Goal: Task Accomplishment & Management: Manage account settings

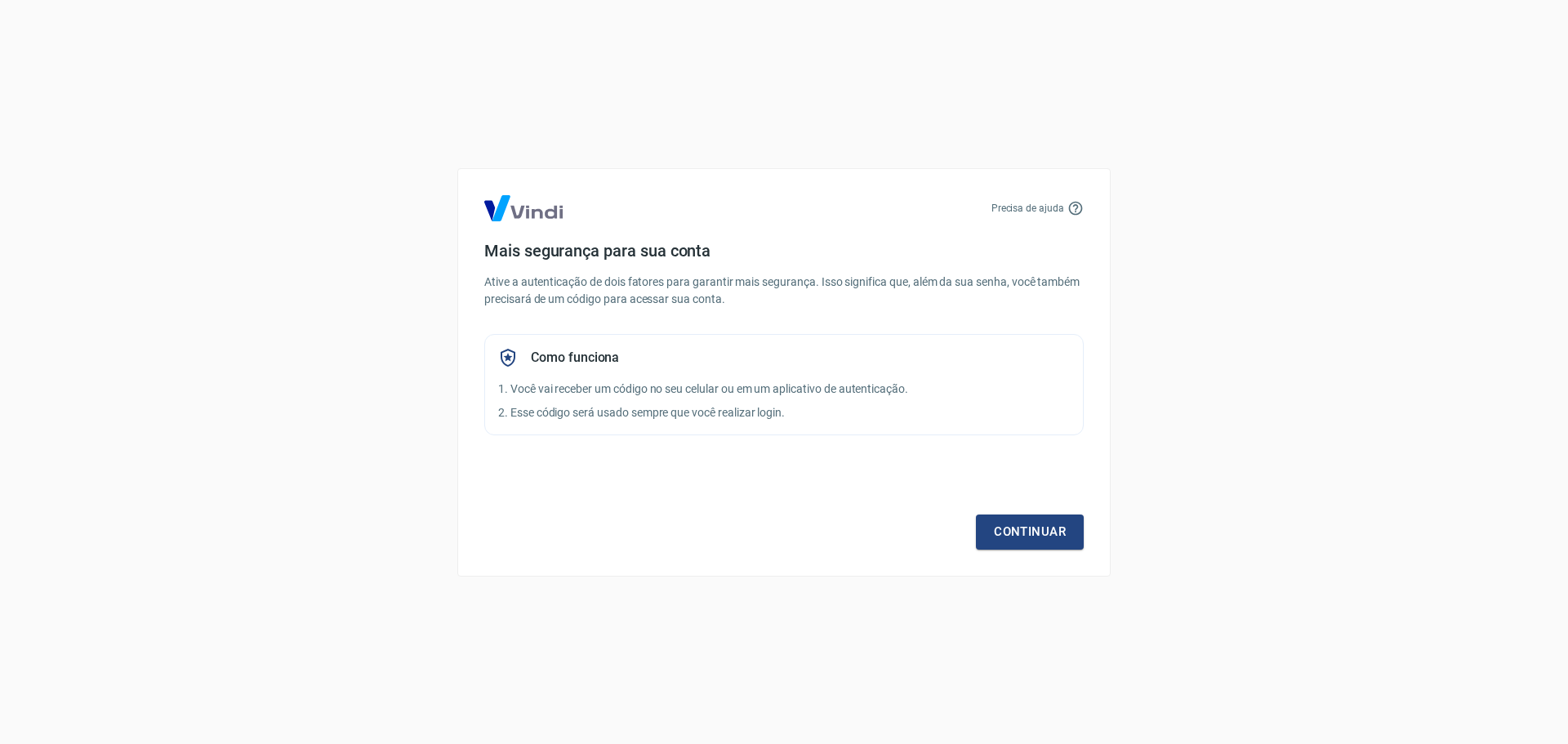
click at [1402, 218] on div "Precisa de ajuda Mais segurança para sua conta Ative a autenticação de dois fat…" at bounding box center [784, 372] width 1568 height 744
click at [1036, 538] on link "Continuar" at bounding box center [1029, 531] width 108 height 35
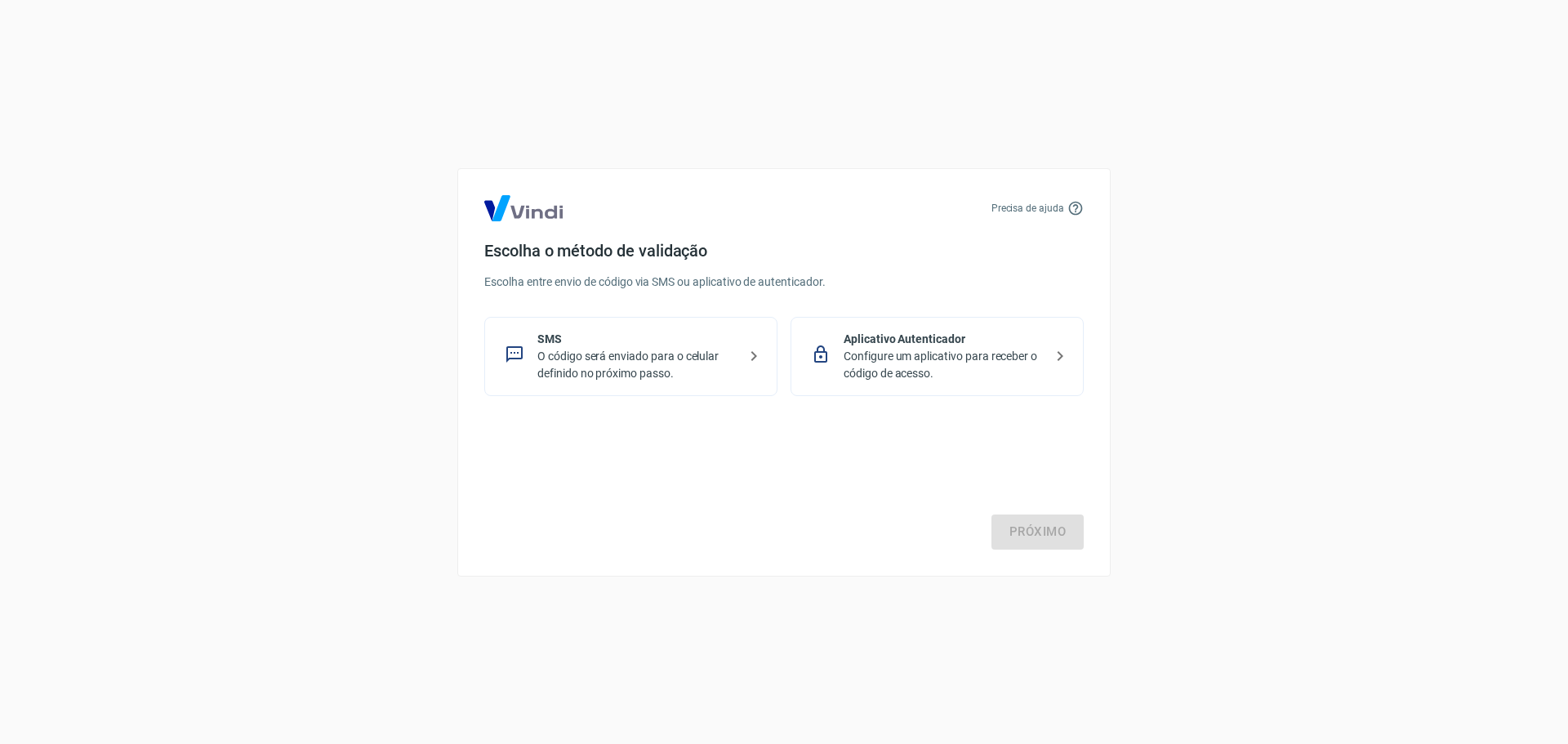
click at [984, 355] on p "Configure um aplicativo para receber o código de acesso." at bounding box center [943, 365] width 200 height 35
click at [1039, 538] on link "Próximo" at bounding box center [1037, 531] width 92 height 35
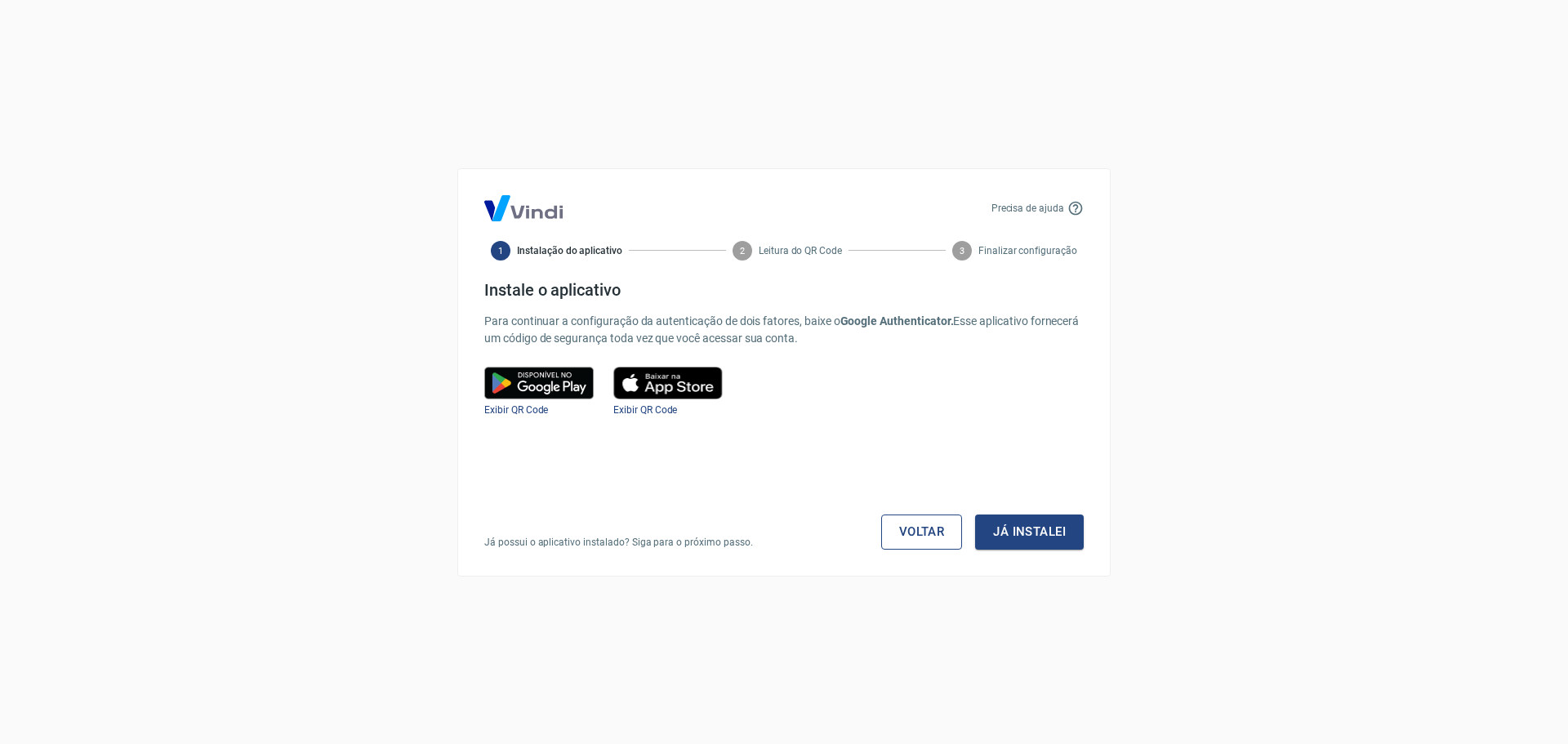
click at [928, 539] on link "Voltar" at bounding box center [921, 531] width 82 height 35
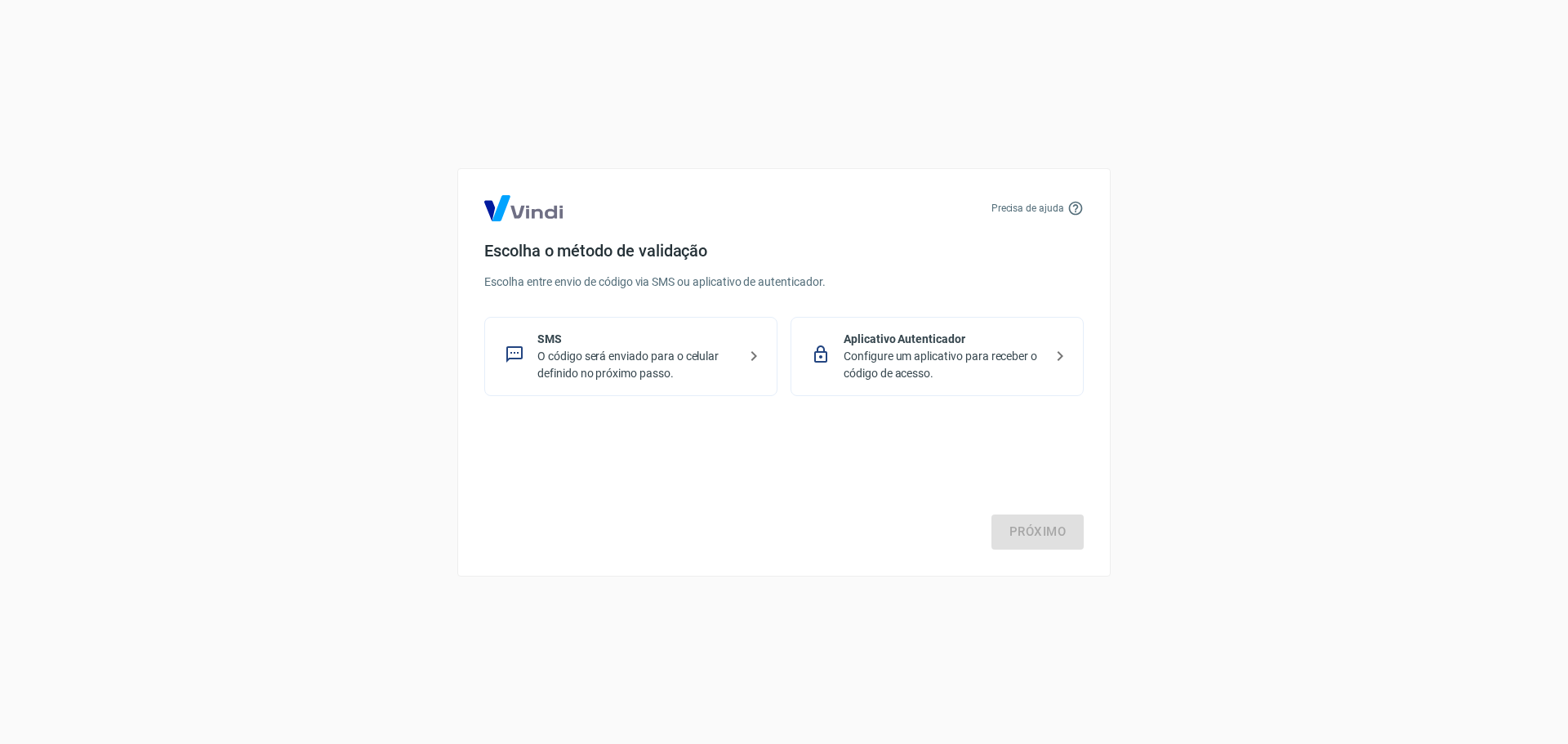
click at [590, 363] on p "O código será enviado para o celular definido no próximo passo." at bounding box center [637, 365] width 200 height 35
click at [1034, 530] on link "Próximo" at bounding box center [1037, 531] width 92 height 35
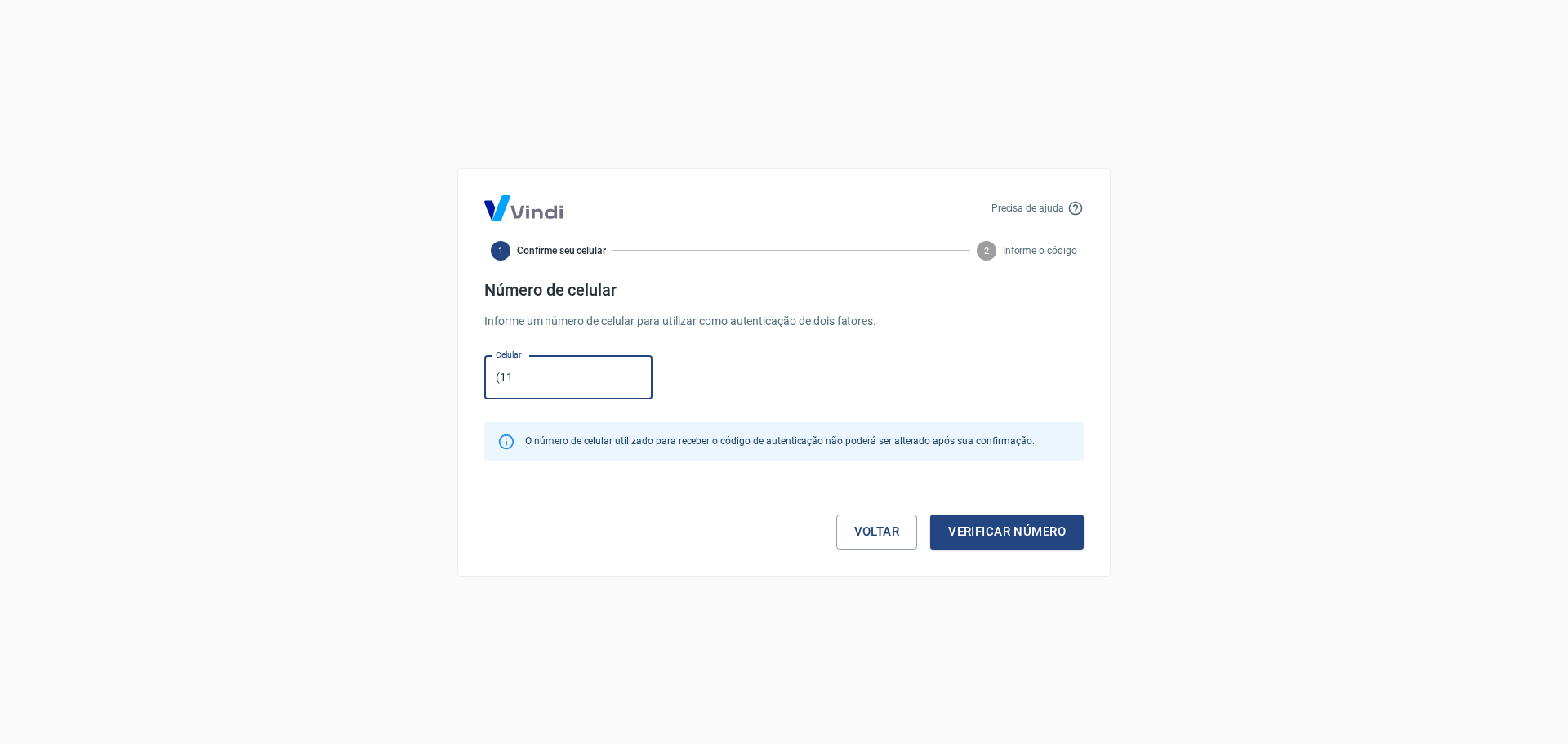
type input "(11) 98324-1919"
click at [982, 531] on button "Verificar número" at bounding box center [1007, 531] width 154 height 35
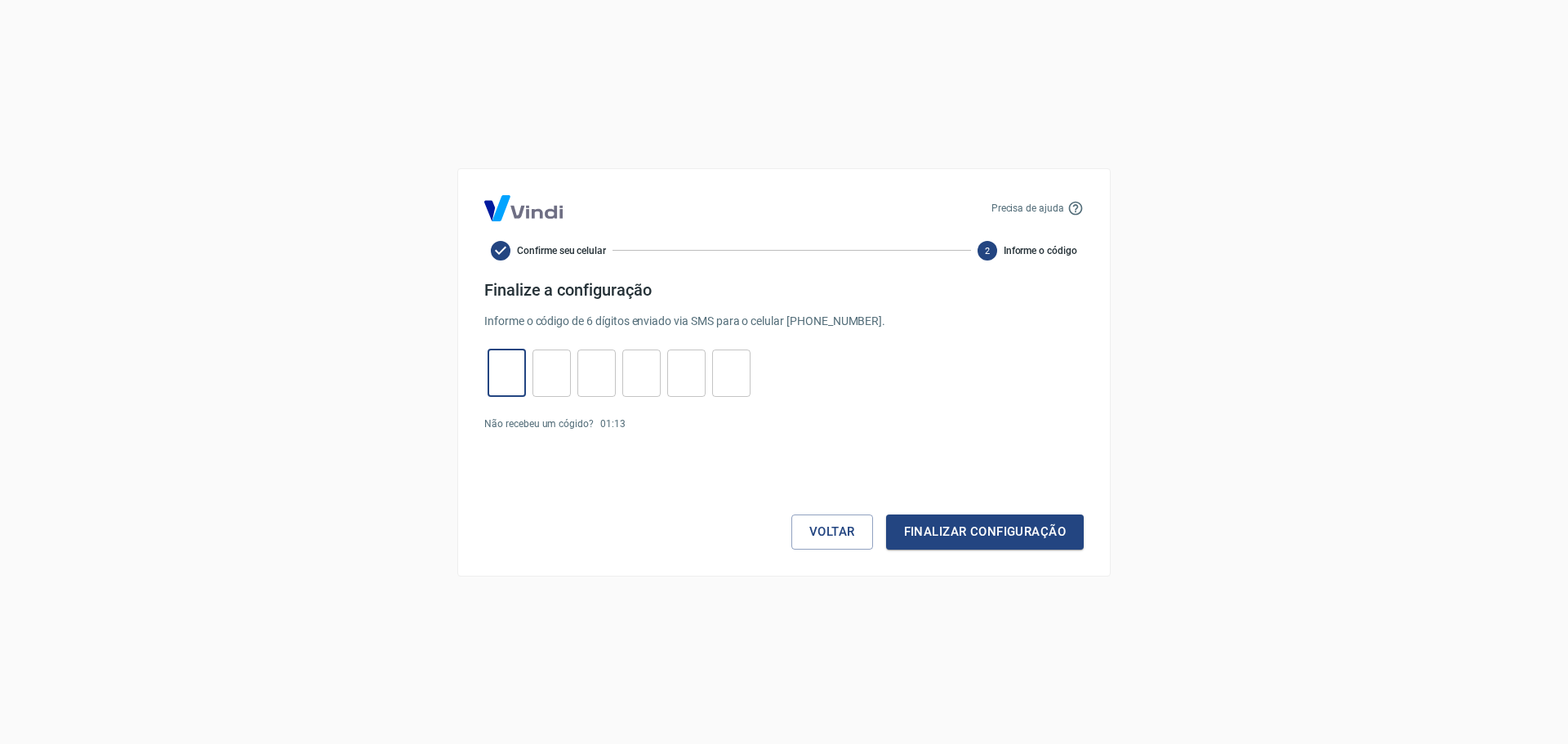
click at [497, 377] on input "tel" at bounding box center [506, 372] width 38 height 35
type input "7"
type input "6"
type input "8"
type input "2"
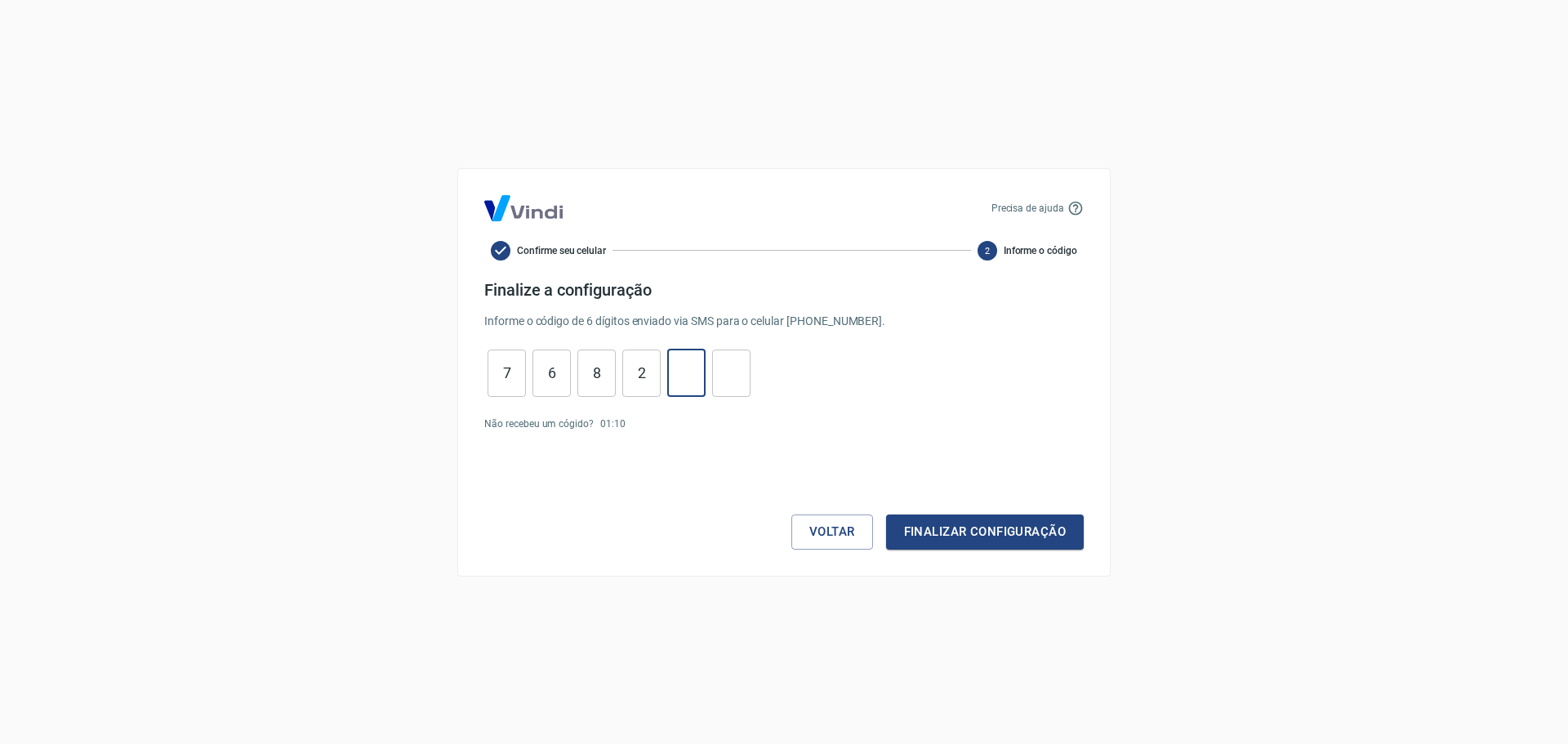
type input "5"
type input "2"
click at [913, 543] on button "Finalizar configuração" at bounding box center [984, 531] width 198 height 35
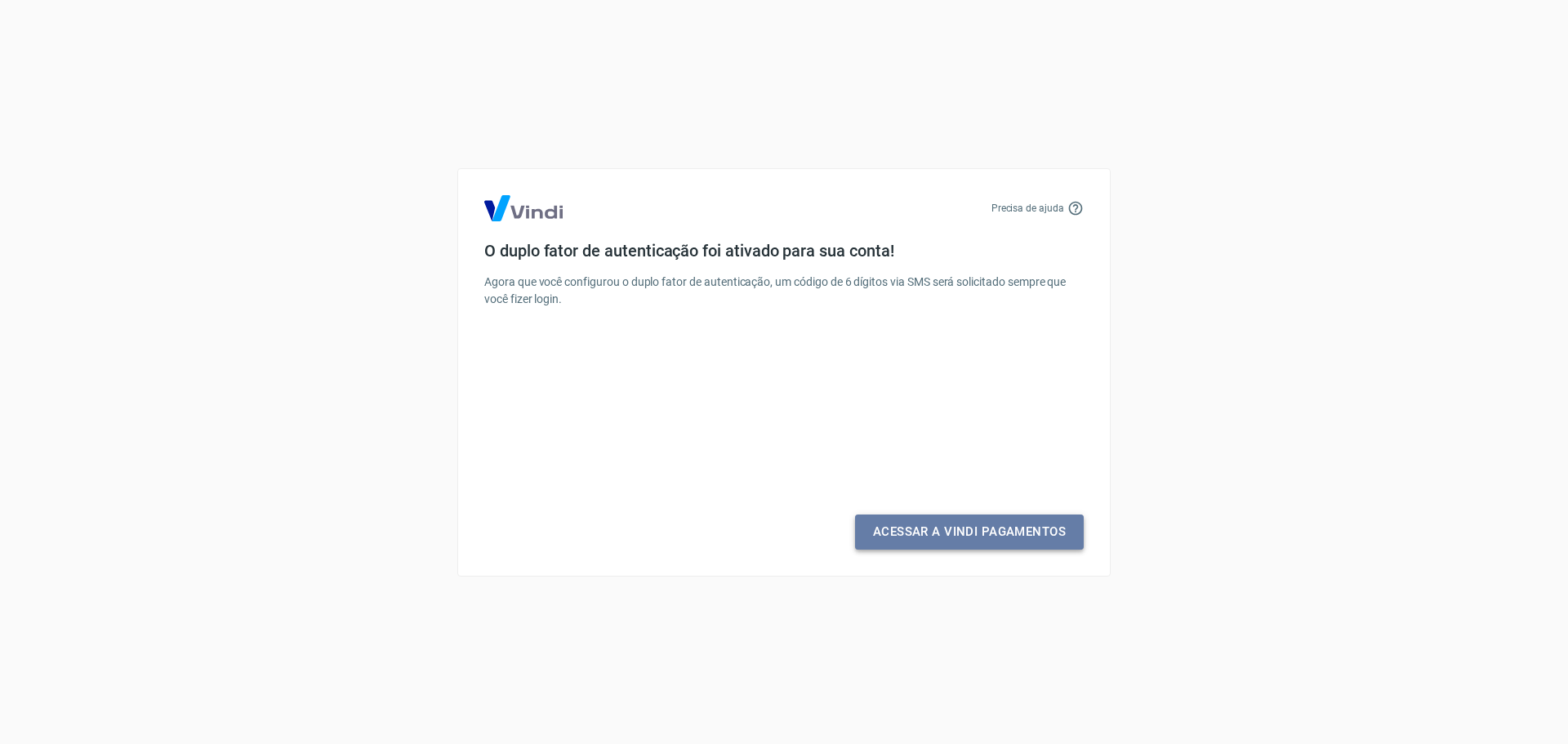
click at [914, 538] on link "Acessar a Vindi Pagamentos" at bounding box center [969, 531] width 229 height 35
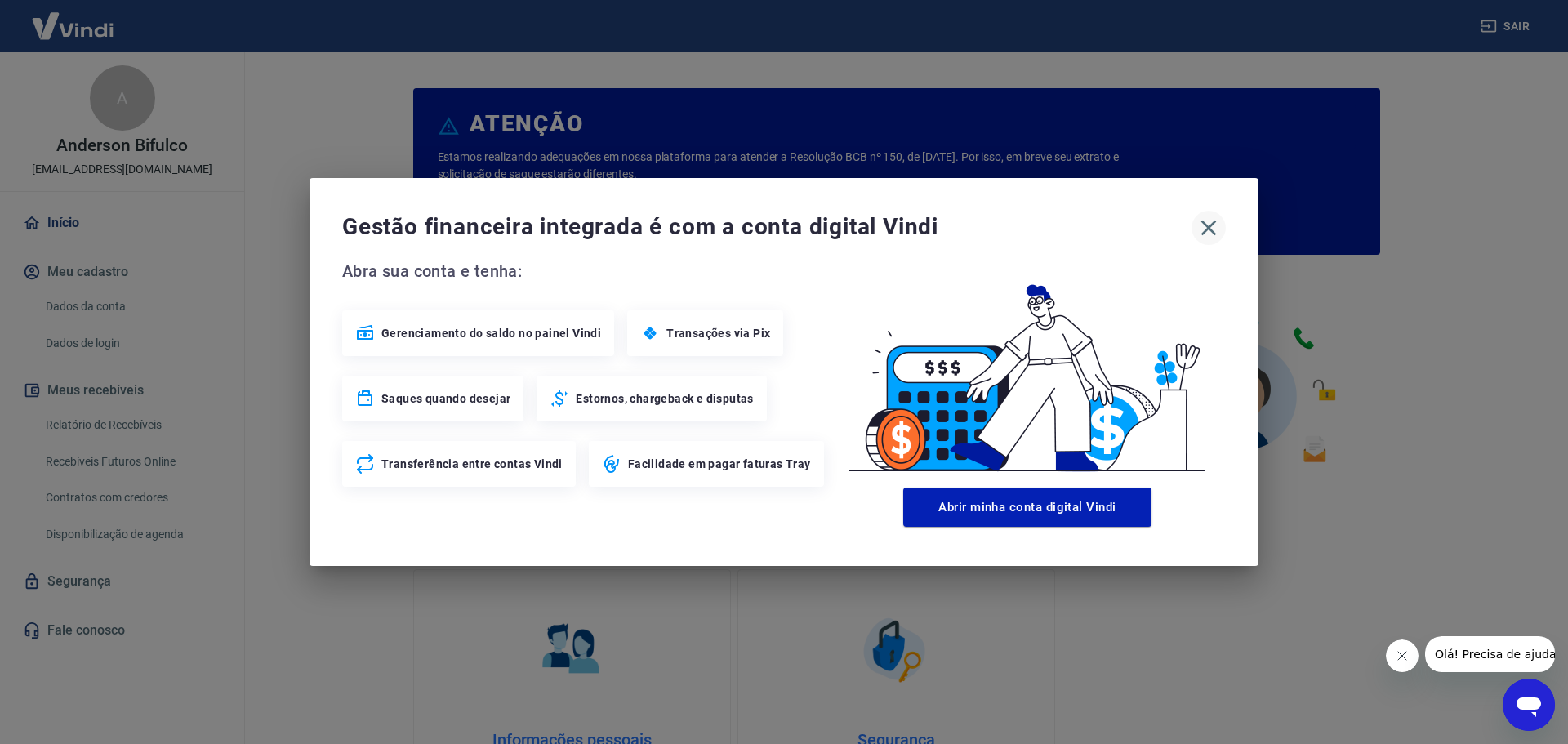
click at [1210, 225] on icon "button" at bounding box center [1209, 228] width 16 height 16
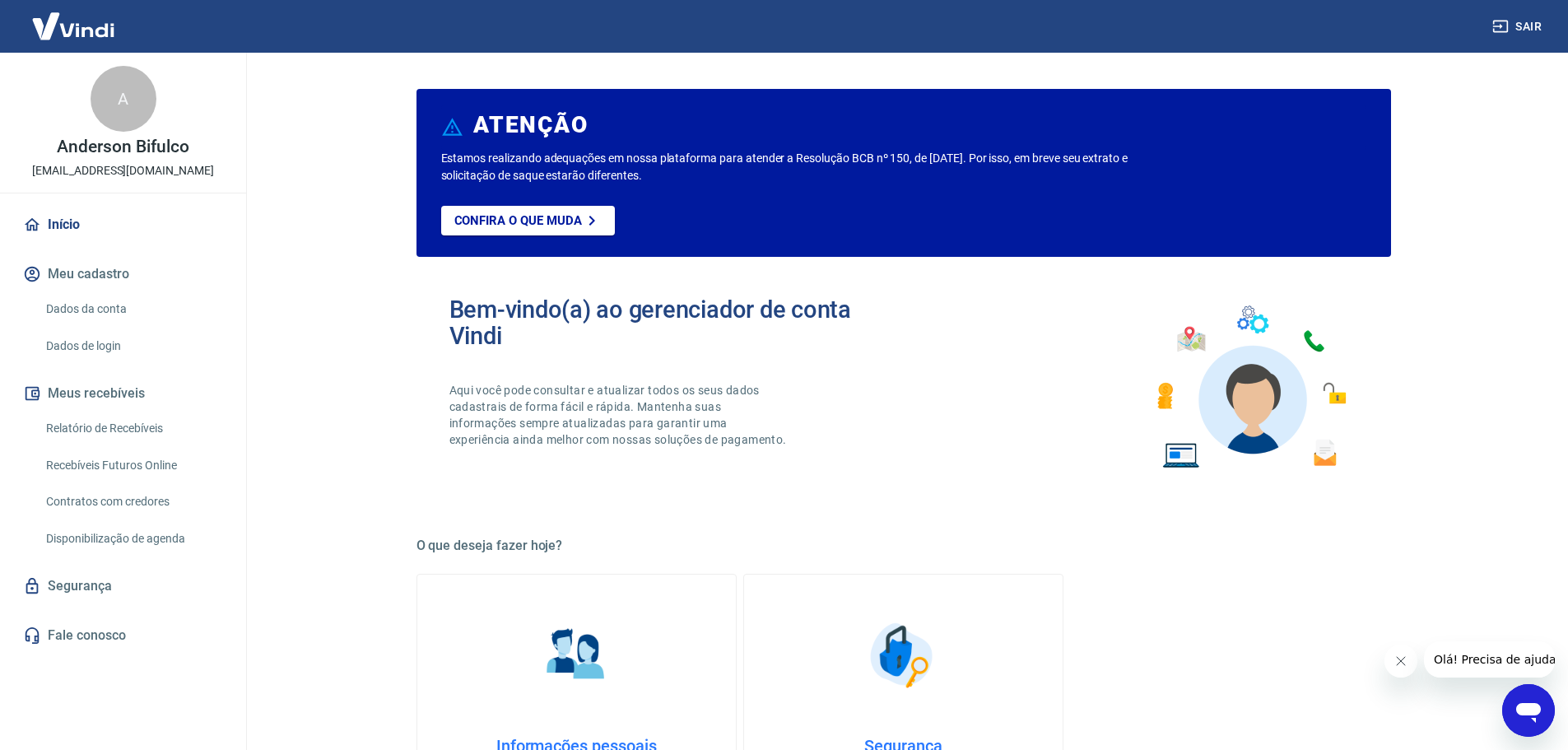
click at [104, 424] on link "Relatório de Recebíveis" at bounding box center [133, 428] width 187 height 34
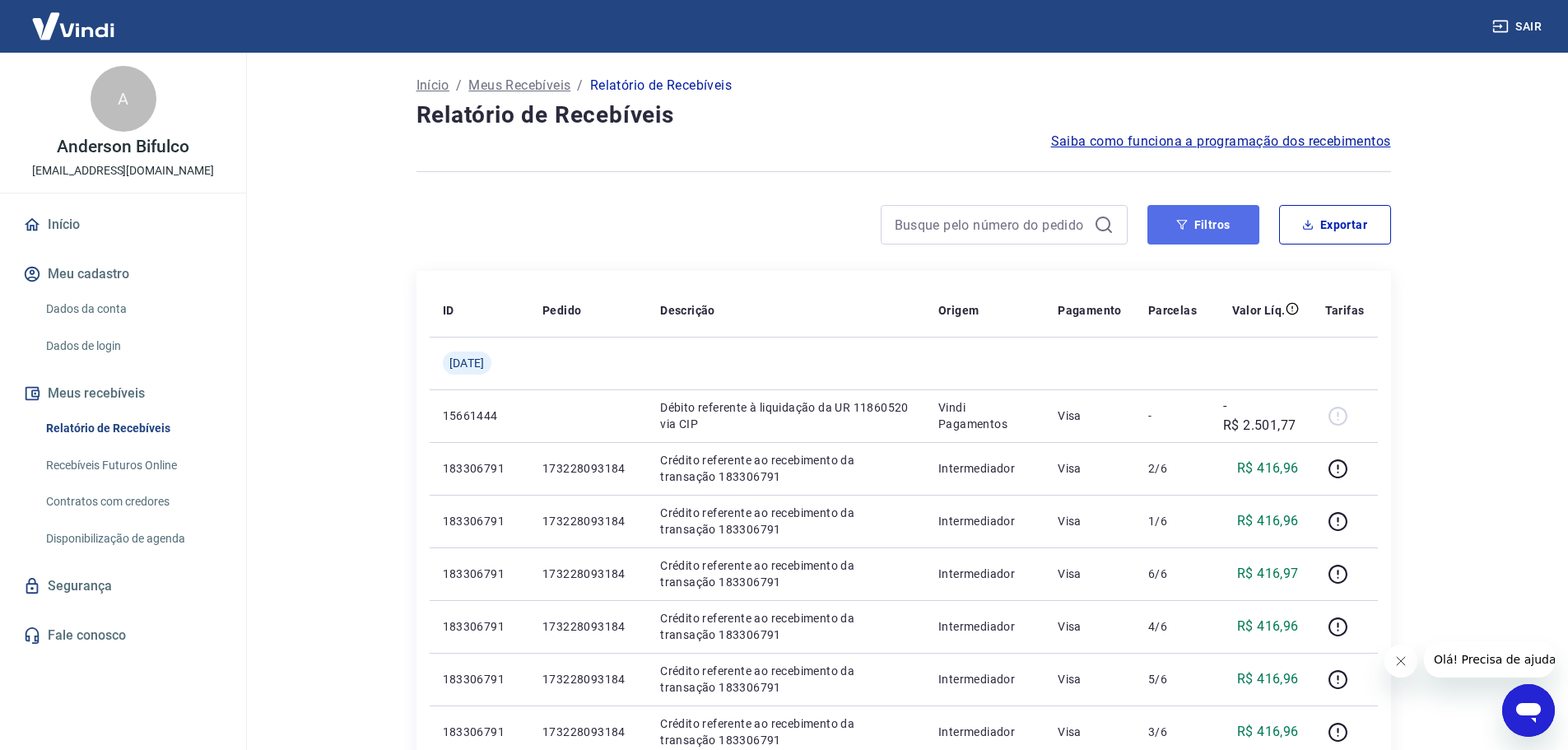
click at [1189, 225] on button "Filtros" at bounding box center [1203, 225] width 112 height 40
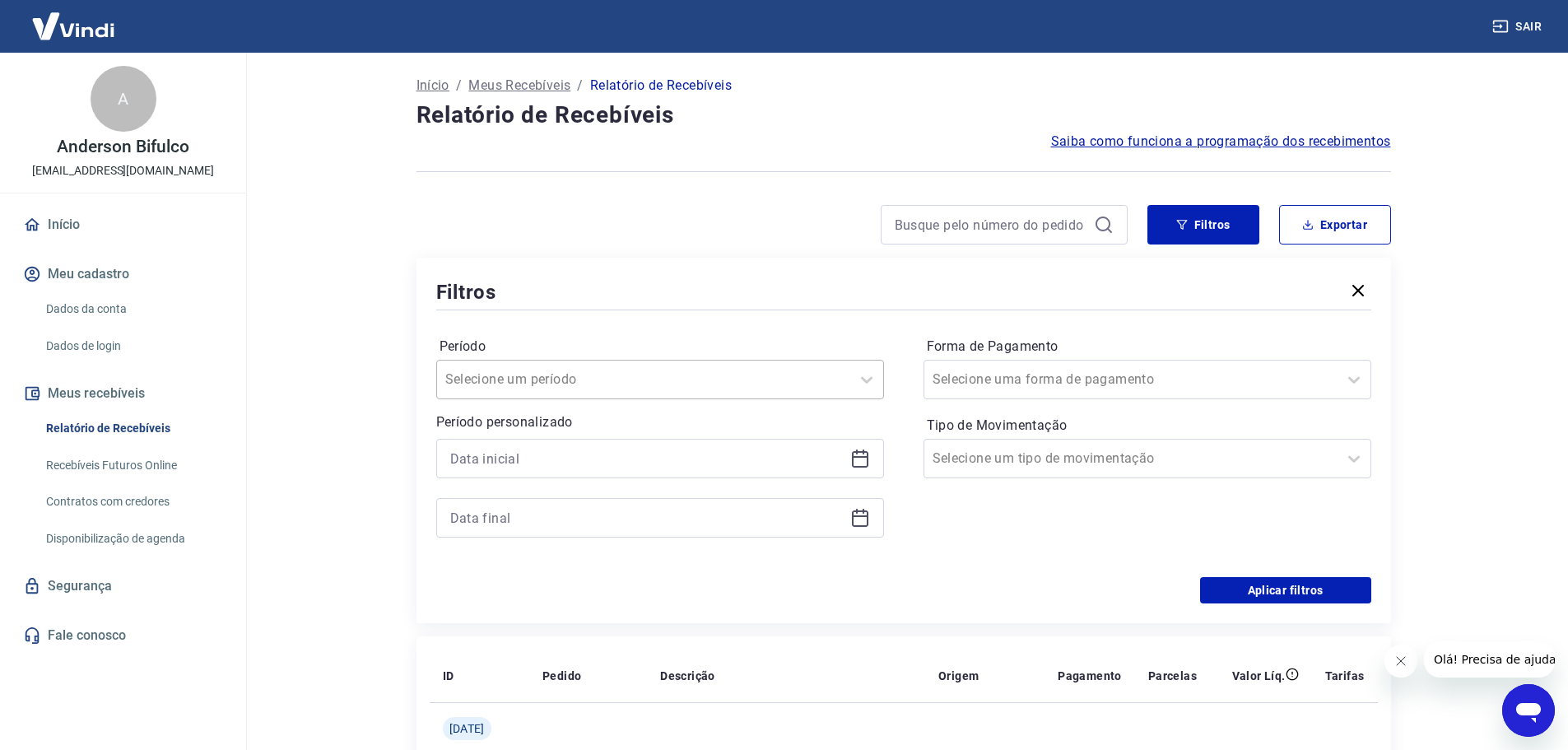
click at [637, 375] on div at bounding box center [643, 379] width 396 height 23
click at [620, 358] on div "Período option Limpar Filtro focused, 1 of 7. 7 results available. Use Up and D…" at bounding box center [659, 366] width 447 height 66
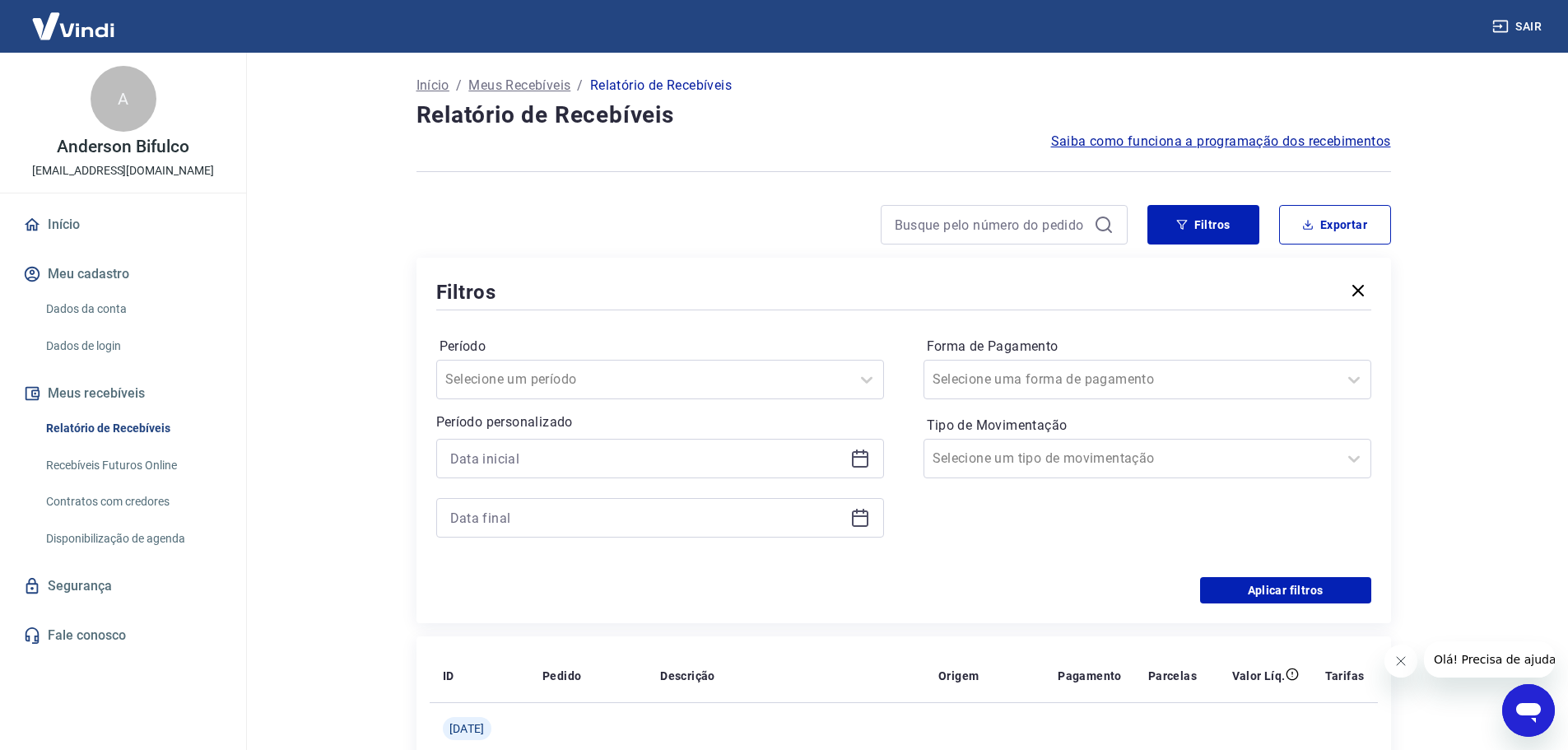
click at [864, 460] on icon at bounding box center [860, 458] width 20 height 20
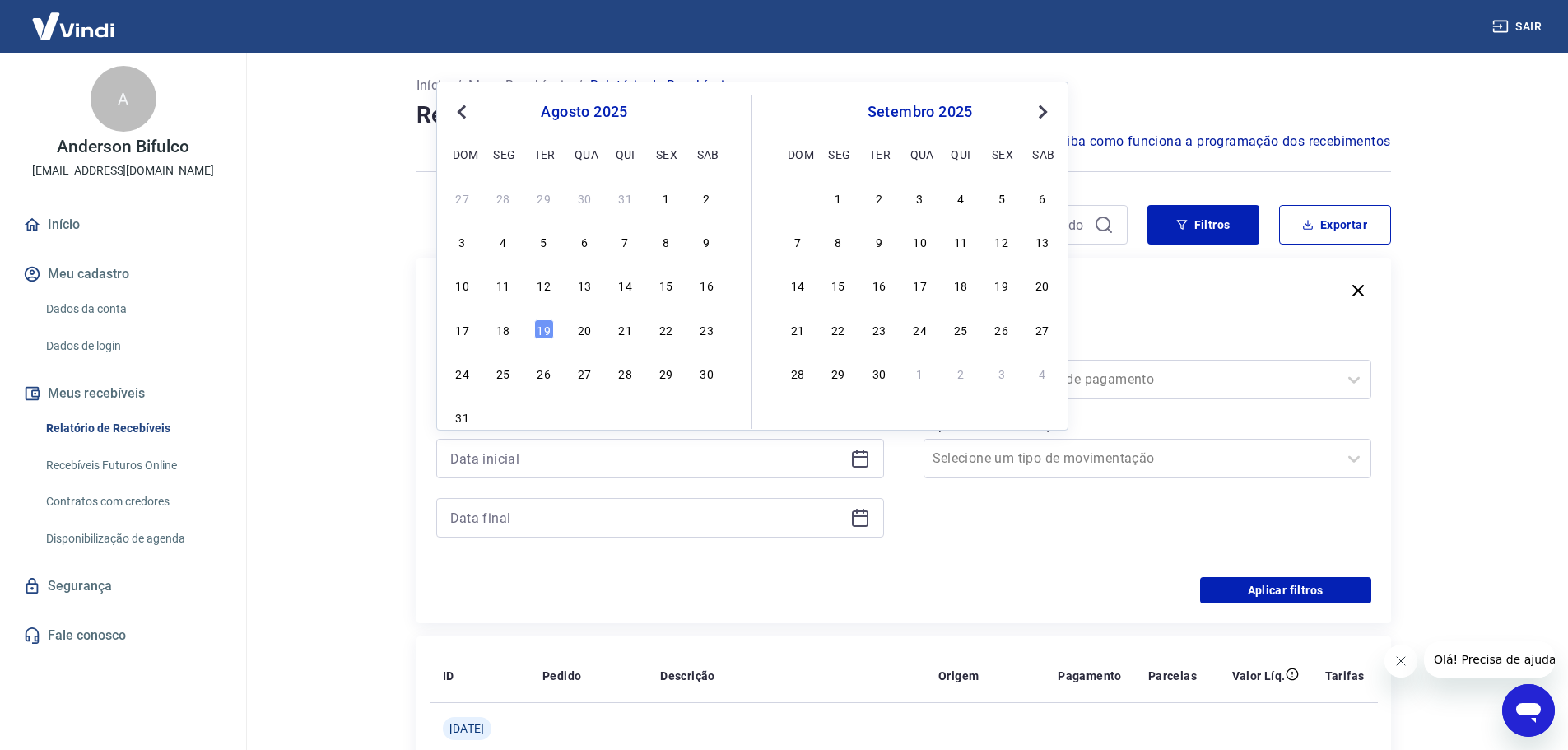
click at [463, 110] on span "Previous Month" at bounding box center [463, 112] width 0 height 19
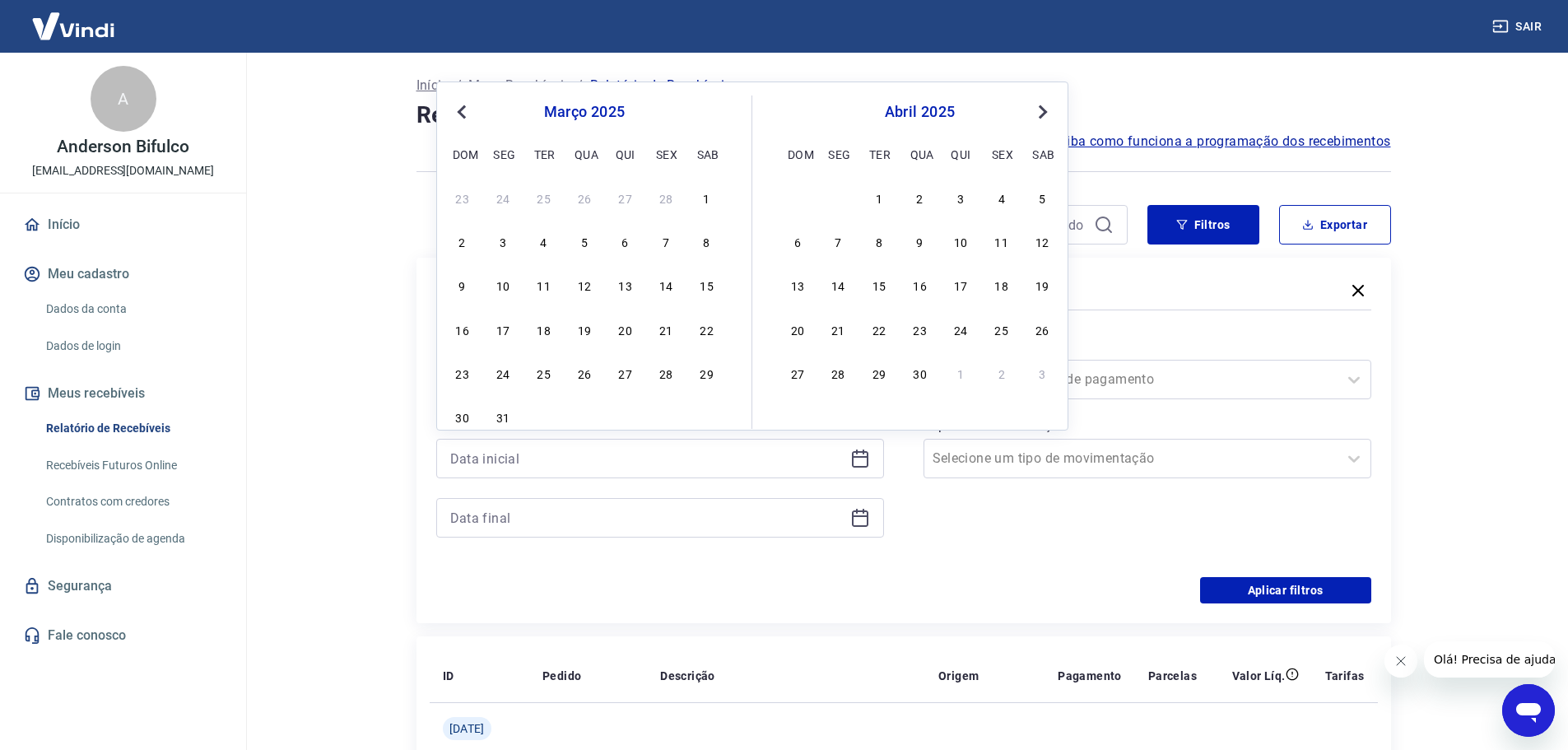
click at [463, 110] on span "Previous Month" at bounding box center [463, 112] width 0 height 19
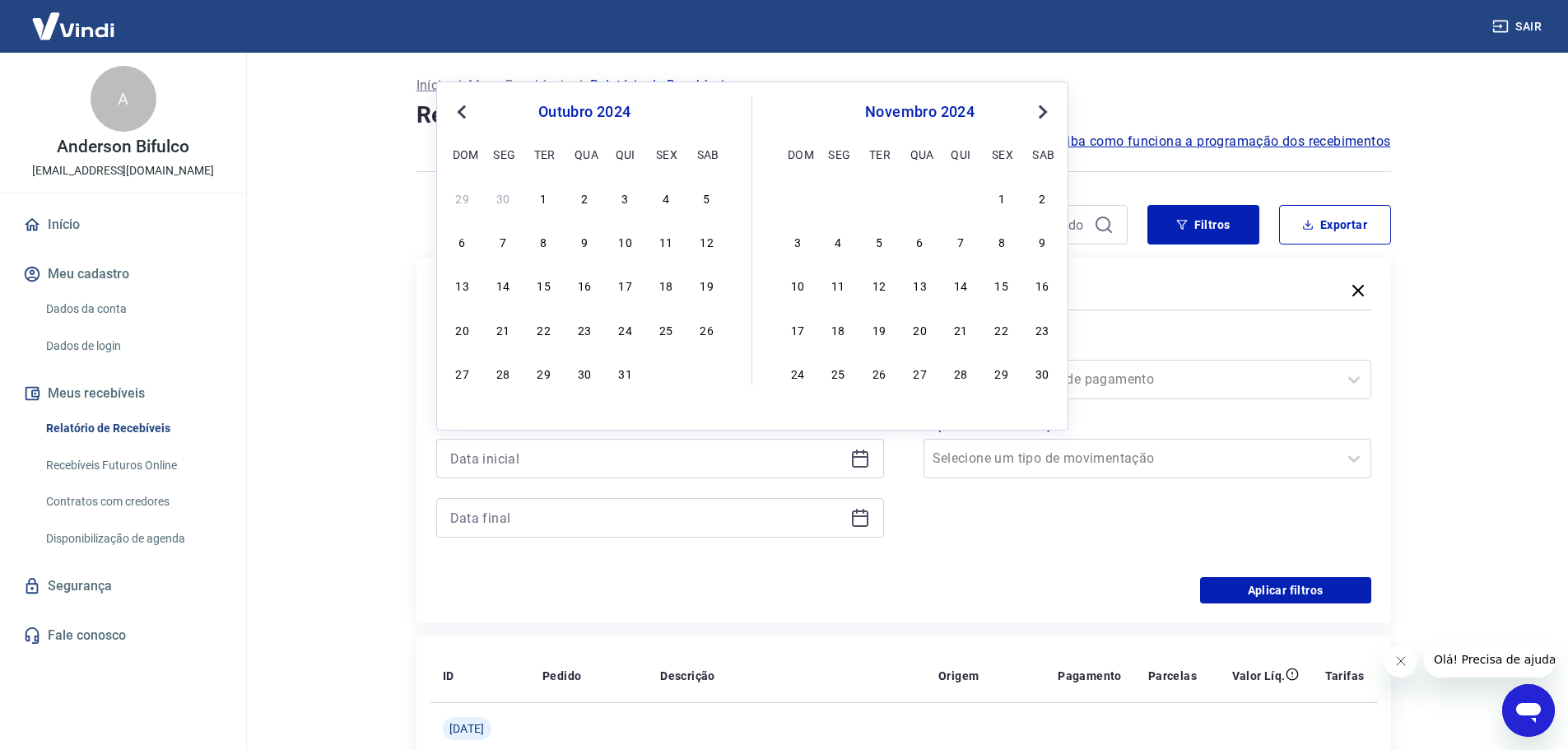
click at [463, 110] on span "Previous Month" at bounding box center [463, 112] width 0 height 19
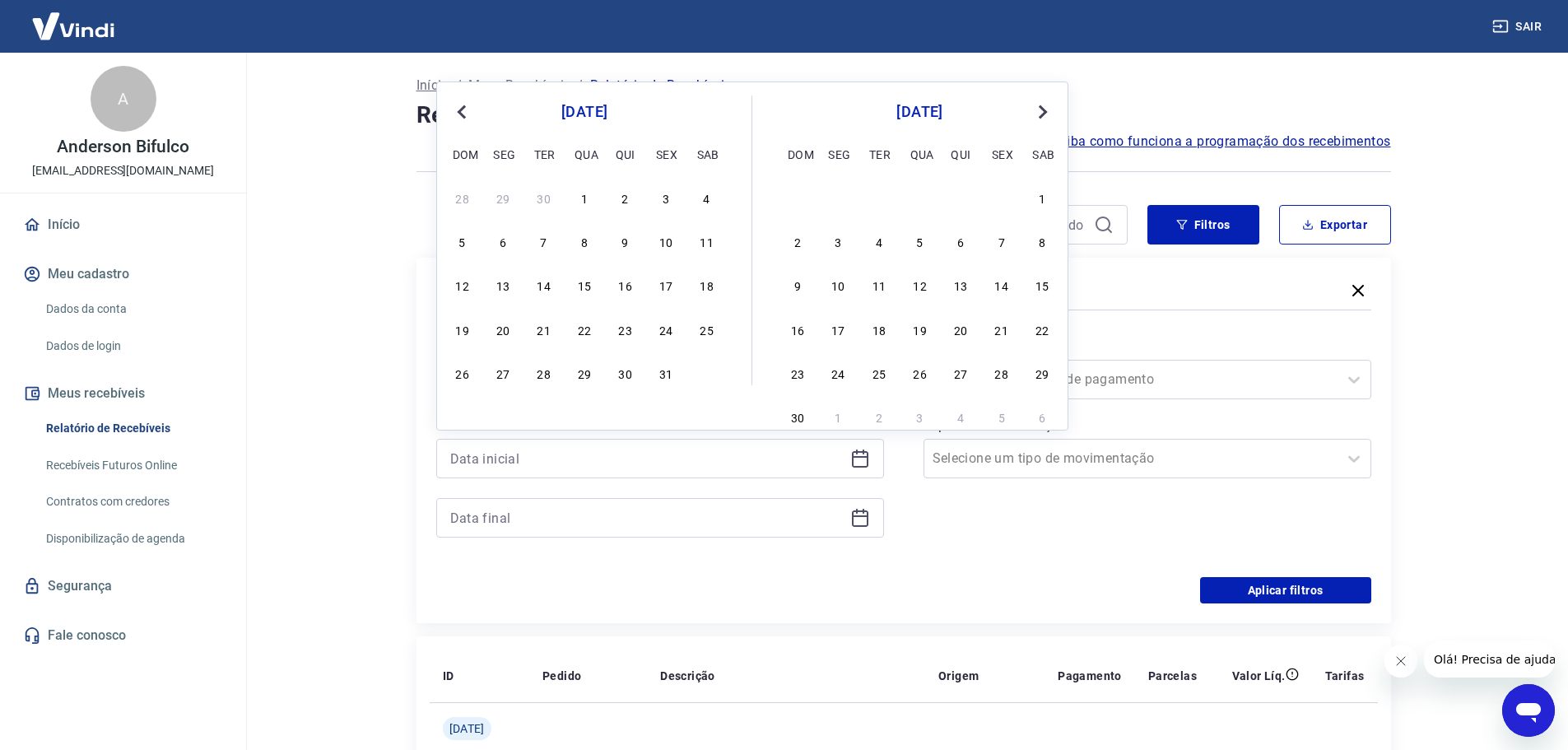
click at [463, 110] on span "Previous Month" at bounding box center [463, 112] width 0 height 19
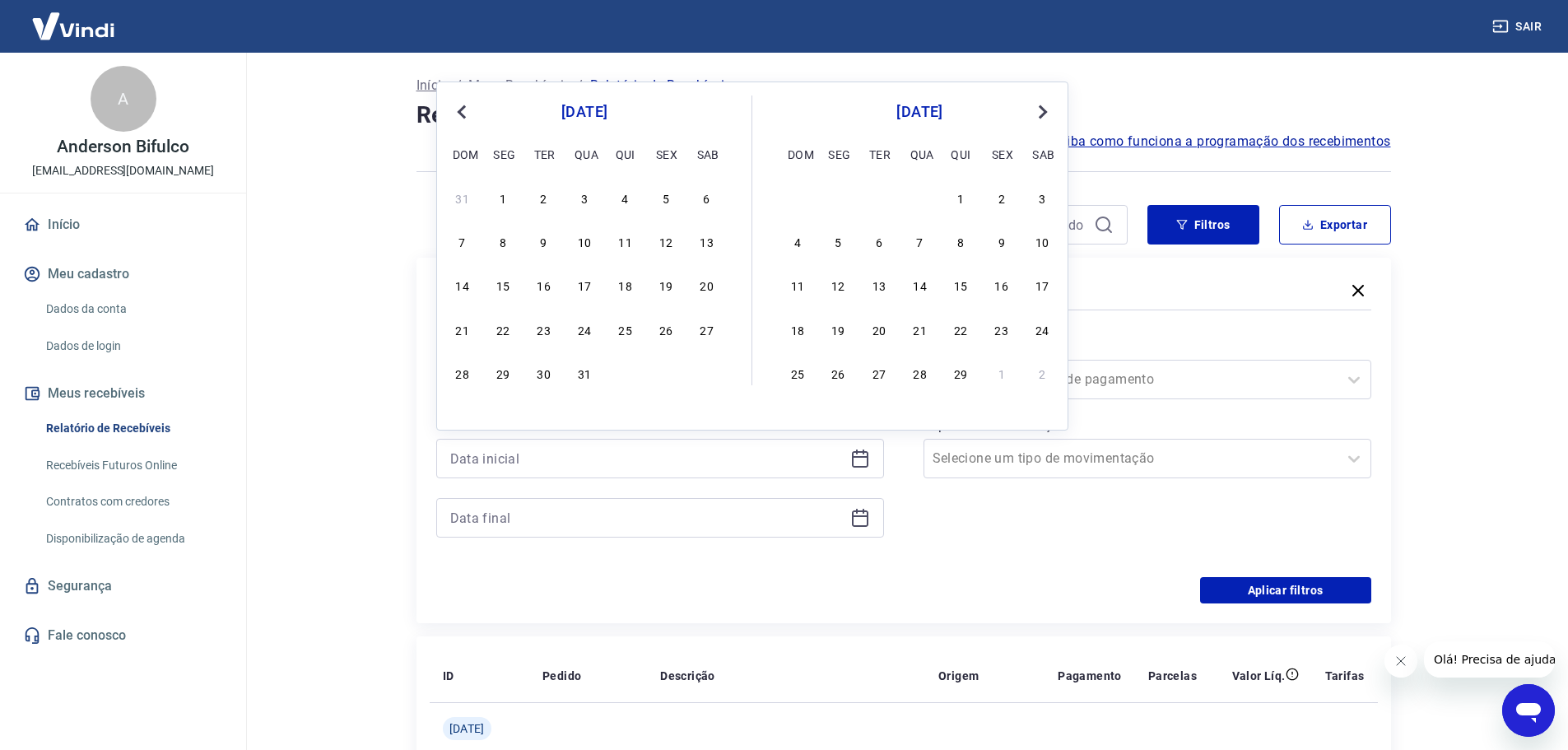
click at [463, 110] on span "Previous Month" at bounding box center [463, 112] width 0 height 19
click at [666, 201] on div "1" at bounding box center [665, 197] width 20 height 20
type input "01/09/2023"
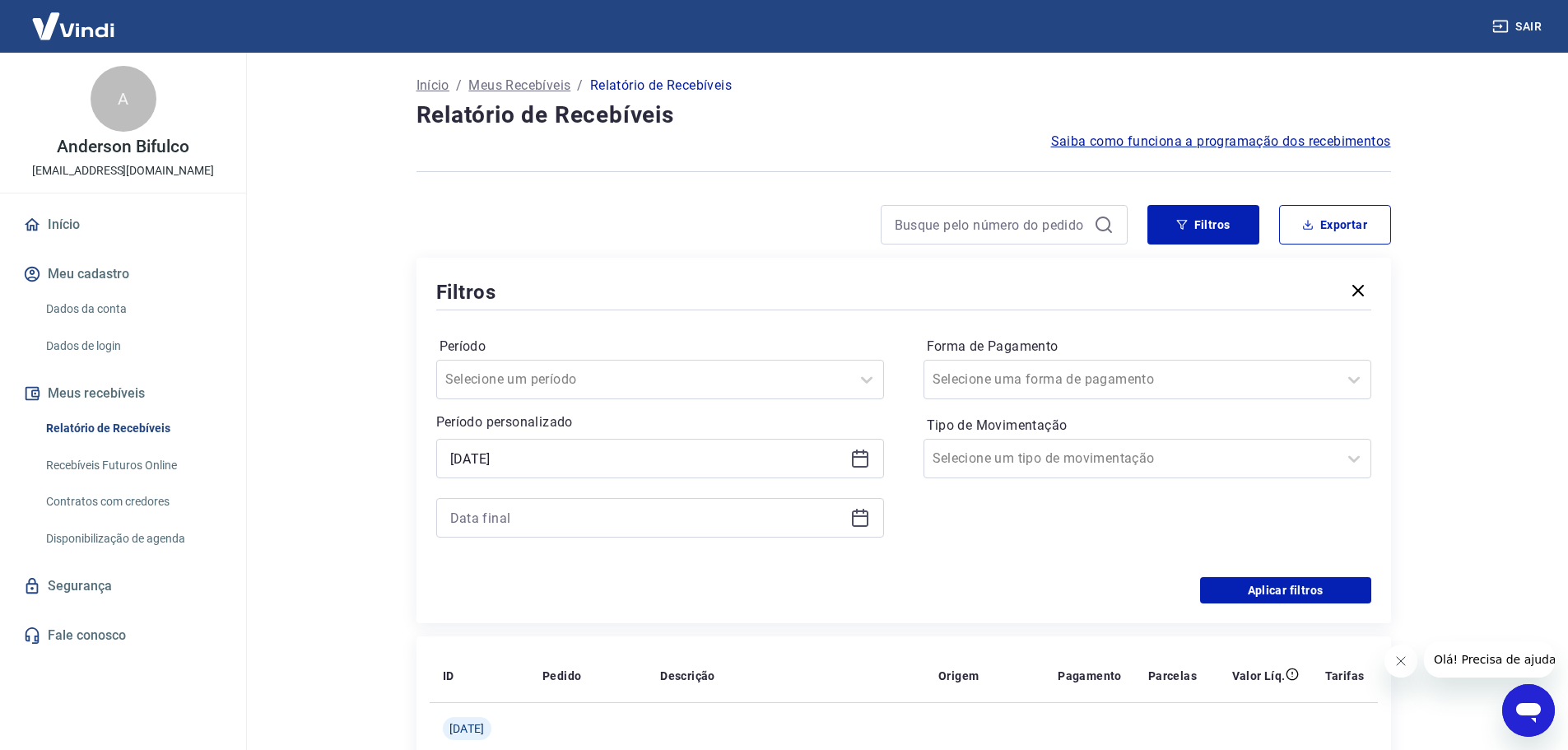
click at [862, 518] on icon at bounding box center [860, 517] width 20 height 20
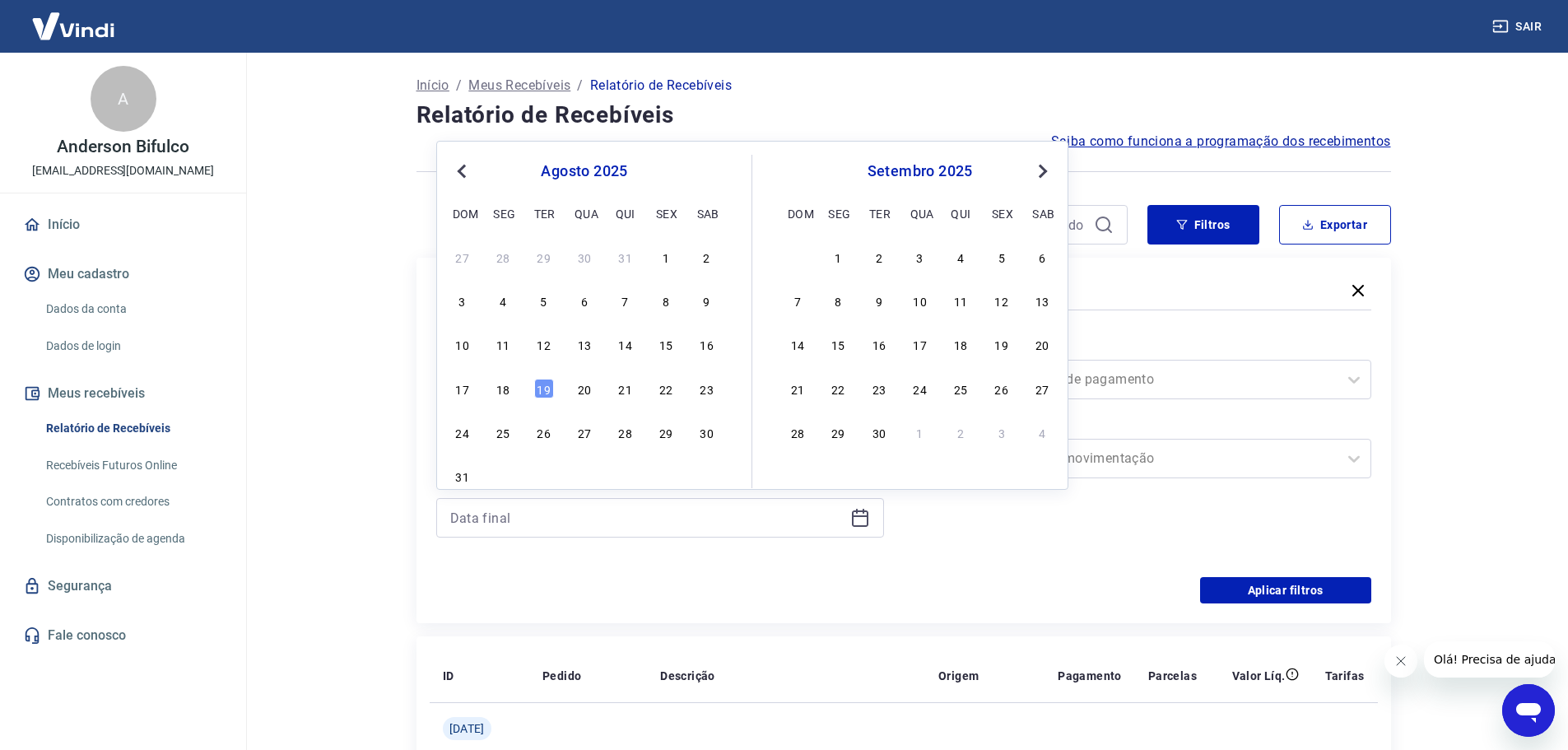
click at [459, 176] on button "Previous Month" at bounding box center [462, 171] width 20 height 20
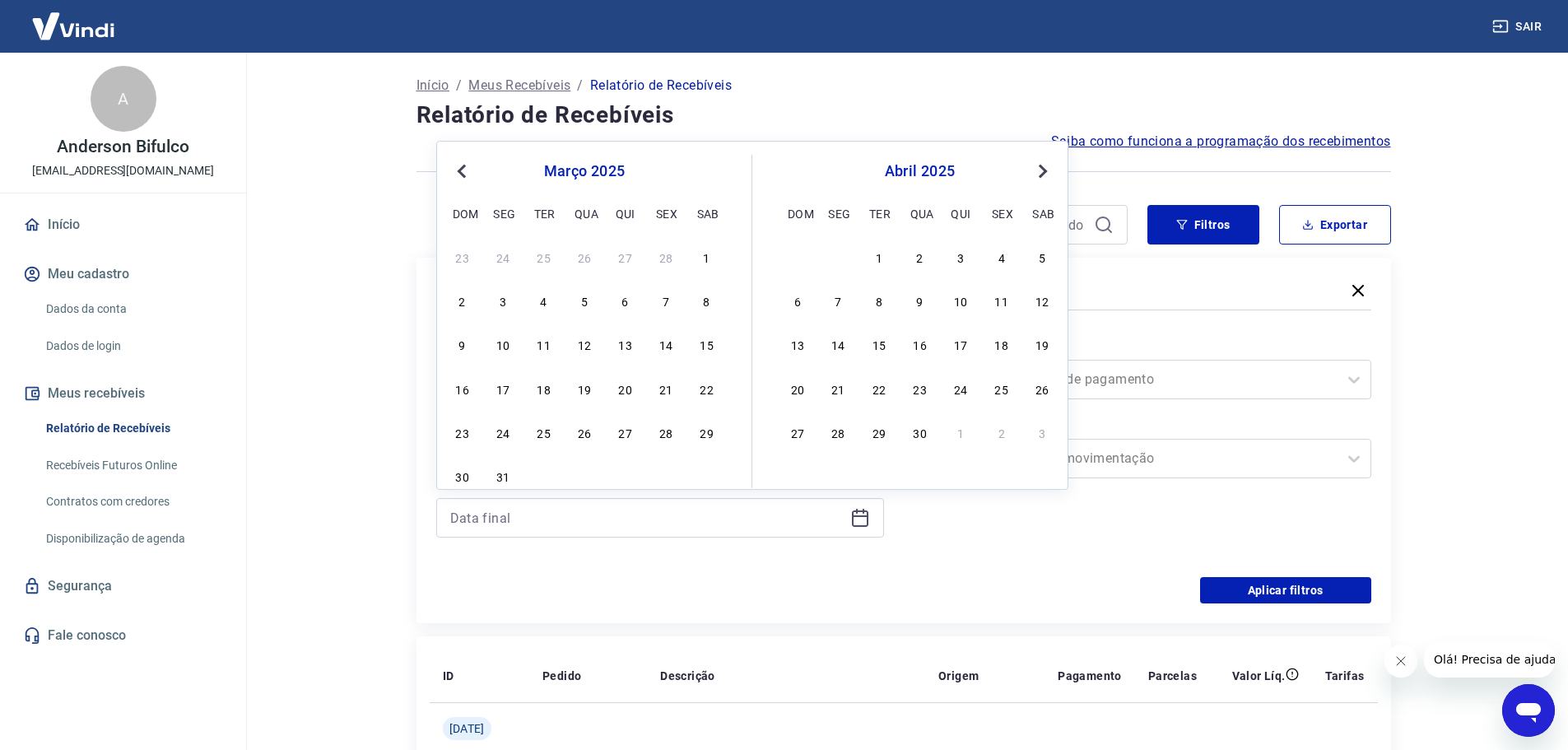
click at [459, 176] on button "Previous Month" at bounding box center [462, 171] width 20 height 20
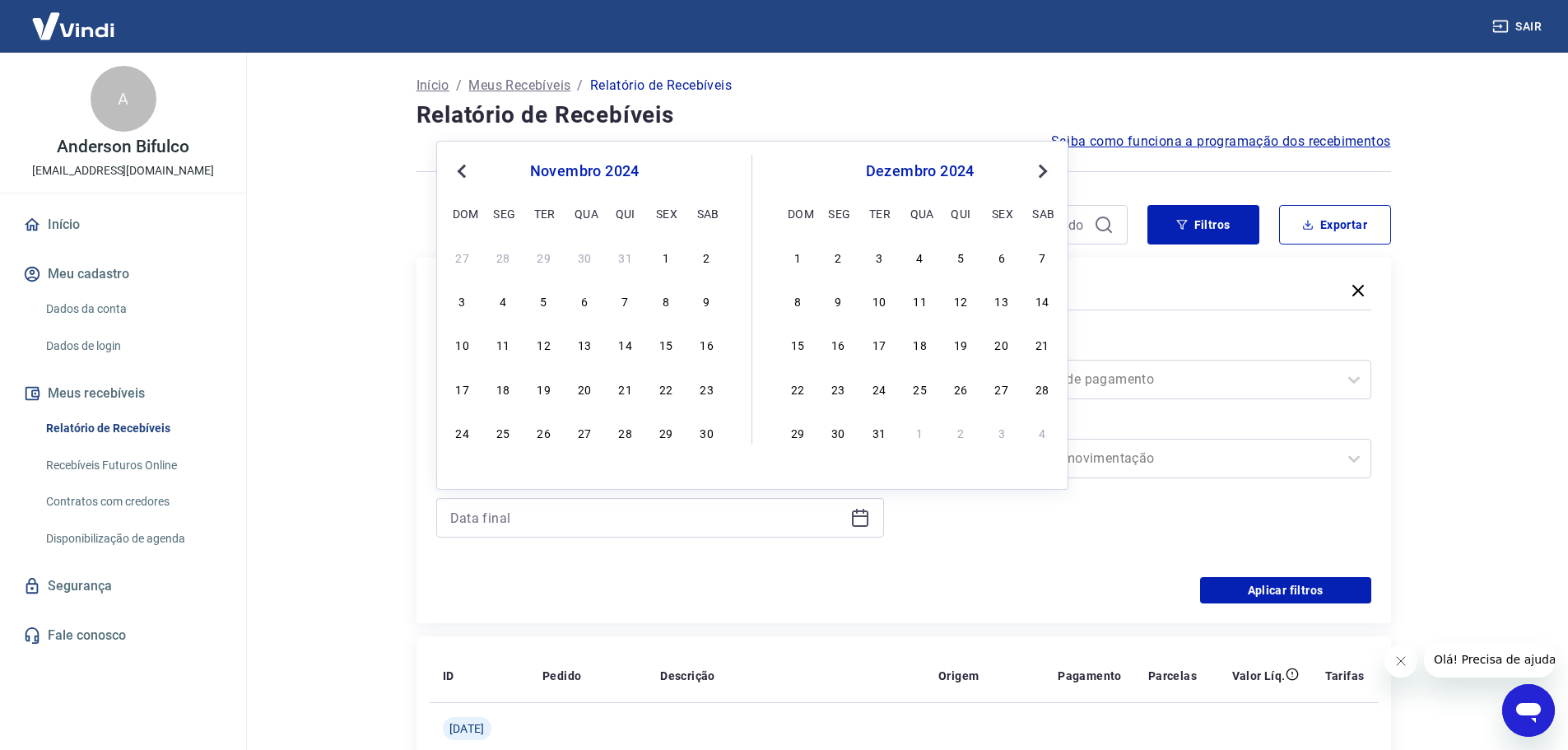
click at [459, 176] on button "Previous Month" at bounding box center [462, 171] width 20 height 20
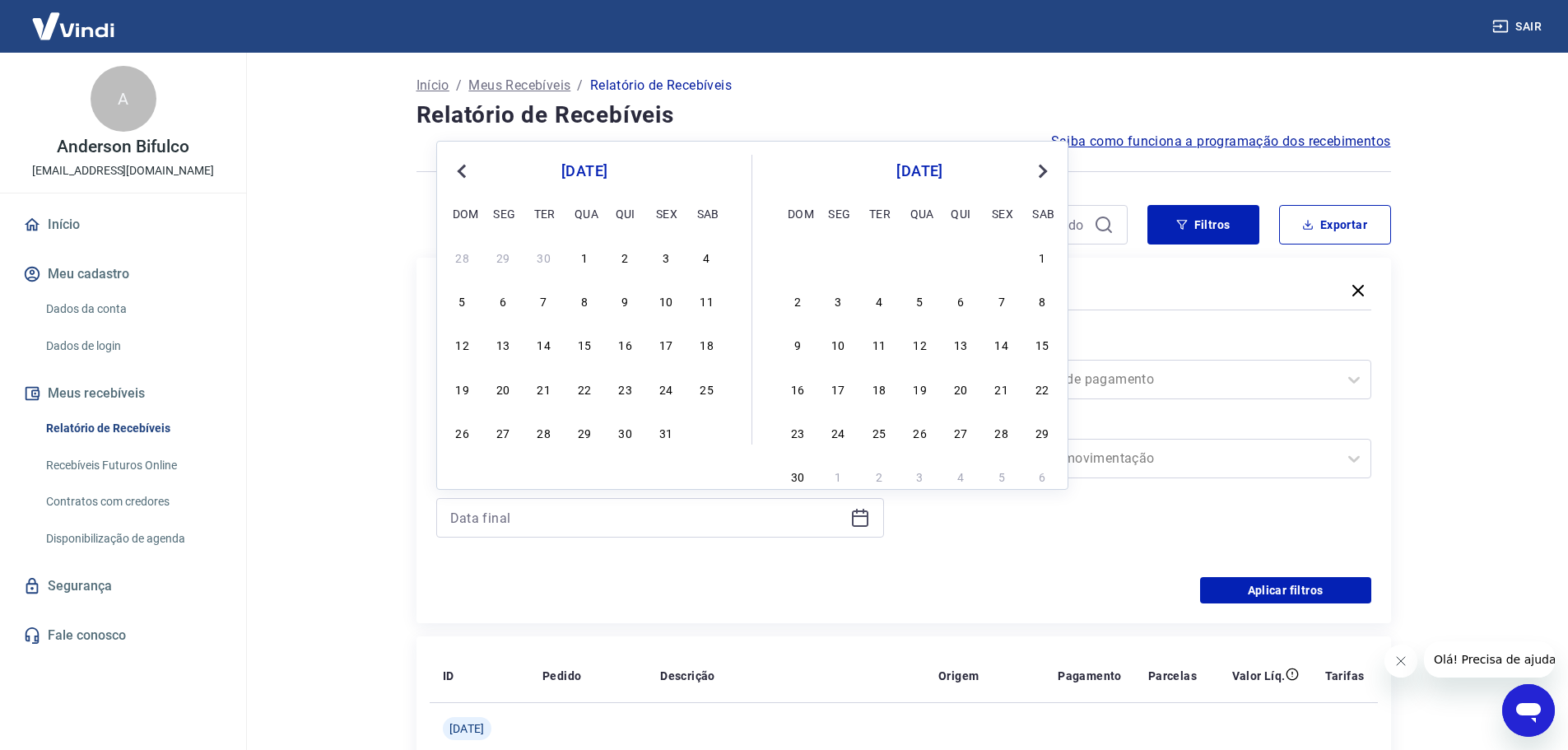
click at [459, 176] on button "Previous Month" at bounding box center [462, 171] width 20 height 20
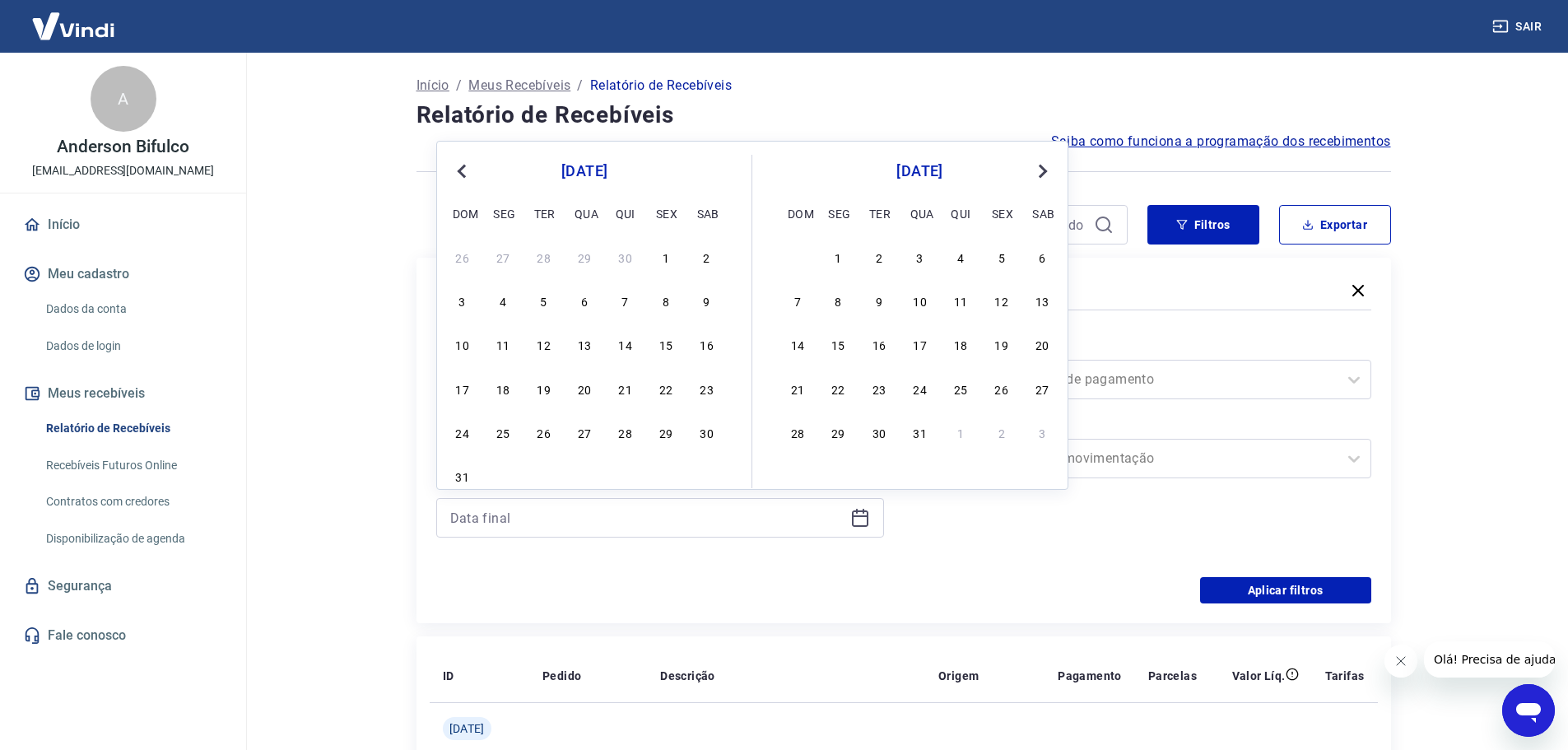
click at [459, 176] on button "Previous Month" at bounding box center [462, 171] width 20 height 20
click at [1041, 168] on span "Next Month" at bounding box center [1041, 171] width 0 height 19
click at [548, 432] on div "31" at bounding box center [544, 431] width 20 height 20
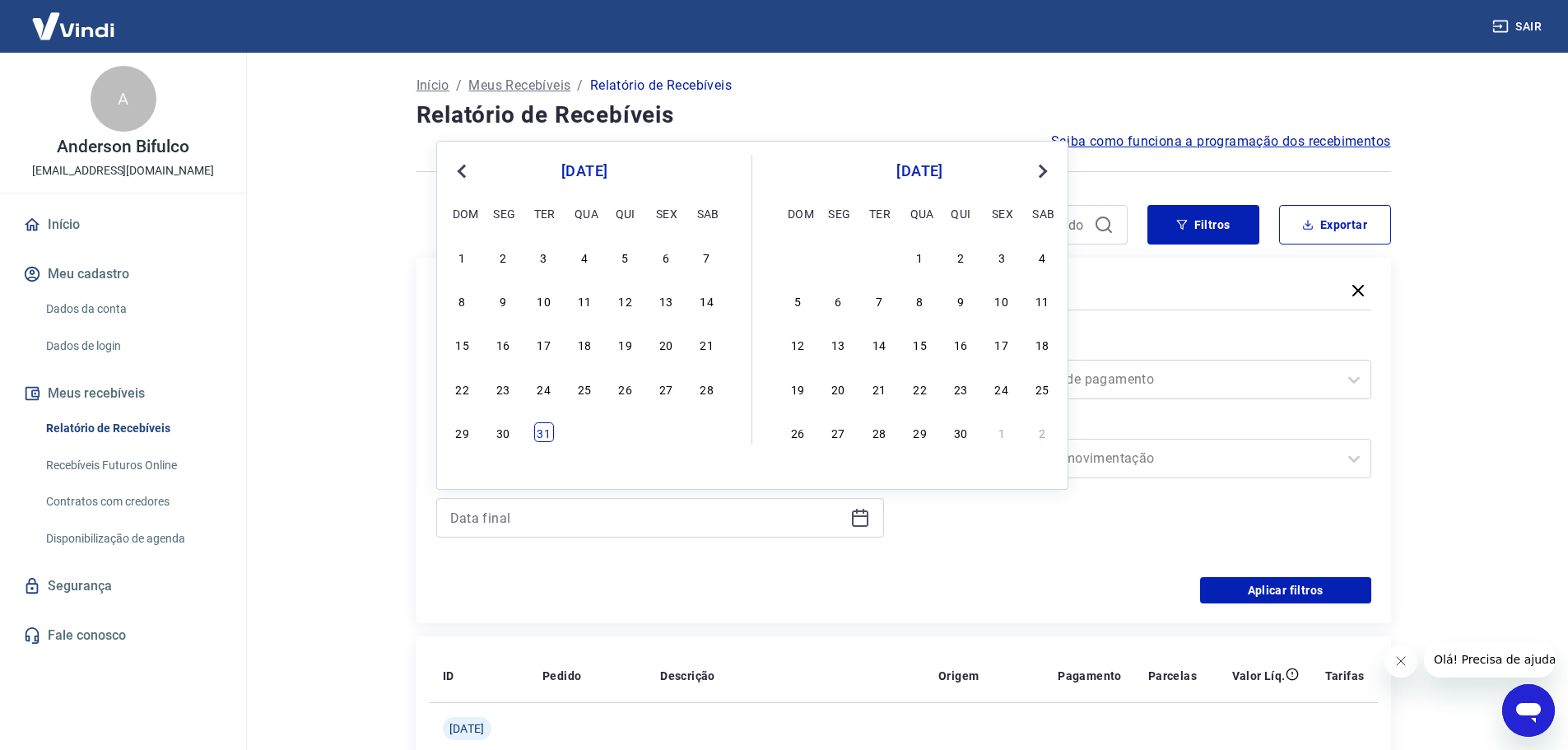
type input "31/10/2023"
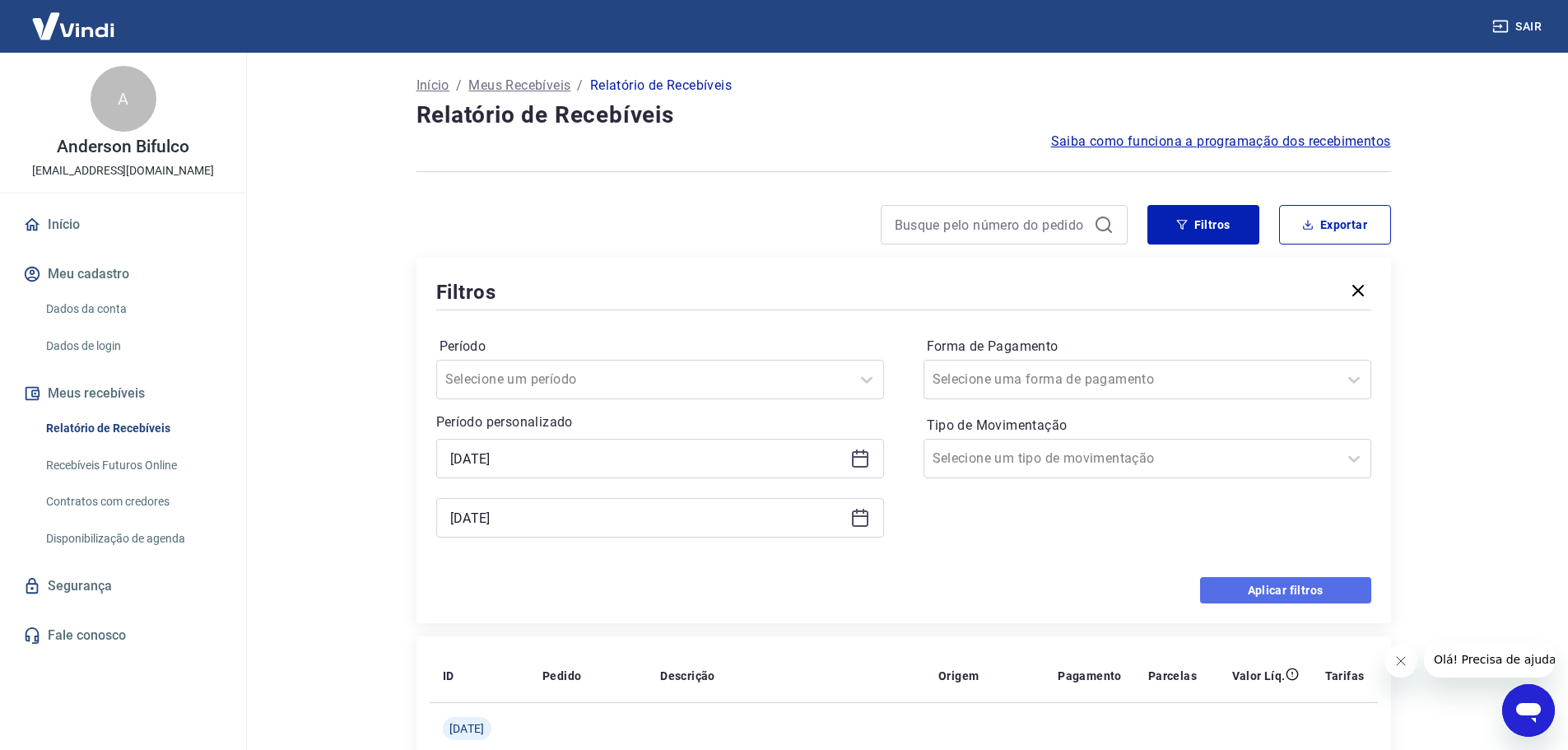
click at [1275, 596] on button "Aplicar filtros" at bounding box center [1285, 590] width 171 height 26
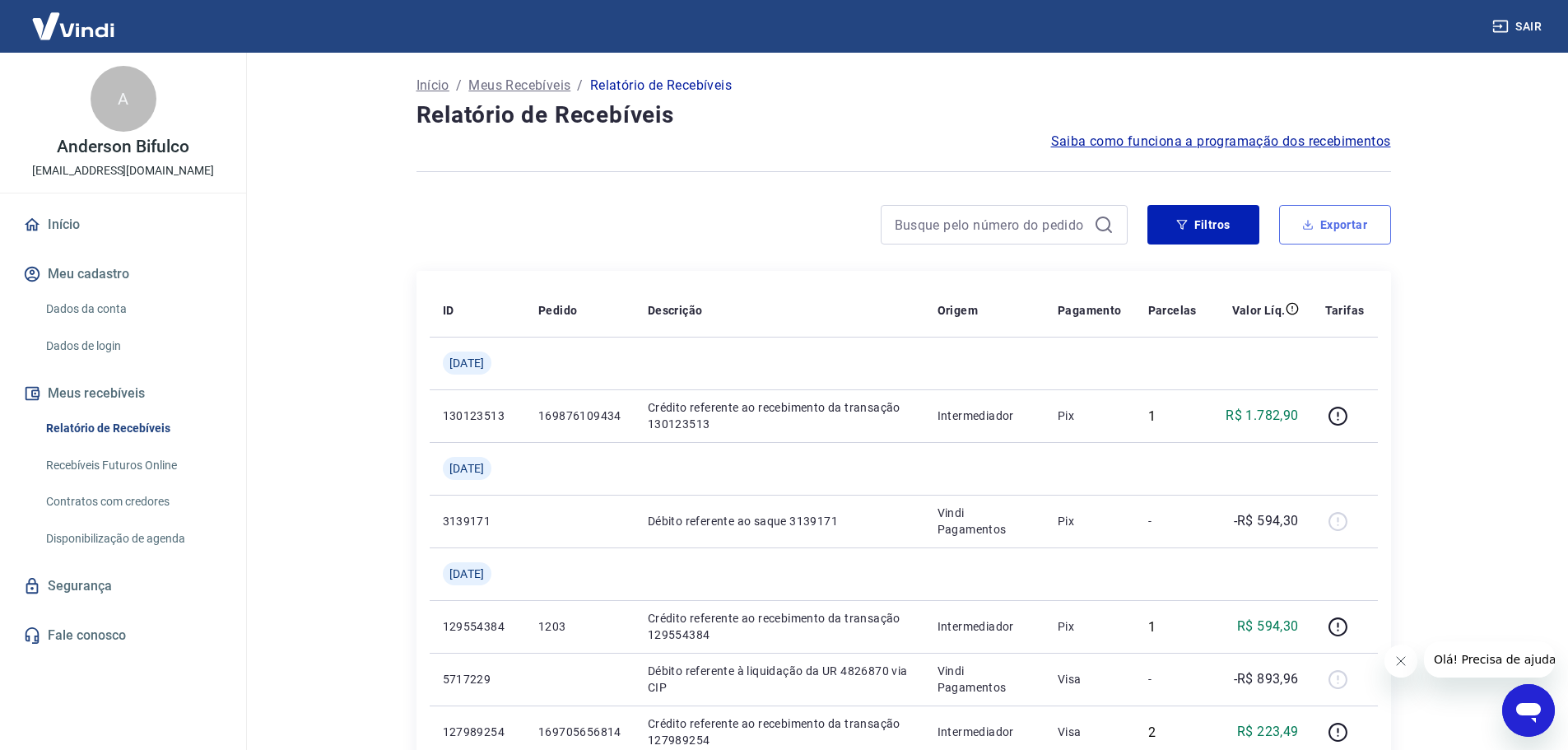
click at [1347, 214] on button "Exportar" at bounding box center [1334, 225] width 112 height 40
type input "01/09/2023"
type input "31/10/2023"
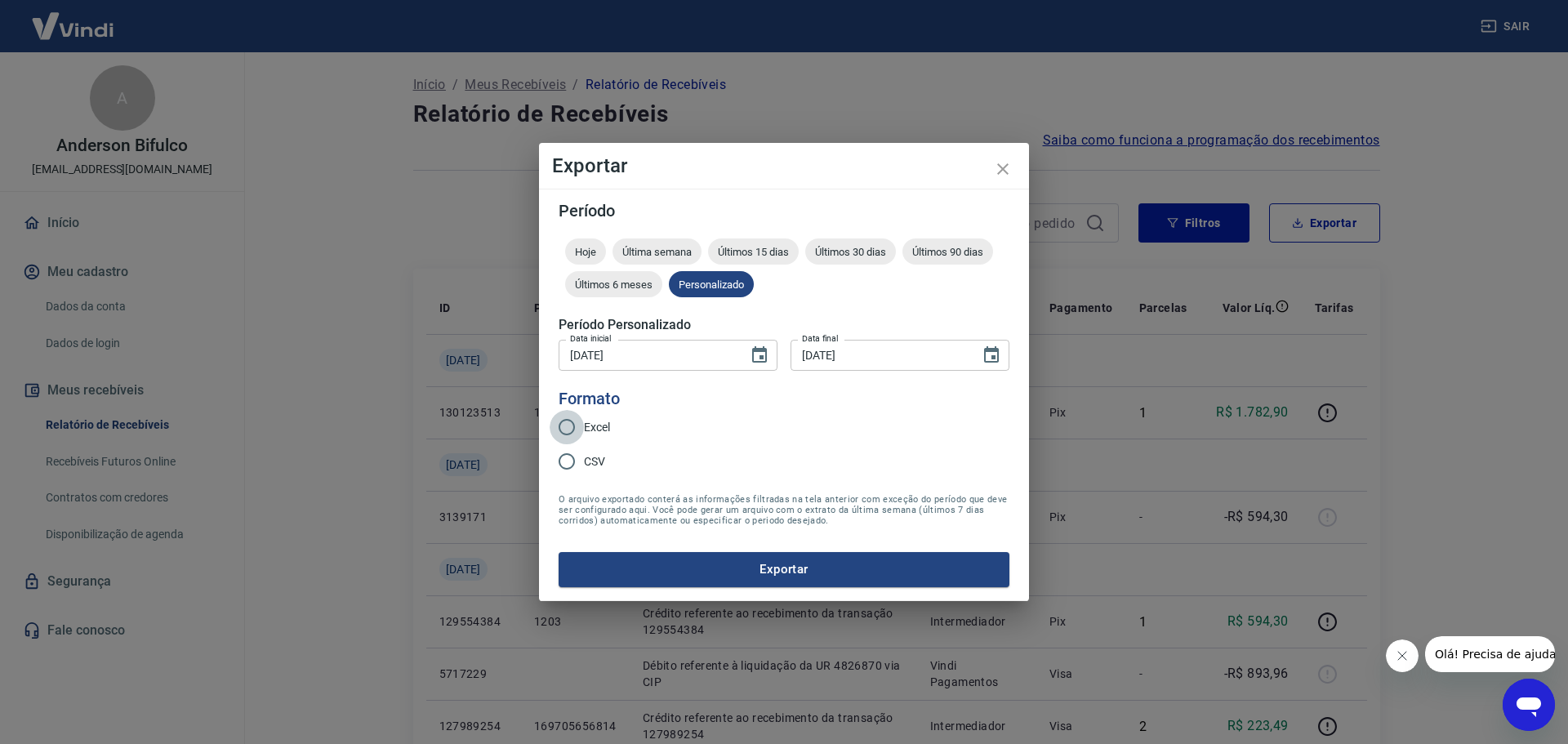
click at [576, 427] on input "Excel" at bounding box center [567, 427] width 35 height 35
radio input "true"
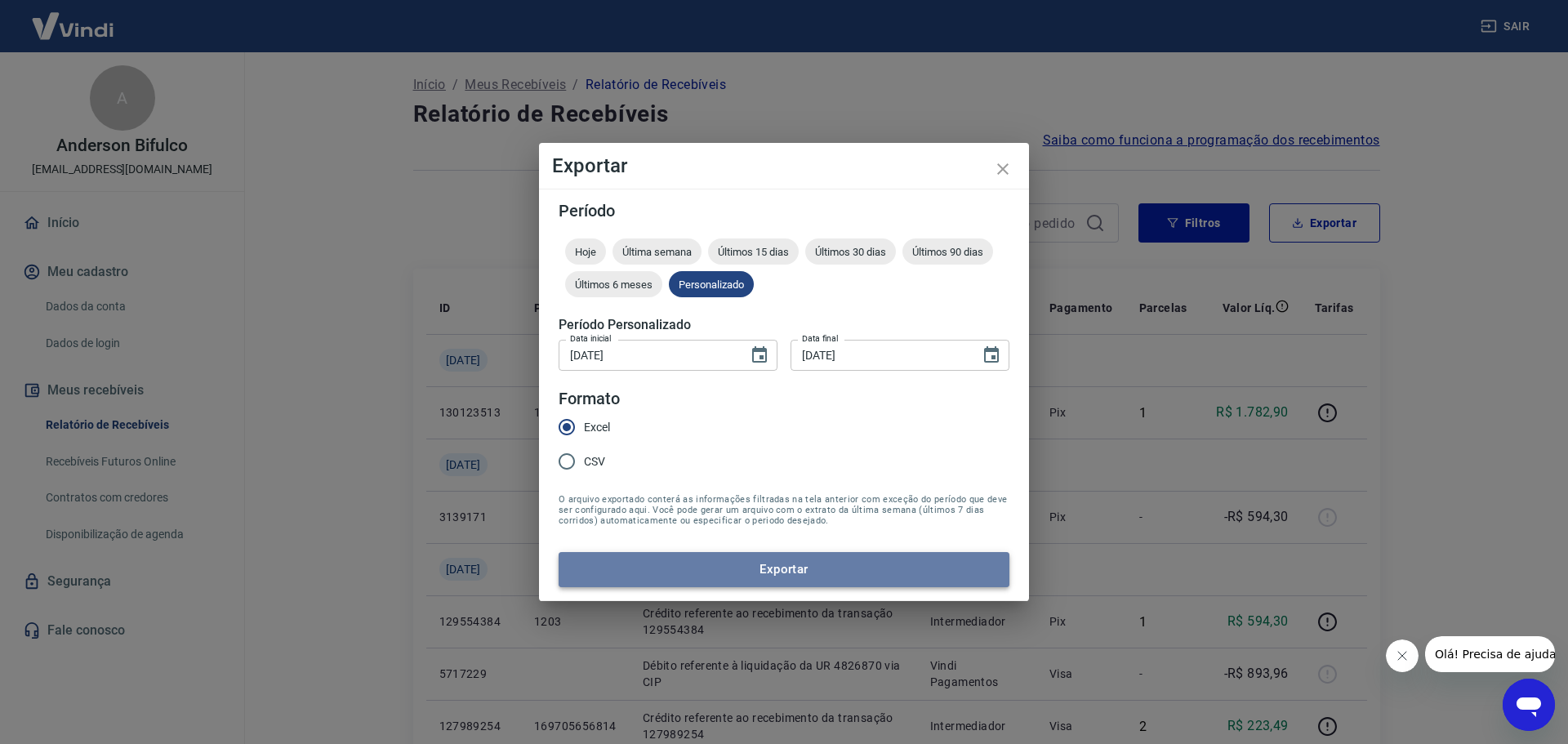
click at [801, 571] on button "Exportar" at bounding box center [784, 569] width 450 height 35
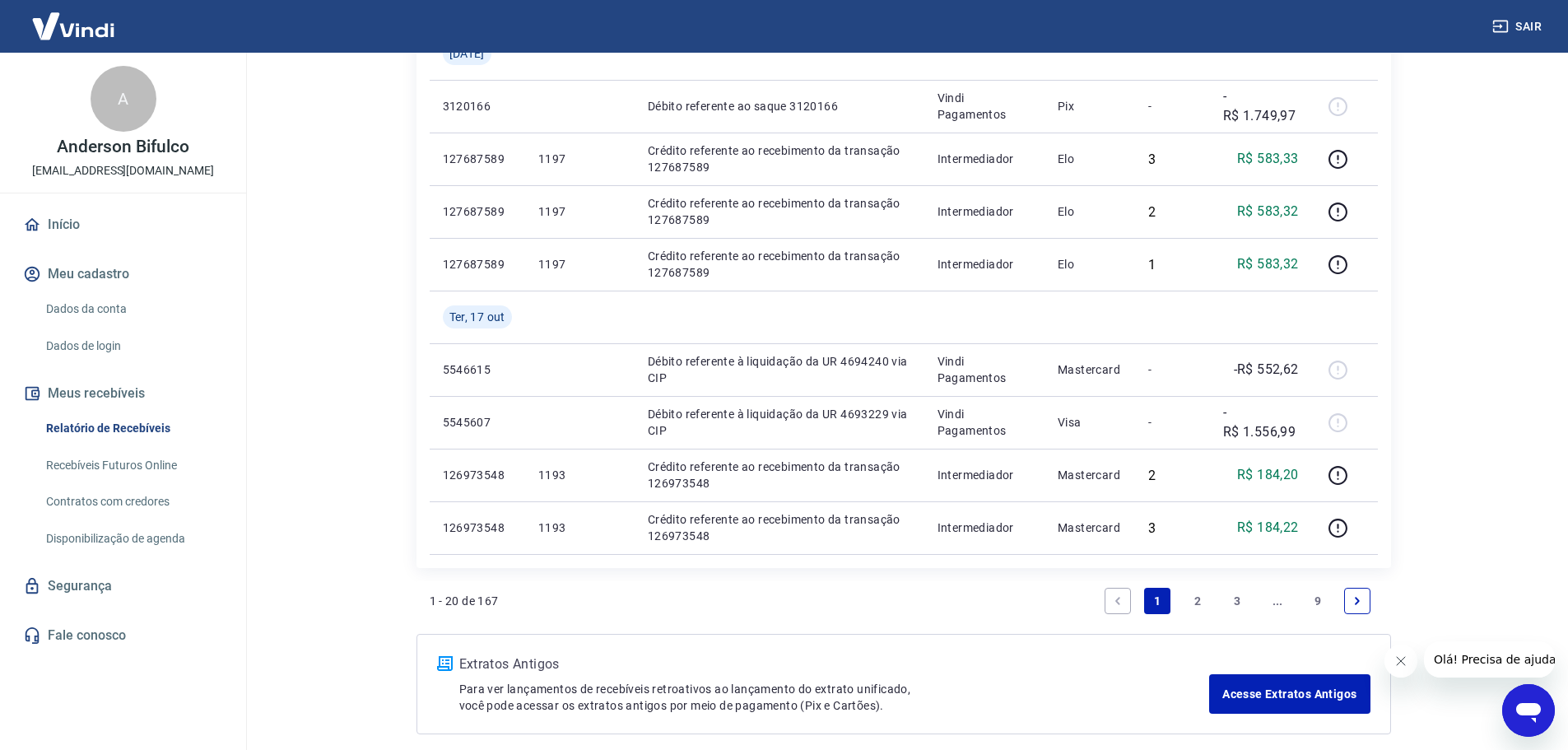
scroll to position [1227, 0]
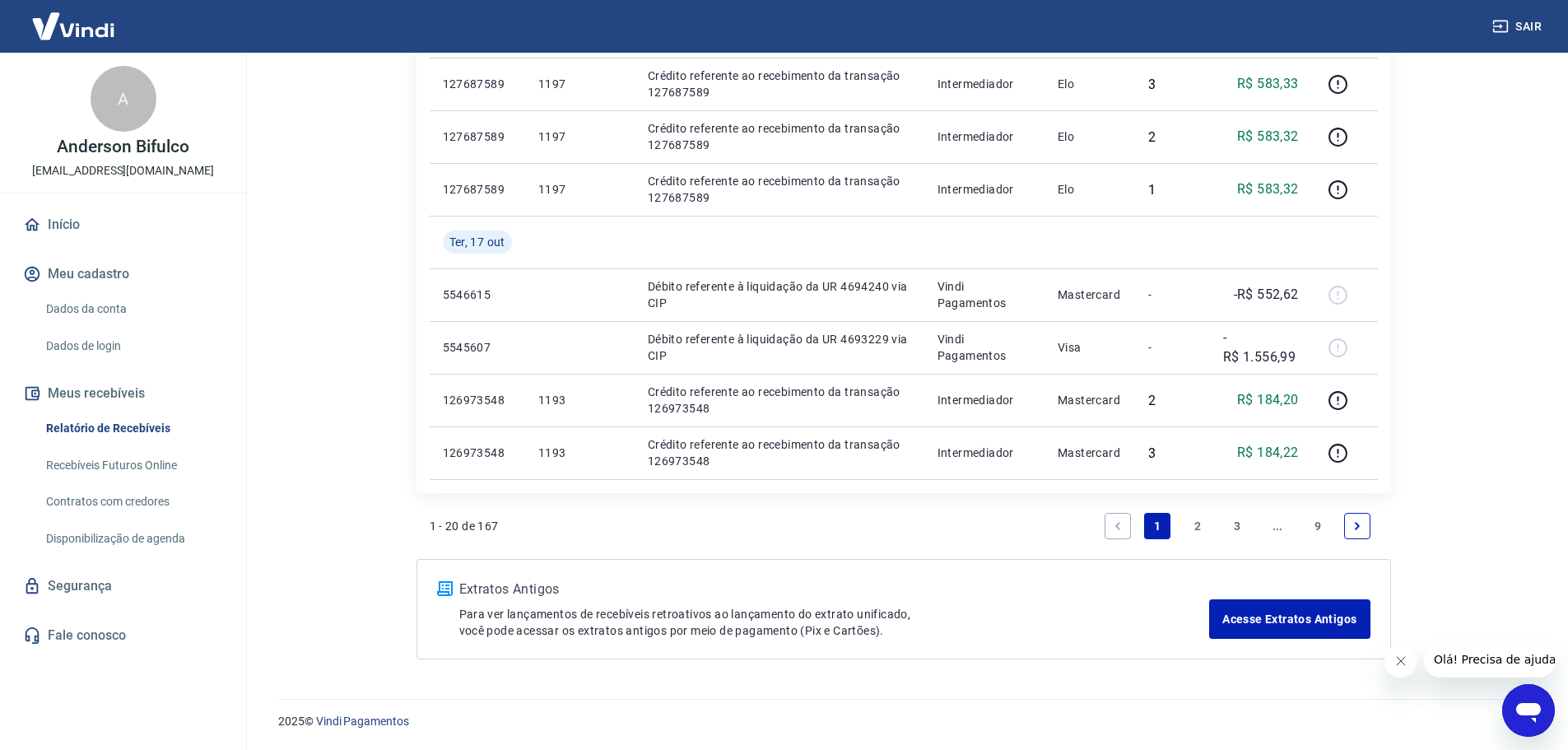
click at [1238, 521] on link "3" at bounding box center [1237, 526] width 26 height 26
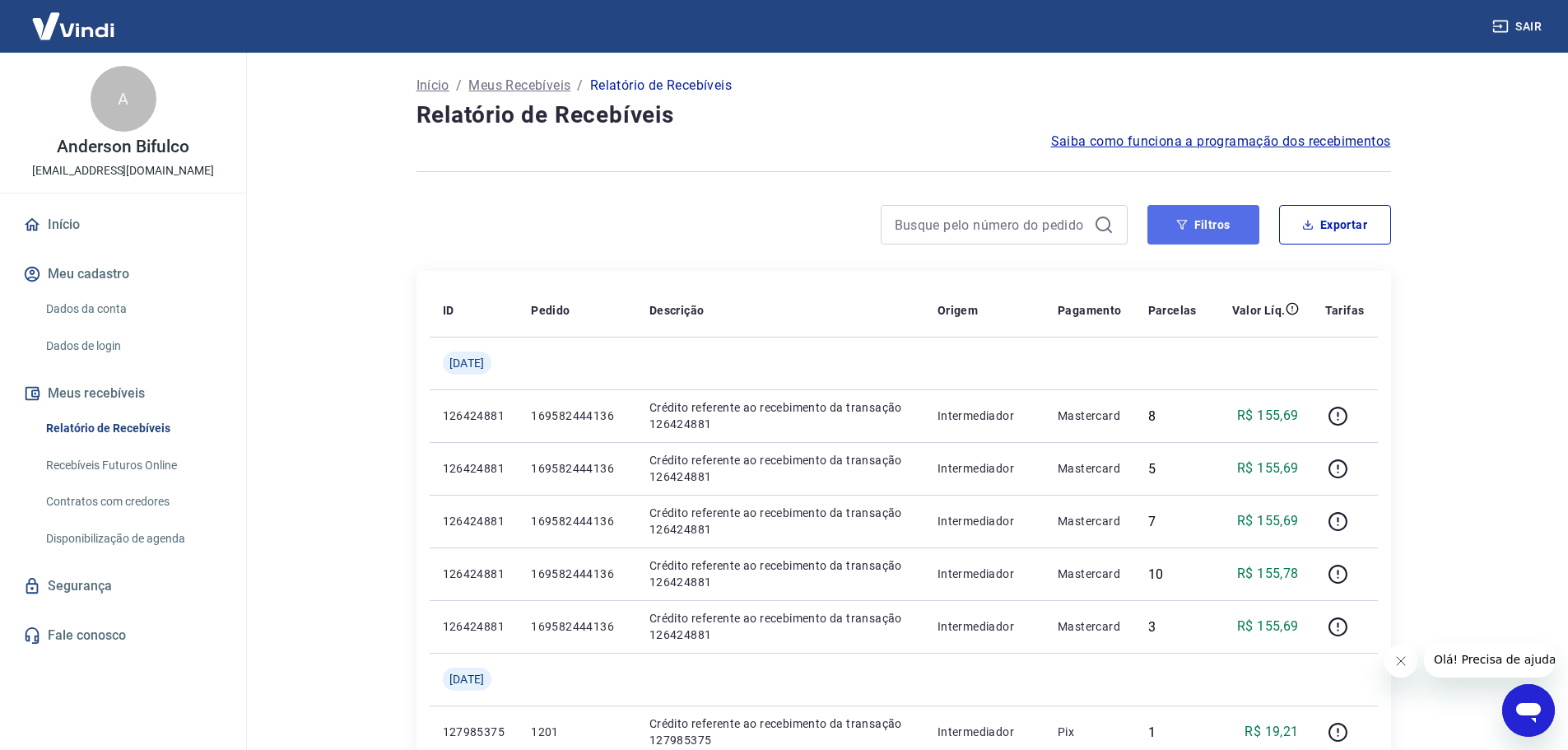
click at [1202, 229] on button "Filtros" at bounding box center [1203, 225] width 112 height 40
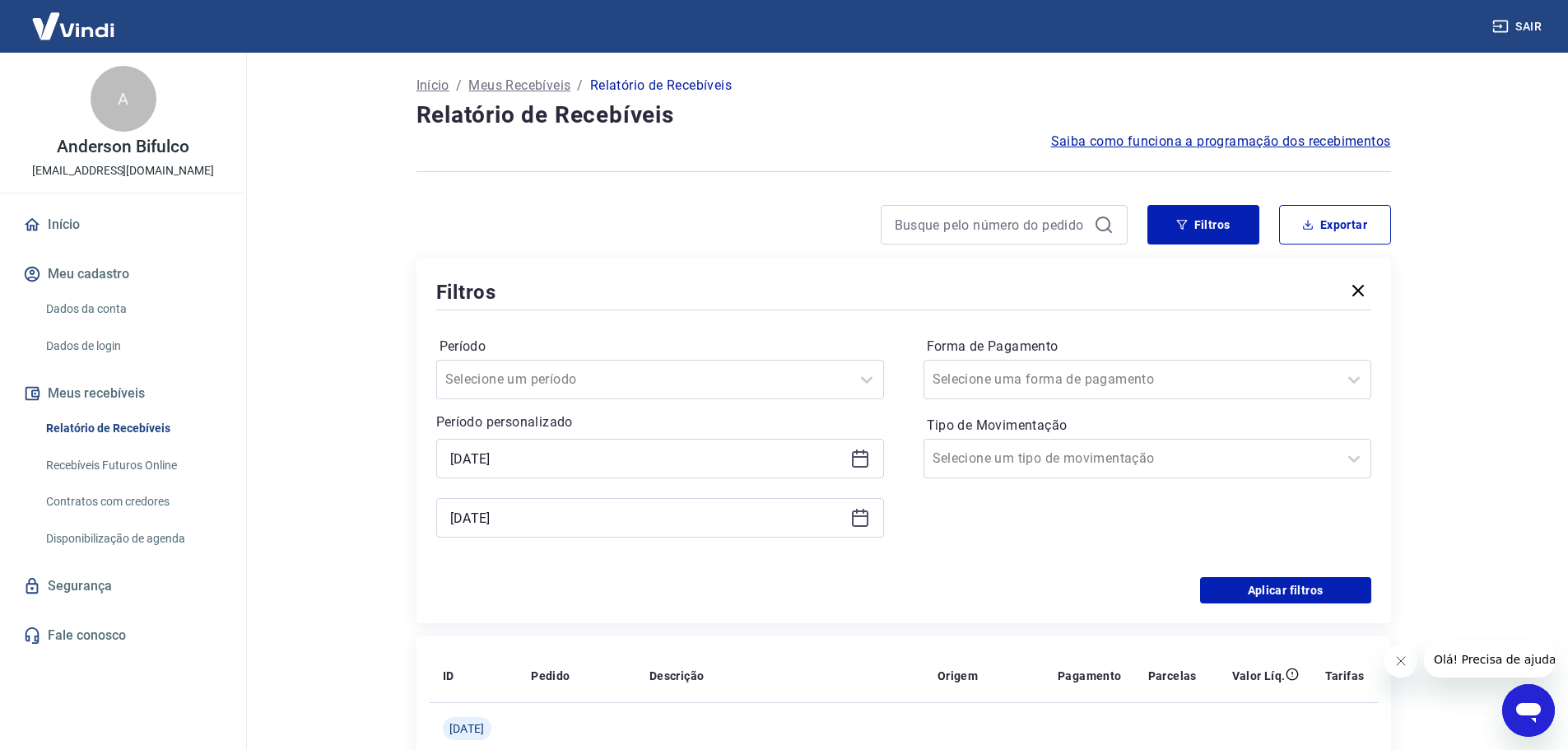
click at [855, 456] on icon at bounding box center [860, 457] width 16 height 2
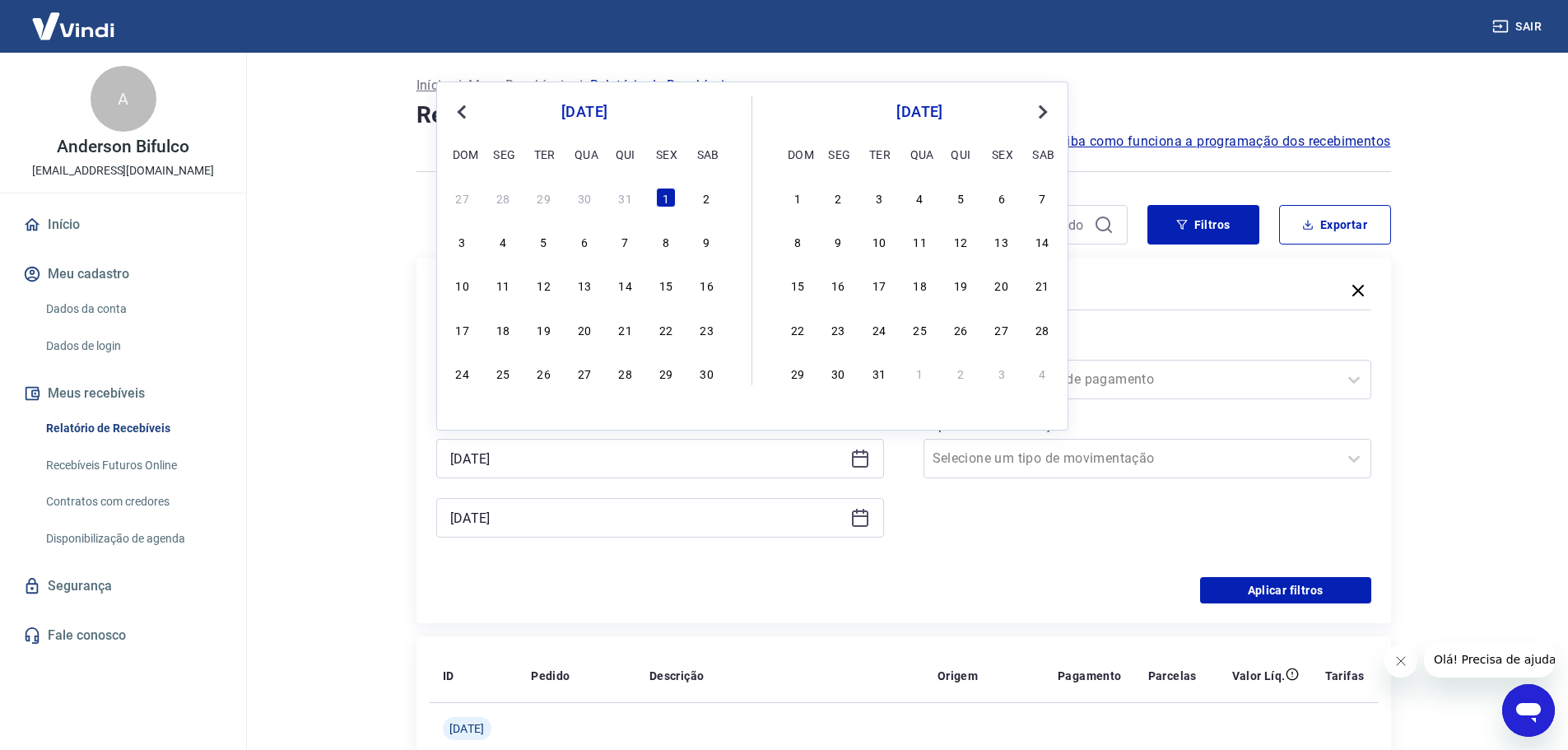
click at [463, 116] on span "Previous Month" at bounding box center [463, 112] width 0 height 19
click at [541, 193] on div "1" at bounding box center [544, 197] width 20 height 20
type input "[DATE]"
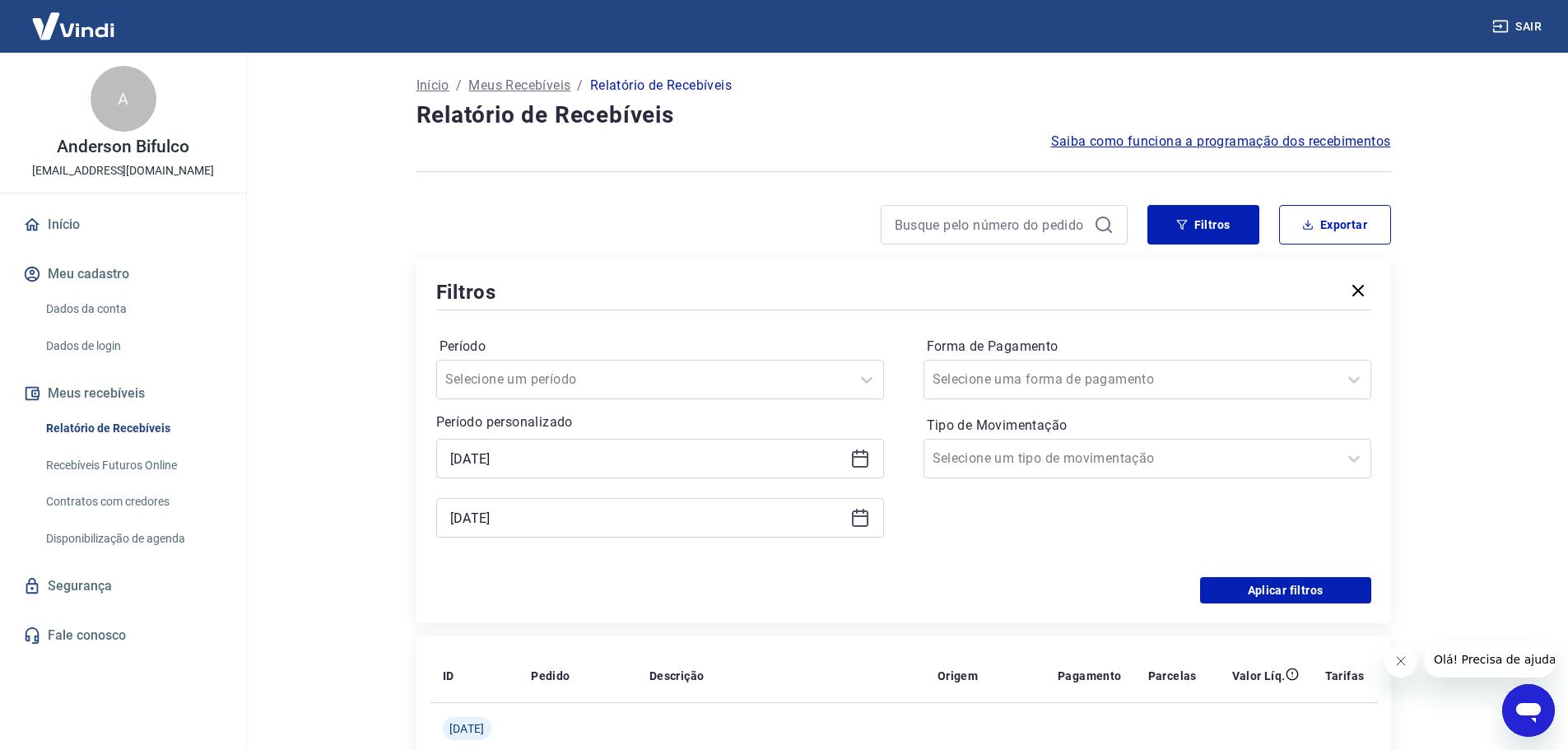
click at [669, 534] on div "31/10/2023" at bounding box center [659, 517] width 447 height 40
click at [858, 522] on icon at bounding box center [860, 517] width 20 height 20
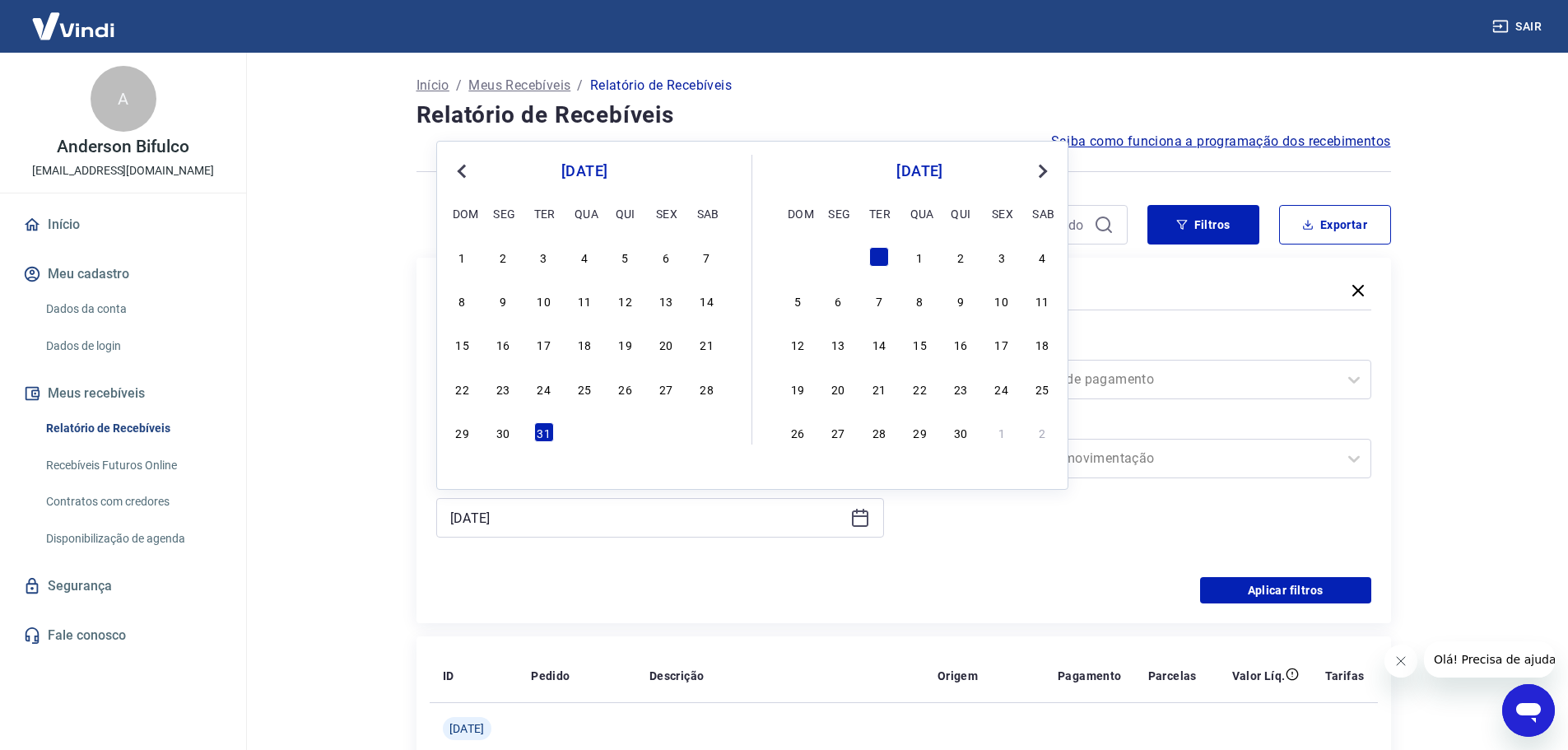
click at [463, 176] on span "Previous Month" at bounding box center [463, 171] width 0 height 19
click at [707, 302] on div "9" at bounding box center [706, 300] width 20 height 20
type input "09/09/2023"
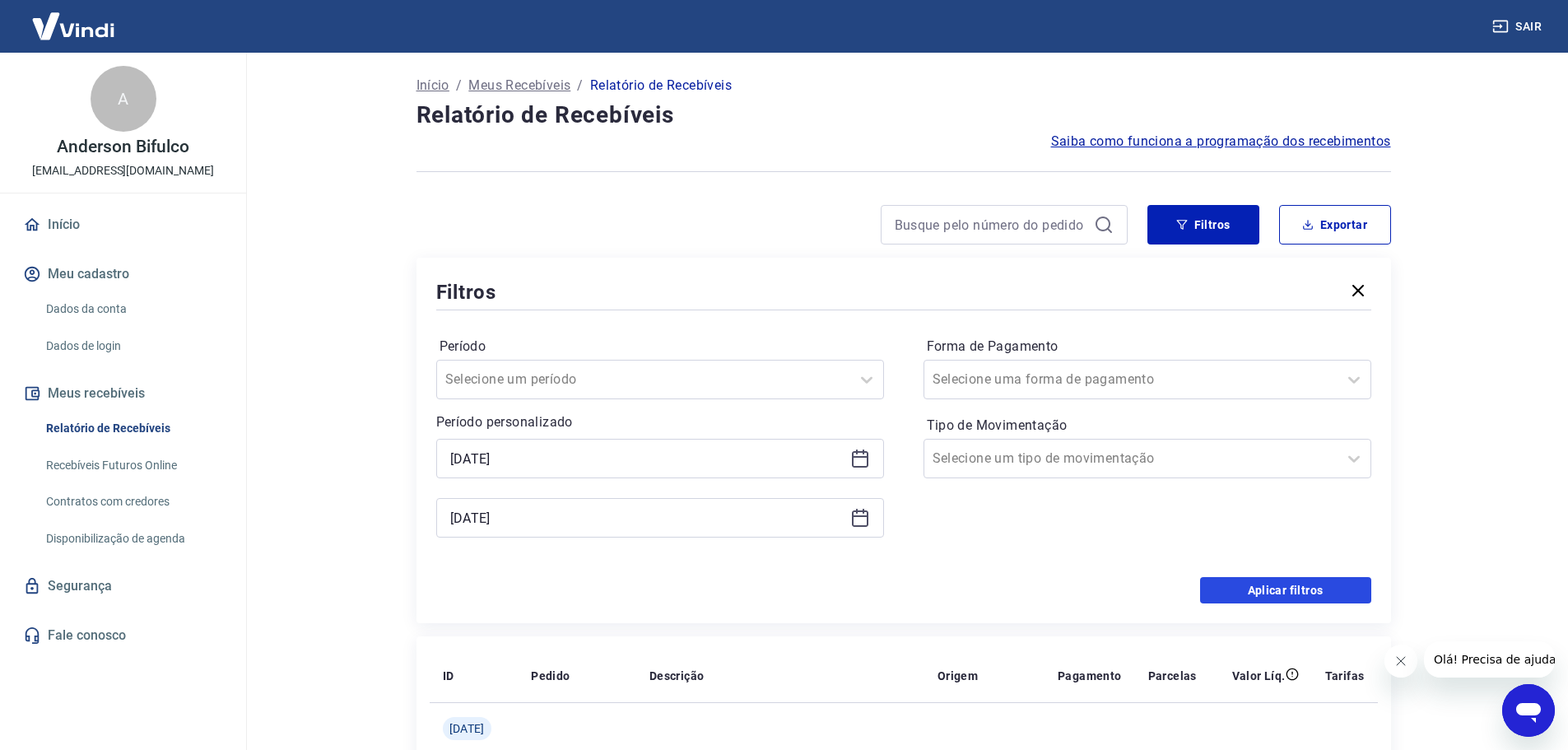
drag, startPoint x: 1280, startPoint y: 591, endPoint x: 1141, endPoint y: 432, distance: 211.2
click at [1280, 589] on button "Aplicar filtros" at bounding box center [1285, 590] width 171 height 26
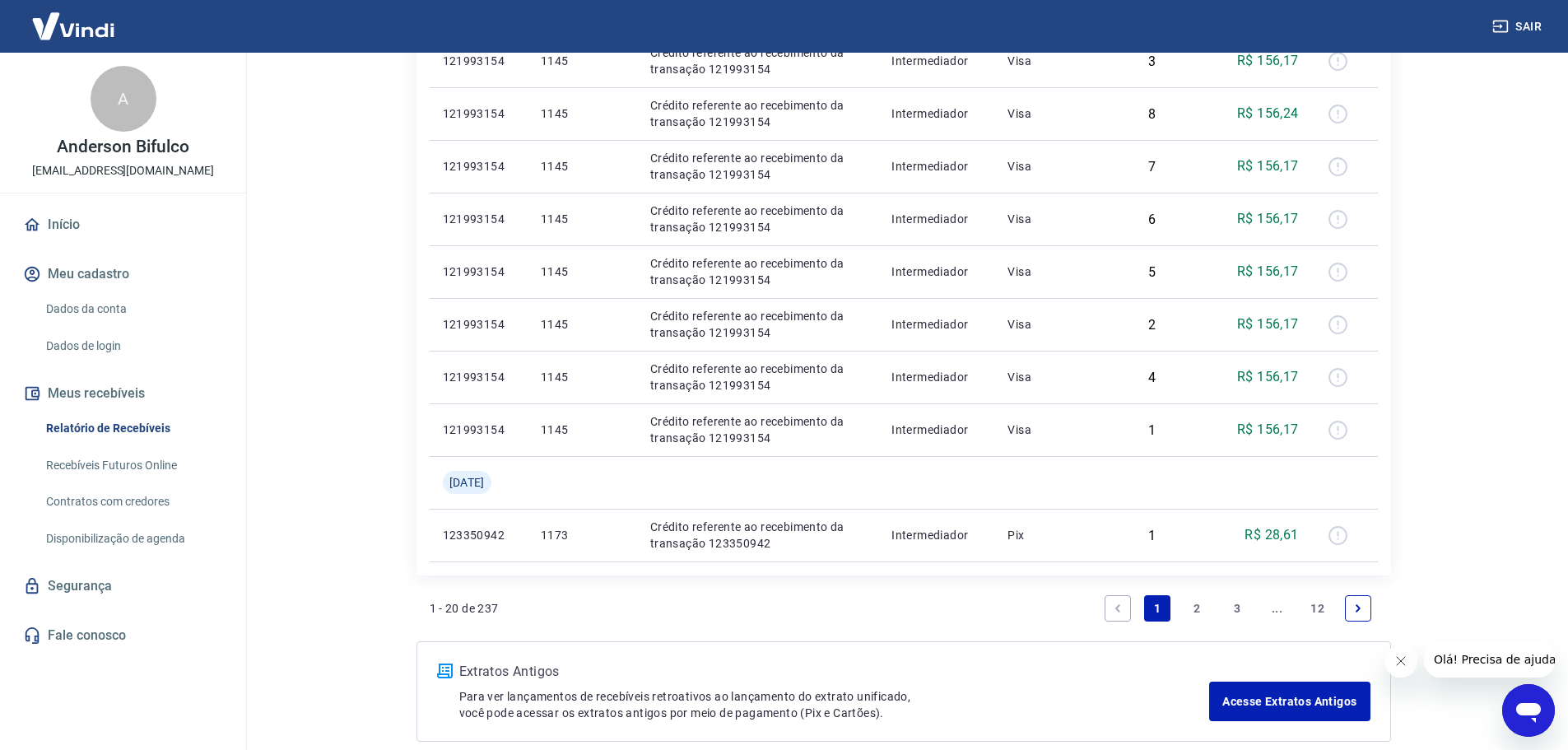
scroll to position [1152, 0]
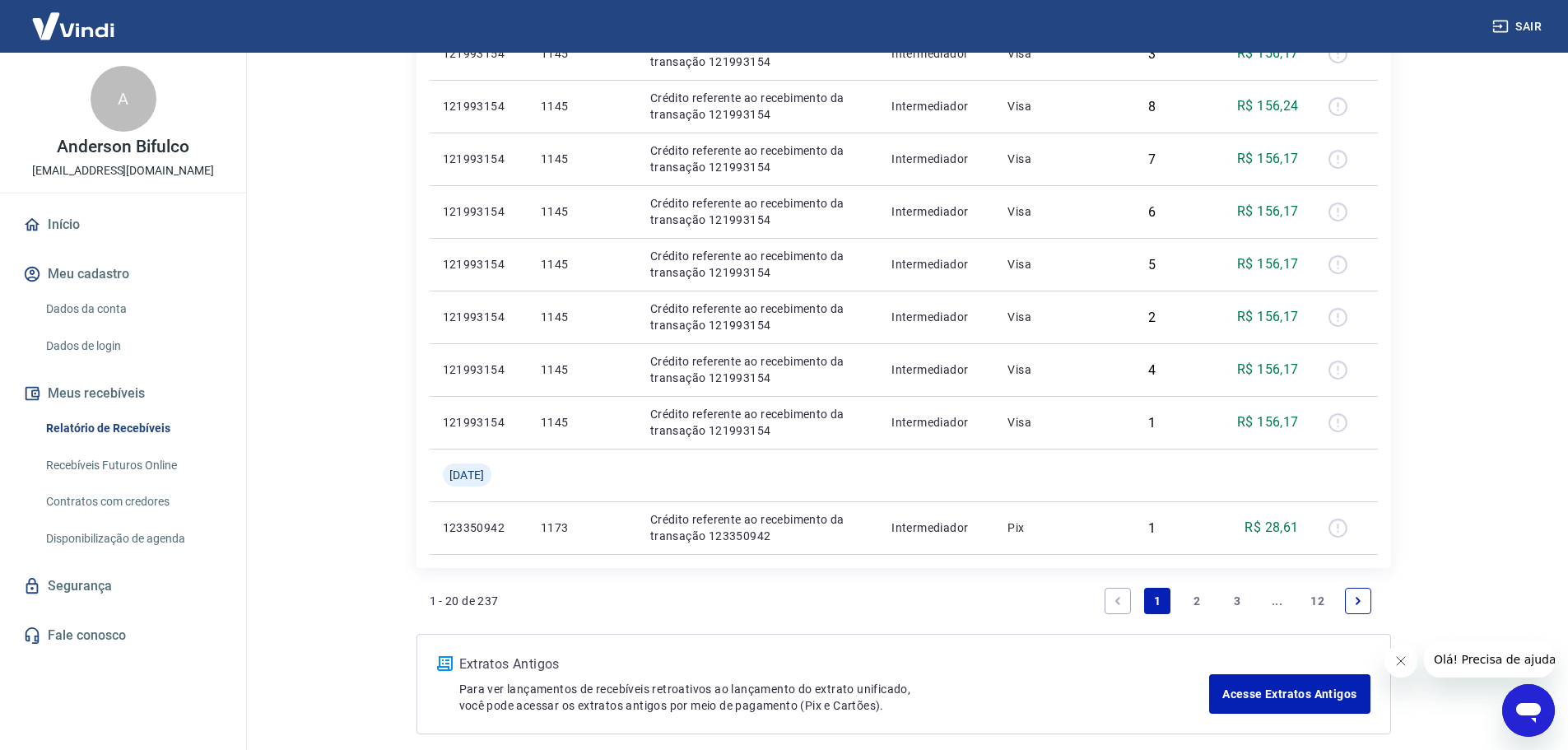
click at [1201, 602] on link "2" at bounding box center [1197, 601] width 26 height 26
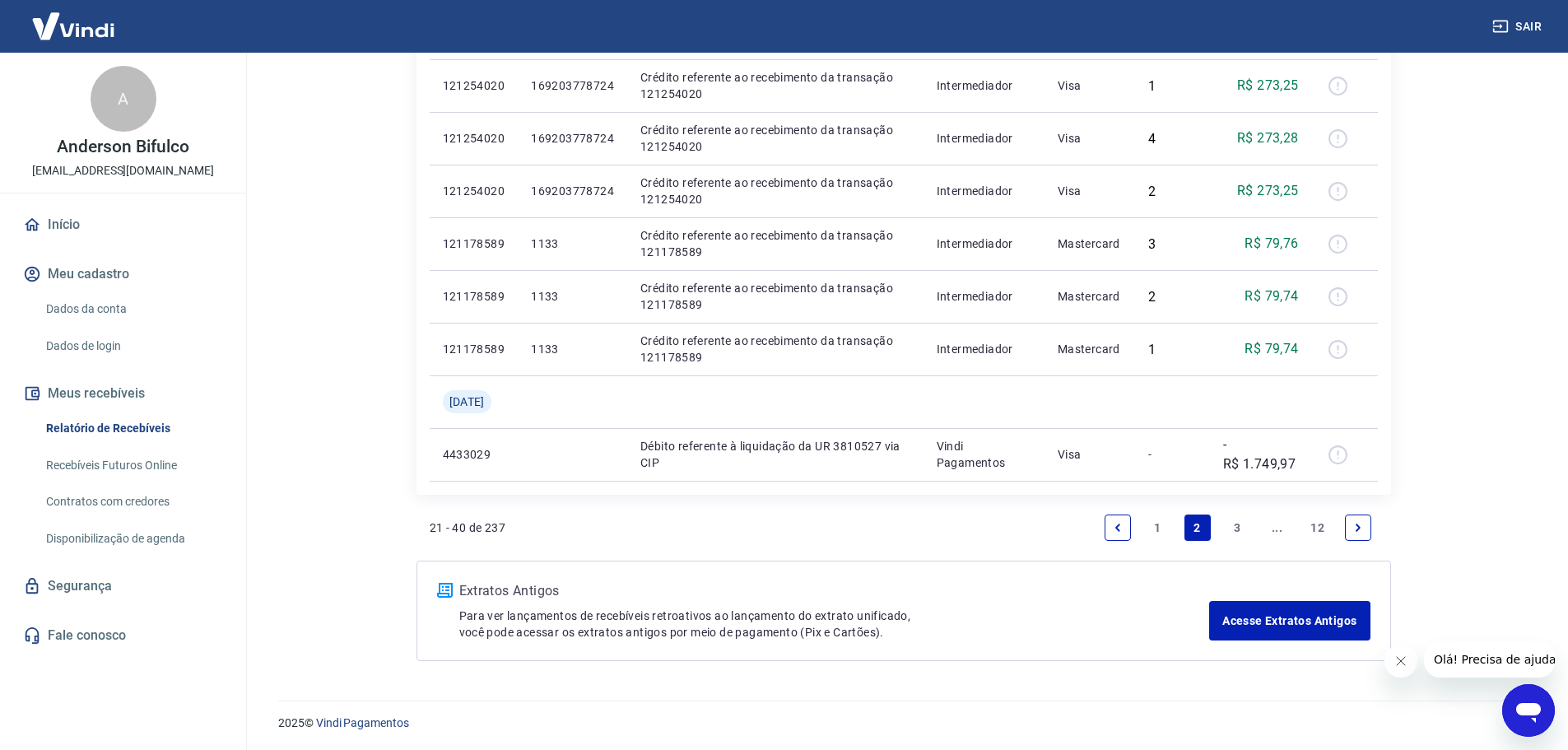
scroll to position [1175, 0]
click at [1236, 527] on link "3" at bounding box center [1237, 526] width 26 height 26
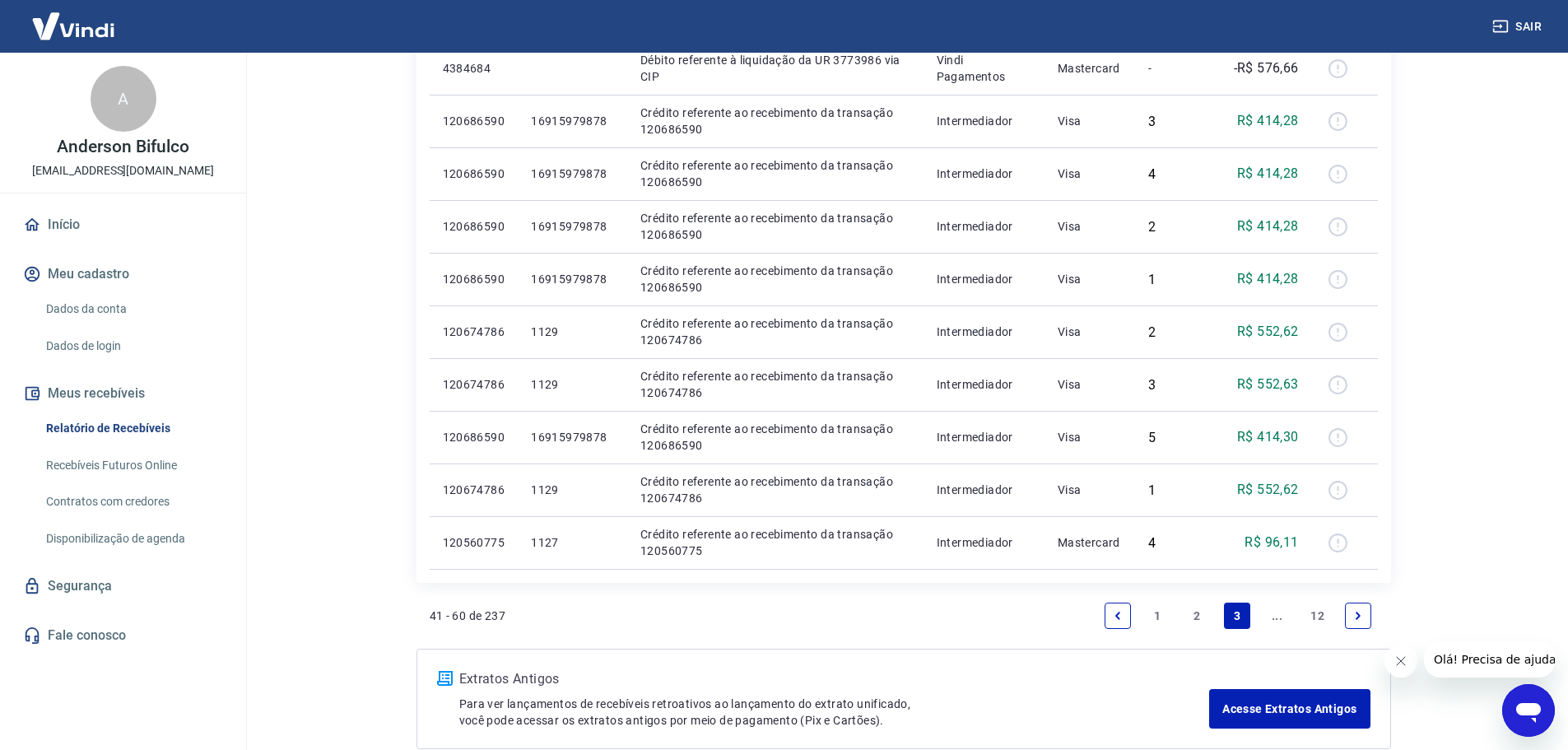
scroll to position [987, 0]
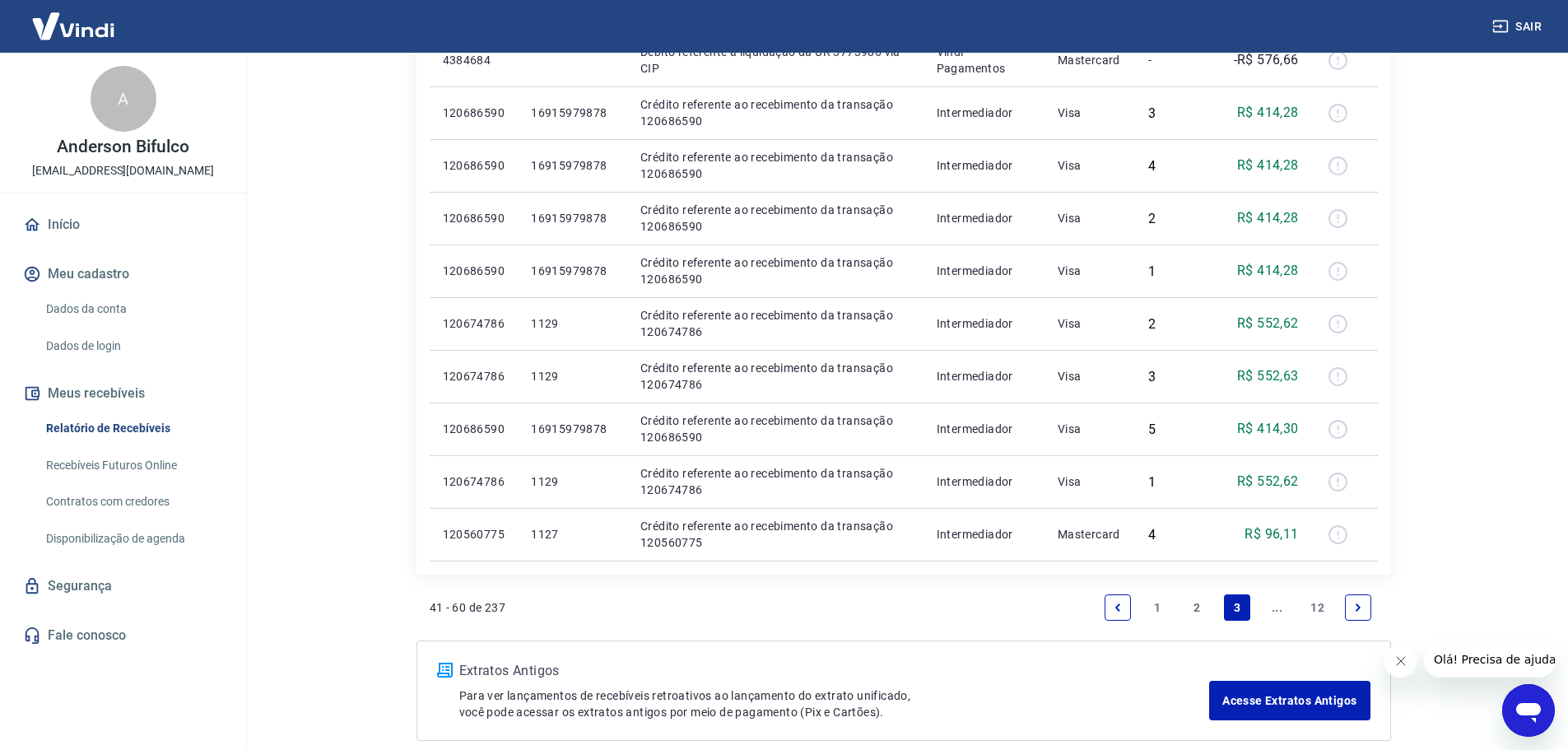
click at [1353, 606] on icon "Next page" at bounding box center [1358, 607] width 11 height 11
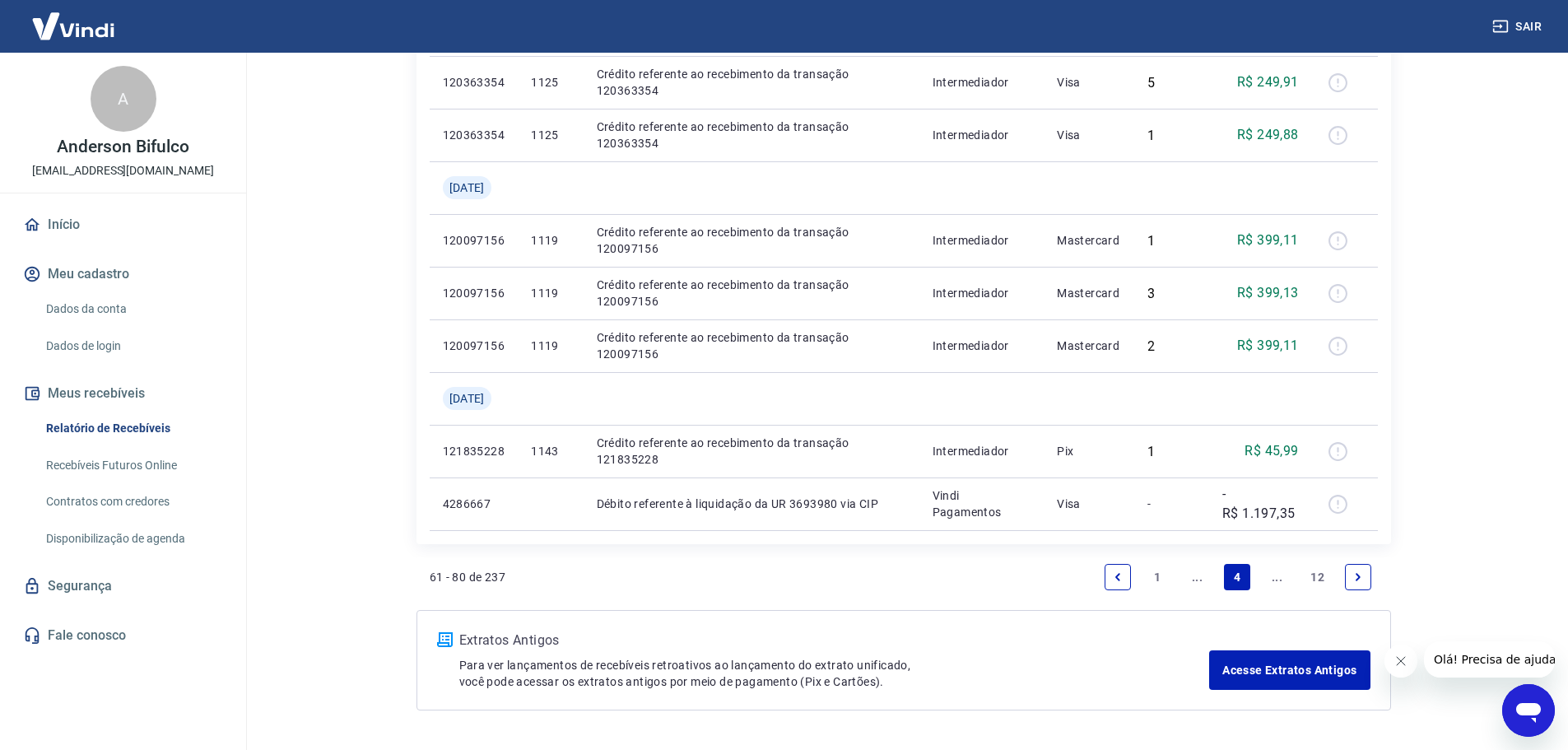
scroll to position [1152, 0]
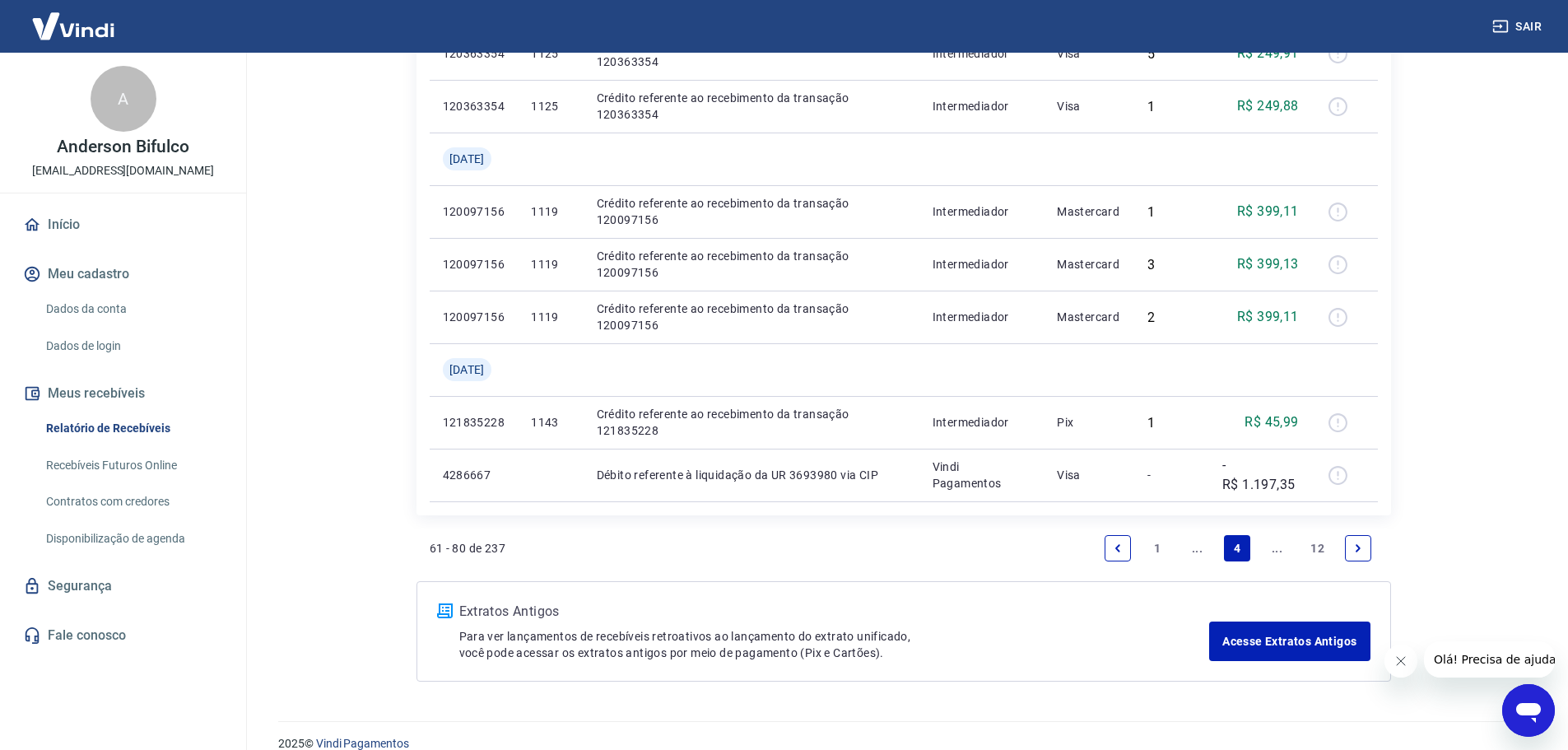
click at [1098, 548] on li "Pagination" at bounding box center [1118, 549] width 40 height 40
click at [1118, 550] on icon "Previous page" at bounding box center [1117, 548] width 5 height 8
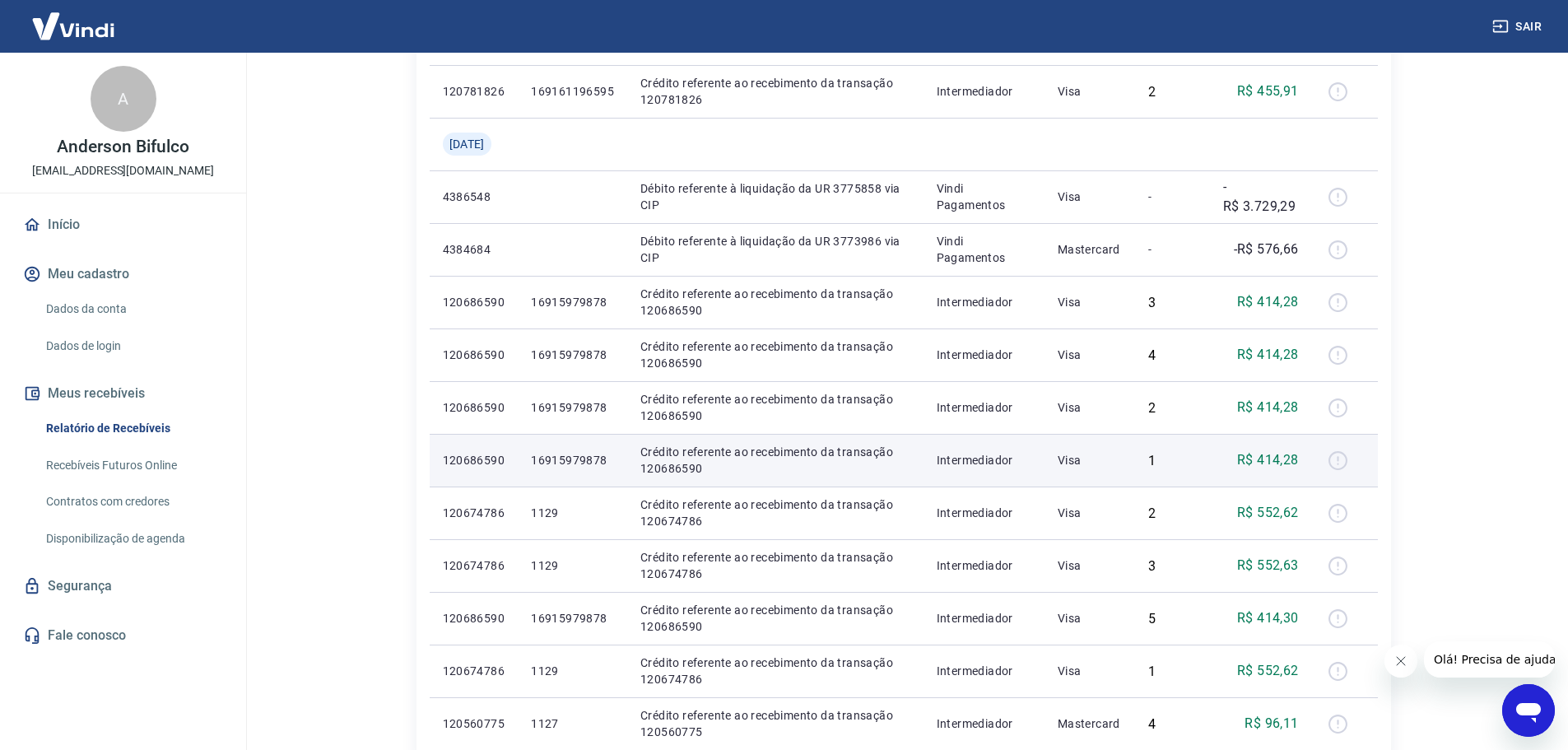
scroll to position [1069, 0]
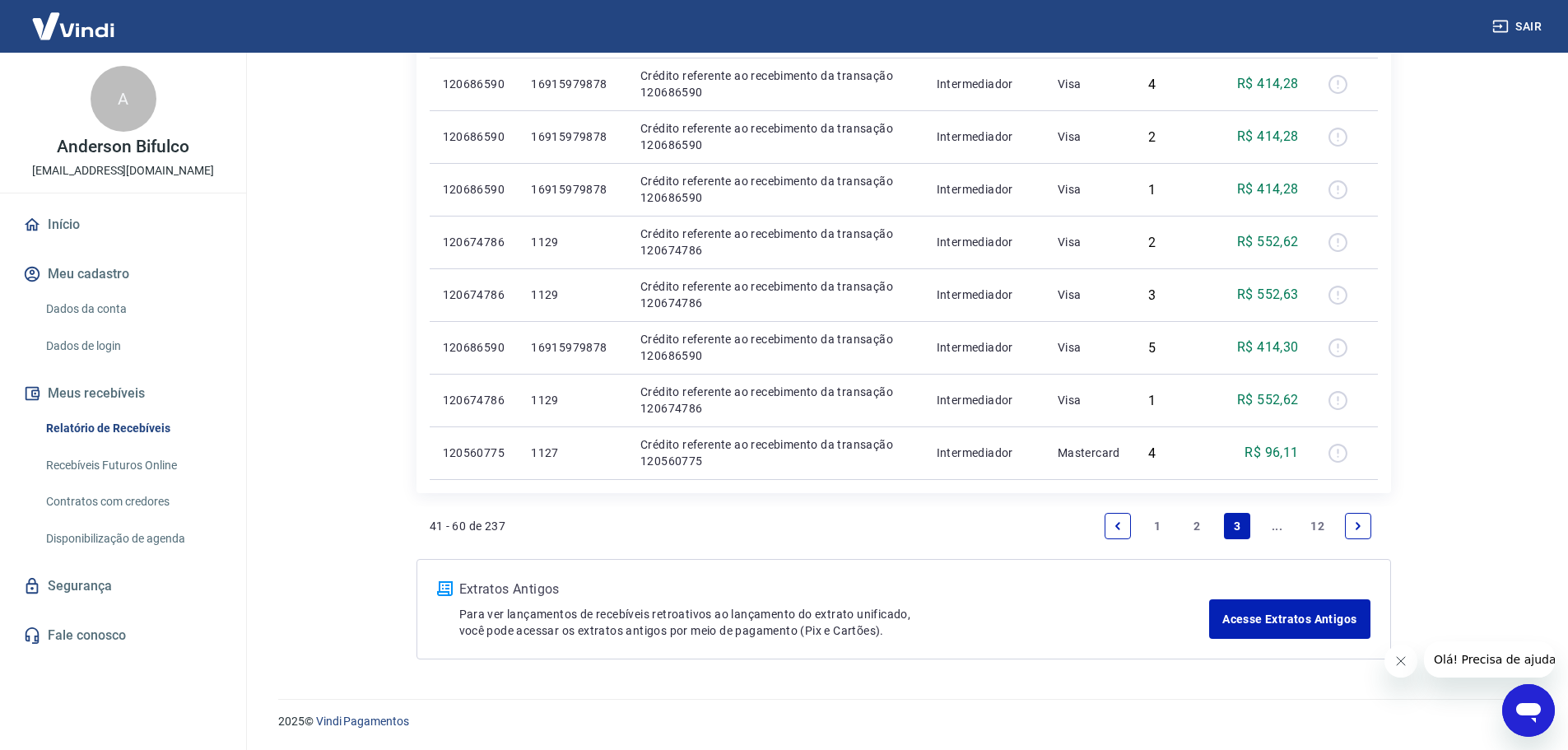
click at [1115, 528] on icon "Previous page" at bounding box center [1117, 526] width 11 height 11
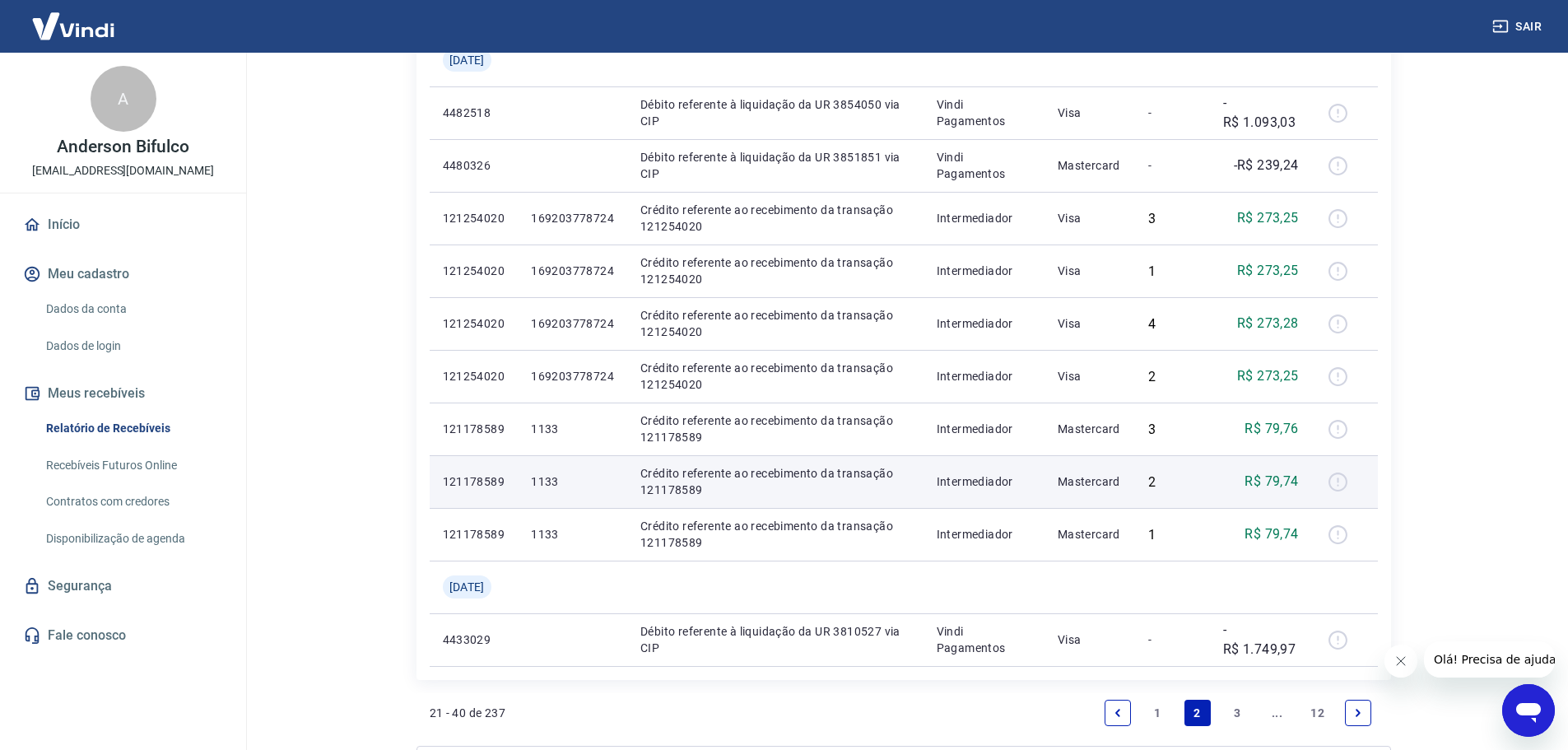
scroll to position [1070, 0]
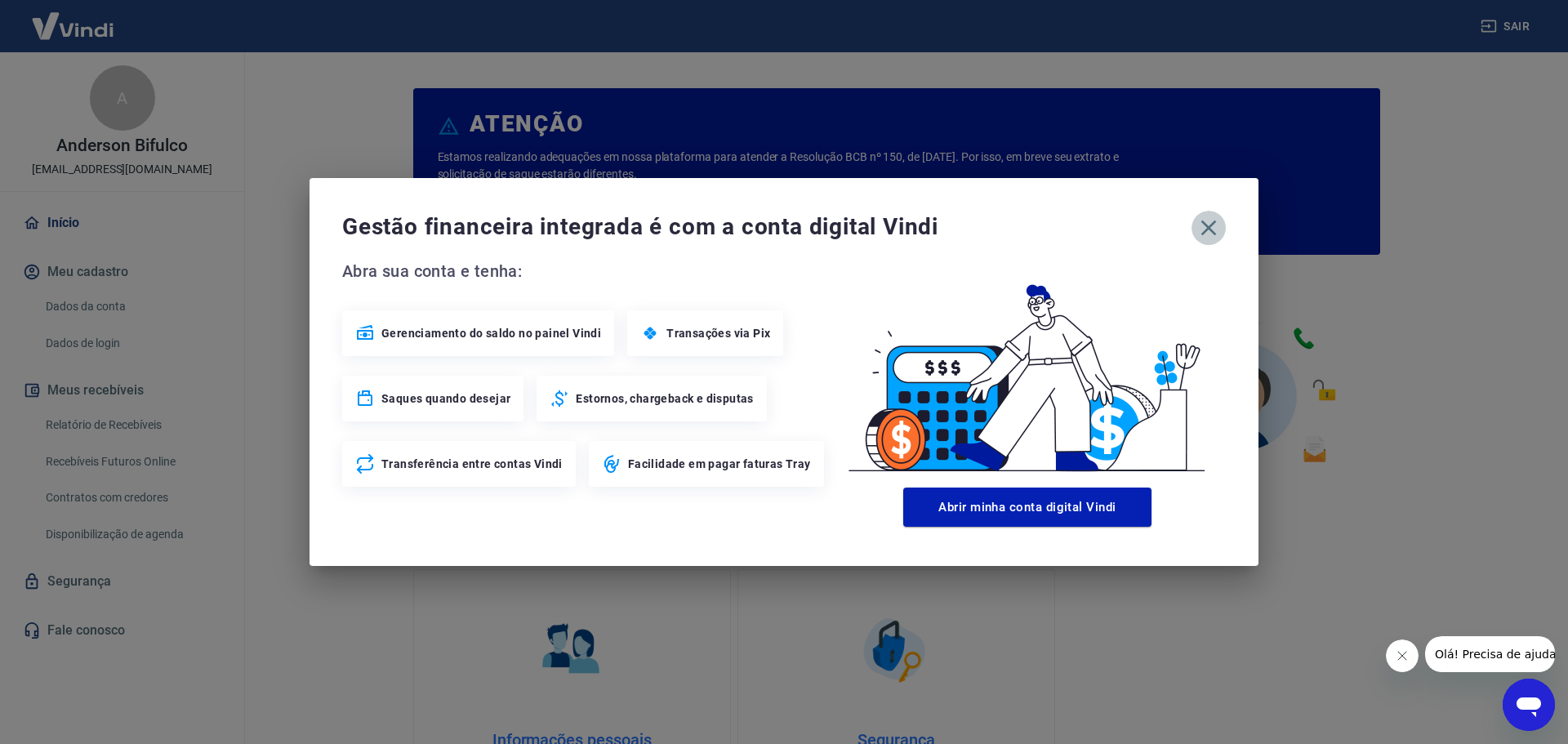
click at [1212, 229] on icon "button" at bounding box center [1209, 228] width 26 height 26
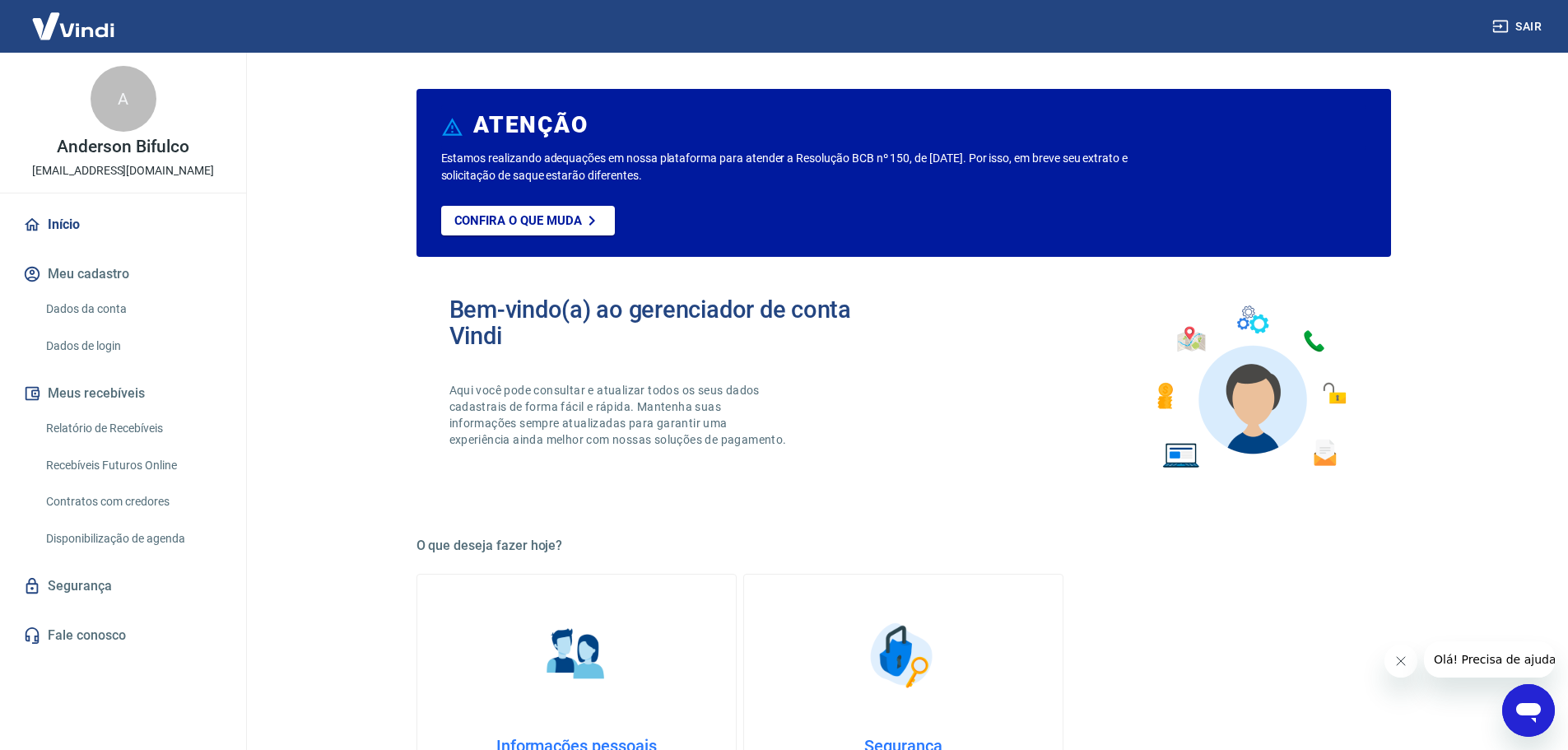
click at [105, 431] on link "Relatório de Recebíveis" at bounding box center [133, 428] width 187 height 34
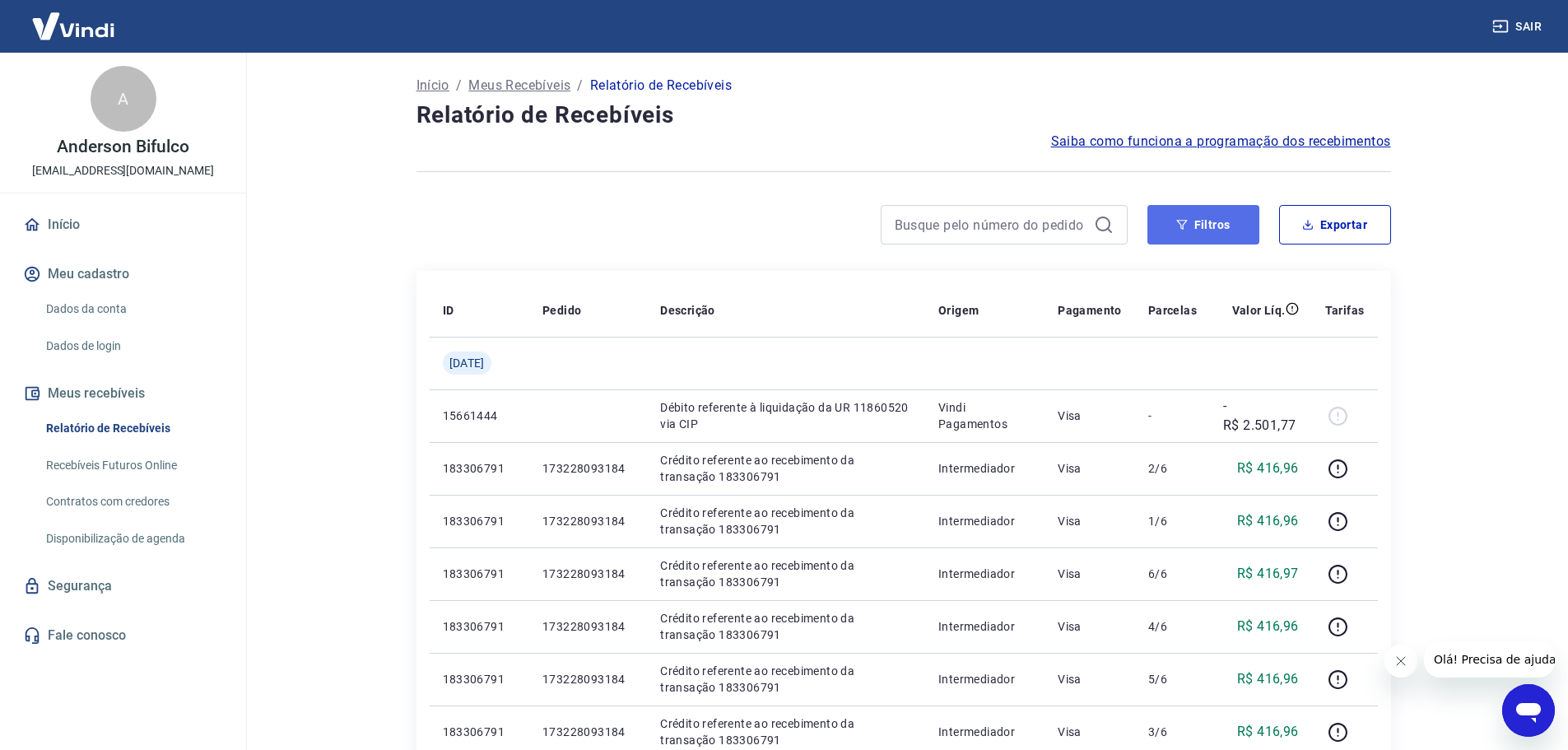
click at [1188, 224] on icon "button" at bounding box center [1181, 224] width 11 height 11
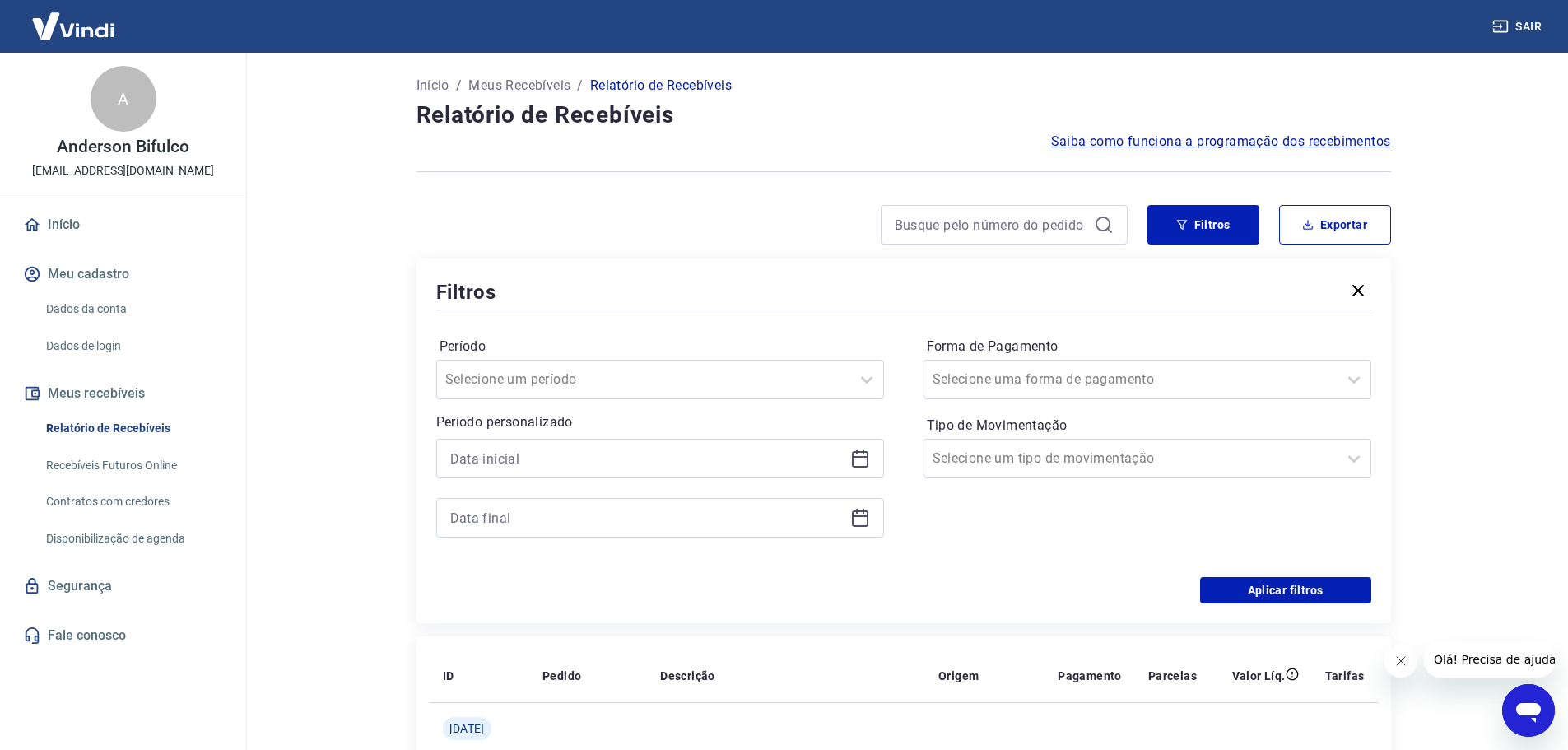
click at [858, 453] on icon at bounding box center [860, 458] width 20 height 20
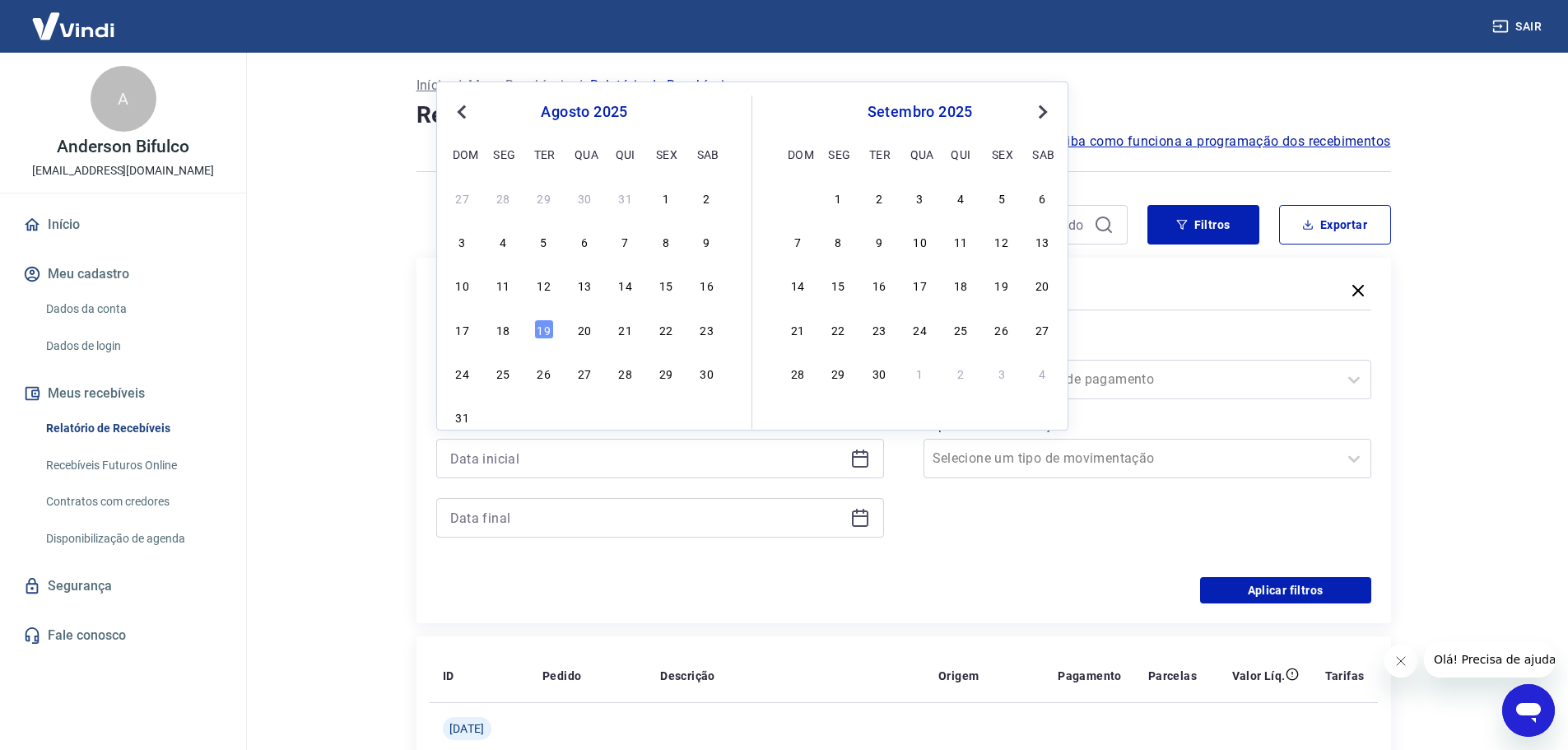
click at [460, 104] on button "Previous Month" at bounding box center [462, 112] width 20 height 20
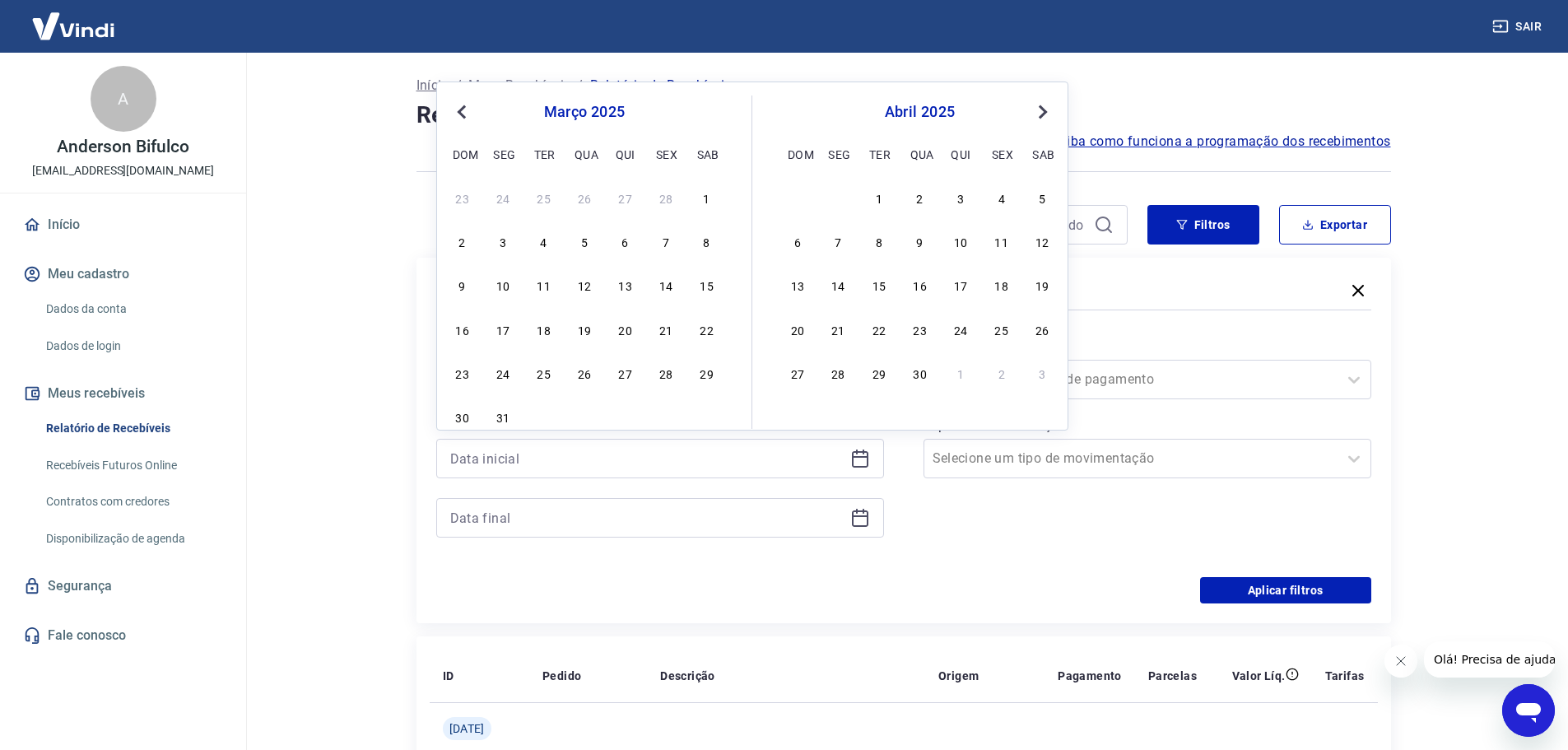
click at [460, 104] on button "Previous Month" at bounding box center [462, 112] width 20 height 20
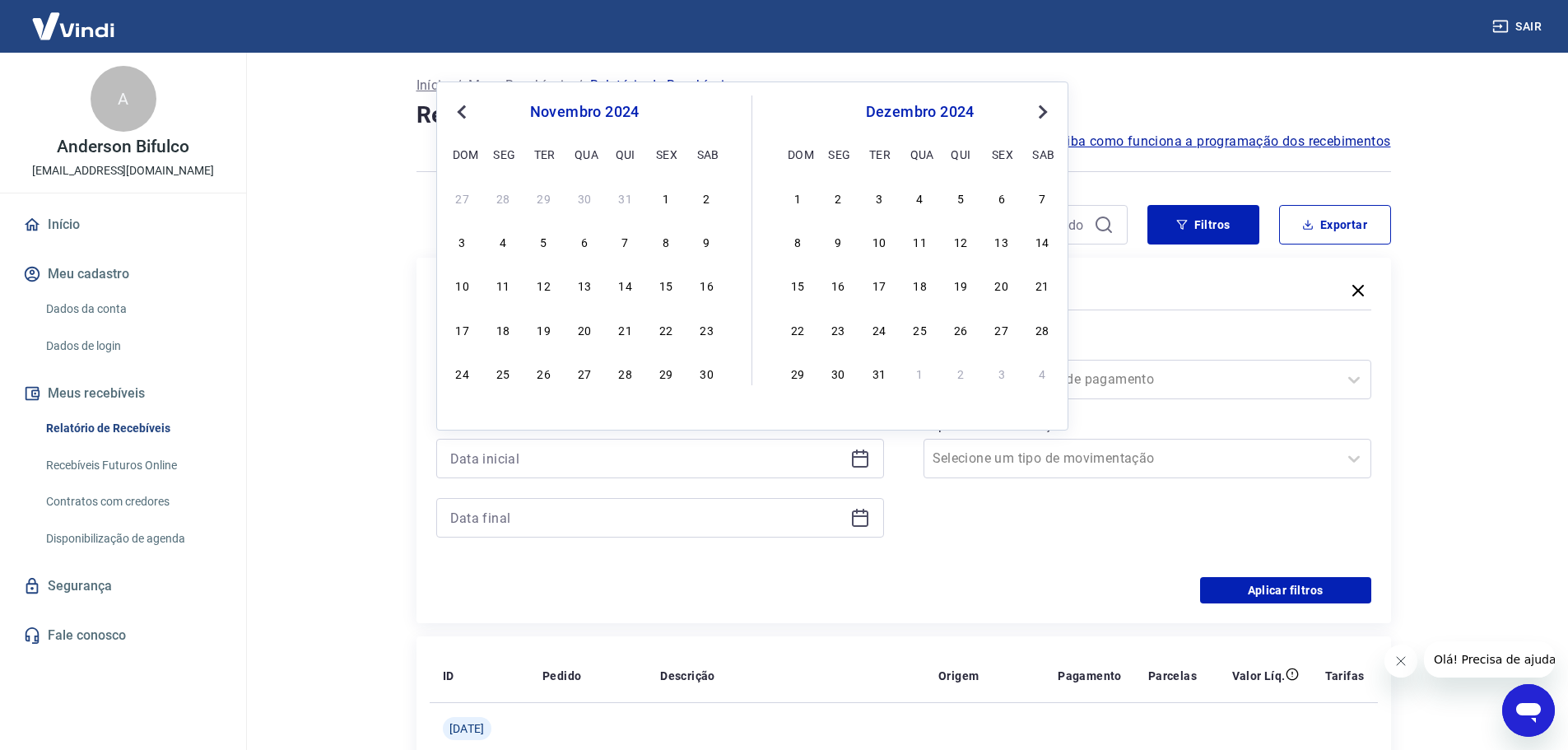
click at [460, 104] on button "Previous Month" at bounding box center [462, 112] width 20 height 20
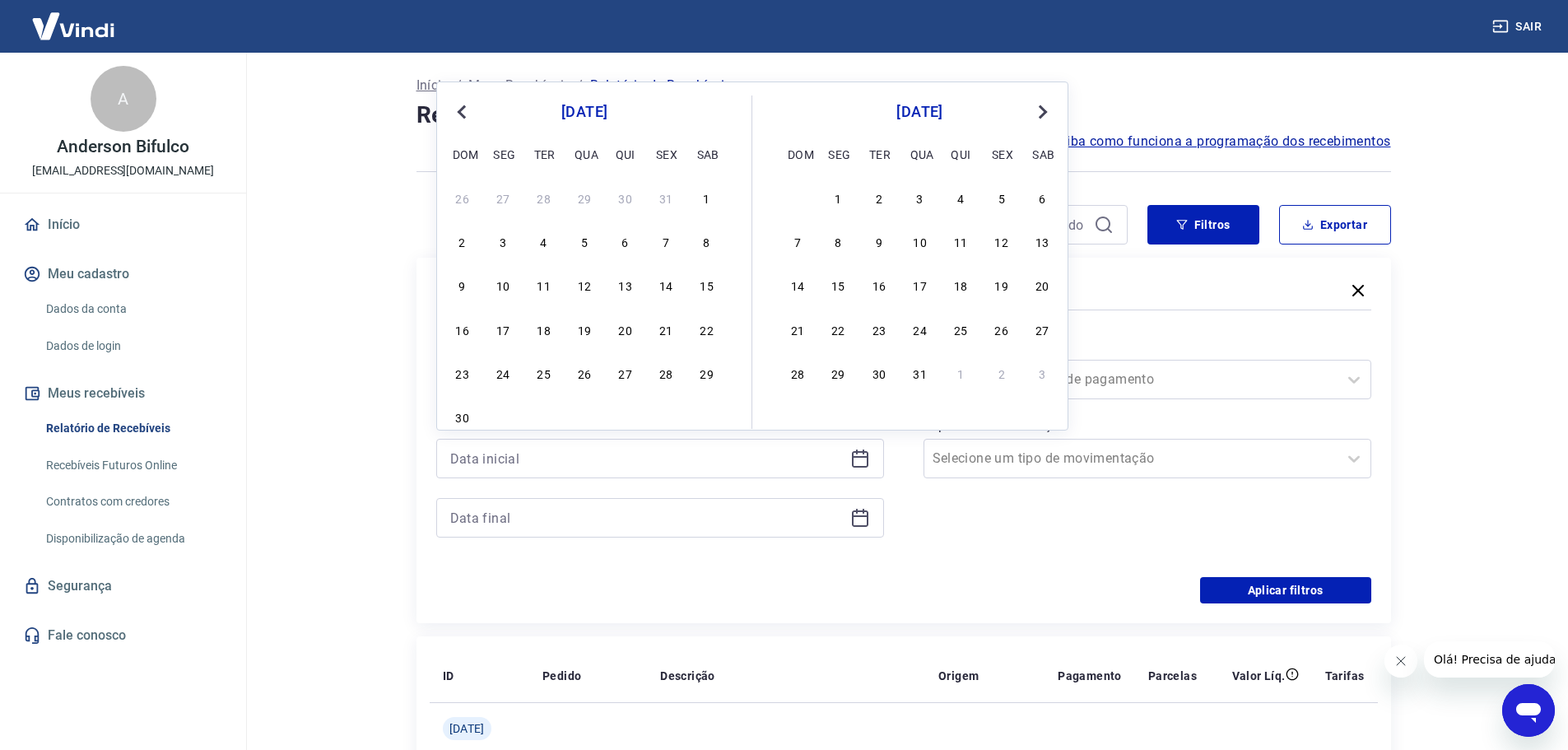
click at [460, 104] on button "Previous Month" at bounding box center [462, 112] width 20 height 20
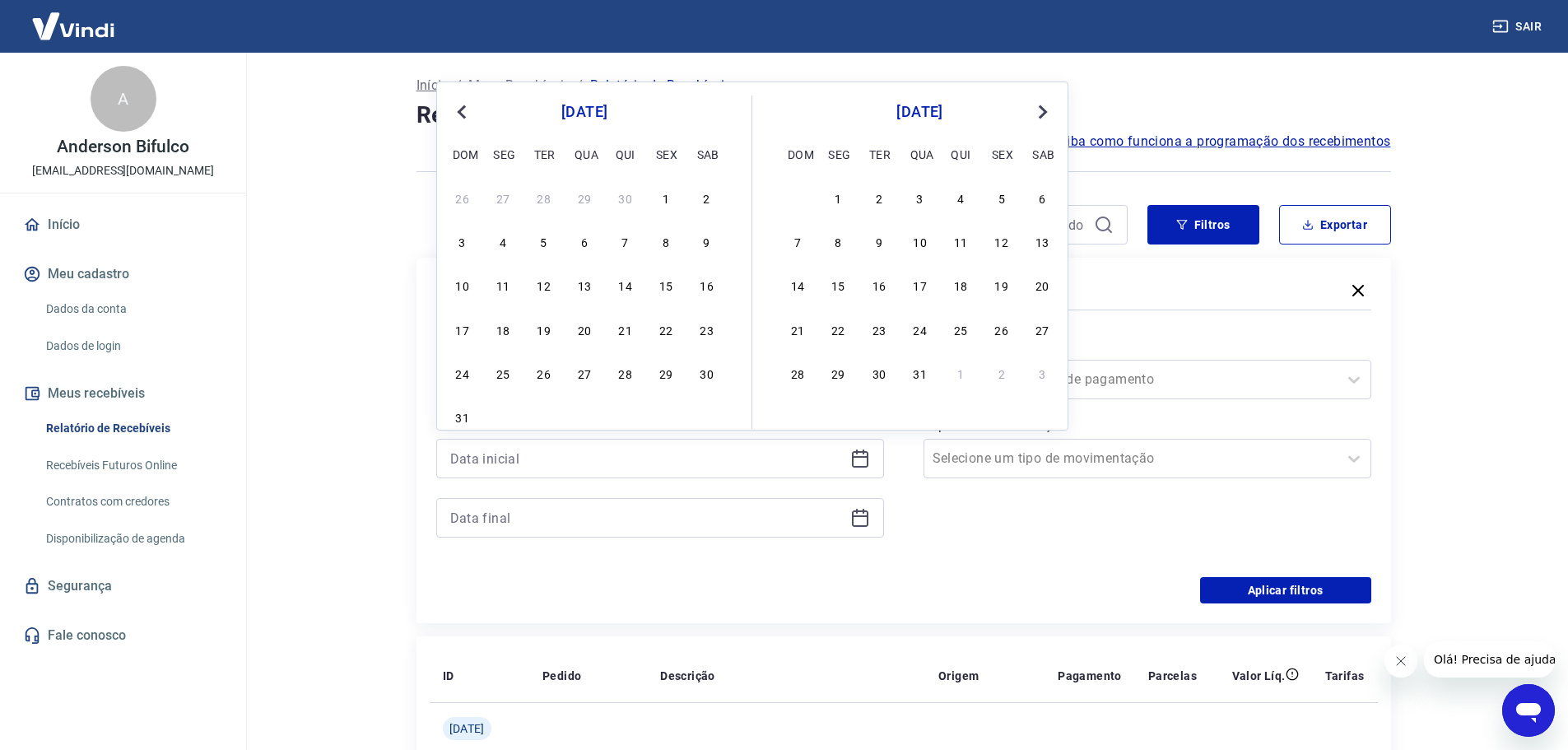
click at [460, 104] on button "Previous Month" at bounding box center [462, 112] width 20 height 20
click at [542, 190] on div "1" at bounding box center [544, 197] width 20 height 20
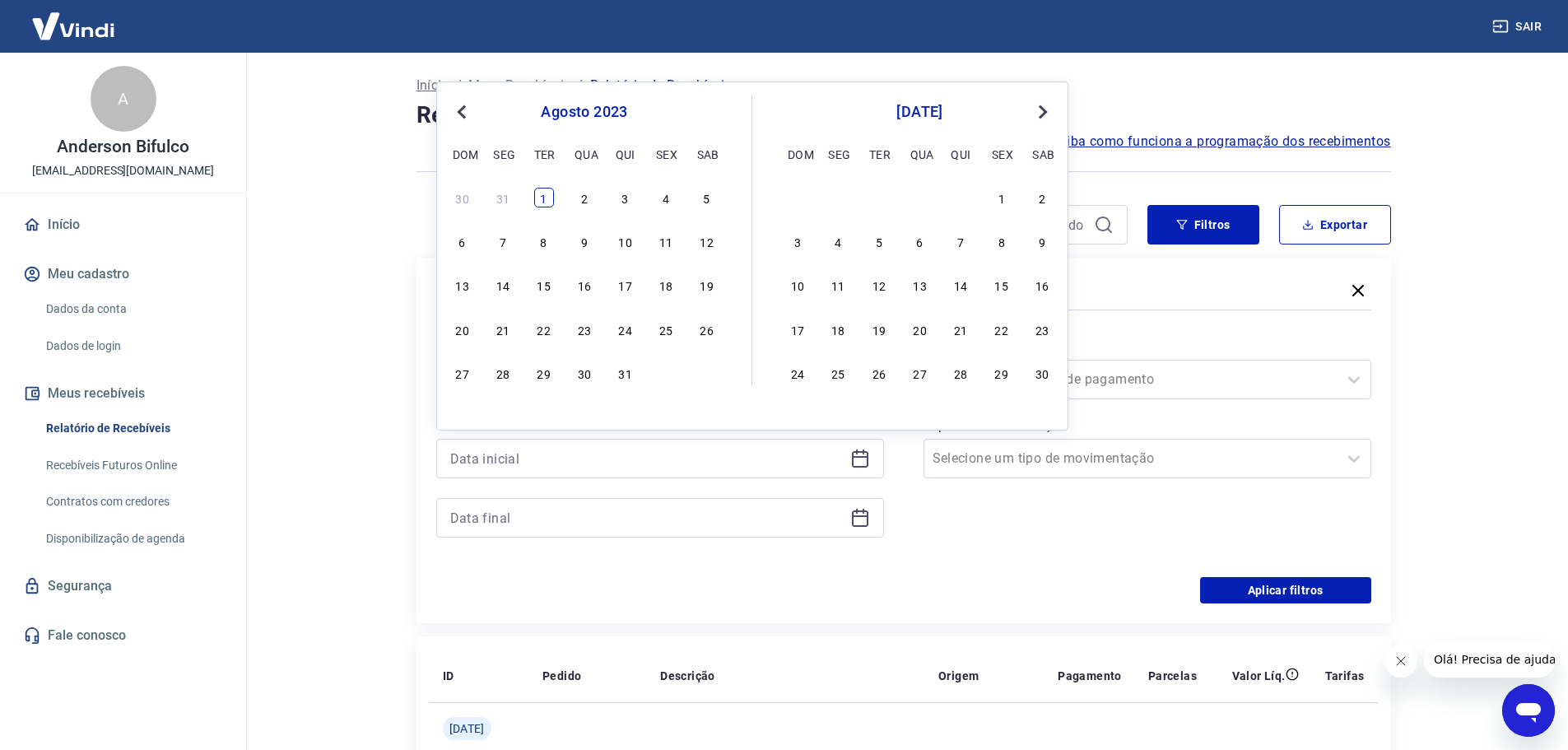
type input "[DATE]"
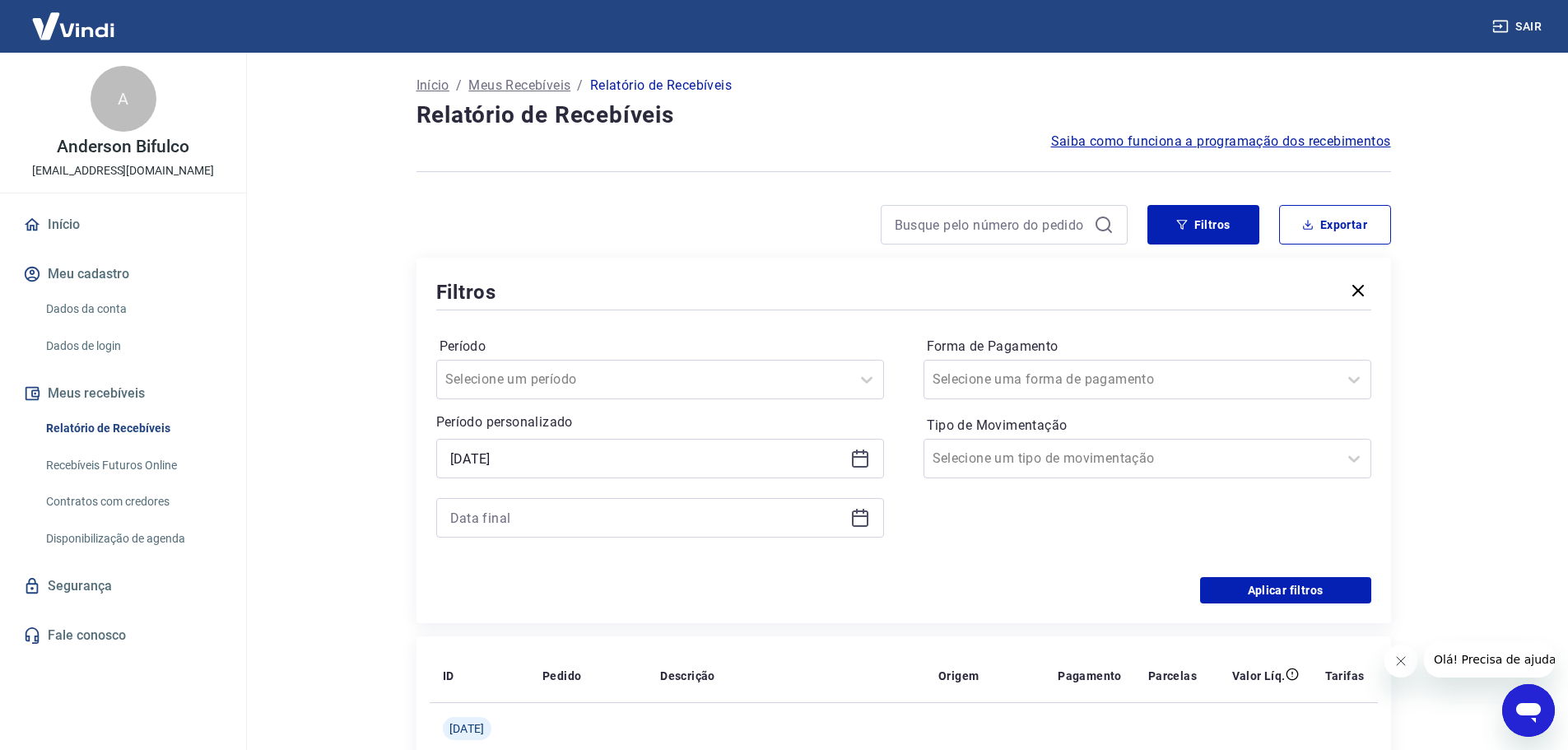
click at [857, 516] on icon at bounding box center [860, 516] width 16 height 2
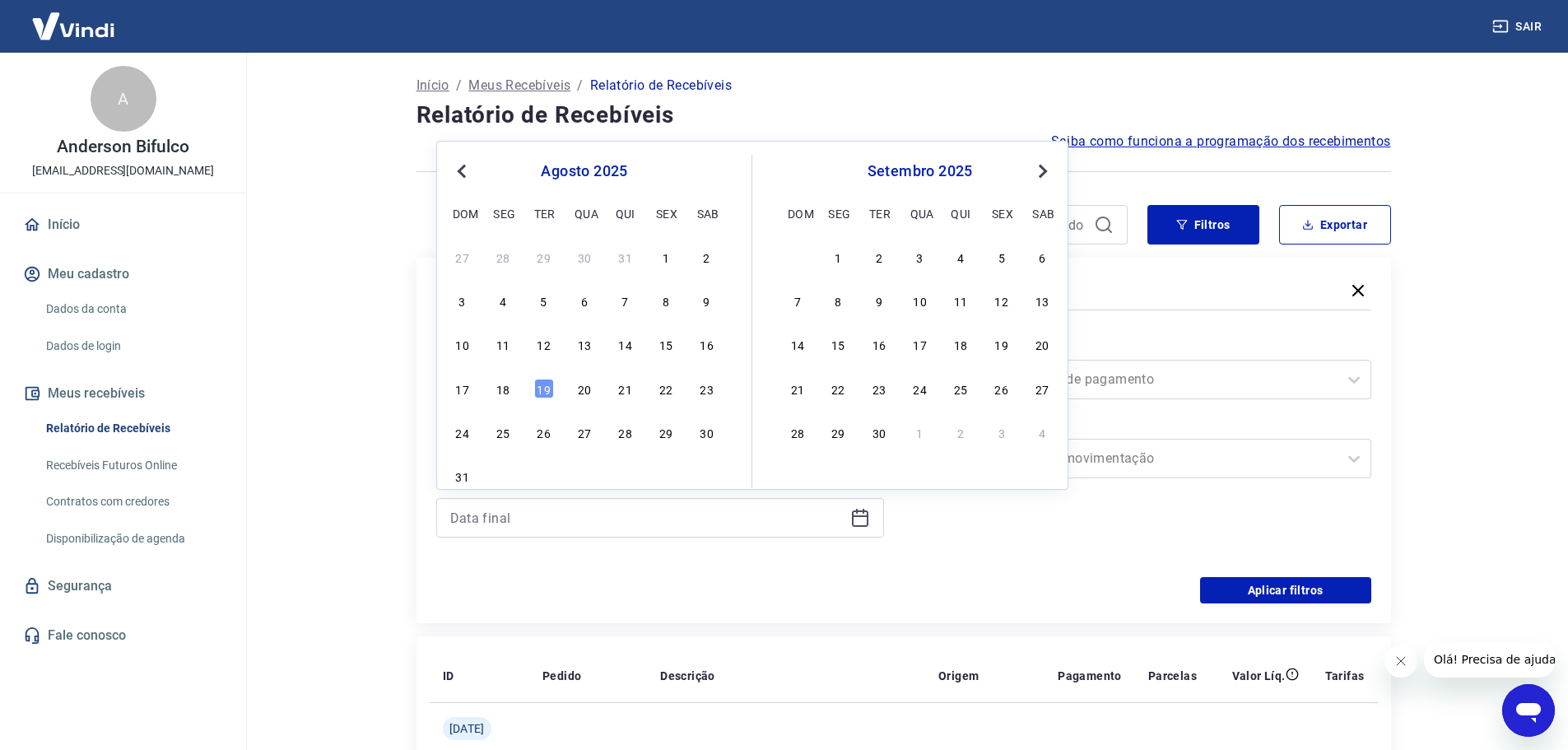
click at [456, 186] on div "[DATE] dom seg ter qua qui sex sab" at bounding box center [584, 190] width 269 height 70
click at [463, 170] on span "Previous Month" at bounding box center [463, 171] width 0 height 19
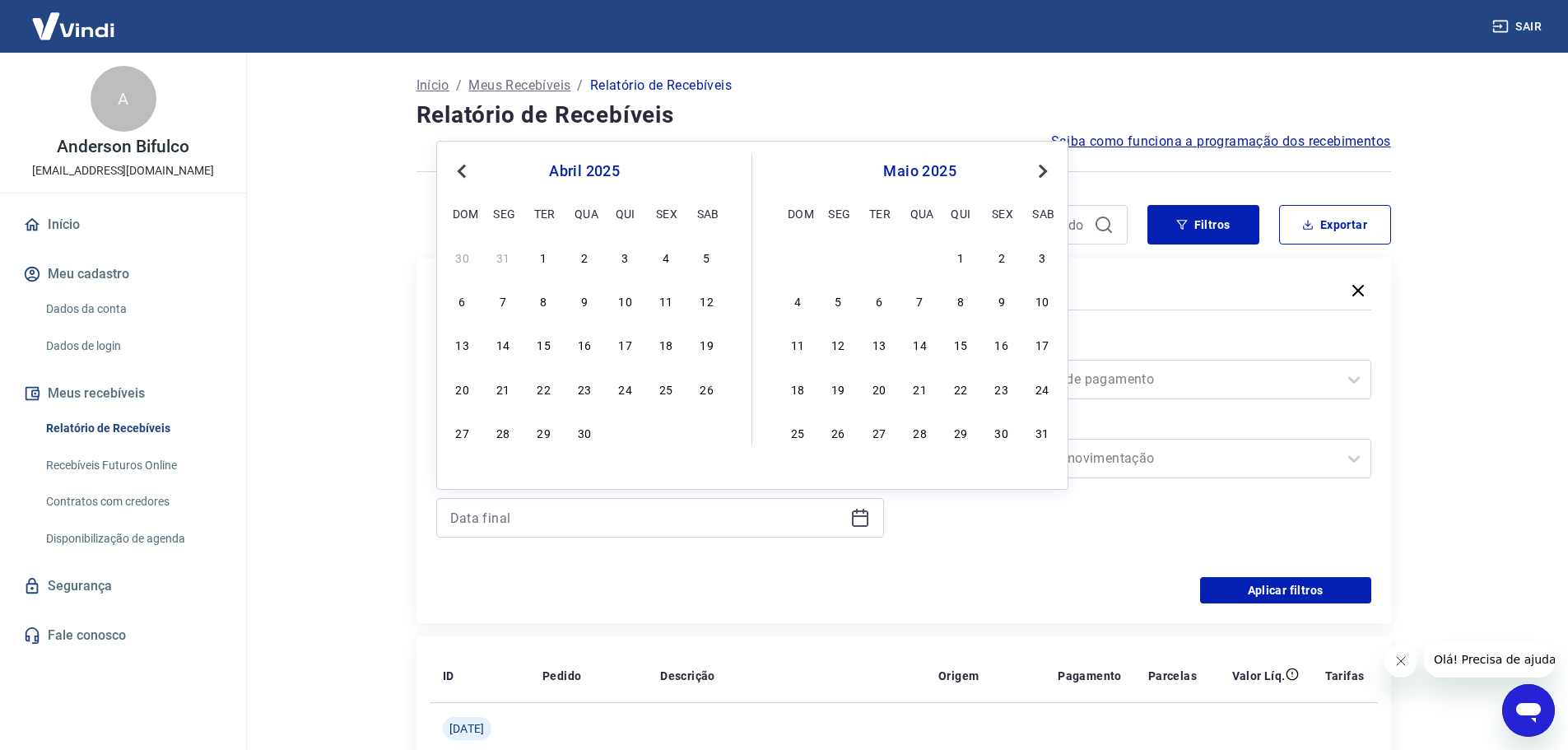
click at [463, 170] on span "Previous Month" at bounding box center [463, 171] width 0 height 19
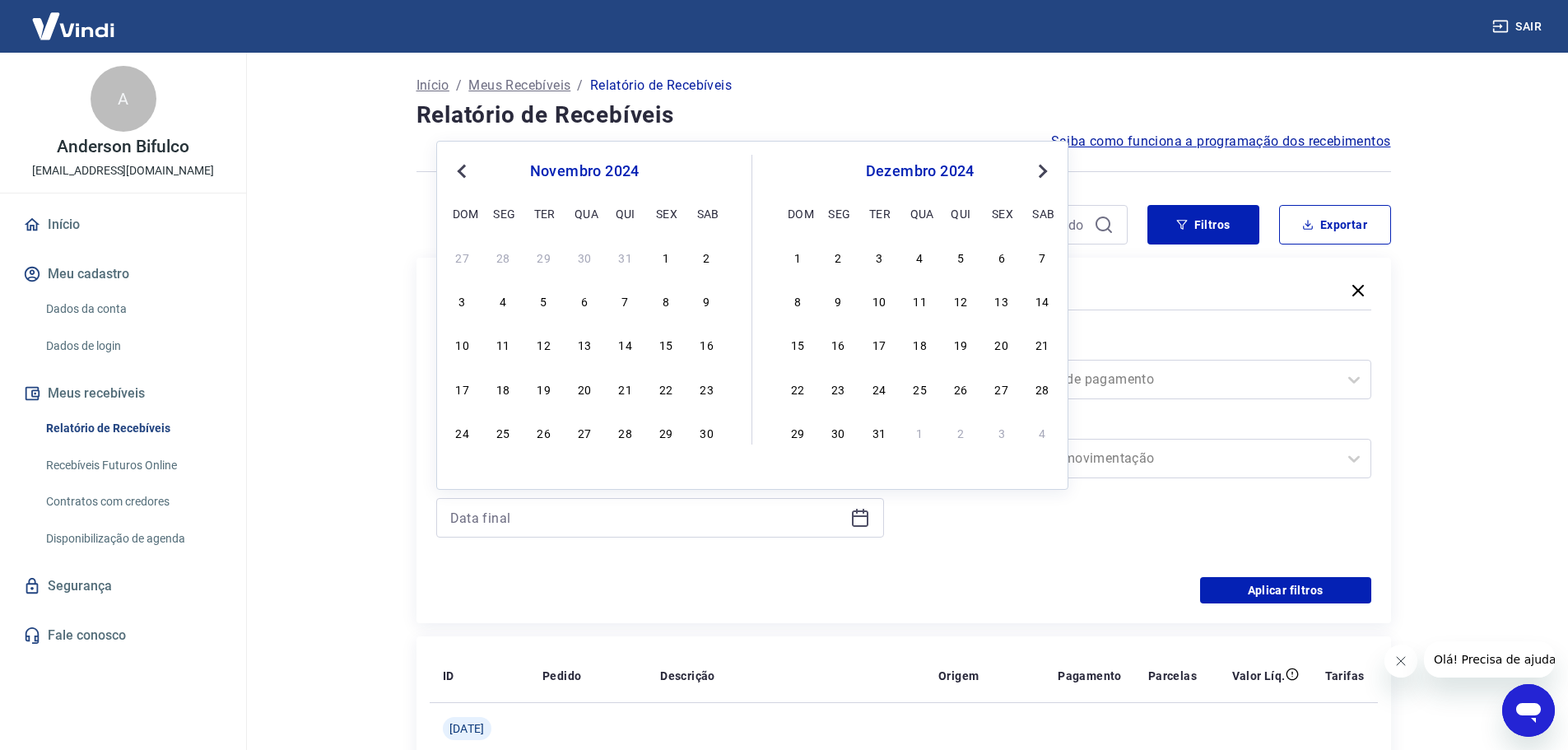
click at [463, 170] on span "Previous Month" at bounding box center [463, 171] width 0 height 19
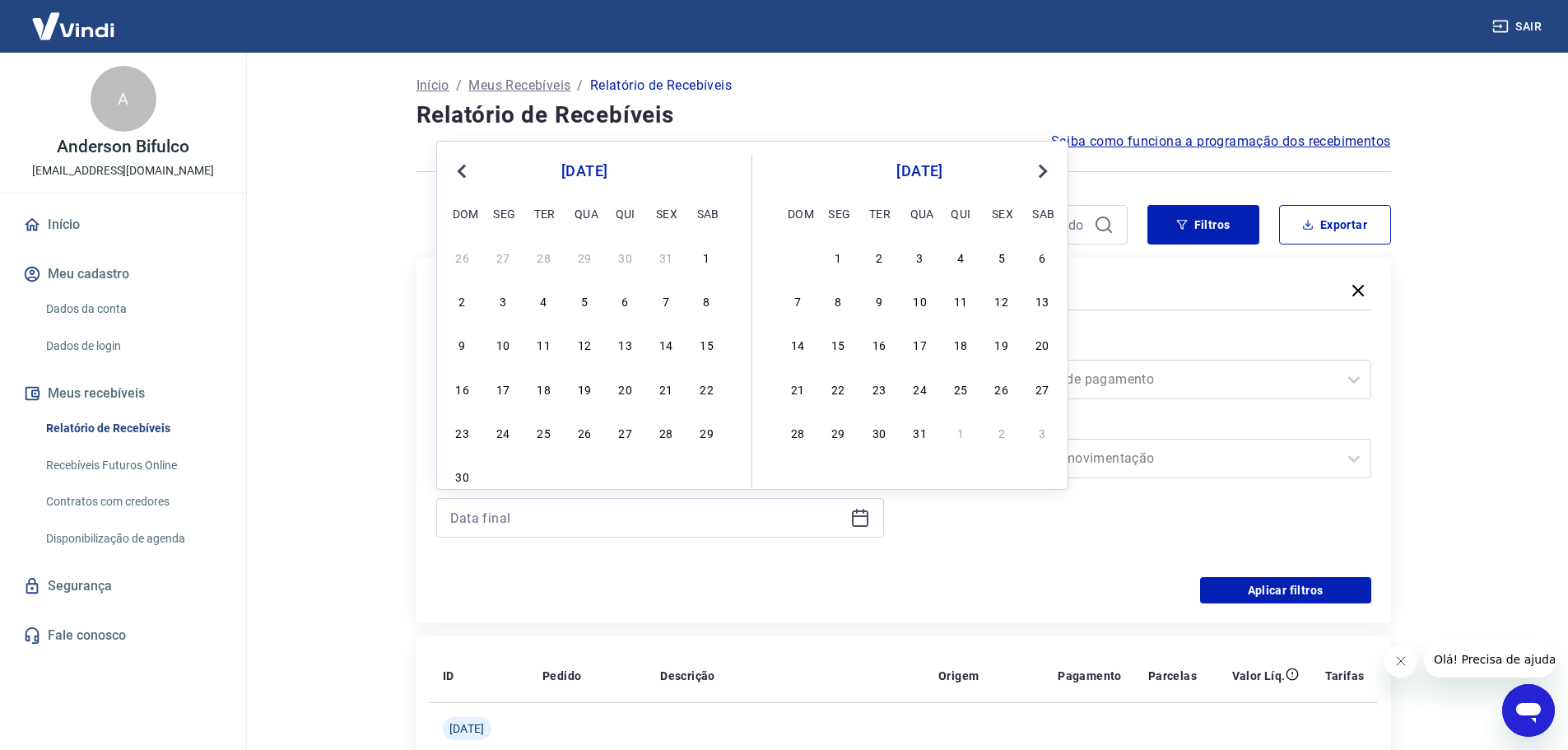
click at [463, 170] on span "Previous Month" at bounding box center [463, 171] width 0 height 19
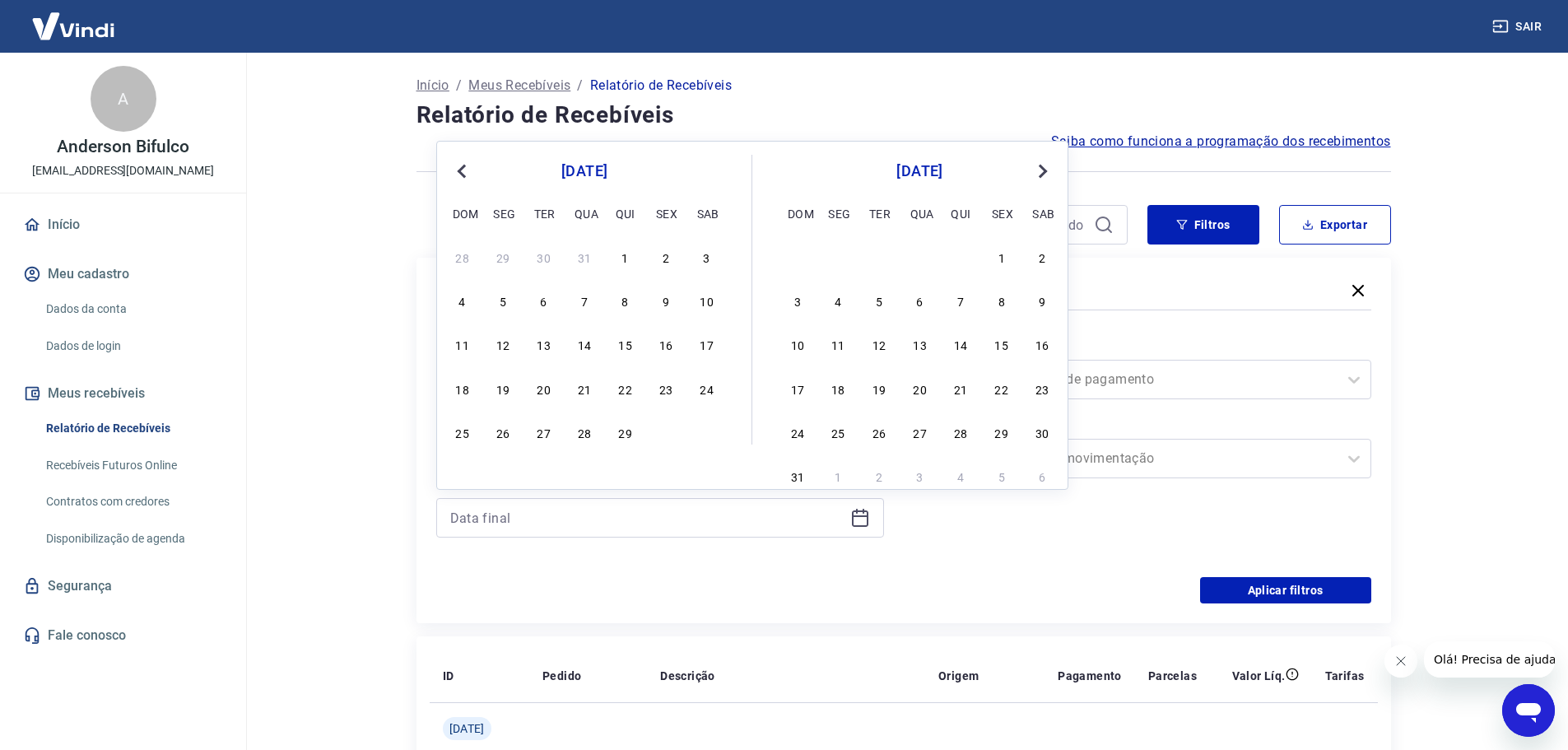
click at [463, 170] on span "Previous Month" at bounding box center [463, 171] width 0 height 19
click at [707, 437] on div "30" at bounding box center [706, 431] width 20 height 20
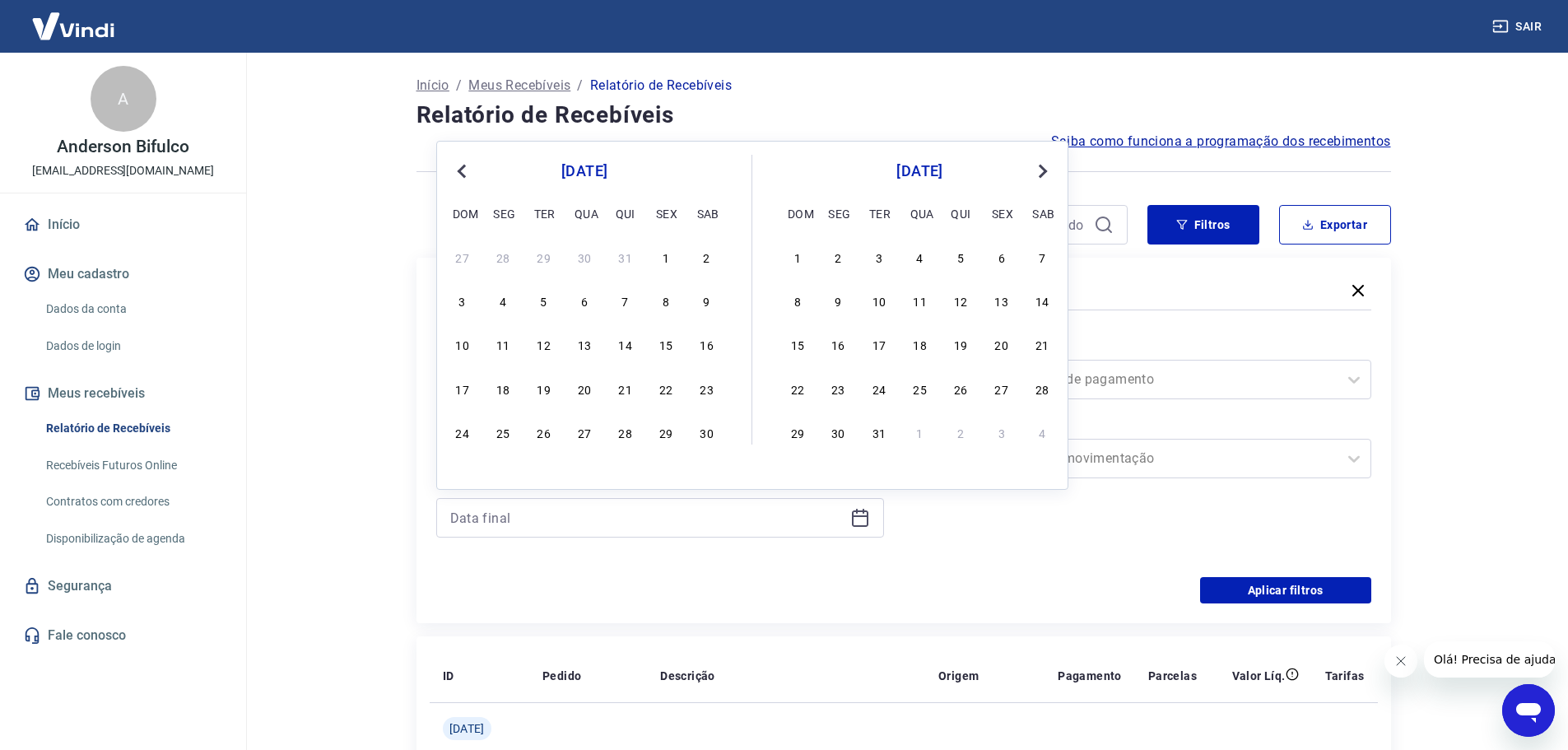
type input "[DATE]"
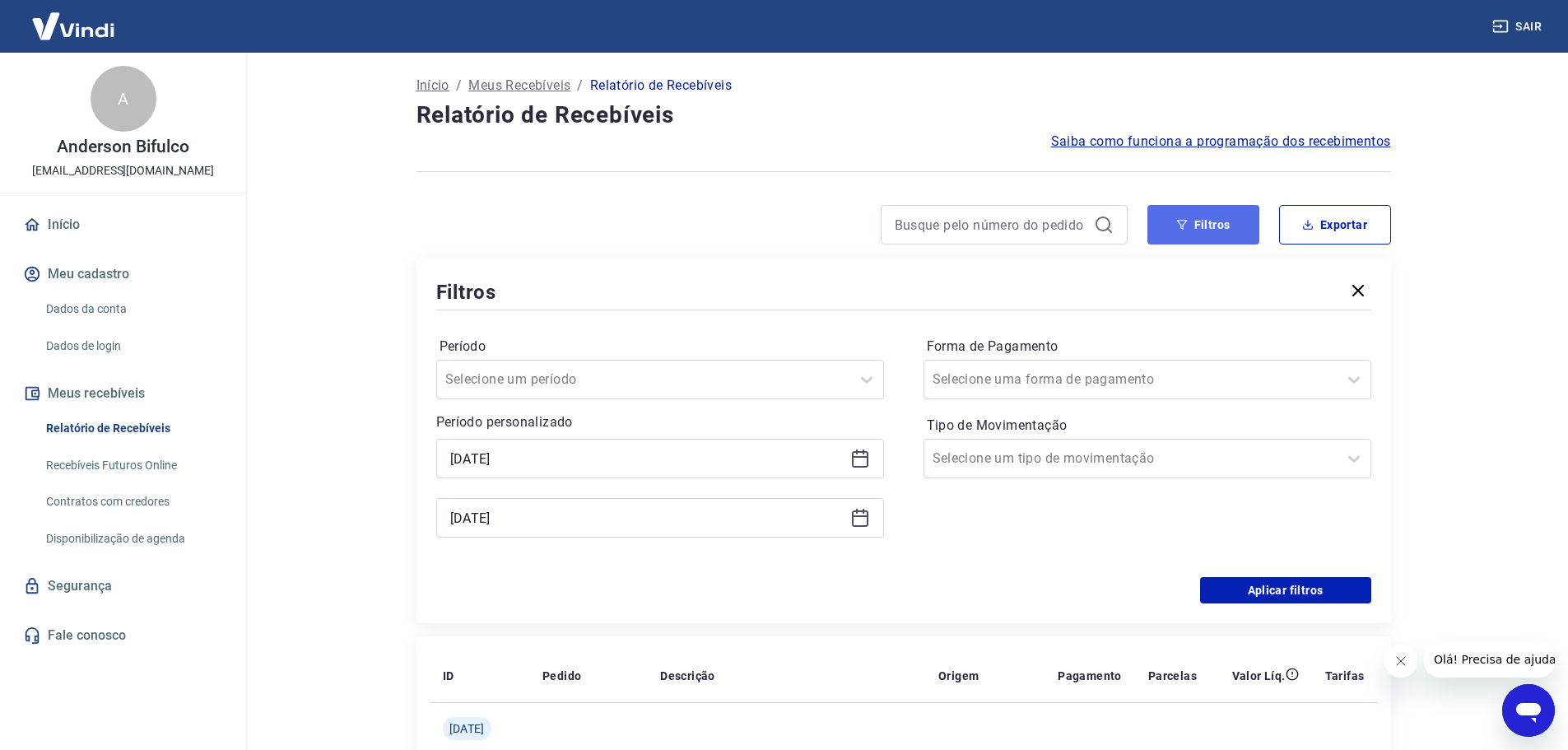
click at [1203, 208] on button "Filtros" at bounding box center [1203, 225] width 112 height 40
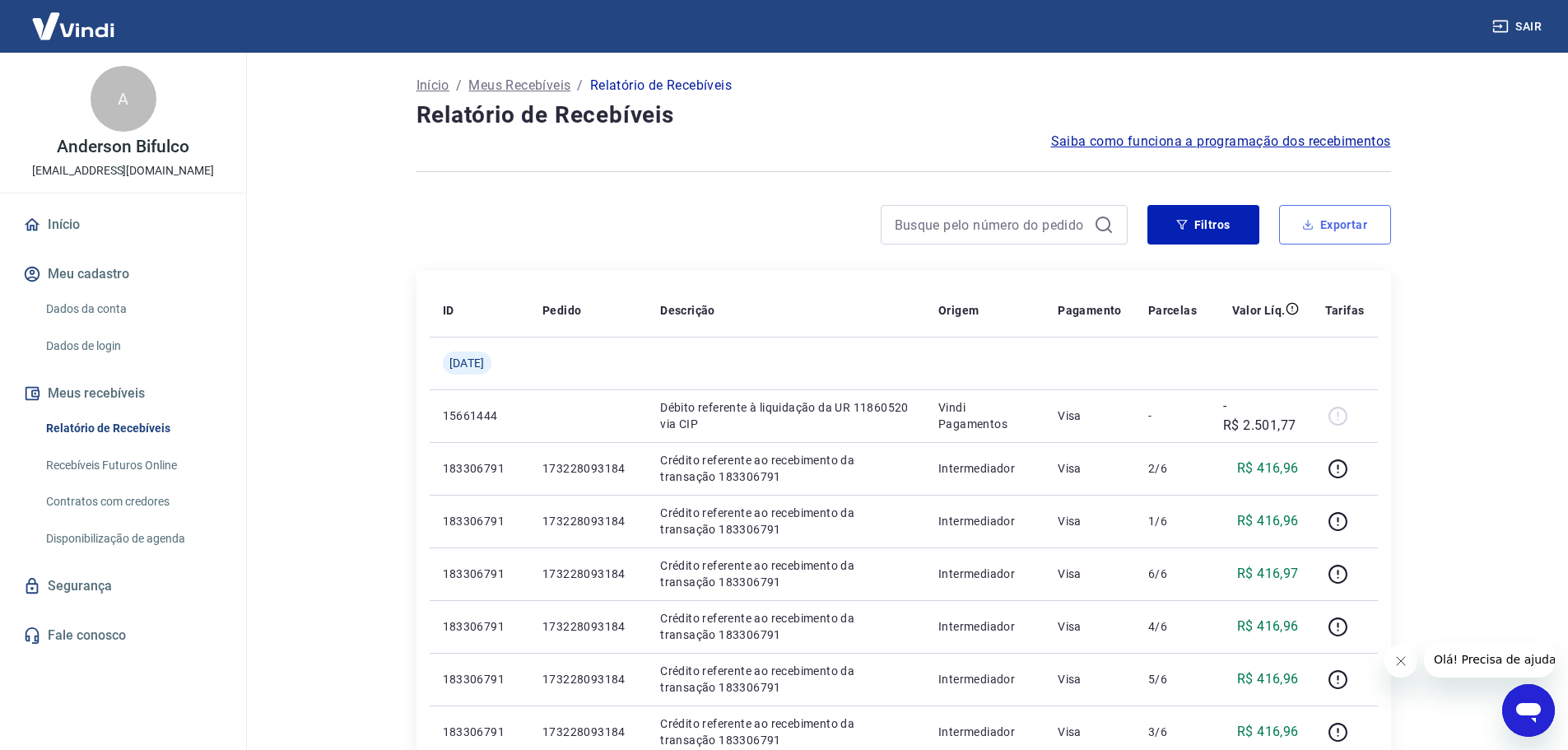
click at [1332, 225] on button "Exportar" at bounding box center [1334, 225] width 112 height 40
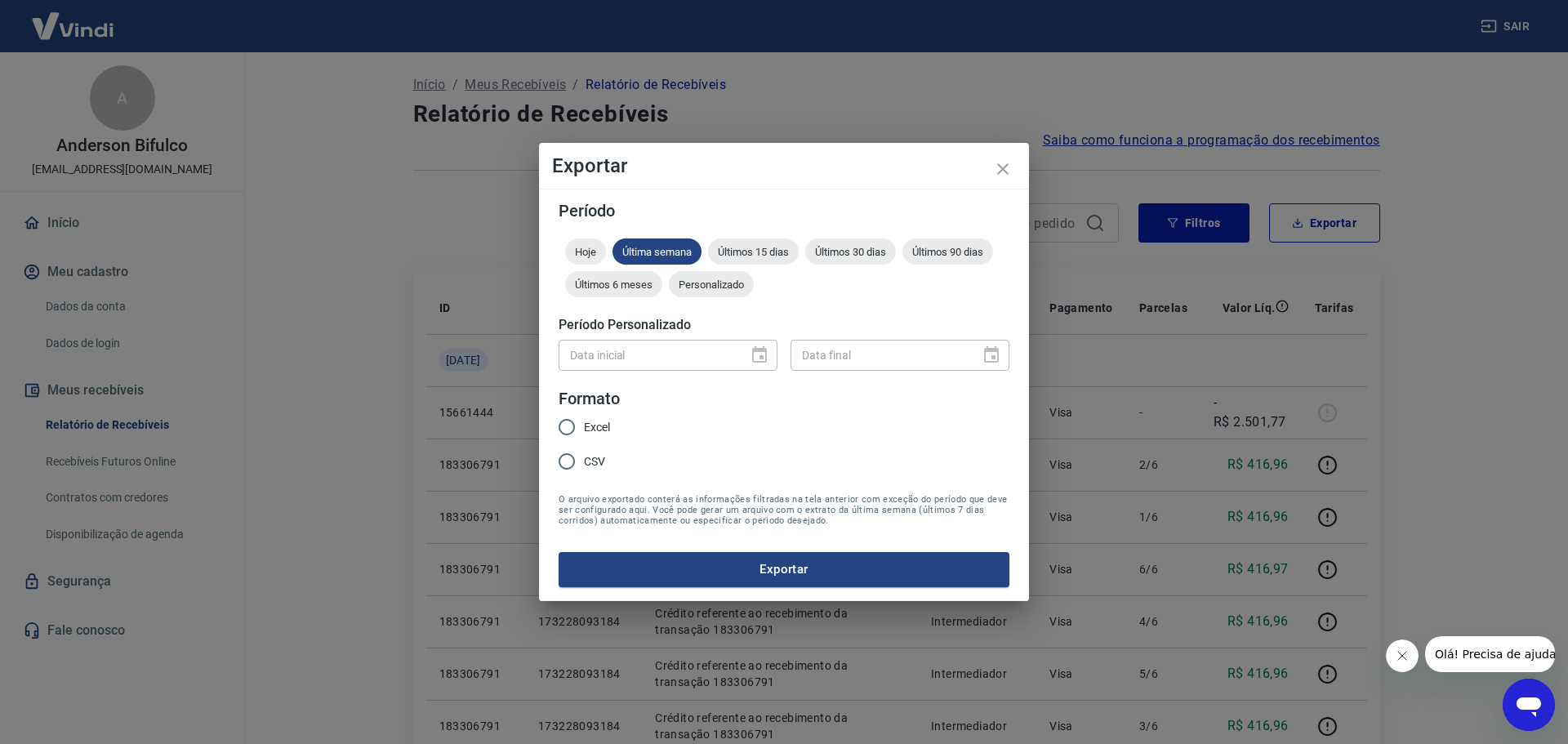
click at [571, 431] on input "Excel" at bounding box center [567, 427] width 35 height 35
radio input "true"
click at [759, 558] on button "Exportar" at bounding box center [784, 569] width 450 height 35
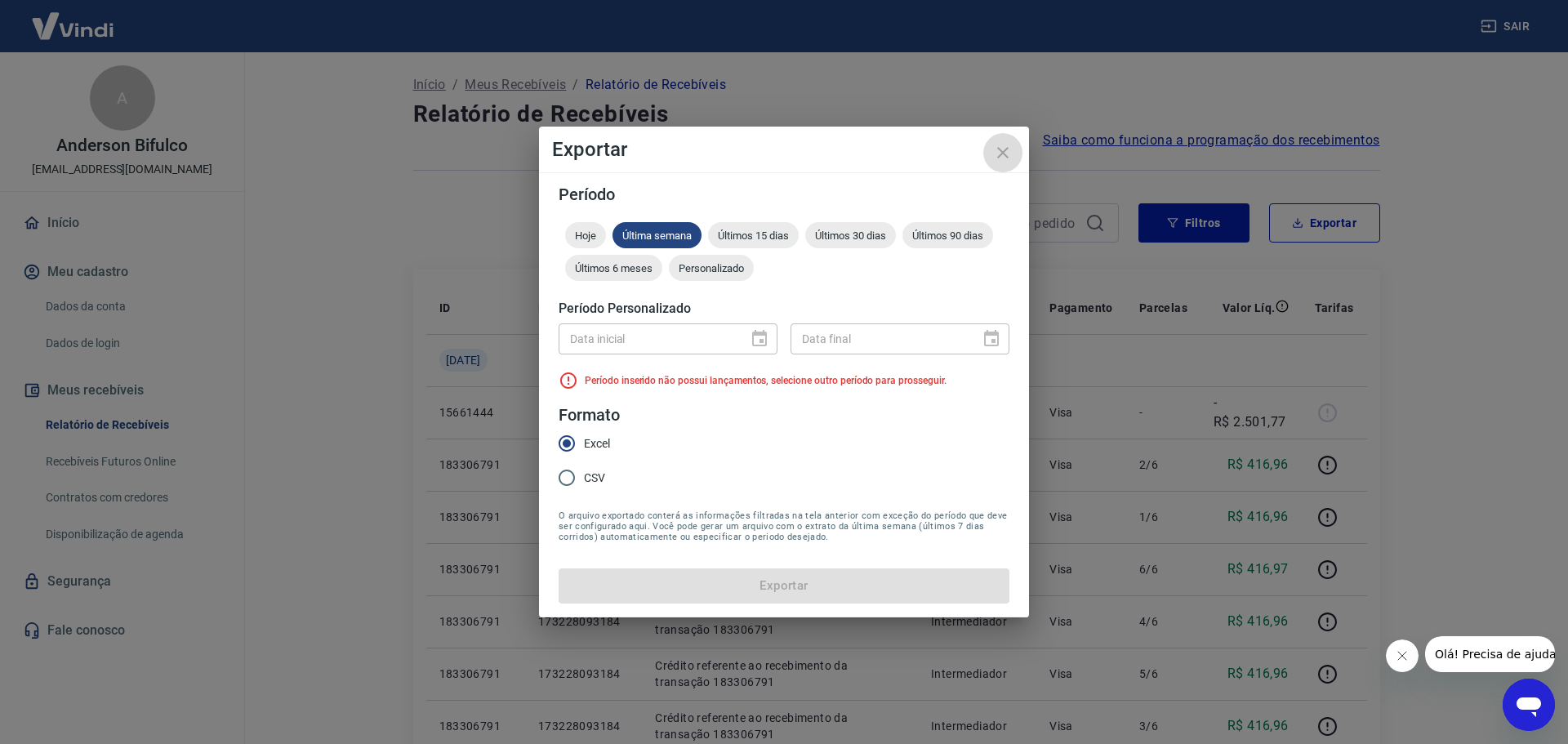
click at [1002, 155] on icon "close" at bounding box center [1002, 152] width 20 height 20
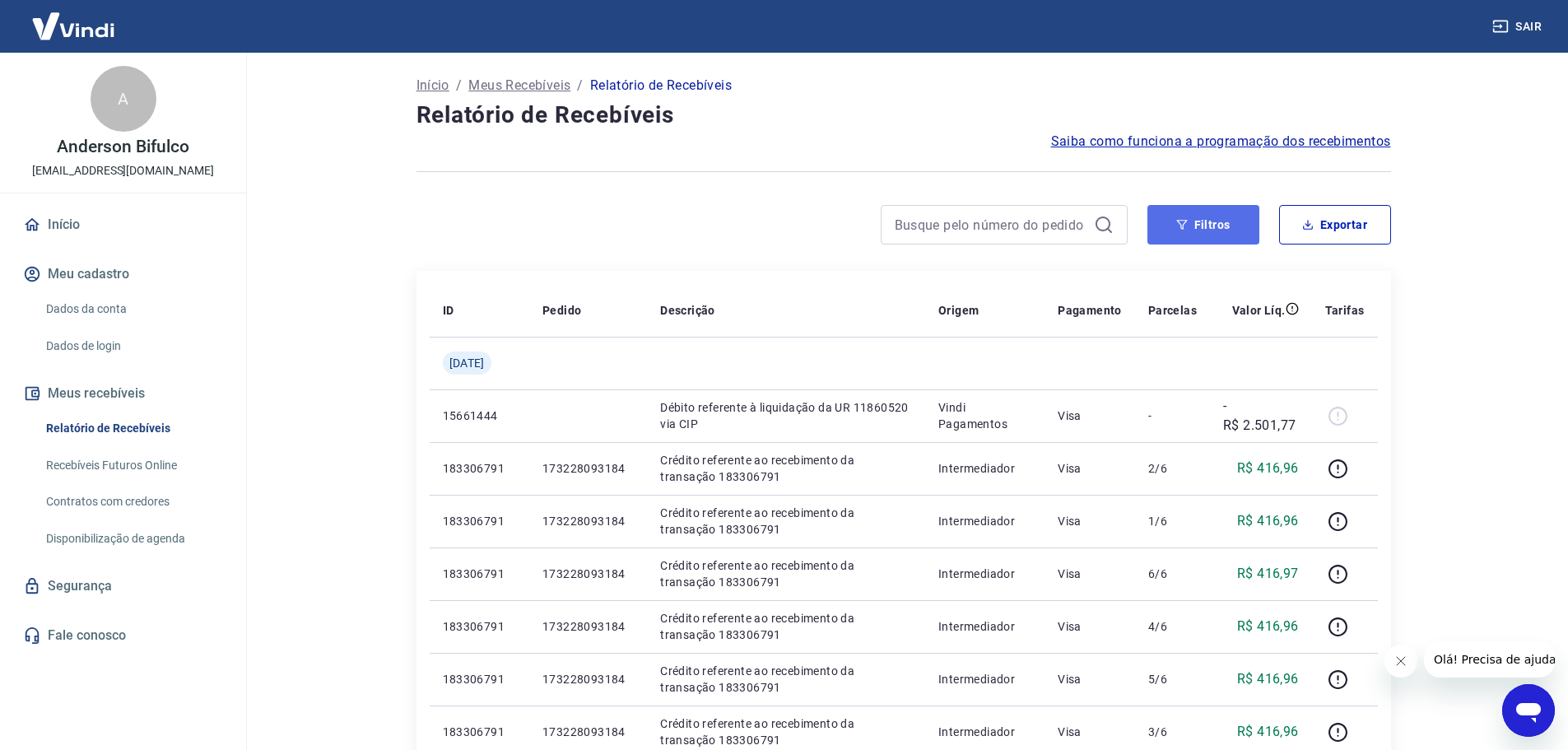
click at [1172, 229] on button "Filtros" at bounding box center [1203, 225] width 112 height 40
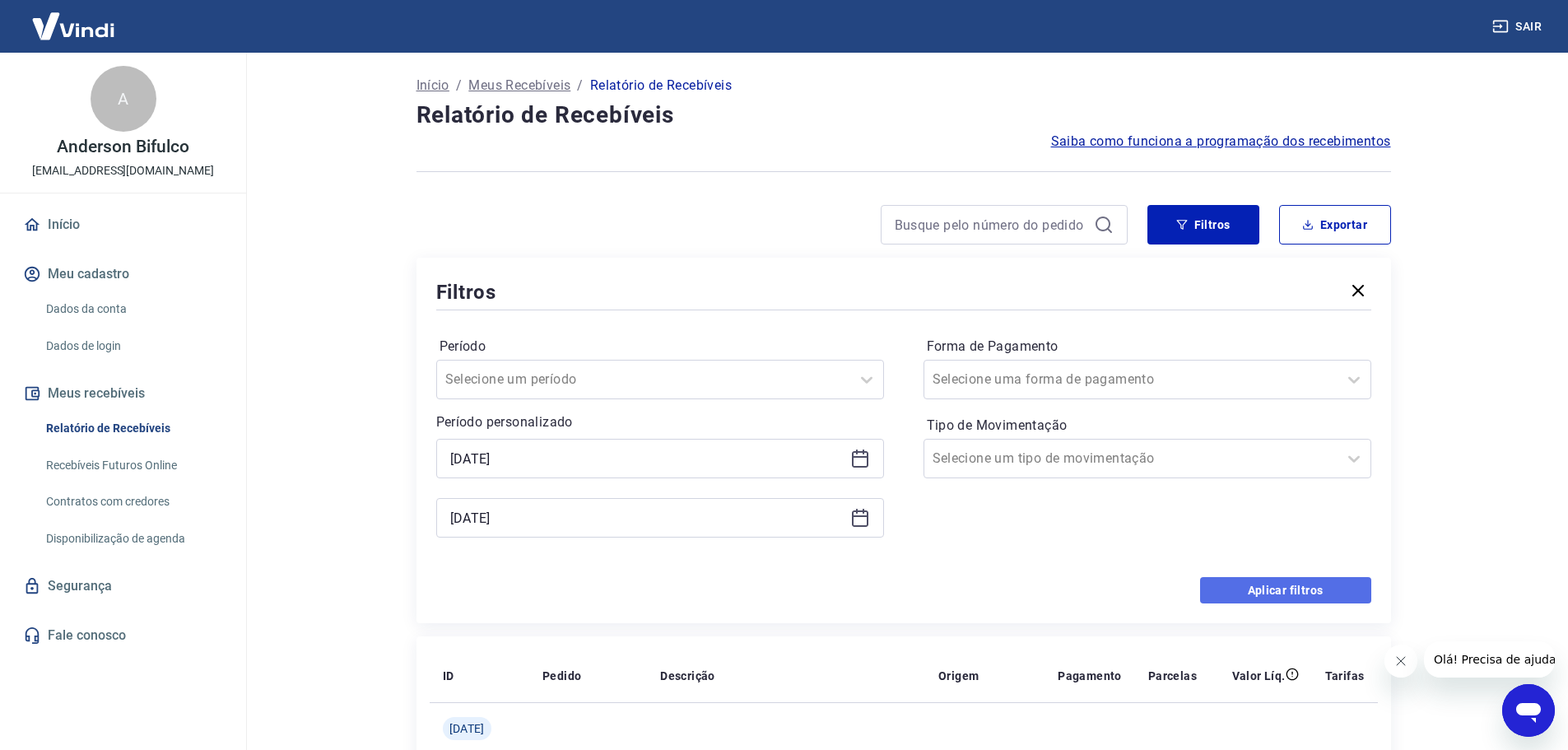
click at [1285, 593] on button "Aplicar filtros" at bounding box center [1285, 590] width 171 height 26
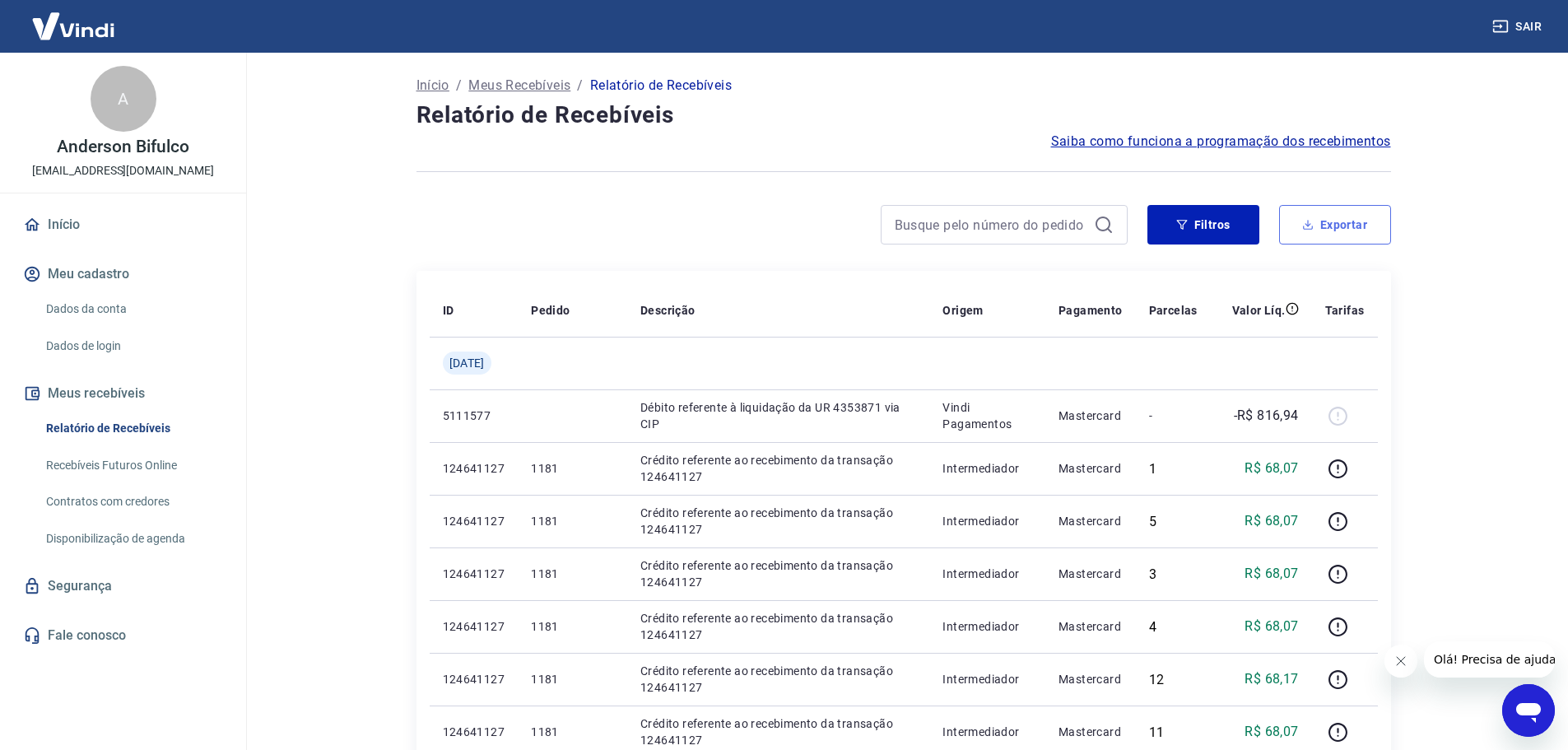
click at [1329, 228] on button "Exportar" at bounding box center [1334, 225] width 112 height 40
type input "[DATE]"
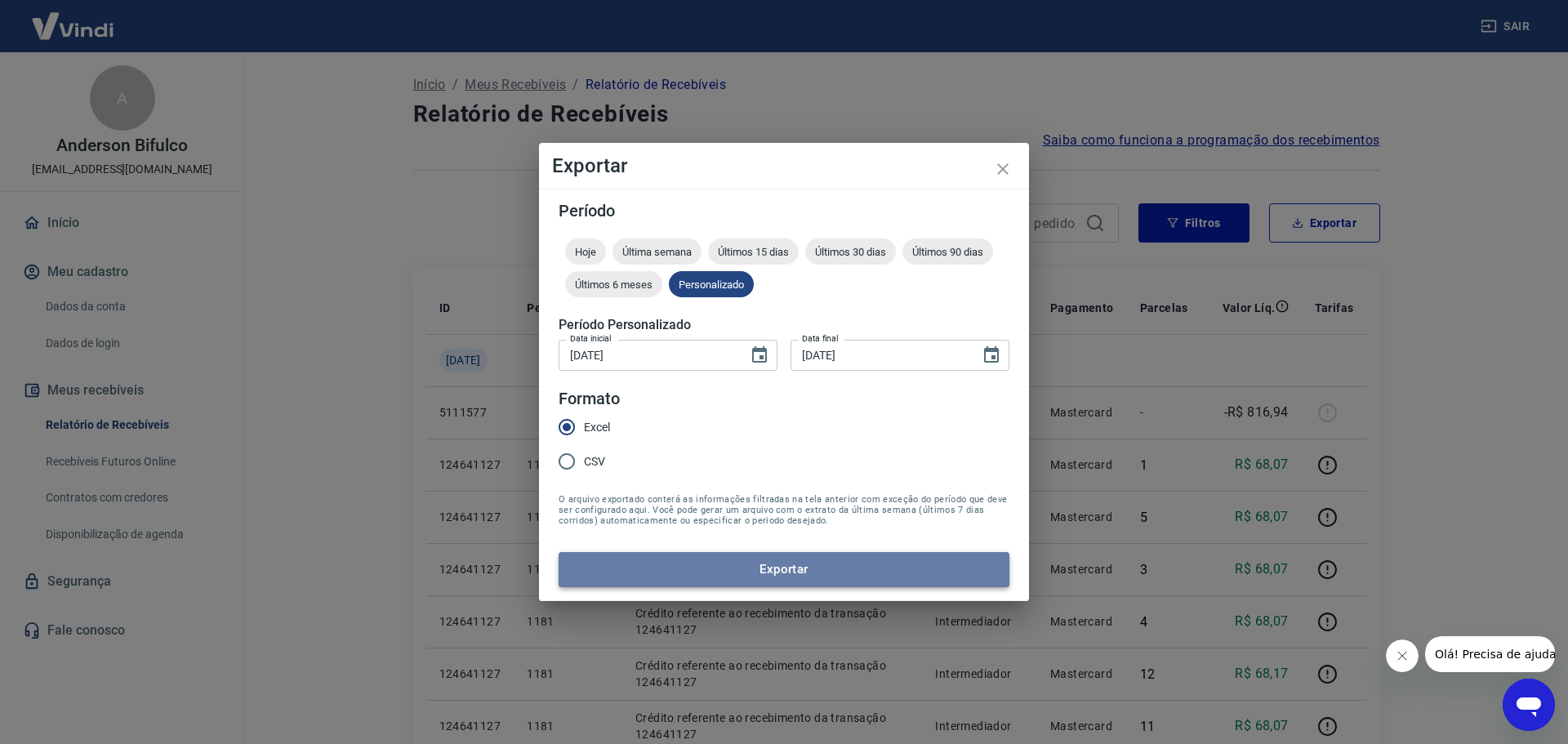
click at [801, 574] on button "Exportar" at bounding box center [784, 569] width 450 height 35
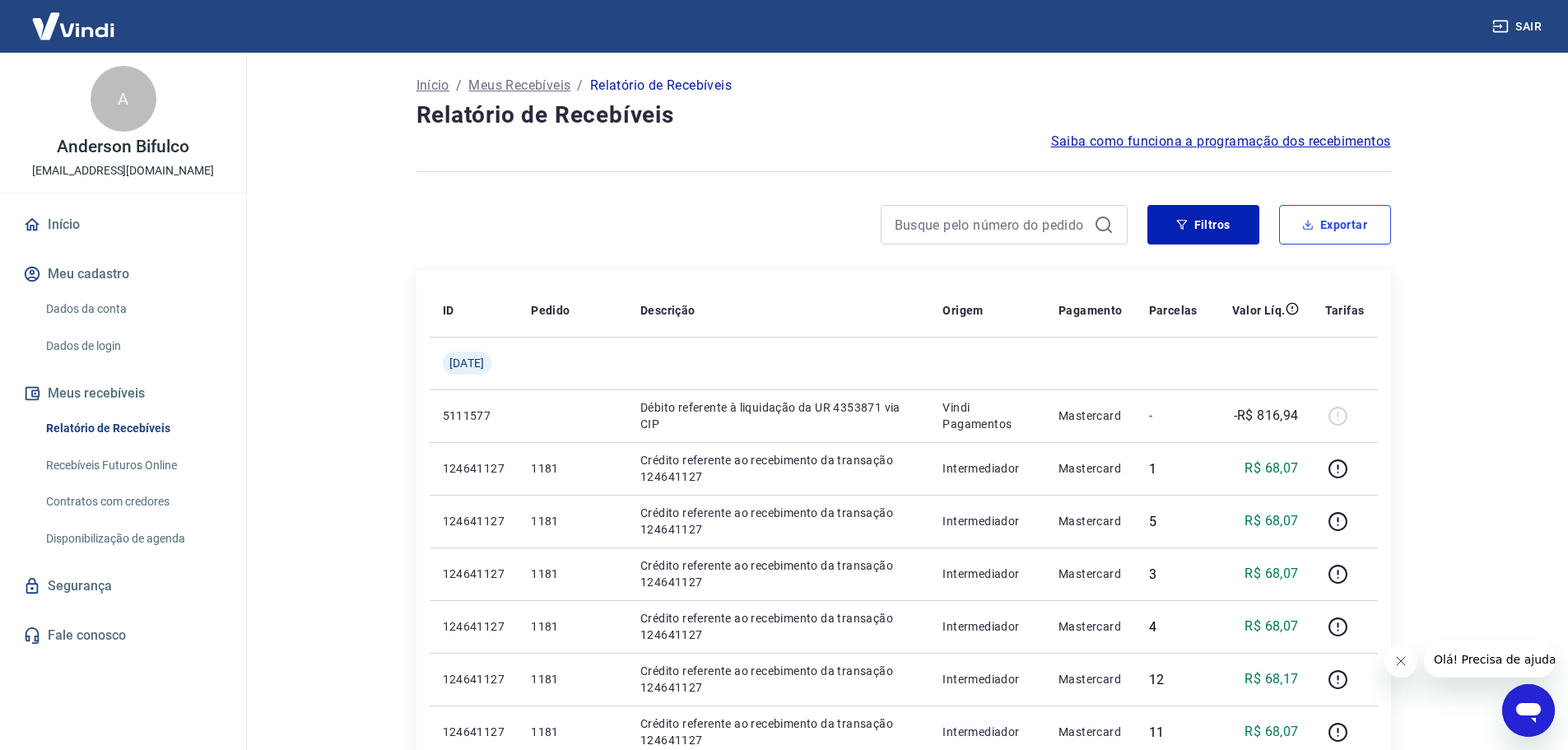
scroll to position [1017, 0]
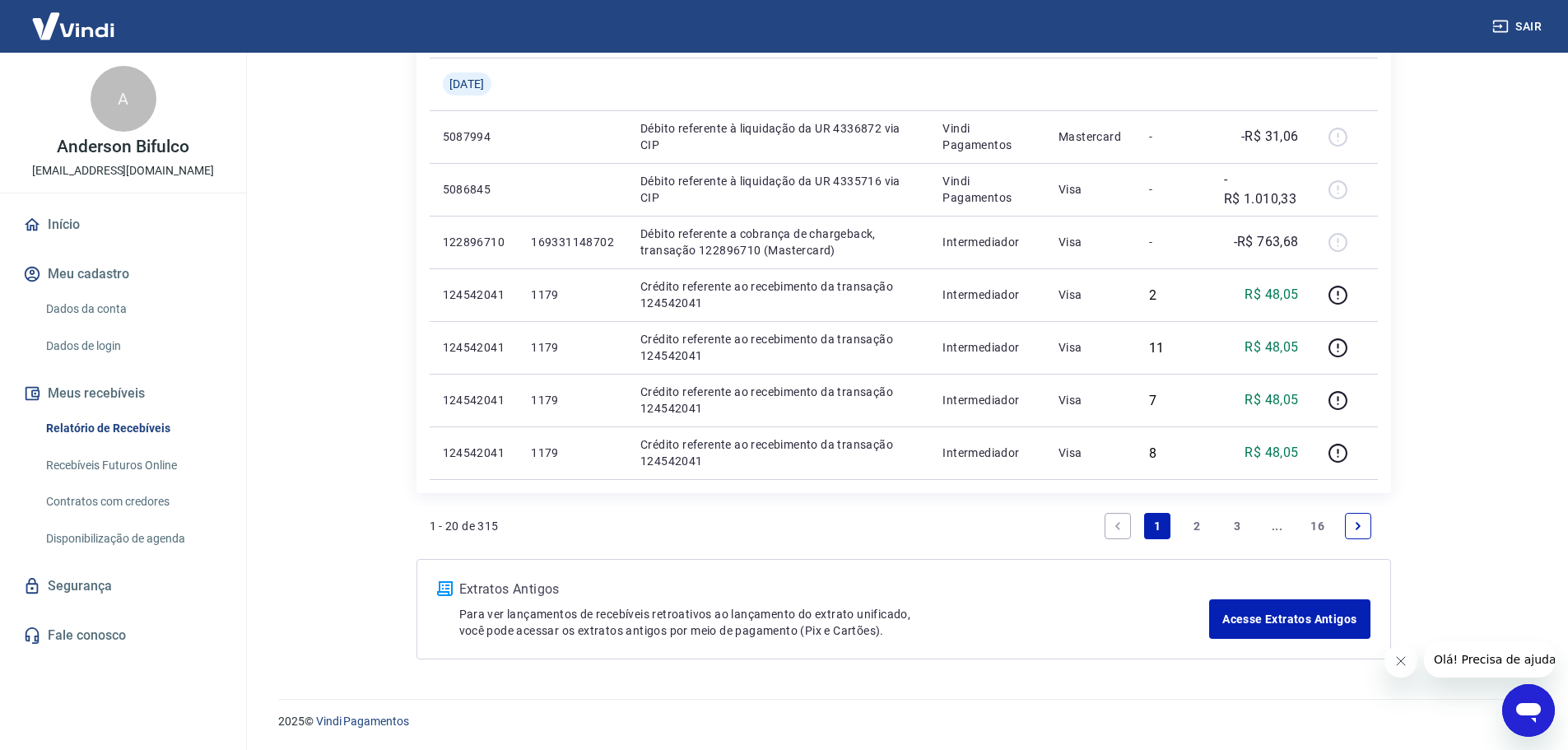
click at [1118, 529] on icon "Previous page" at bounding box center [1117, 526] width 5 height 8
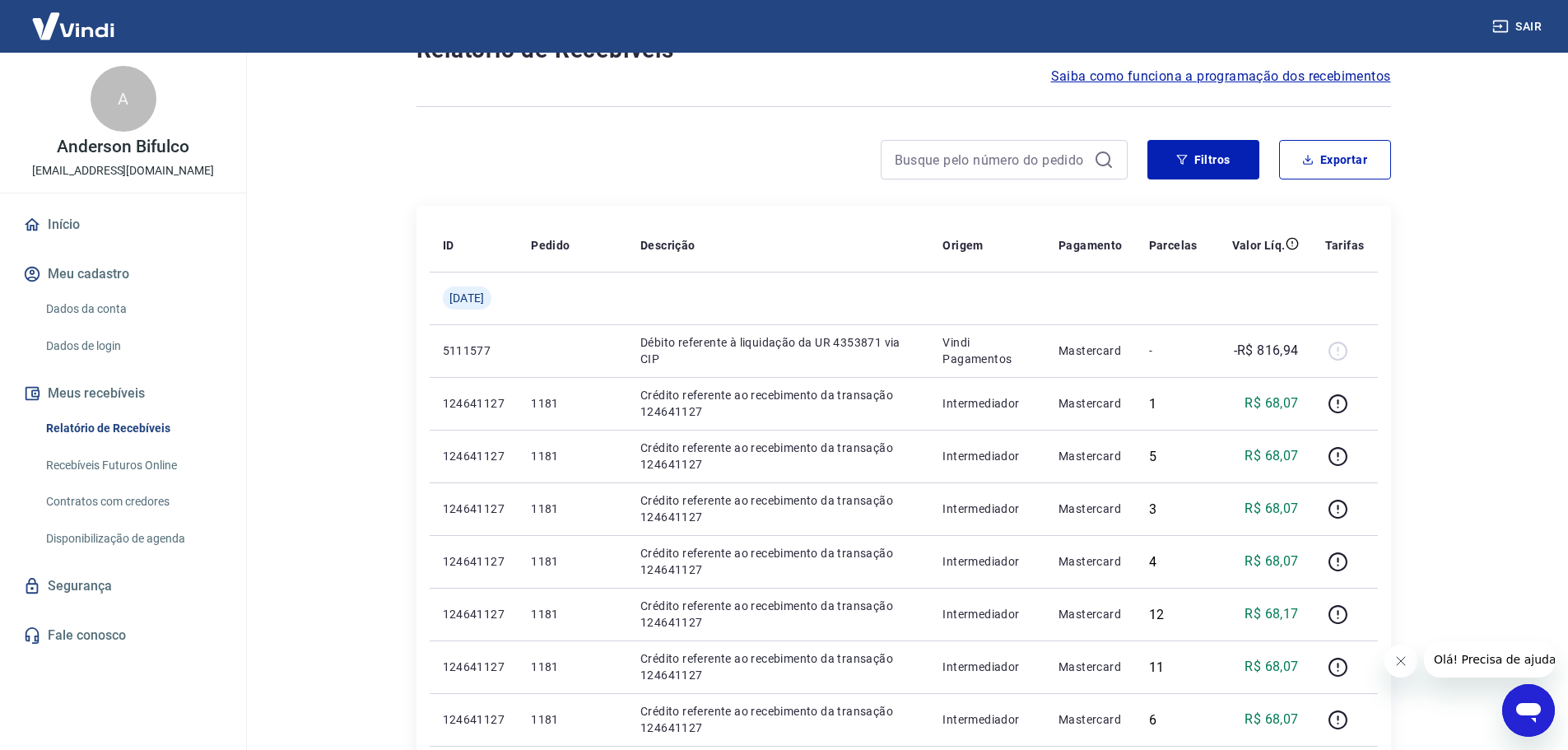
scroll to position [82, 0]
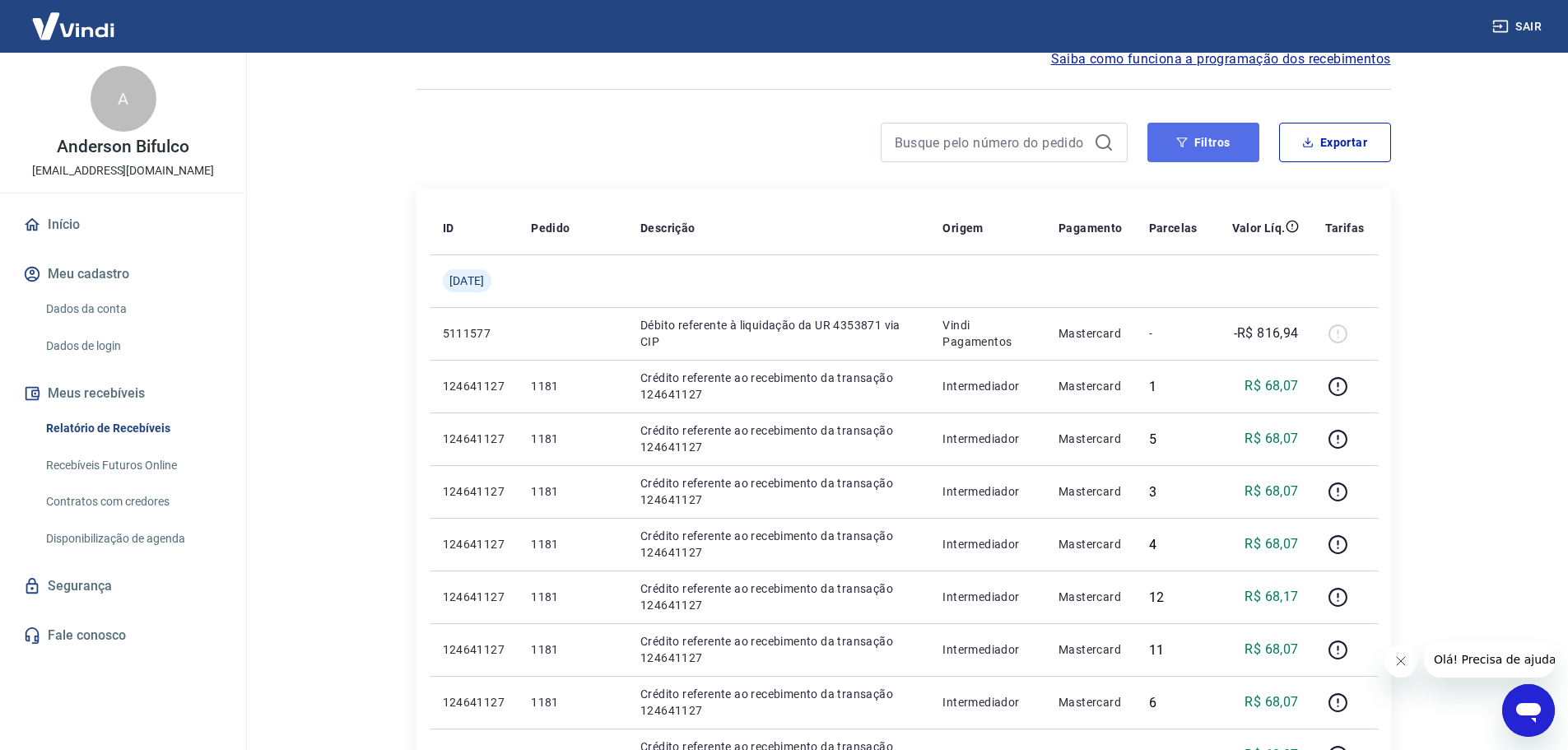
click at [1196, 144] on button "Filtros" at bounding box center [1203, 143] width 112 height 40
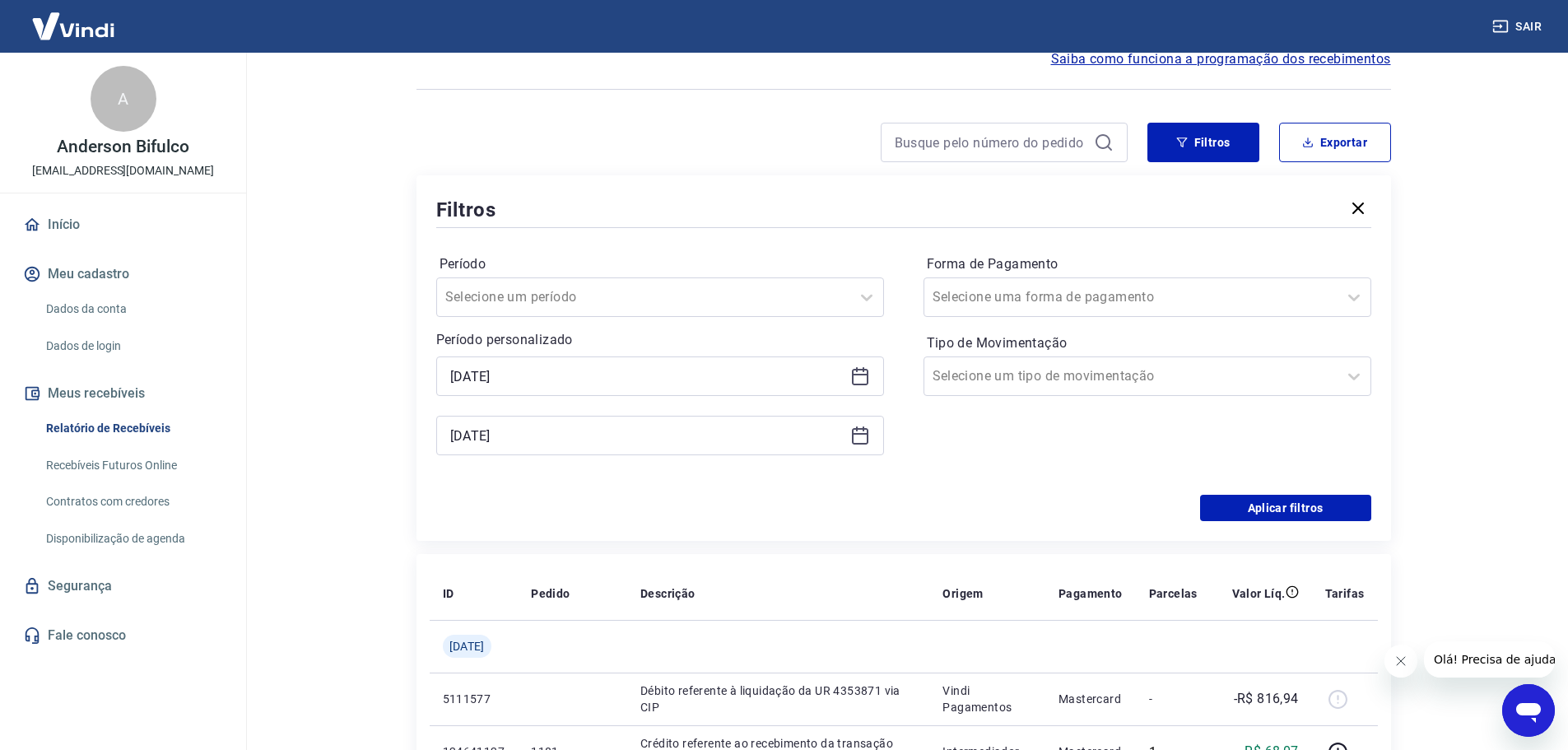
click at [1070, 505] on div "Aplicar filtros" at bounding box center [903, 508] width 934 height 26
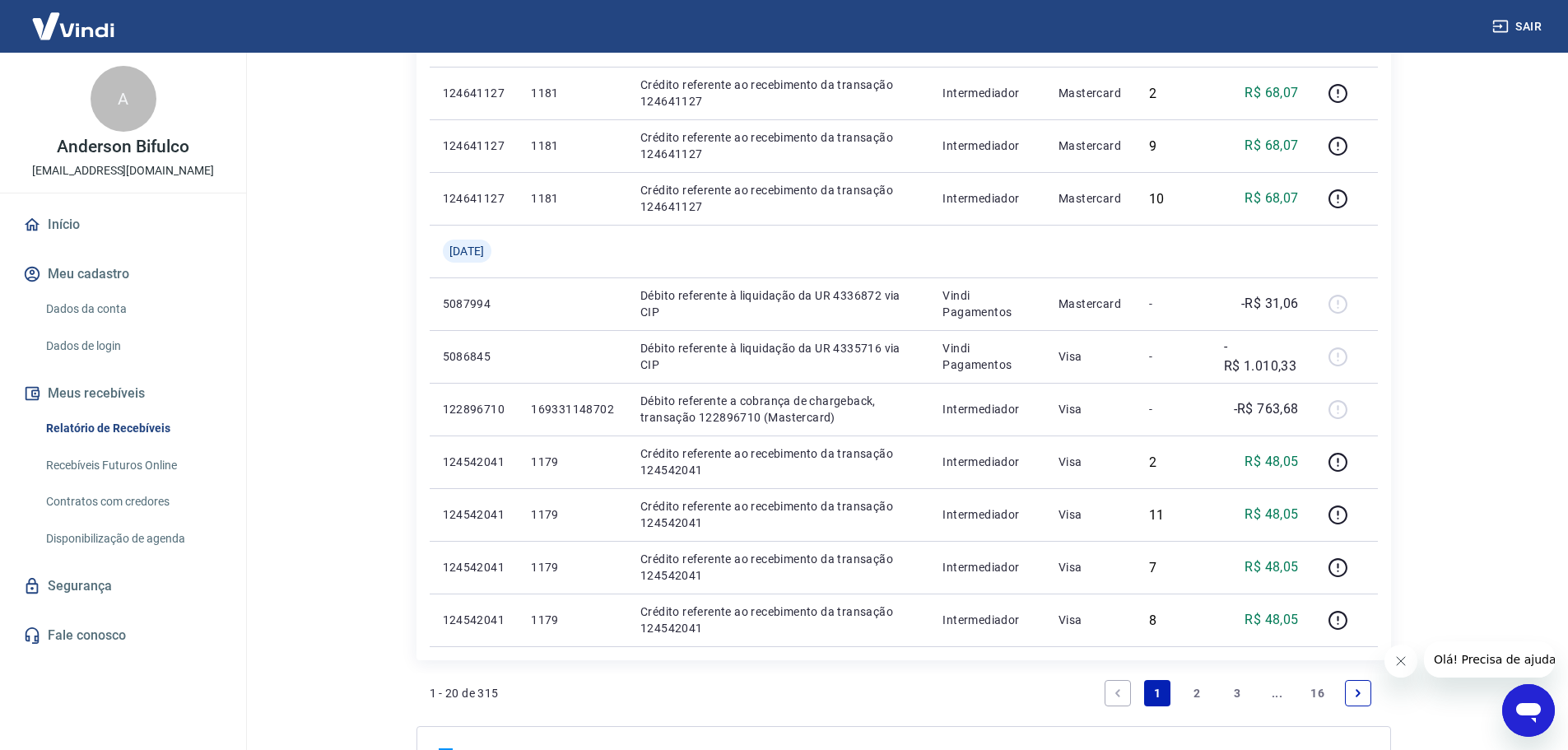
scroll to position [1382, 0]
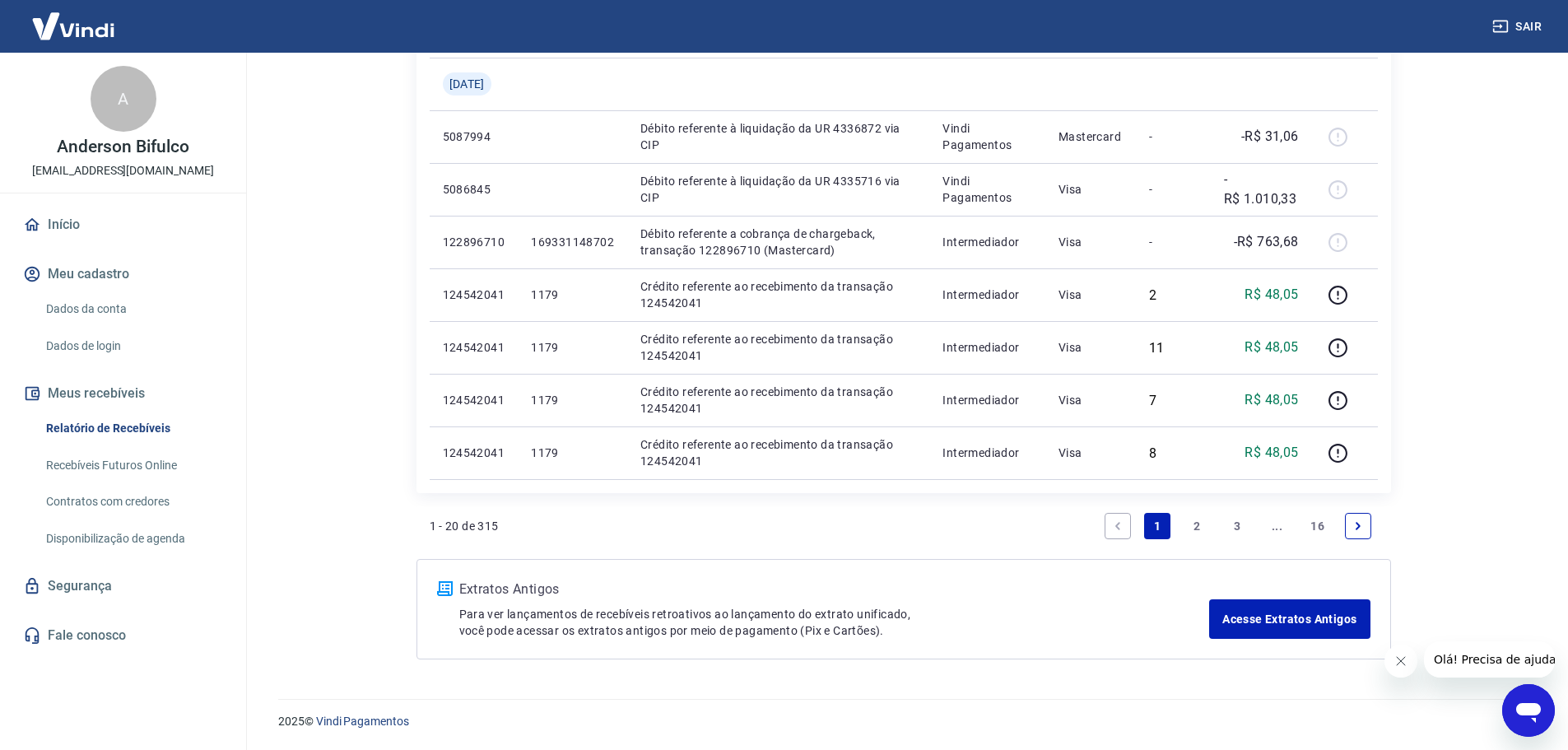
click at [1311, 523] on link "16" at bounding box center [1316, 526] width 27 height 26
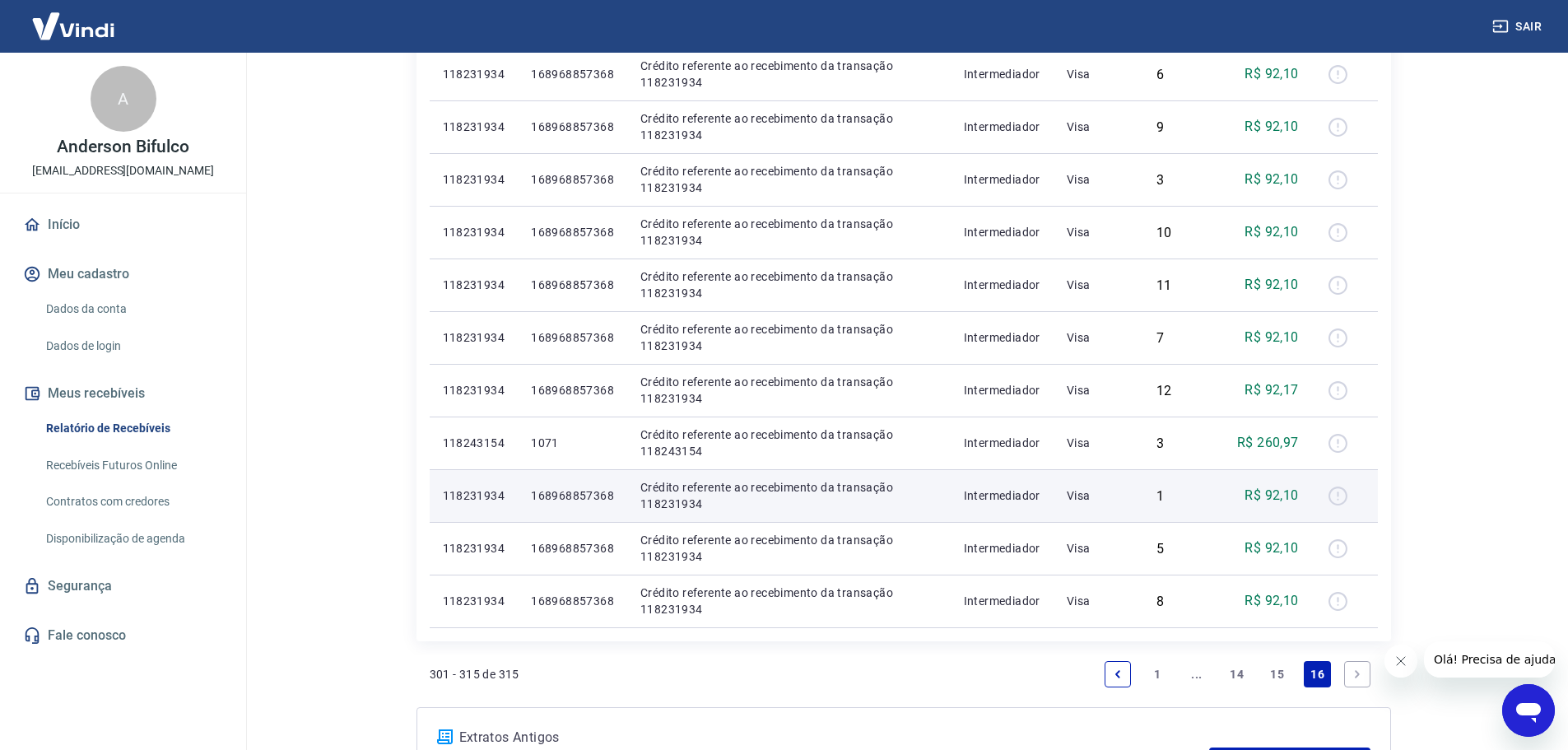
scroll to position [1066, 0]
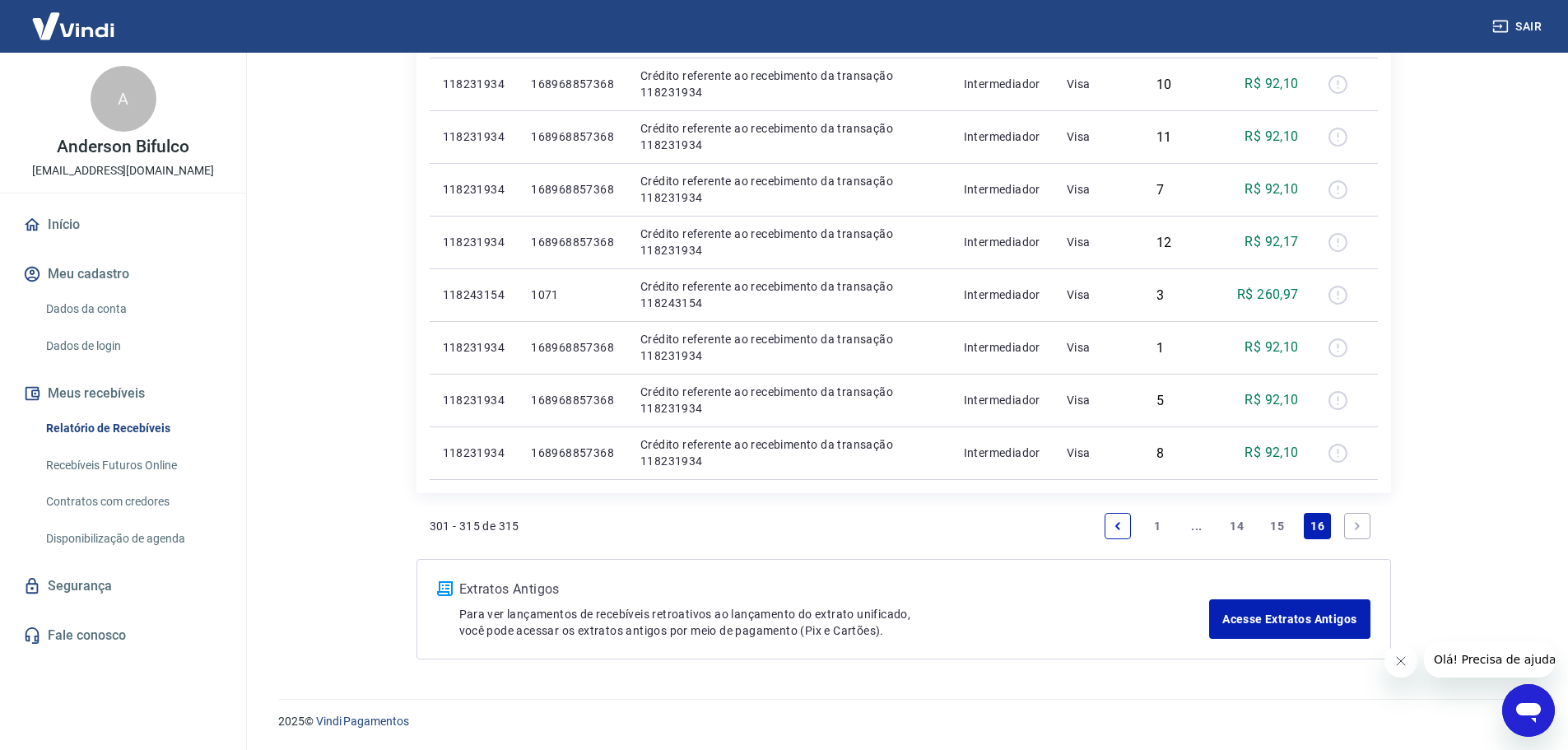
click at [1271, 528] on link "15" at bounding box center [1277, 526] width 27 height 26
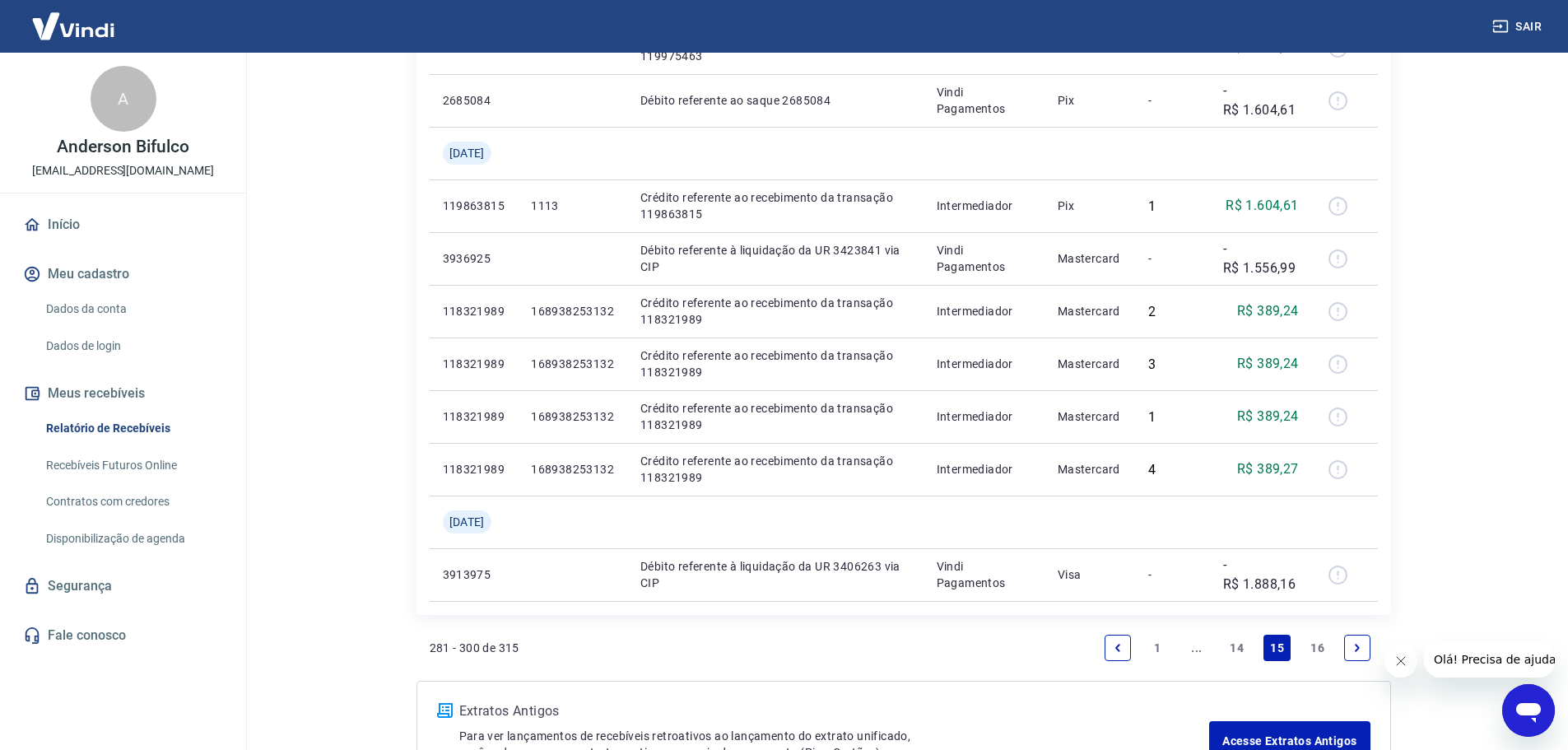
scroll to position [1487, 0]
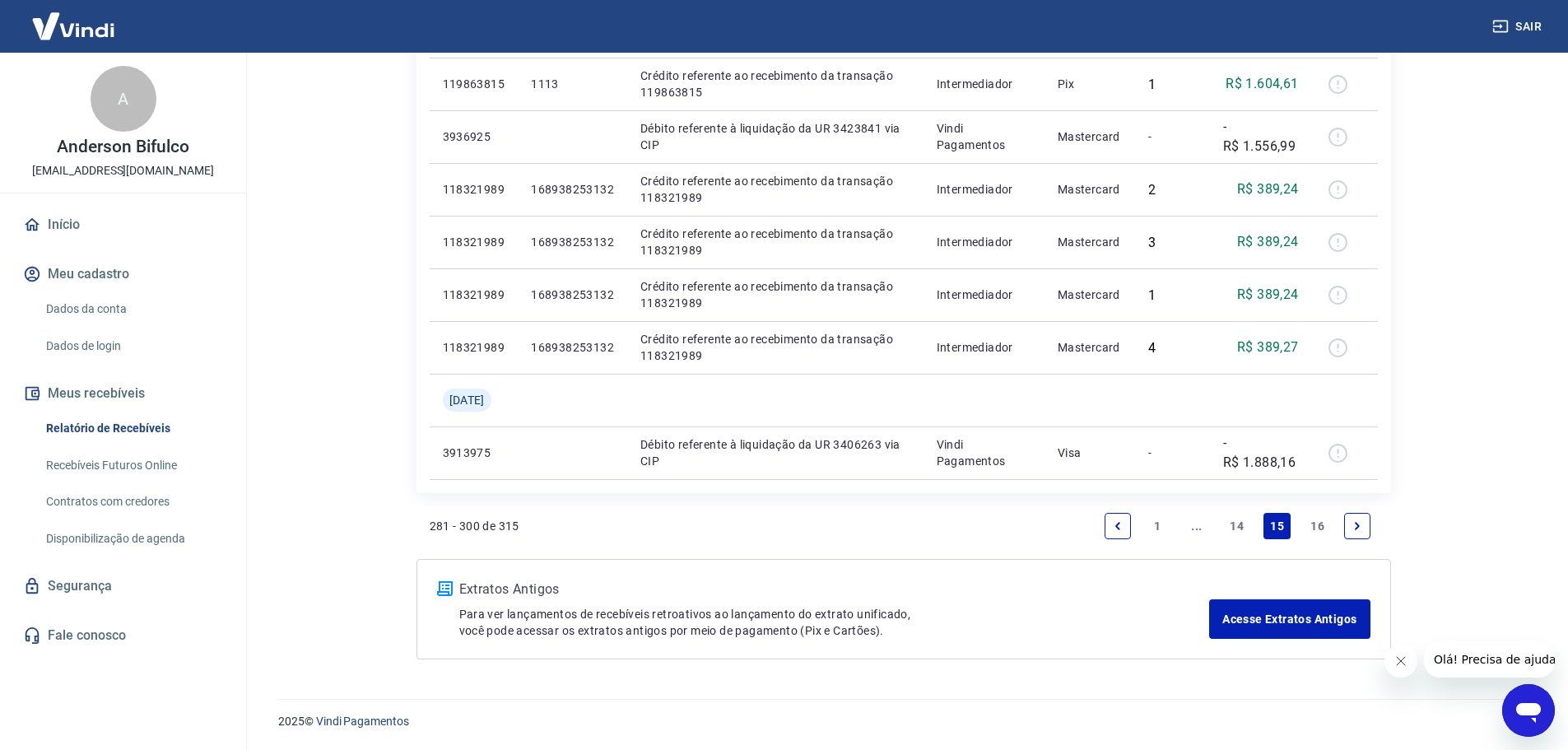
click at [1232, 523] on link "14" at bounding box center [1236, 526] width 27 height 26
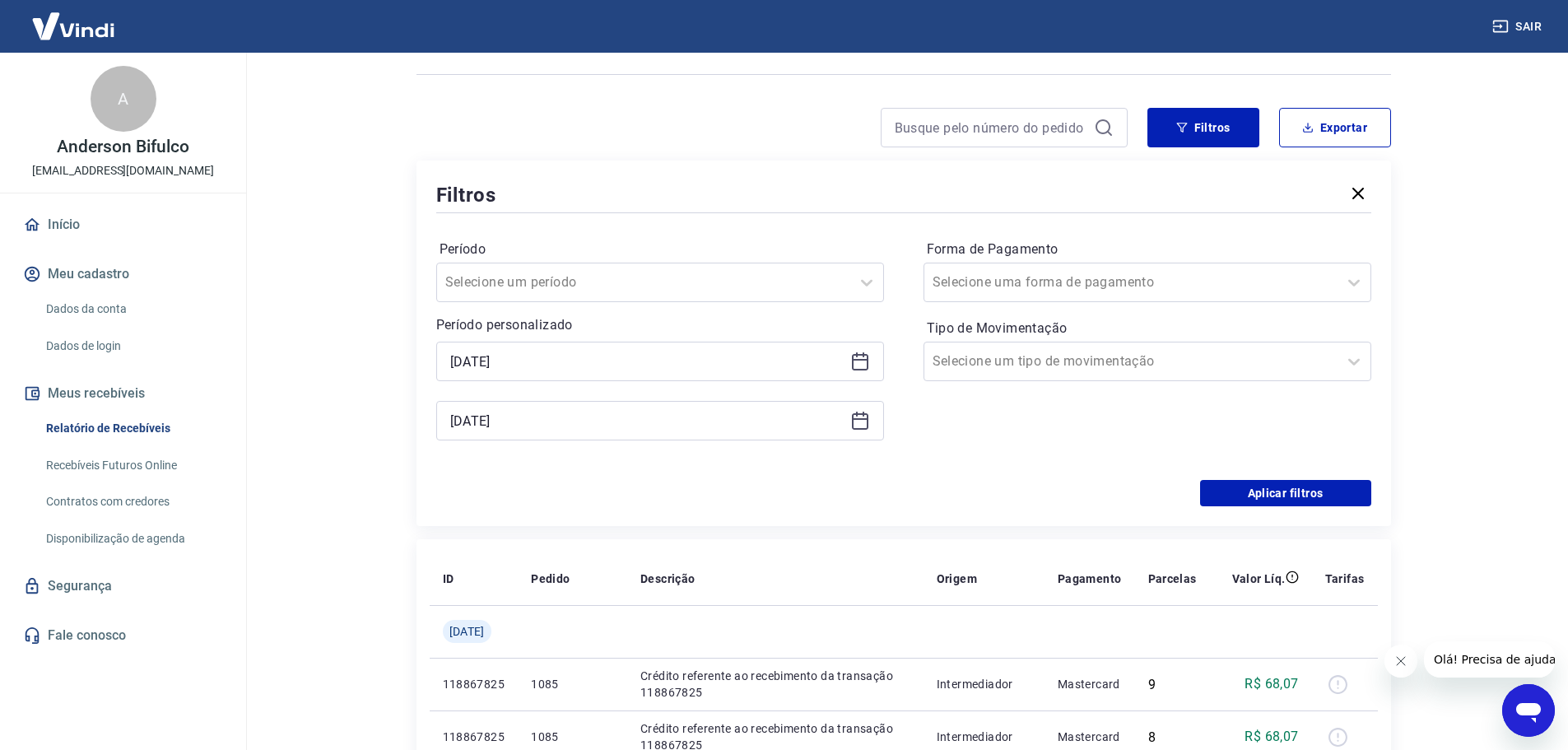
scroll to position [1435, 0]
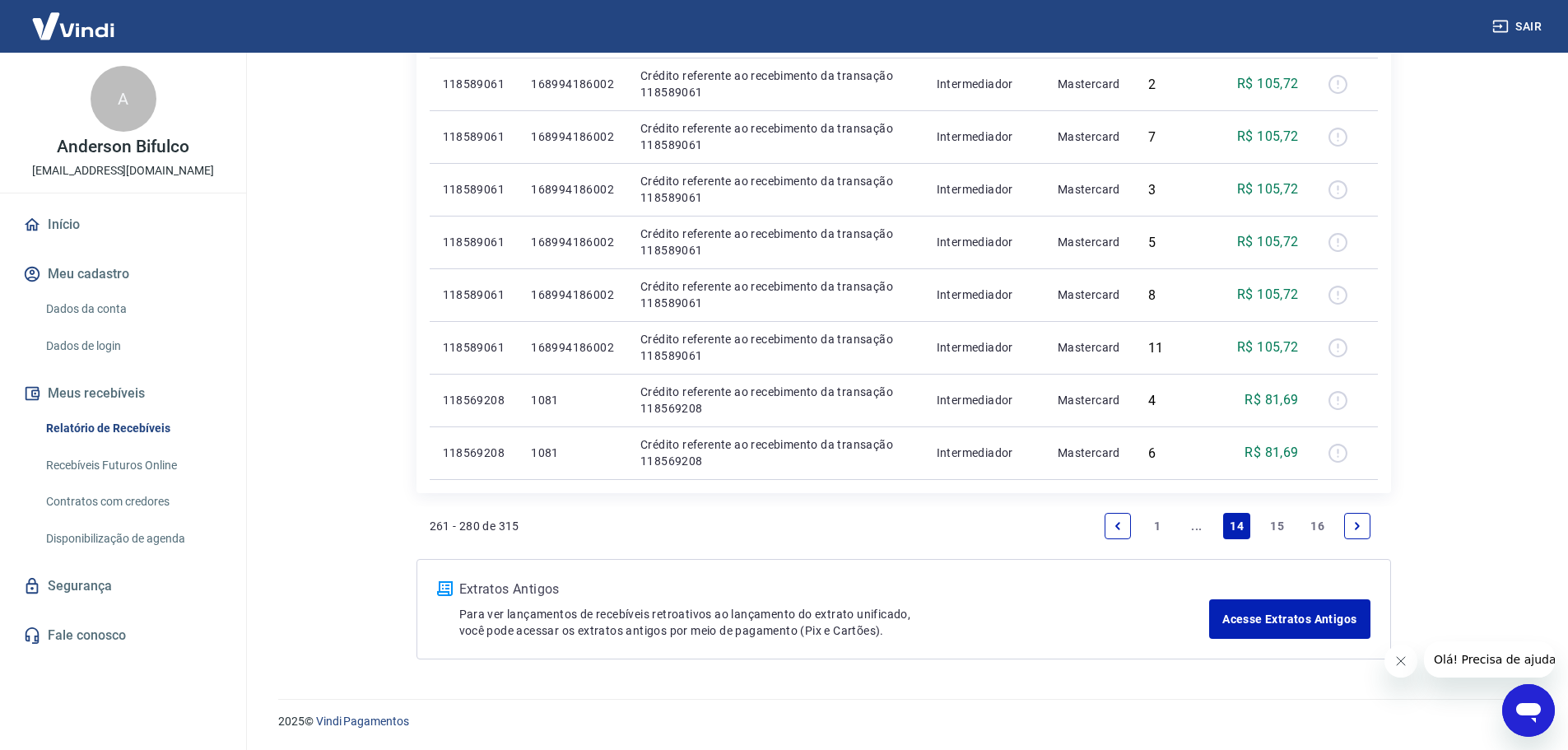
click at [1111, 527] on icon "Previous page" at bounding box center [1117, 526] width 11 height 11
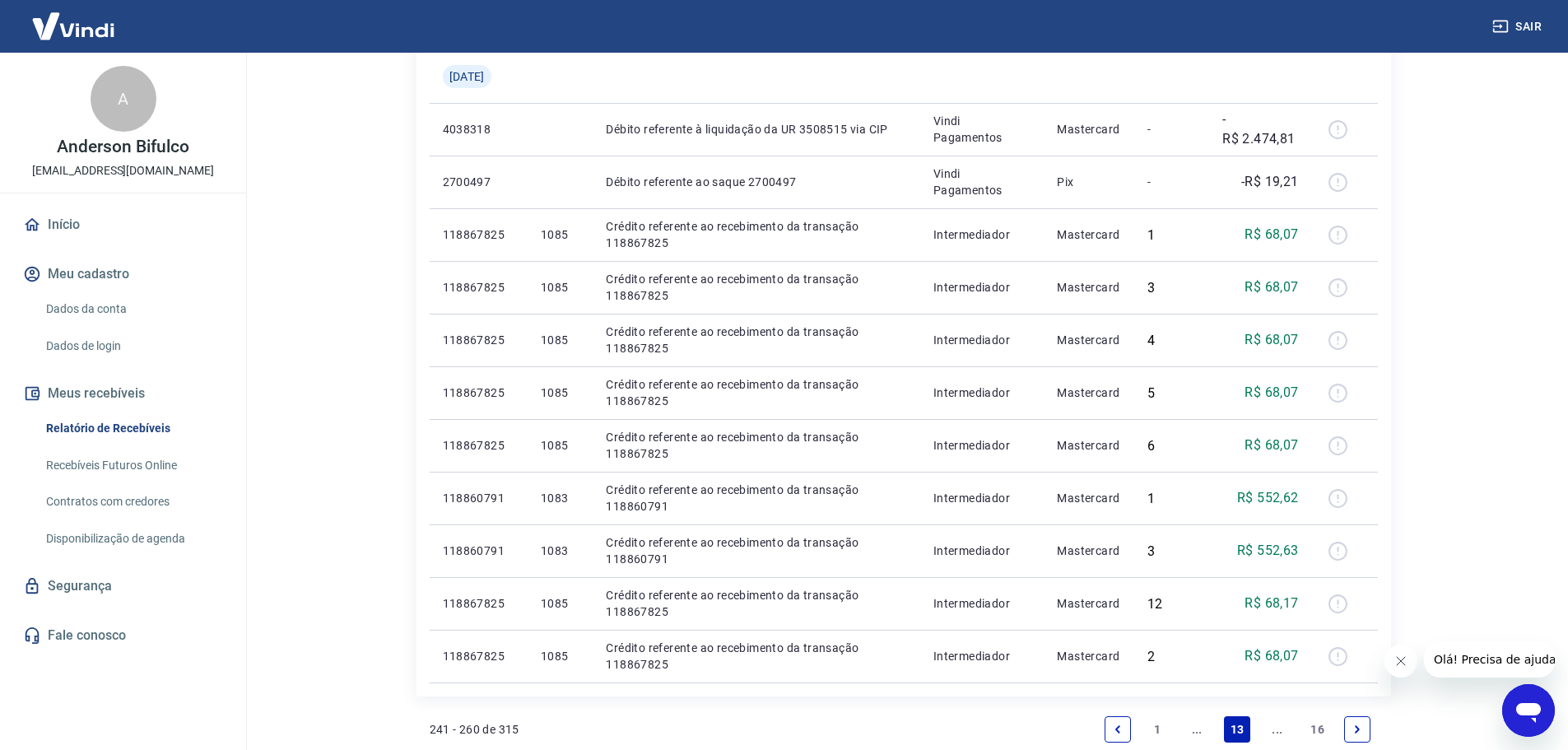
scroll to position [1435, 0]
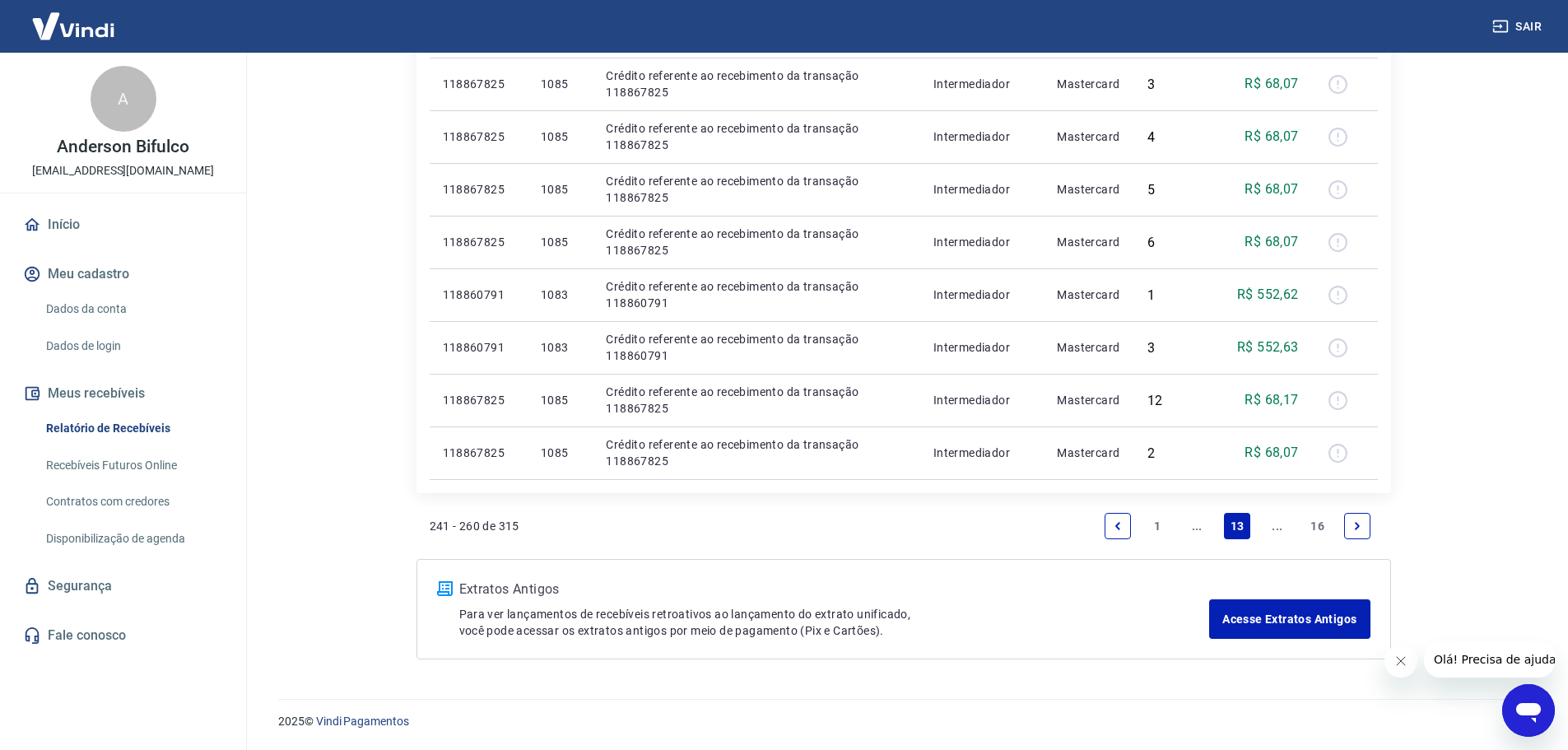
click at [1112, 528] on icon "Previous page" at bounding box center [1117, 526] width 11 height 11
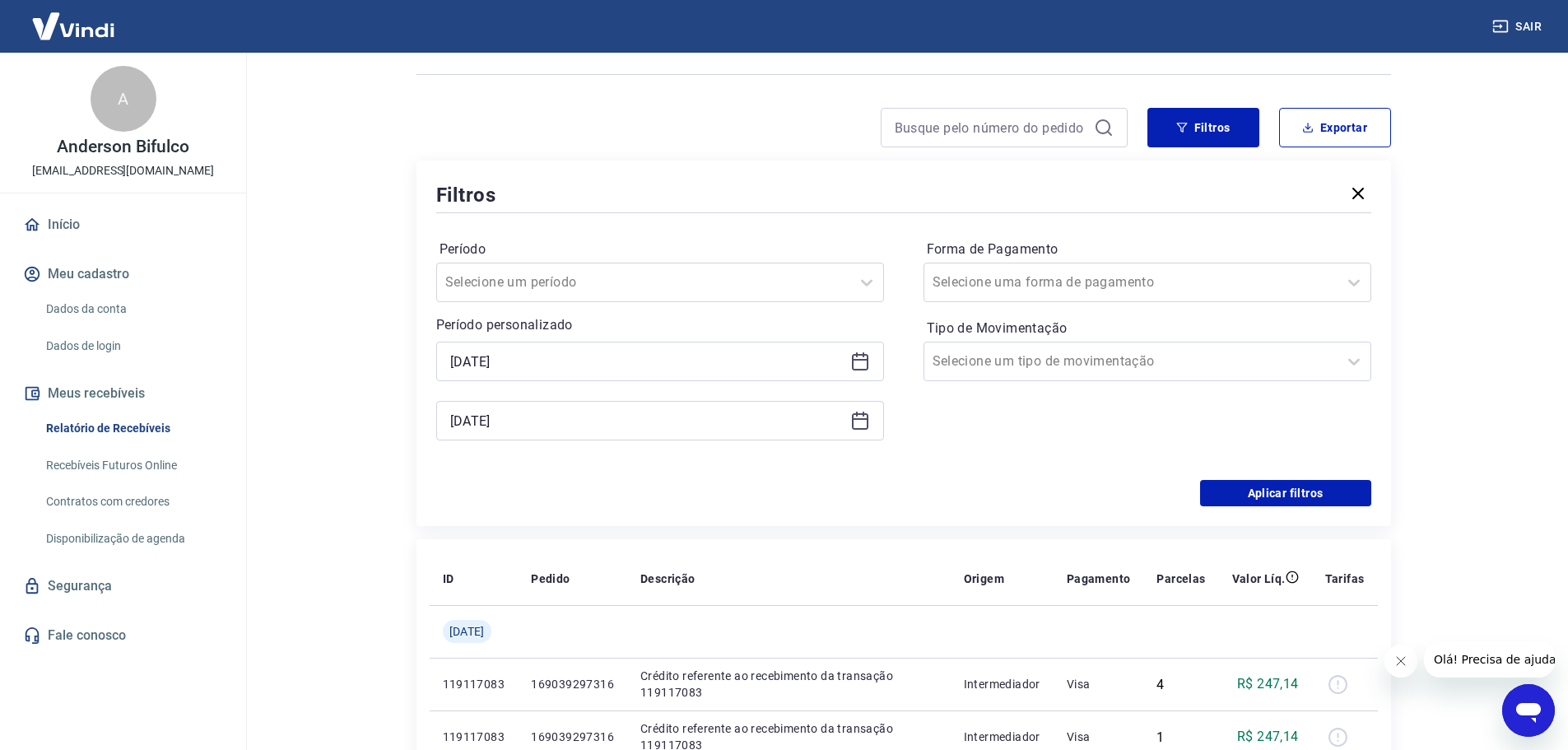
scroll to position [1329, 0]
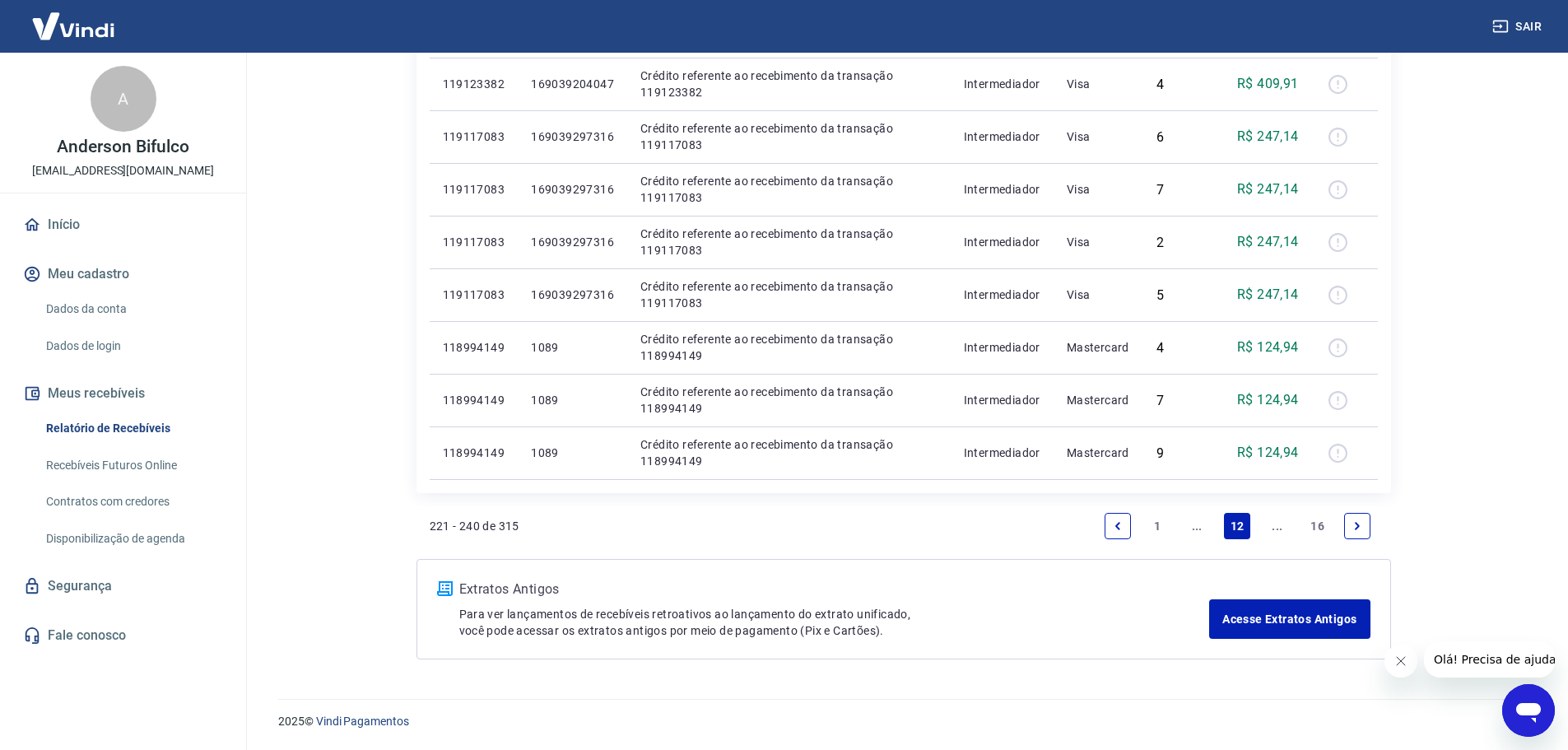
click at [1113, 526] on icon "Previous page" at bounding box center [1117, 526] width 11 height 11
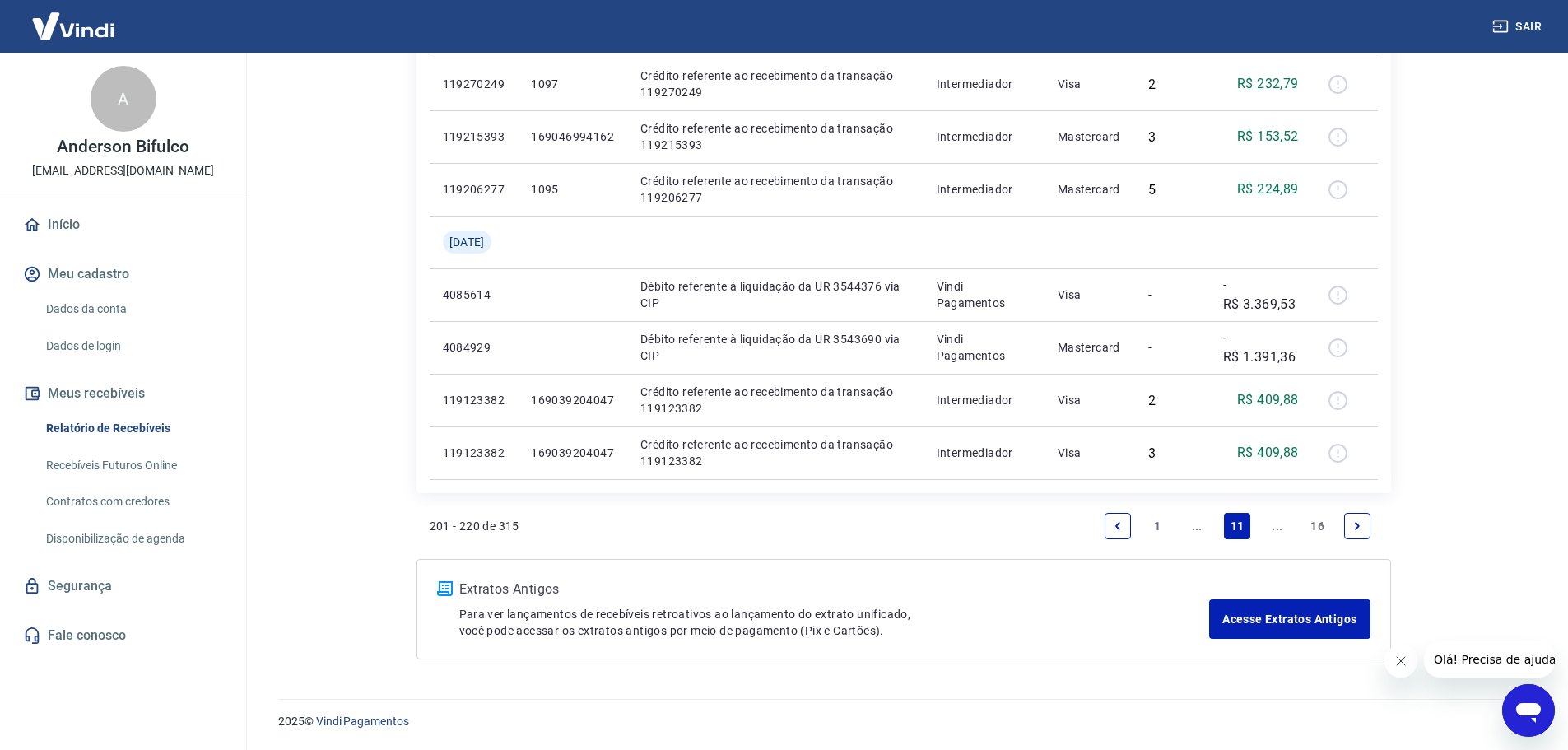
click at [1113, 526] on icon "Previous page" at bounding box center [1117, 526] width 11 height 11
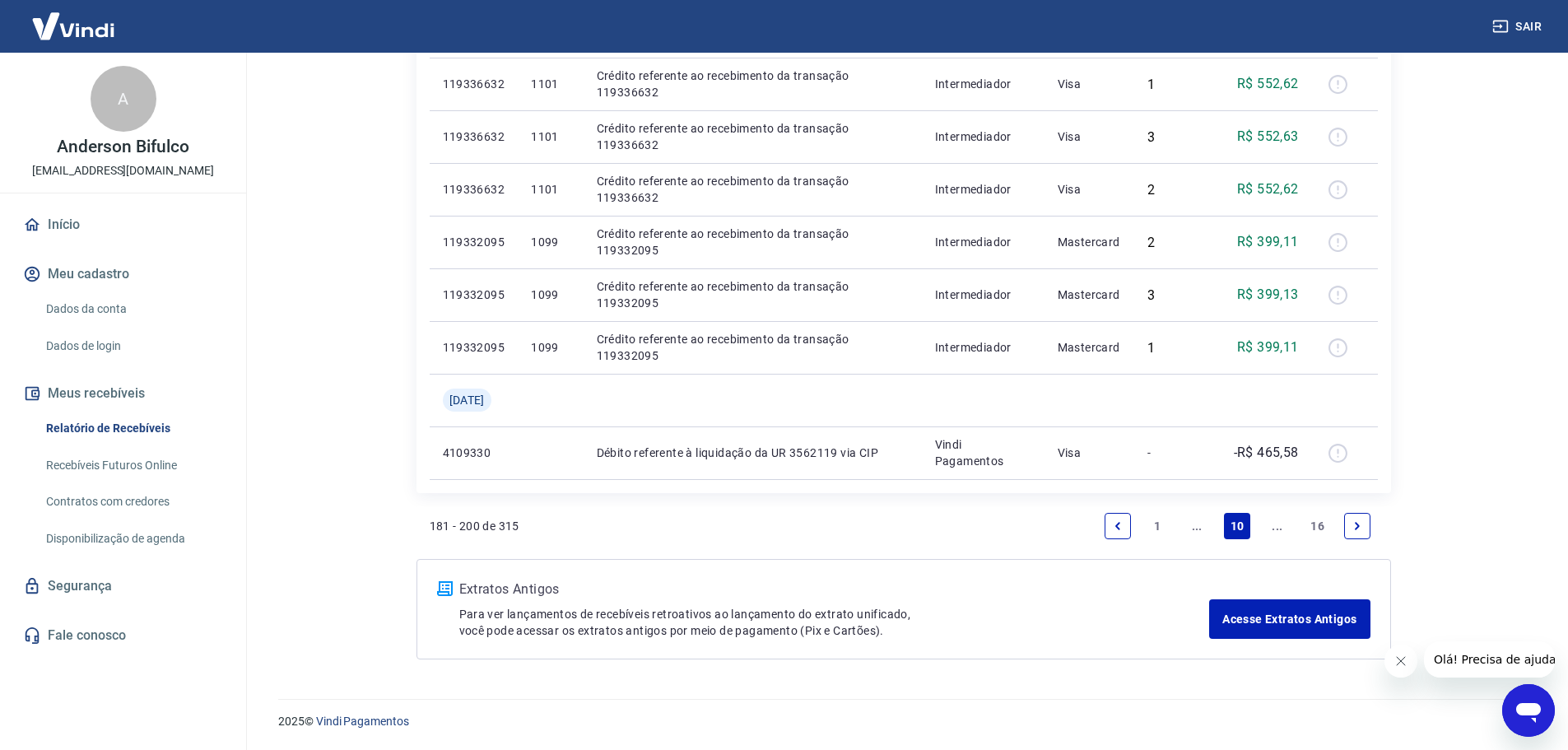
click at [1113, 526] on icon "Previous page" at bounding box center [1117, 526] width 11 height 11
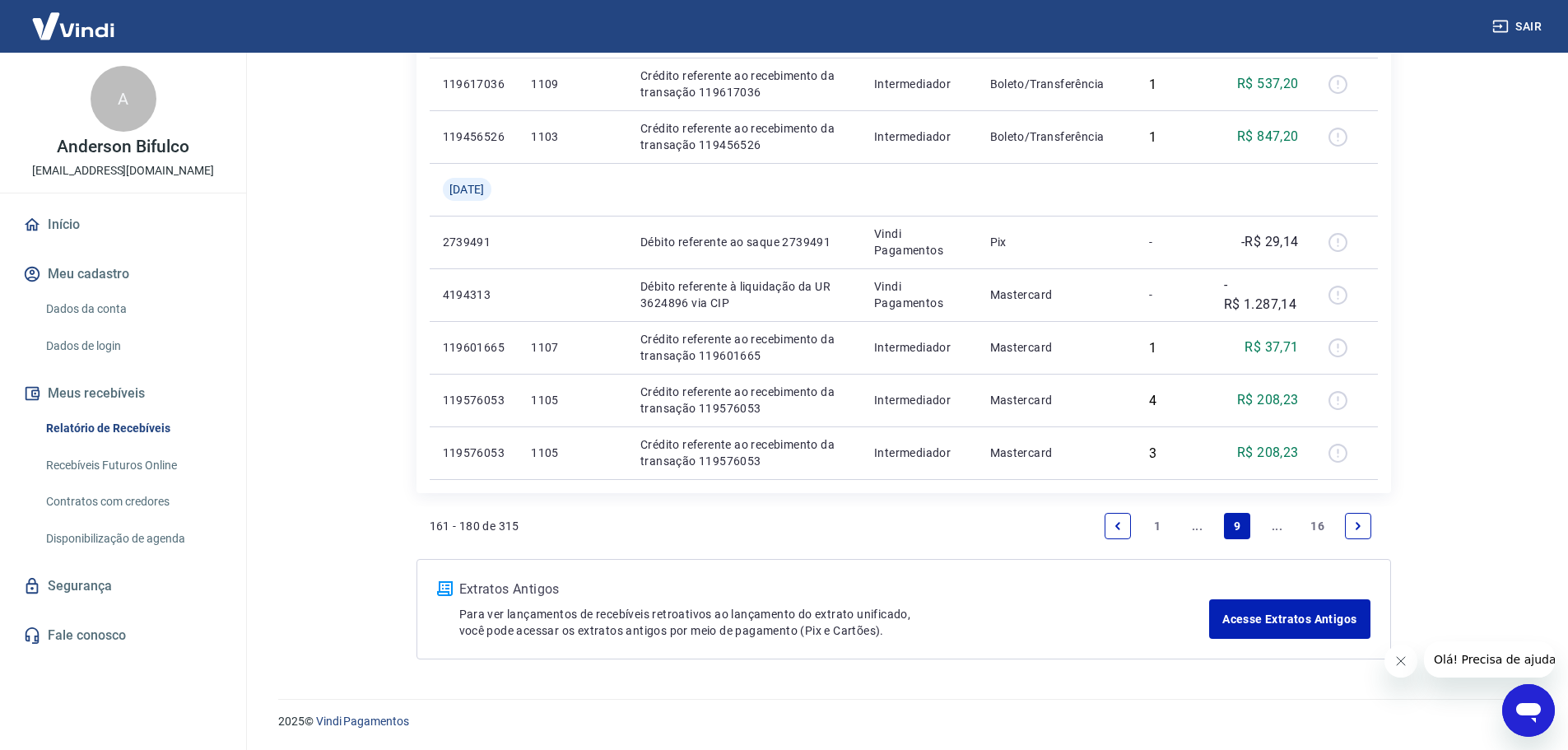
click at [1113, 526] on icon "Previous page" at bounding box center [1117, 526] width 11 height 11
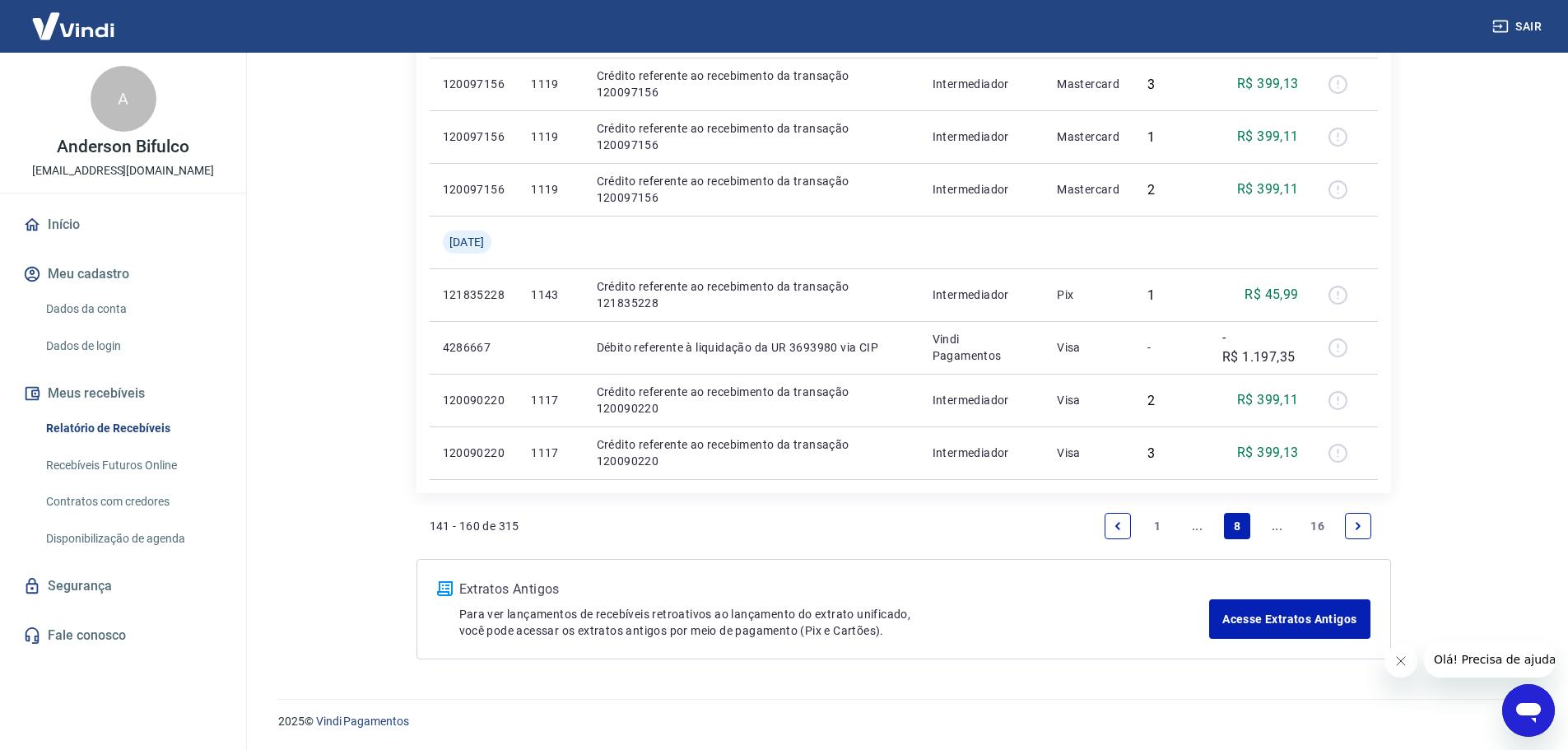
click at [1113, 526] on icon "Previous page" at bounding box center [1117, 526] width 11 height 11
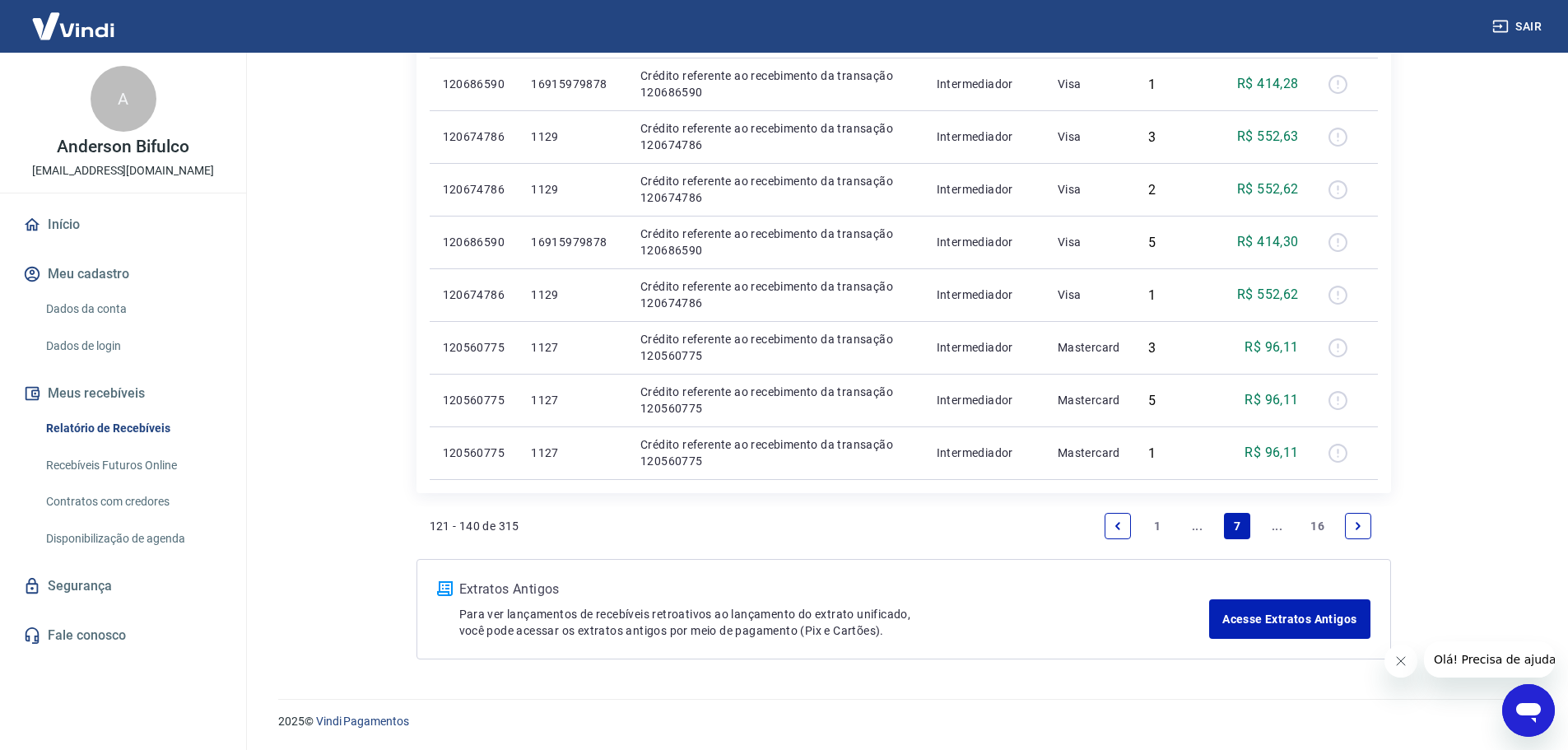
click at [1113, 526] on icon "Previous page" at bounding box center [1117, 526] width 11 height 11
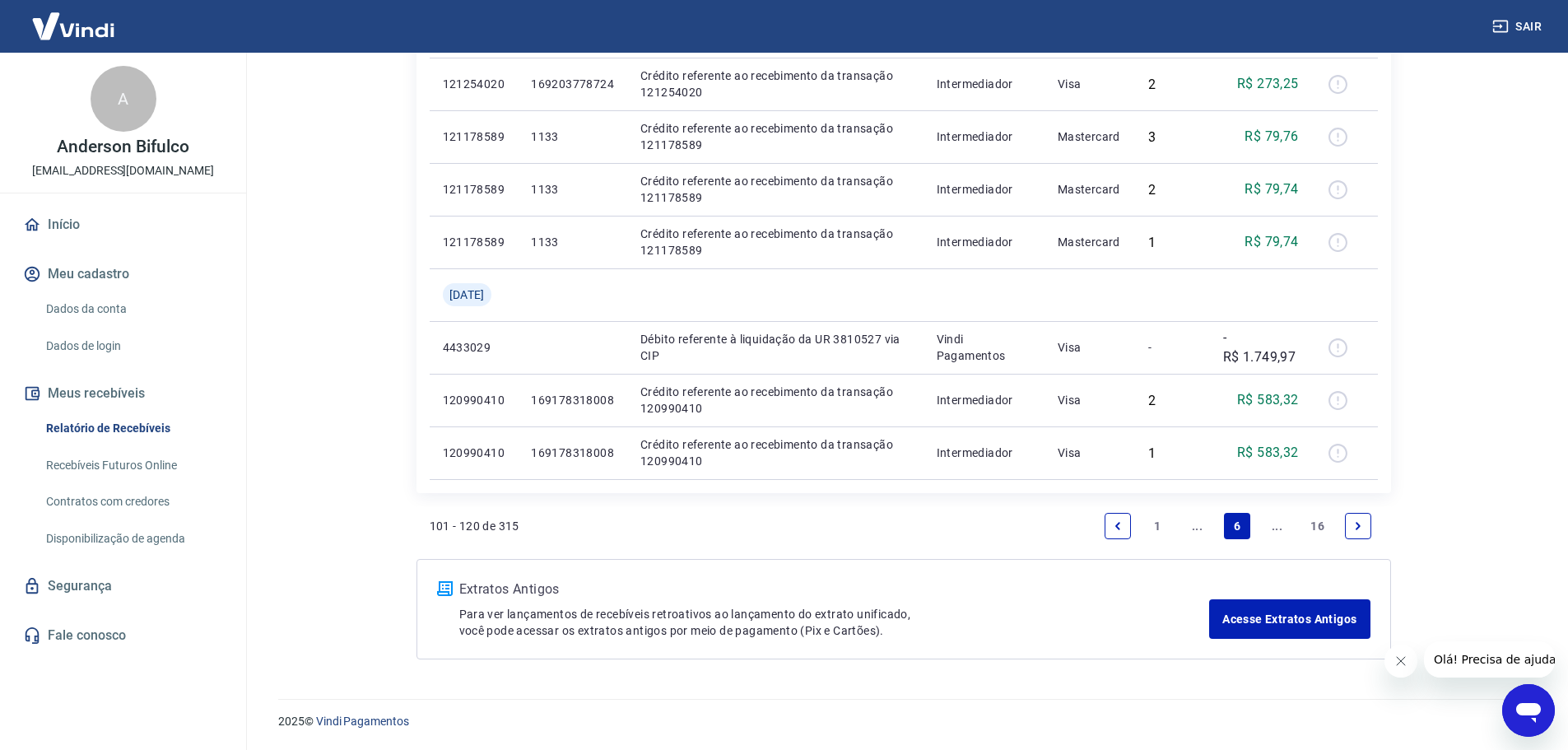
click at [1113, 526] on icon "Previous page" at bounding box center [1117, 526] width 11 height 11
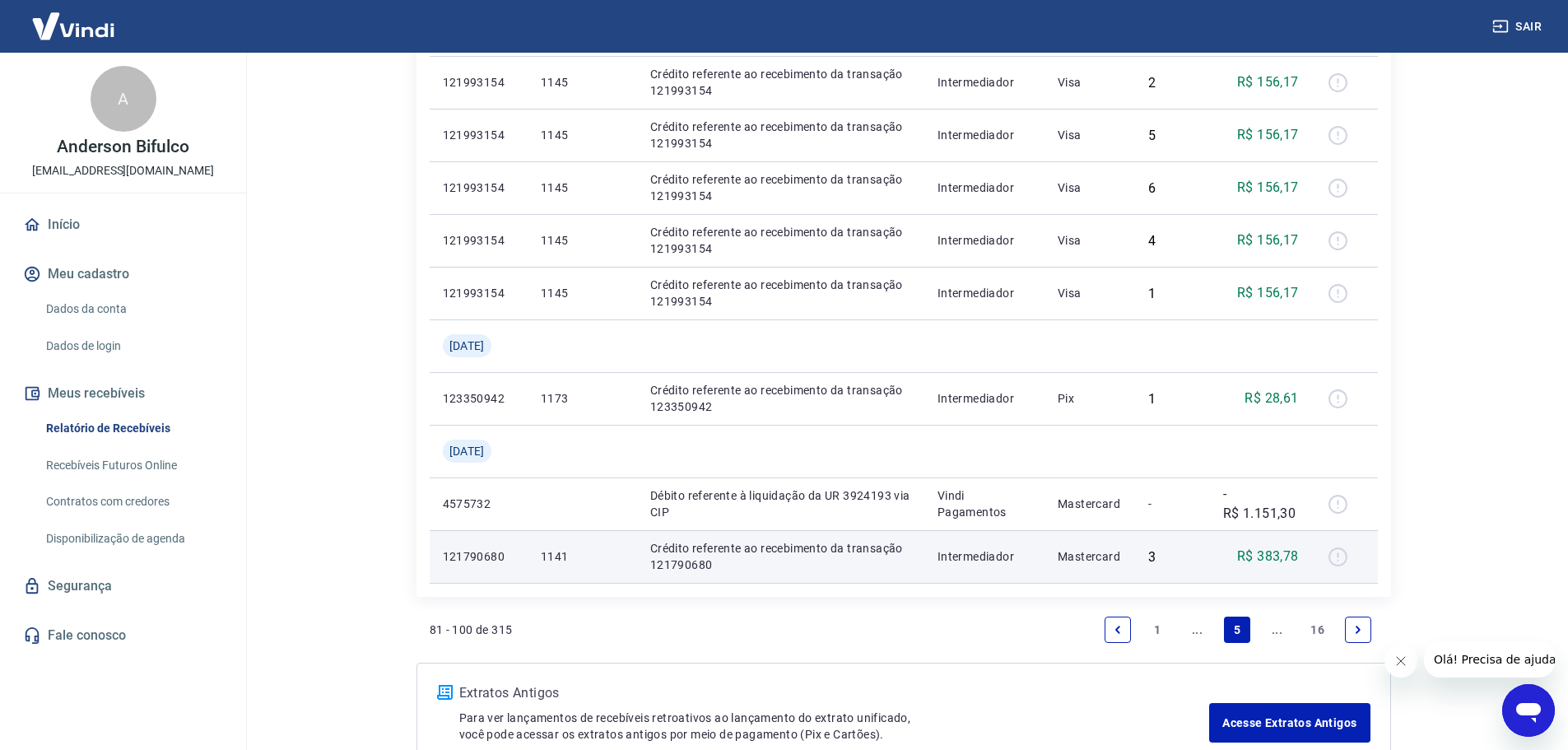
scroll to position [1593, 0]
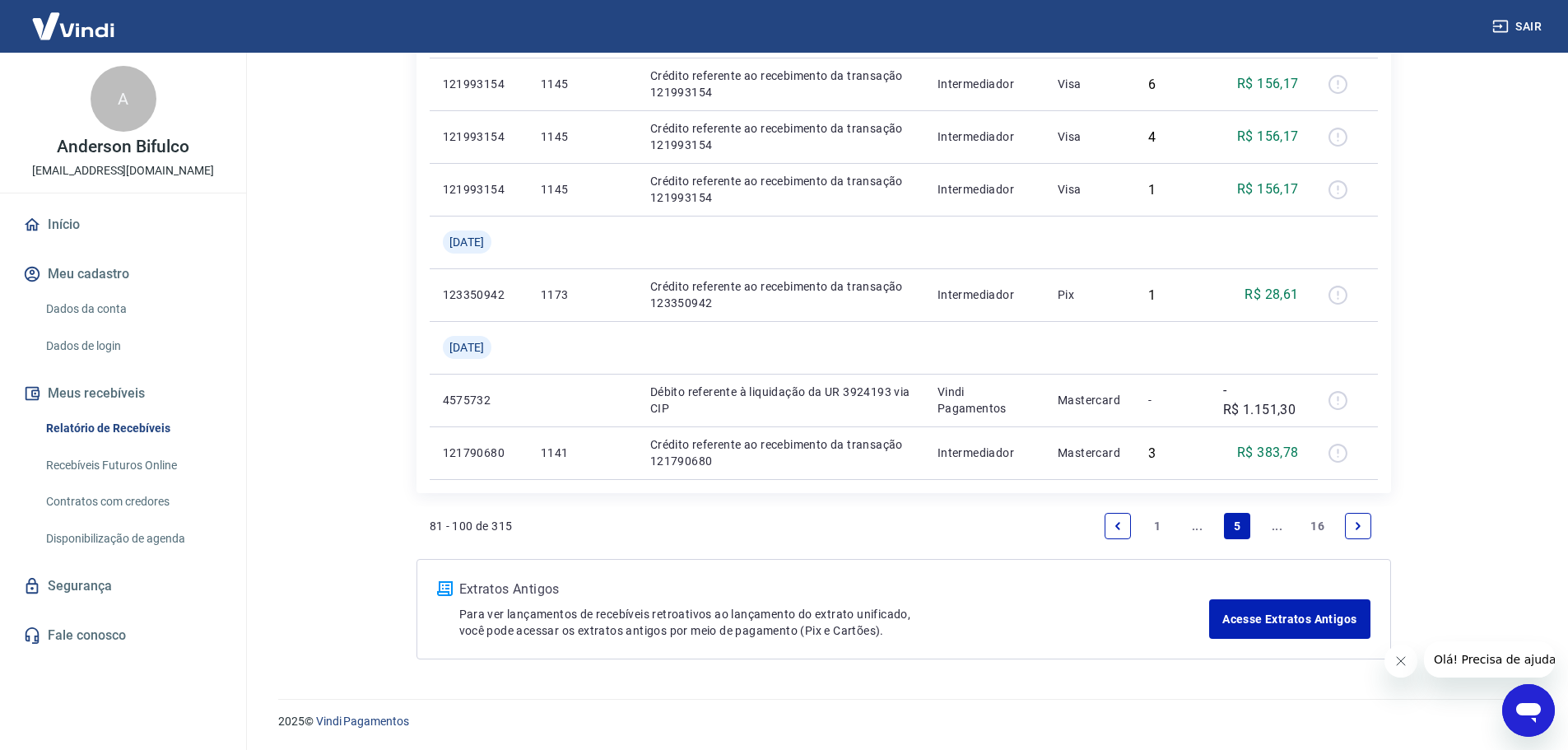
click at [1352, 524] on icon "Next page" at bounding box center [1358, 526] width 11 height 11
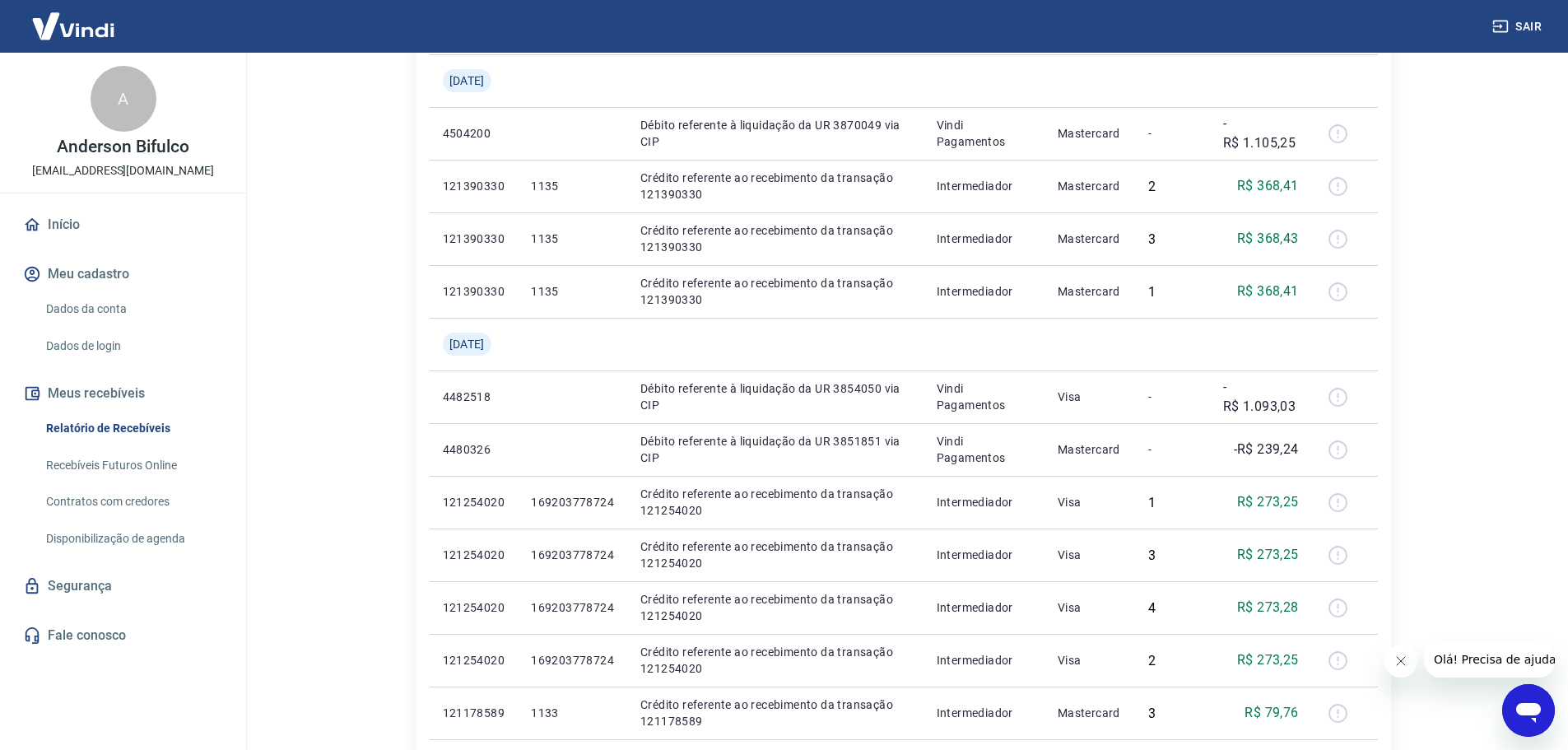
scroll to position [1046, 0]
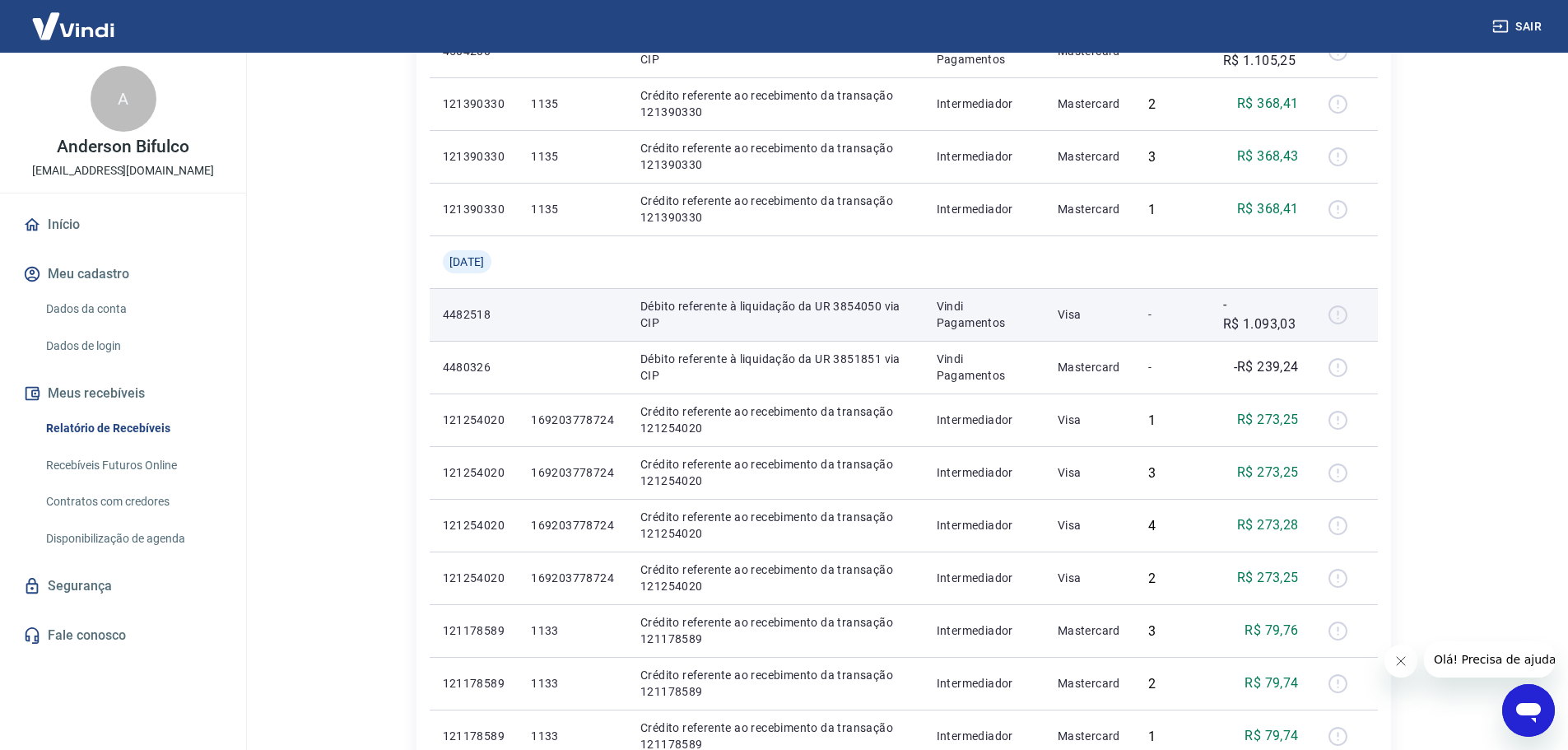
click at [1341, 310] on div at bounding box center [1345, 314] width 40 height 26
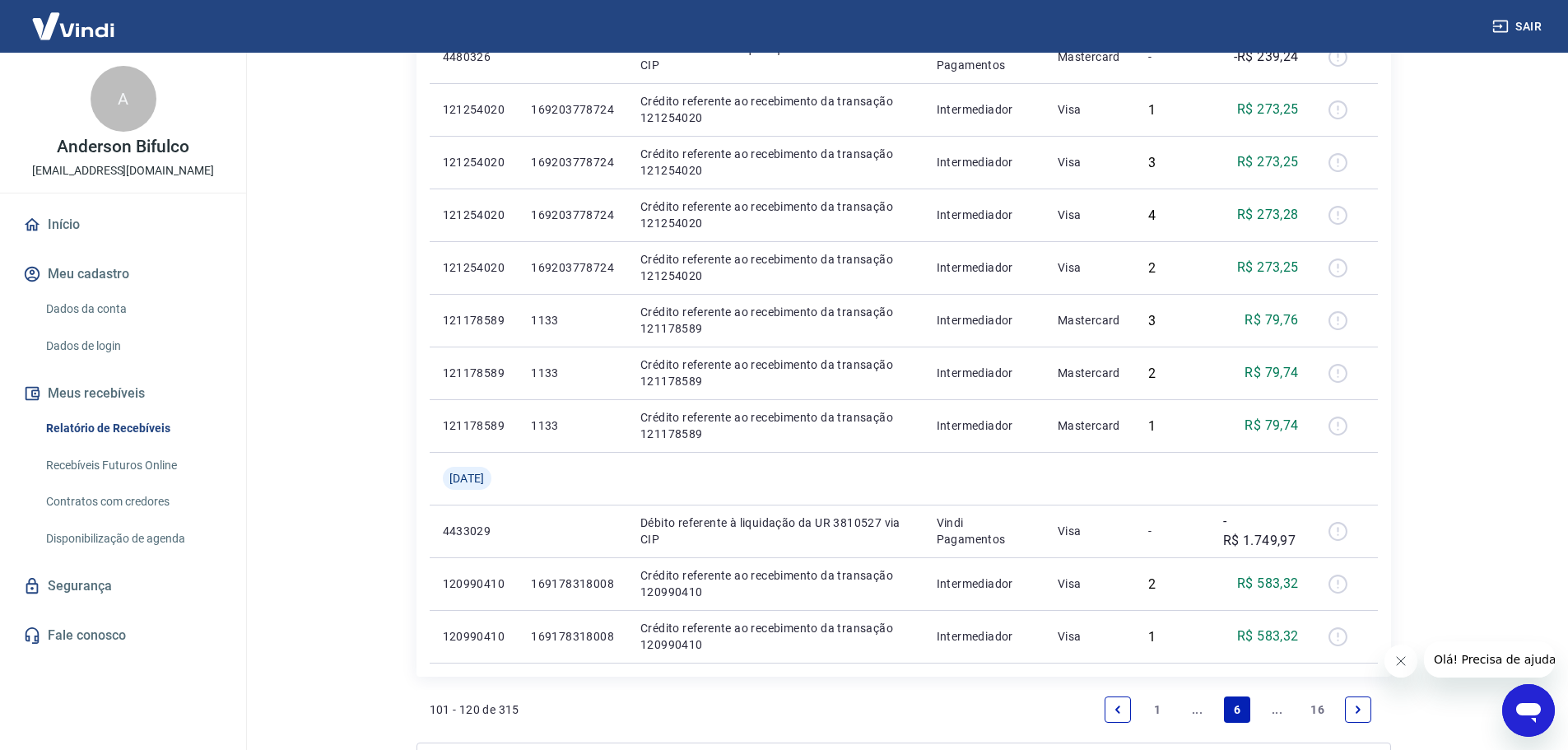
scroll to position [1457, 0]
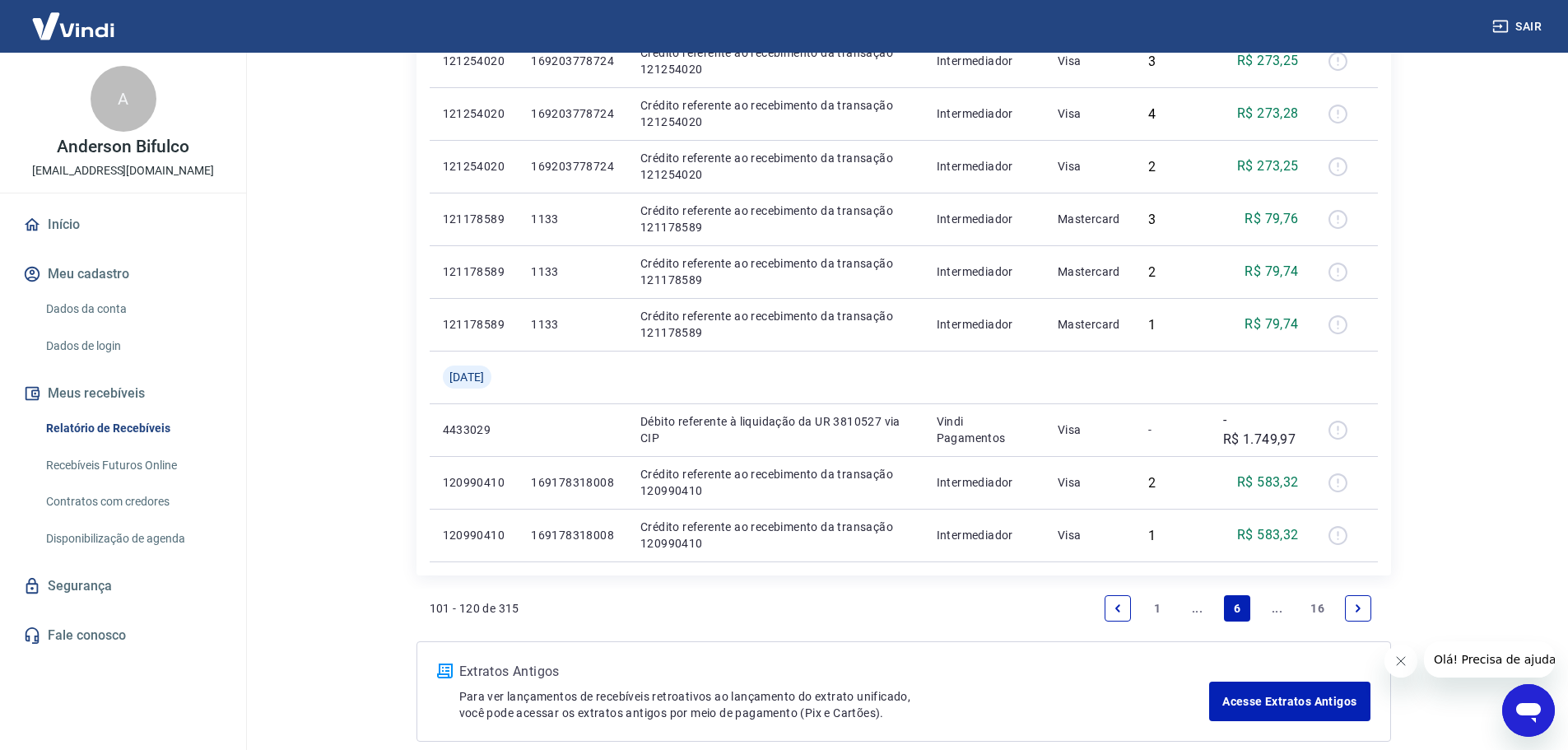
click at [1119, 606] on icon "Previous page" at bounding box center [1117, 608] width 11 height 11
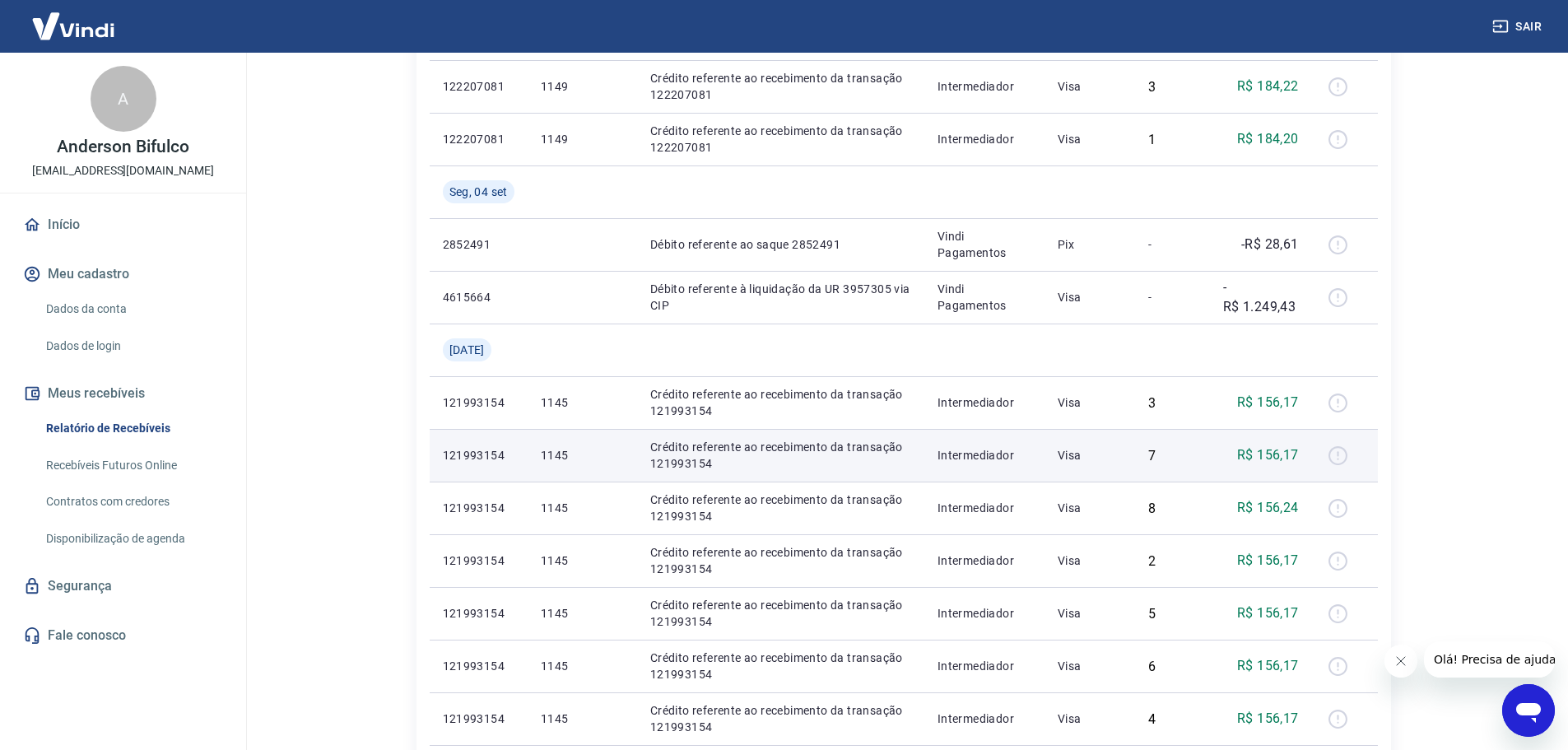
scroll to position [1510, 0]
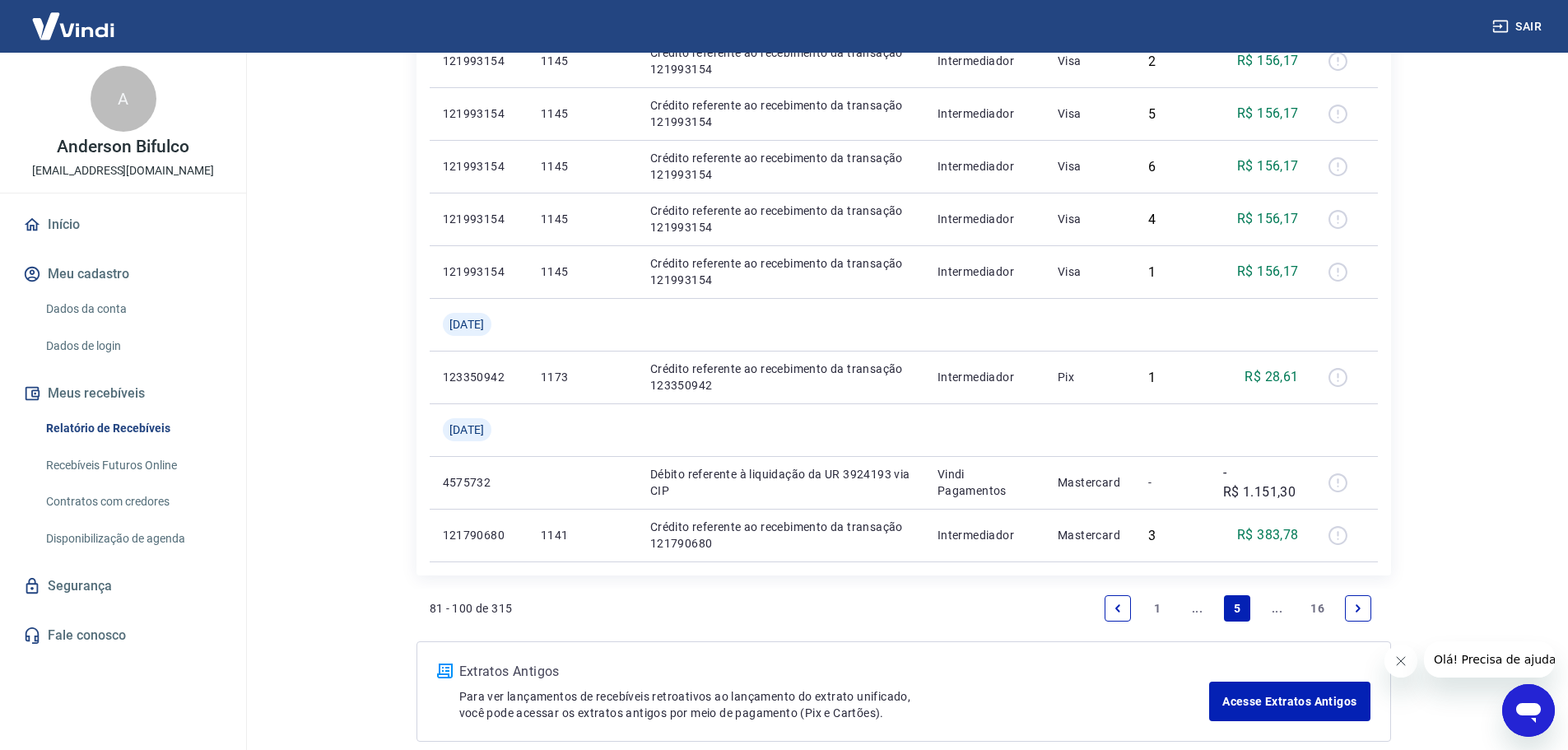
drag, startPoint x: 1353, startPoint y: 616, endPoint x: 1316, endPoint y: 609, distance: 37.7
click at [1353, 616] on link "Next page" at bounding box center [1358, 608] width 26 height 26
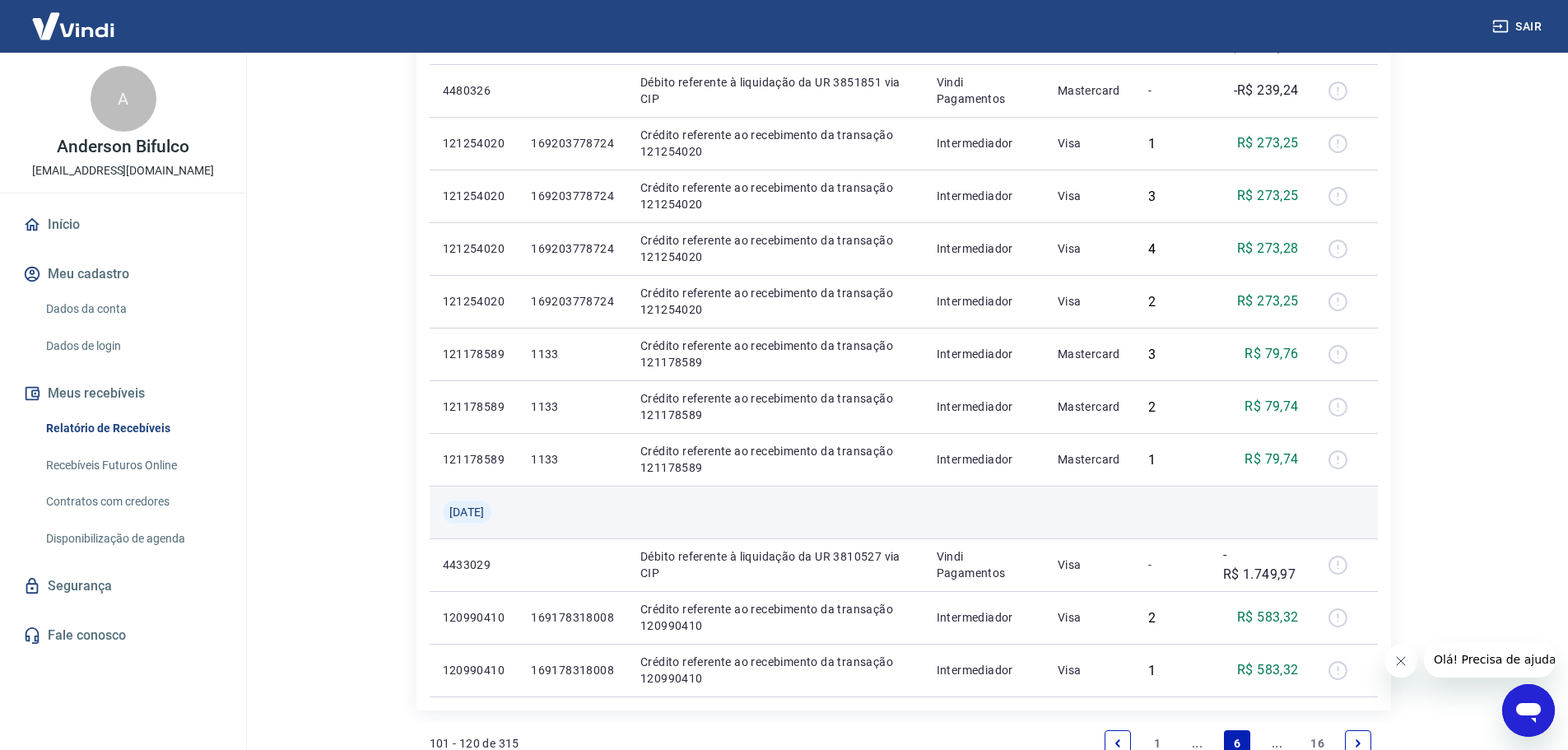
scroll to position [1540, 0]
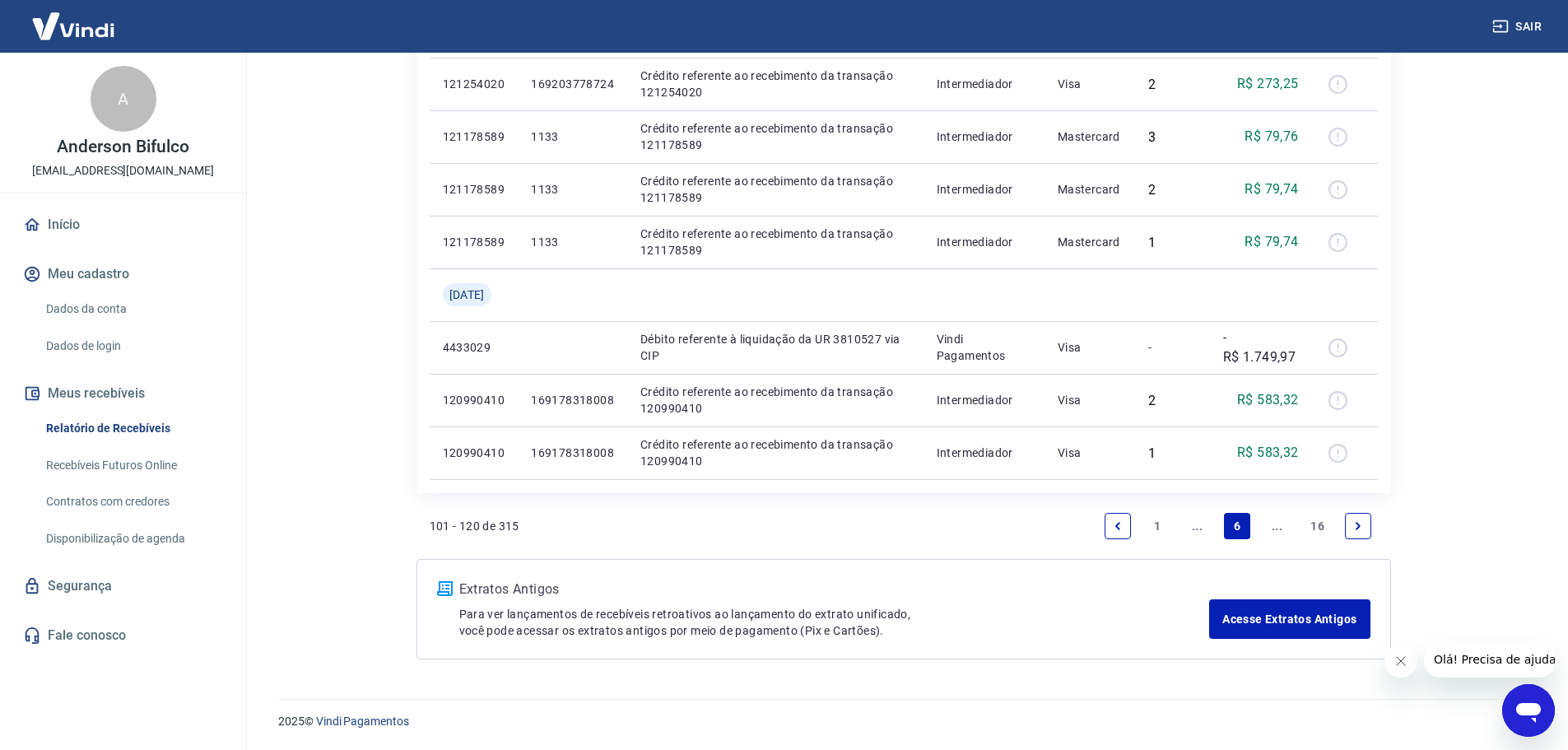
click at [1112, 526] on icon "Previous page" at bounding box center [1117, 526] width 11 height 11
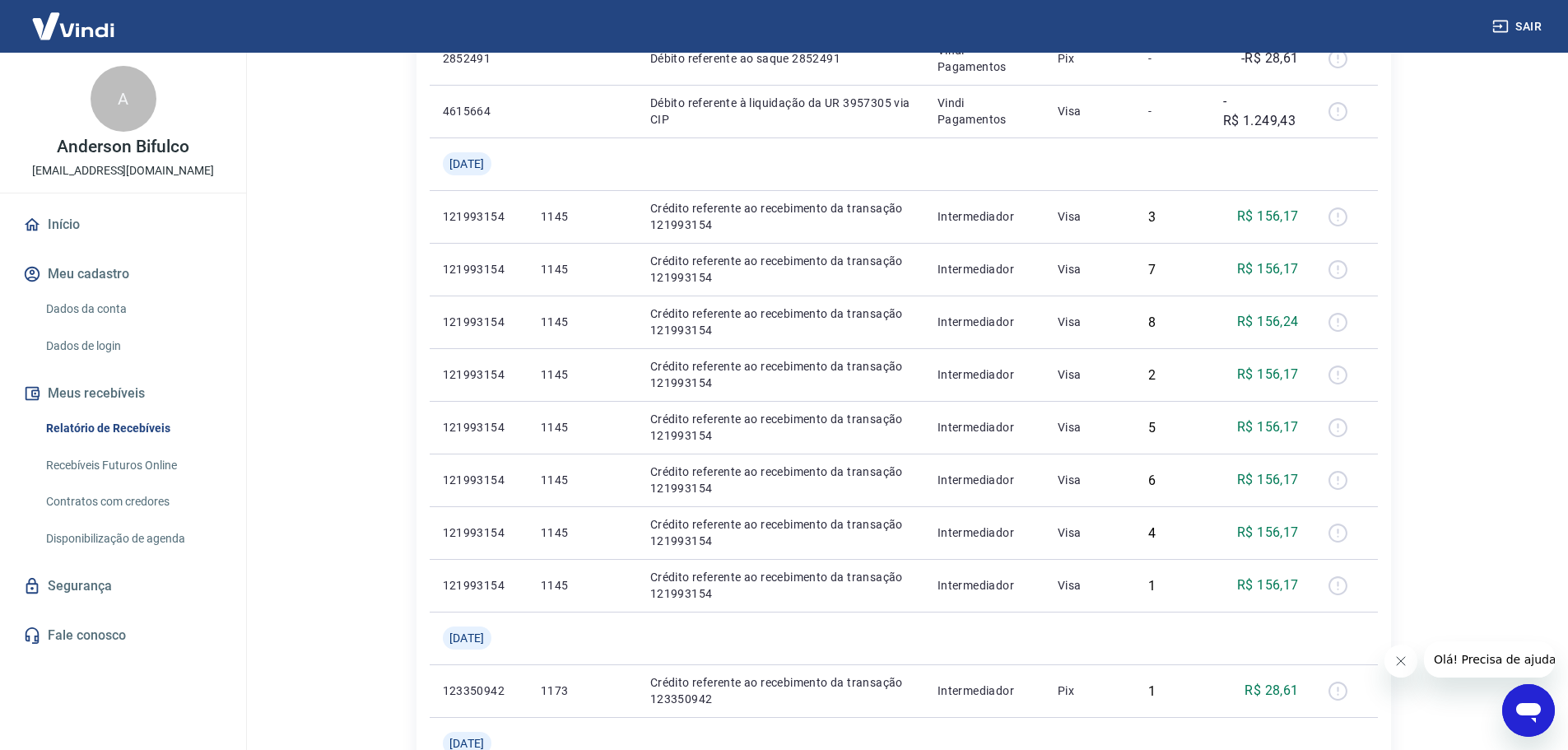
scroll to position [1593, 0]
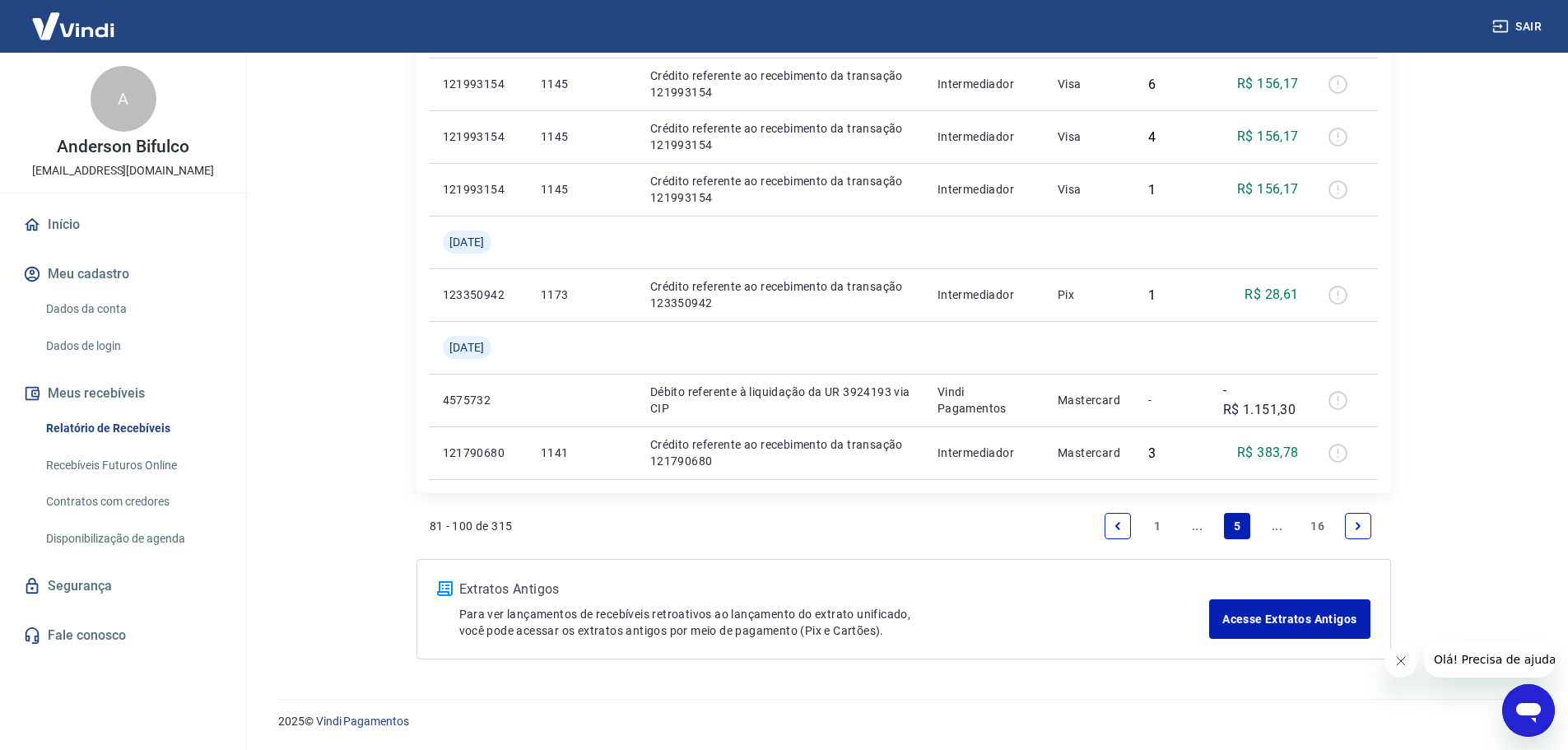
click at [1111, 521] on icon "Previous page" at bounding box center [1117, 526] width 11 height 11
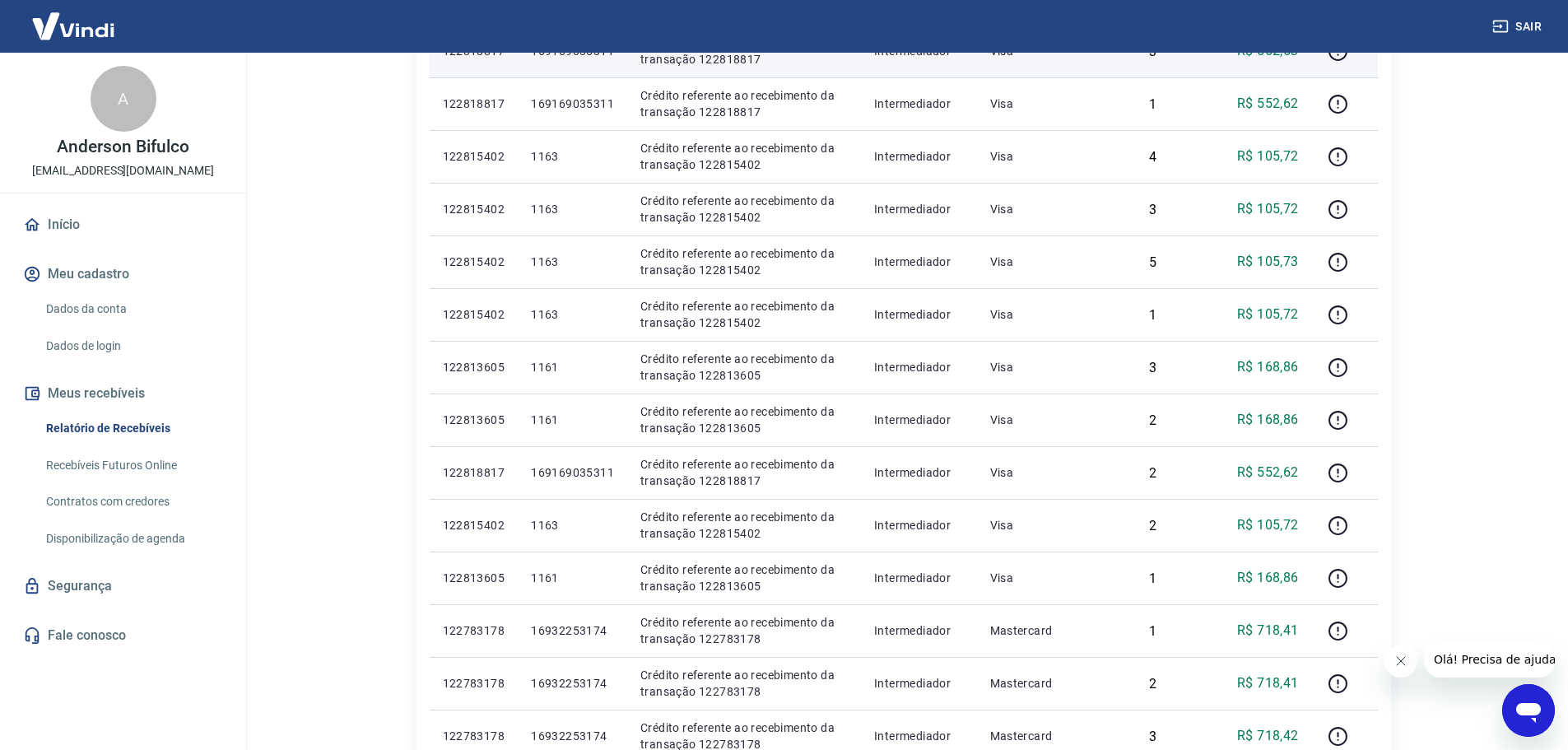
scroll to position [1487, 0]
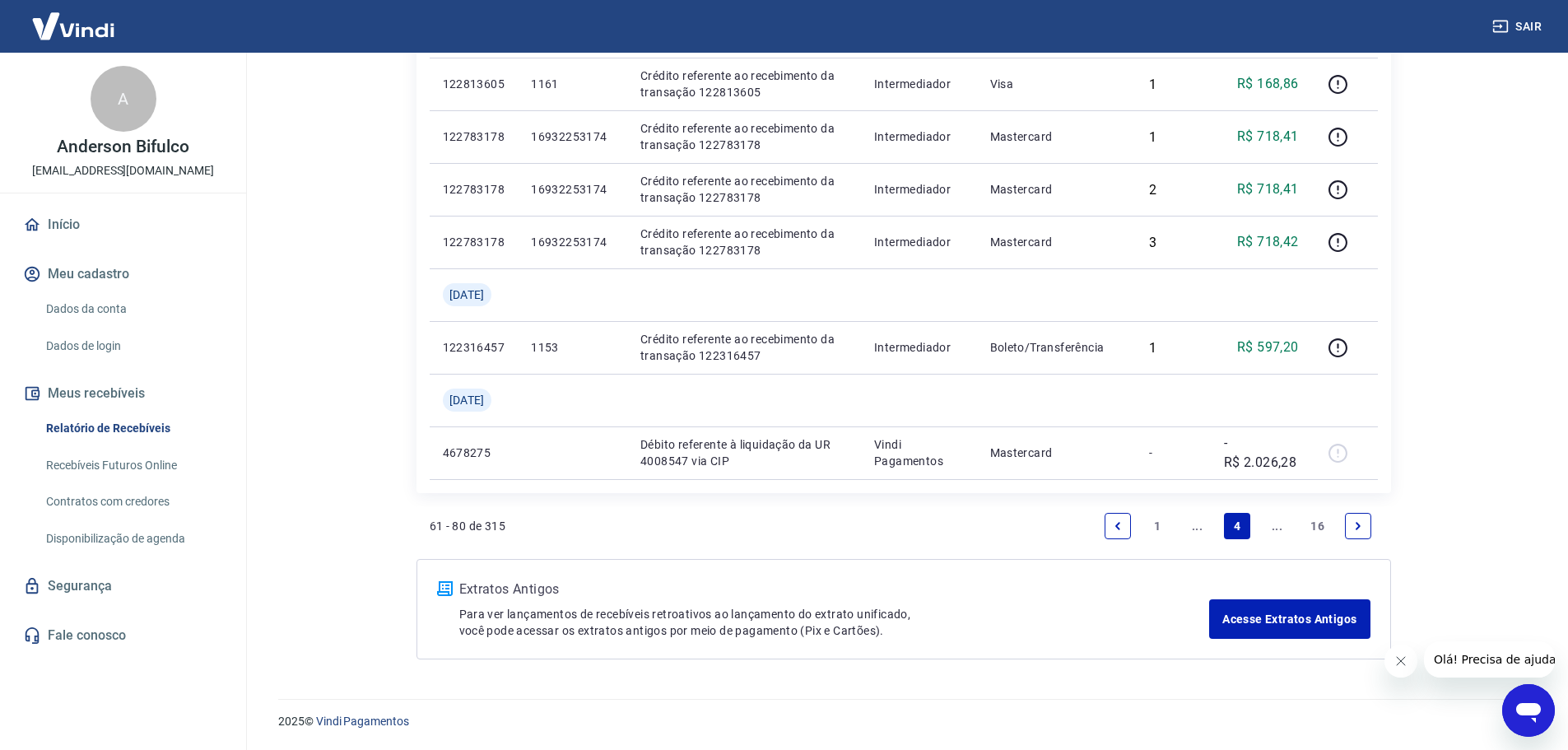
click at [1111, 527] on icon "Previous page" at bounding box center [1117, 526] width 11 height 11
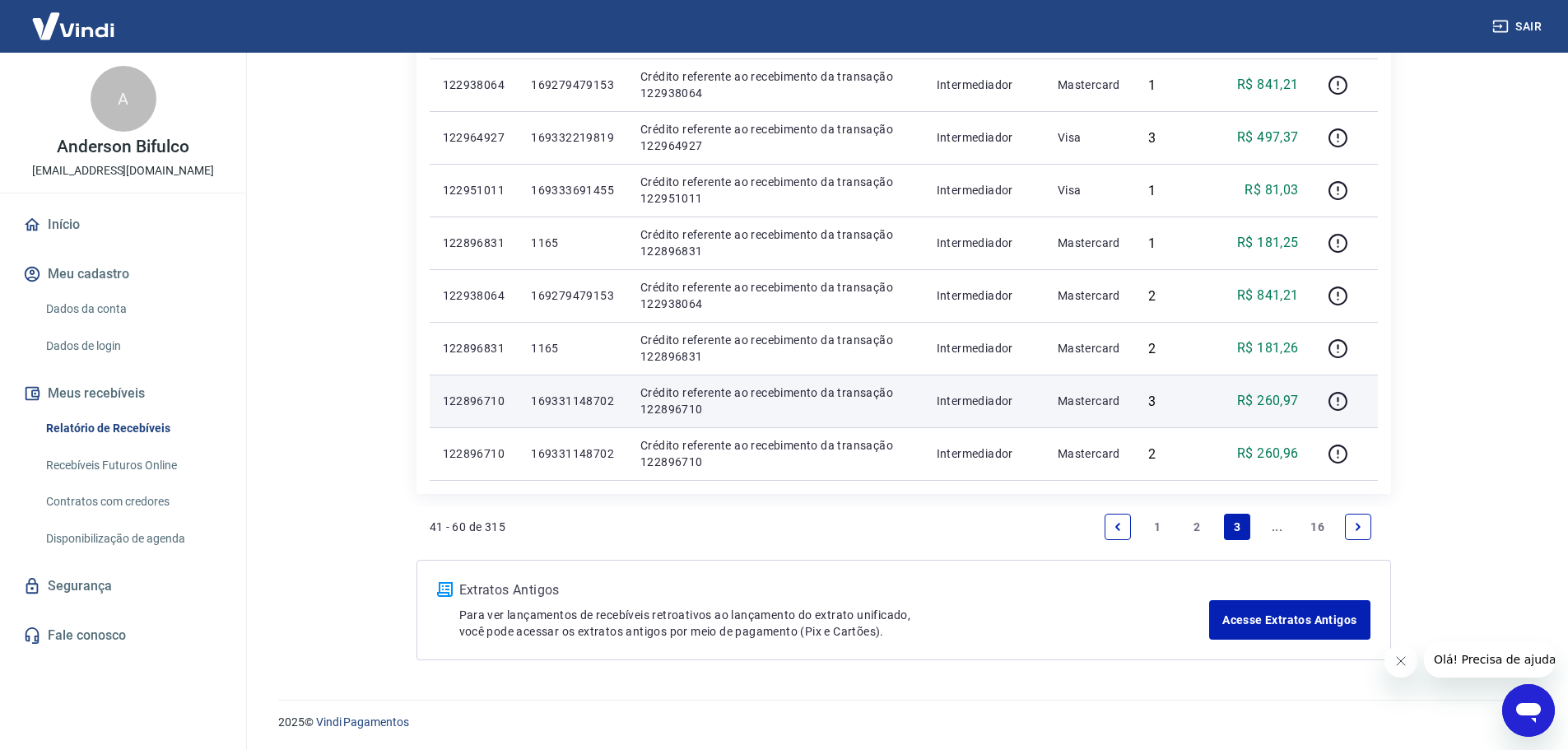
scroll to position [1435, 0]
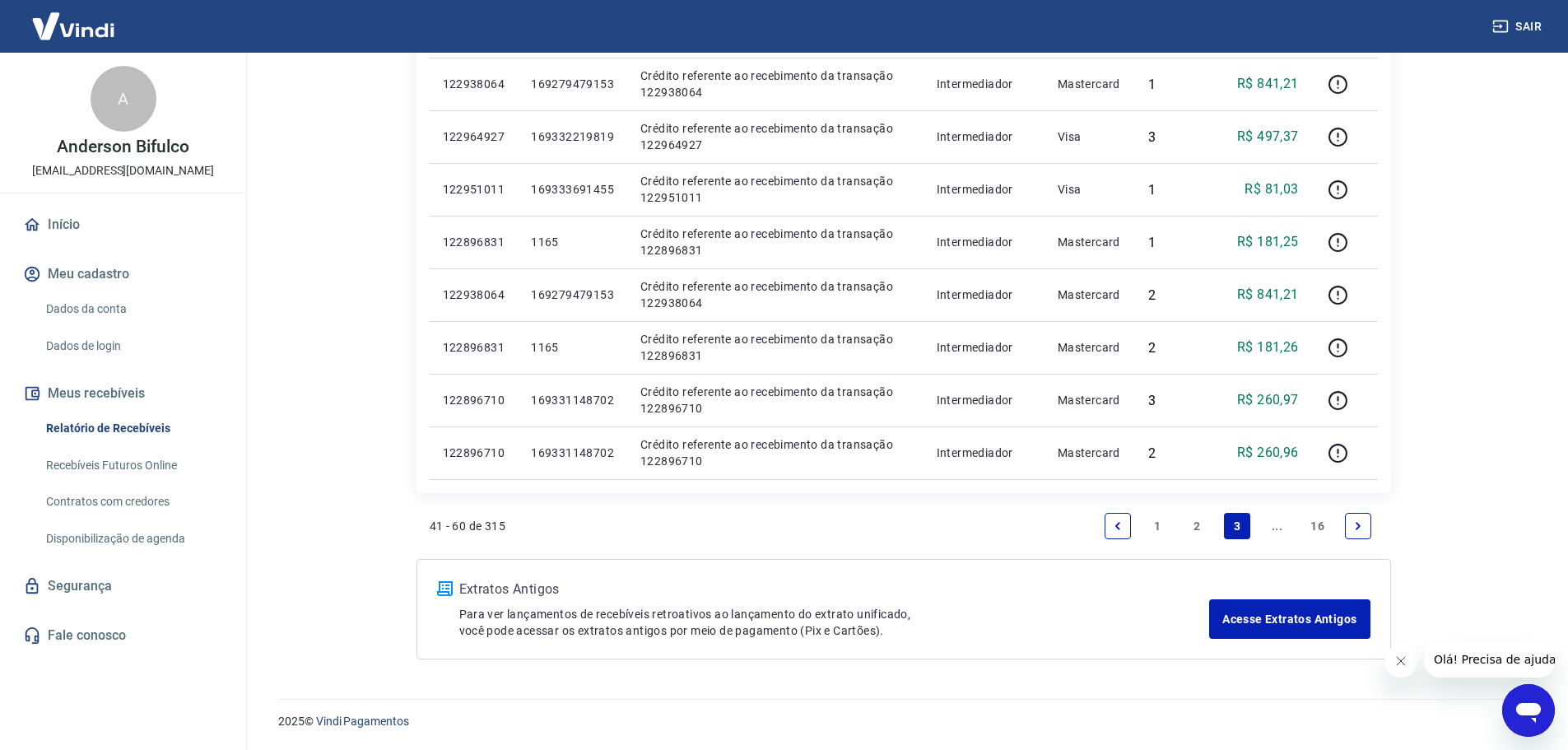
click at [1194, 526] on link "2" at bounding box center [1197, 526] width 26 height 26
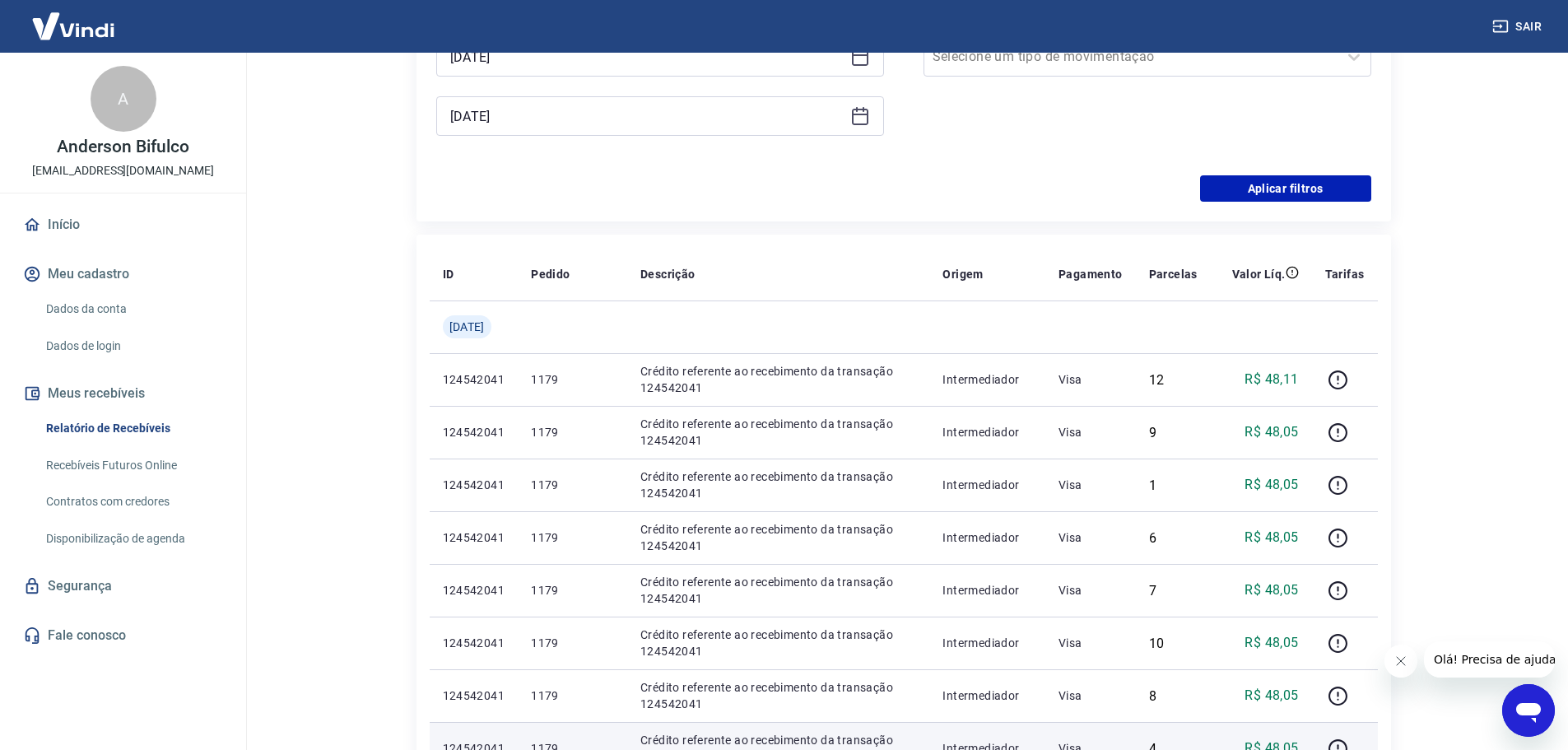
scroll to position [911, 0]
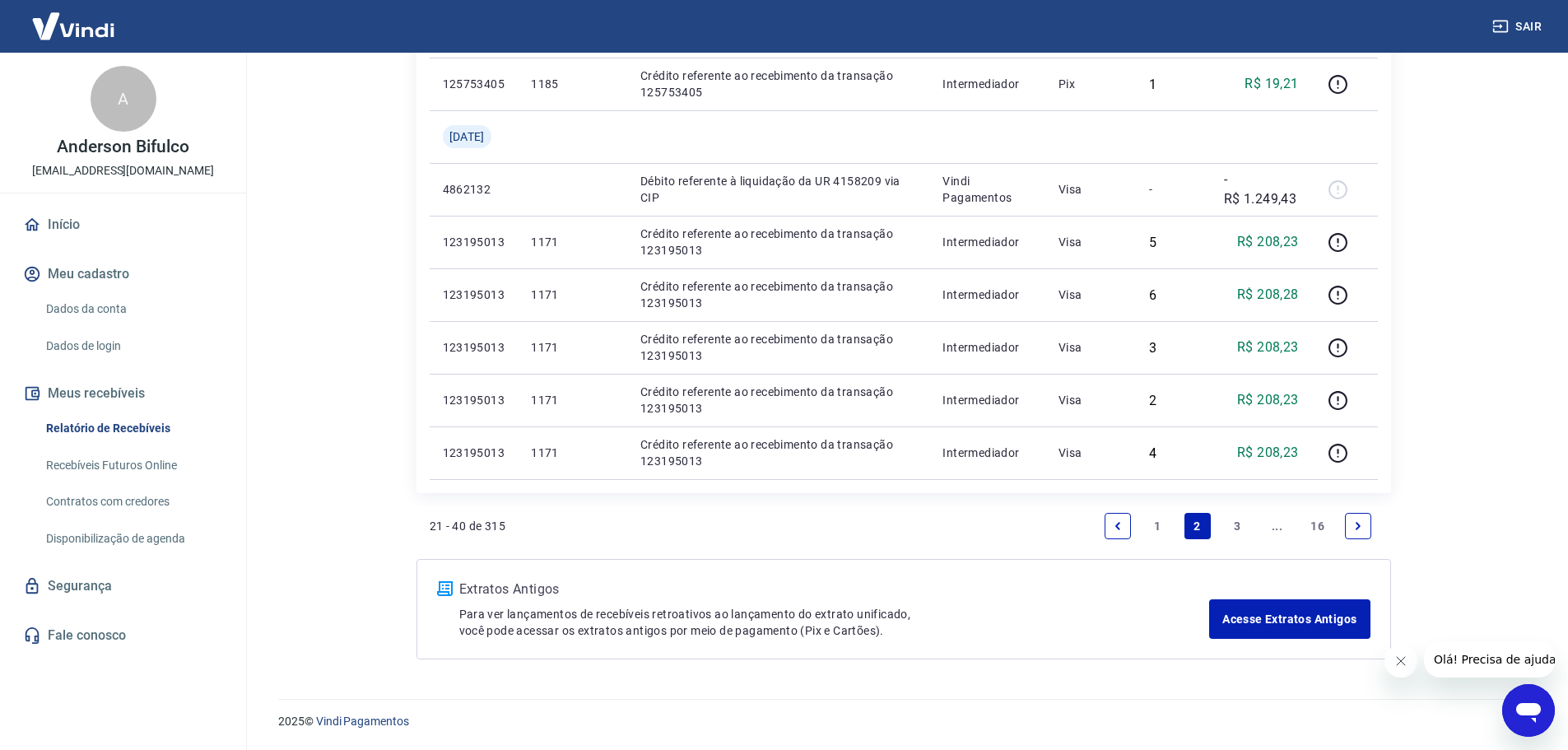
click at [1154, 524] on link "1" at bounding box center [1157, 526] width 26 height 26
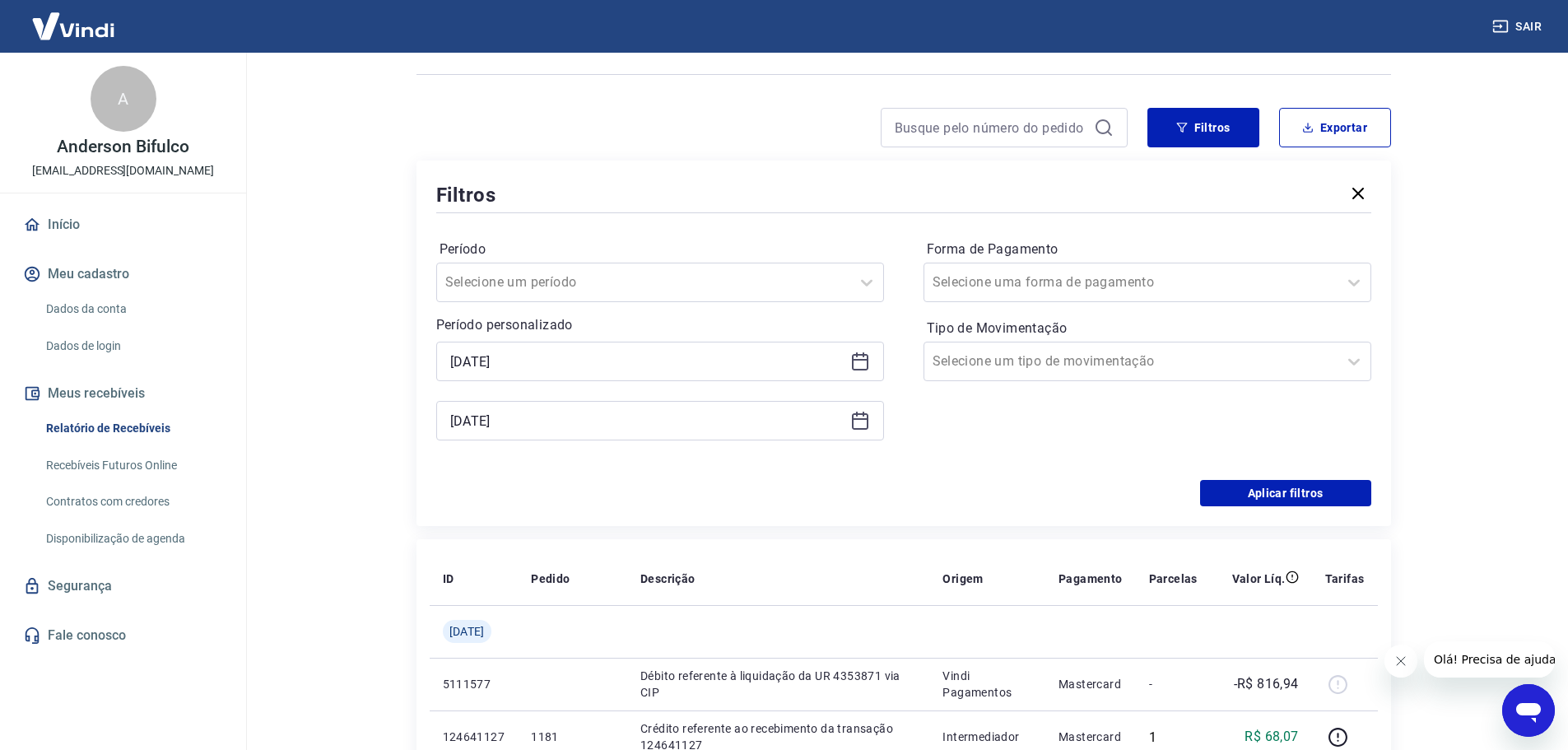
scroll to position [1382, 0]
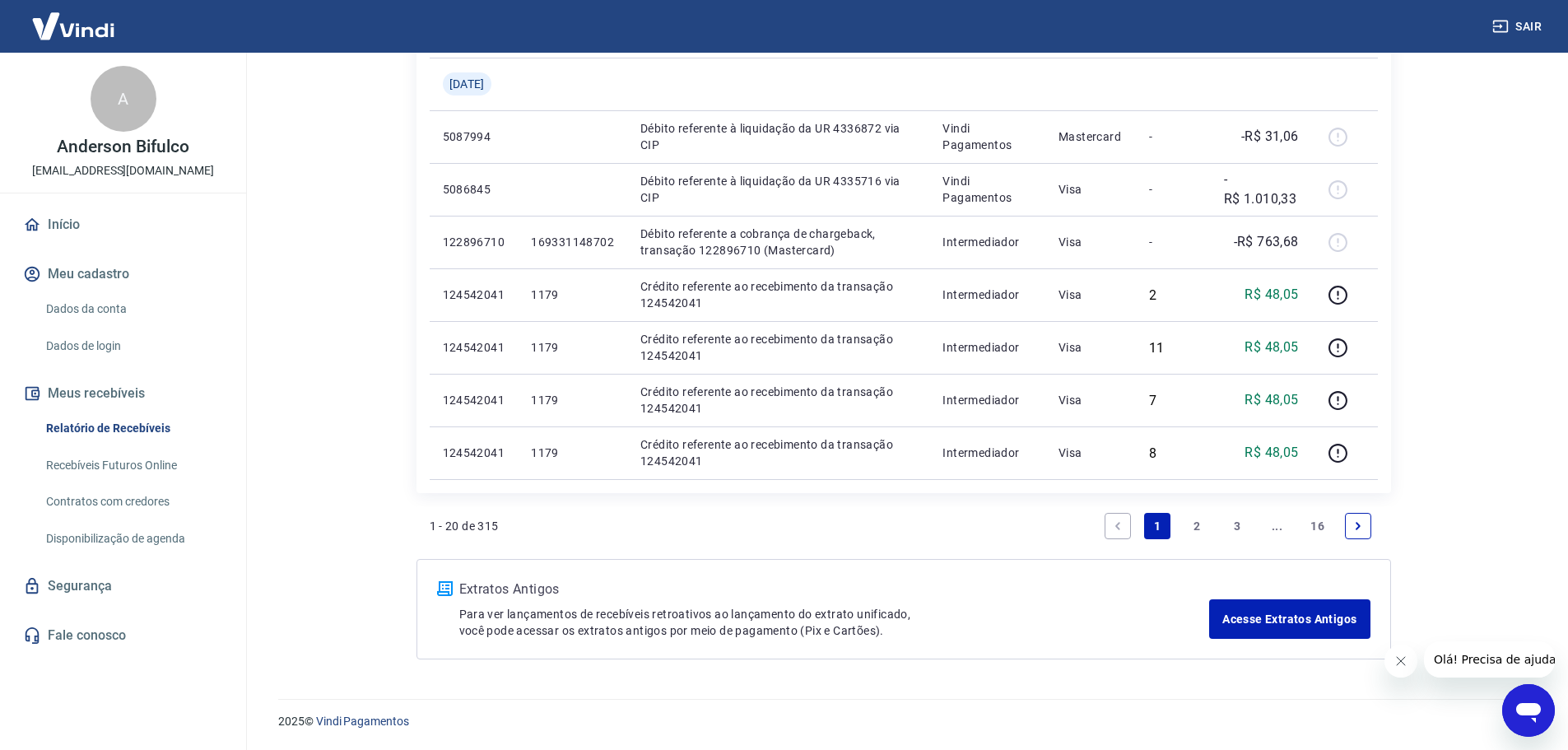
click at [1235, 522] on link "3" at bounding box center [1237, 526] width 26 height 26
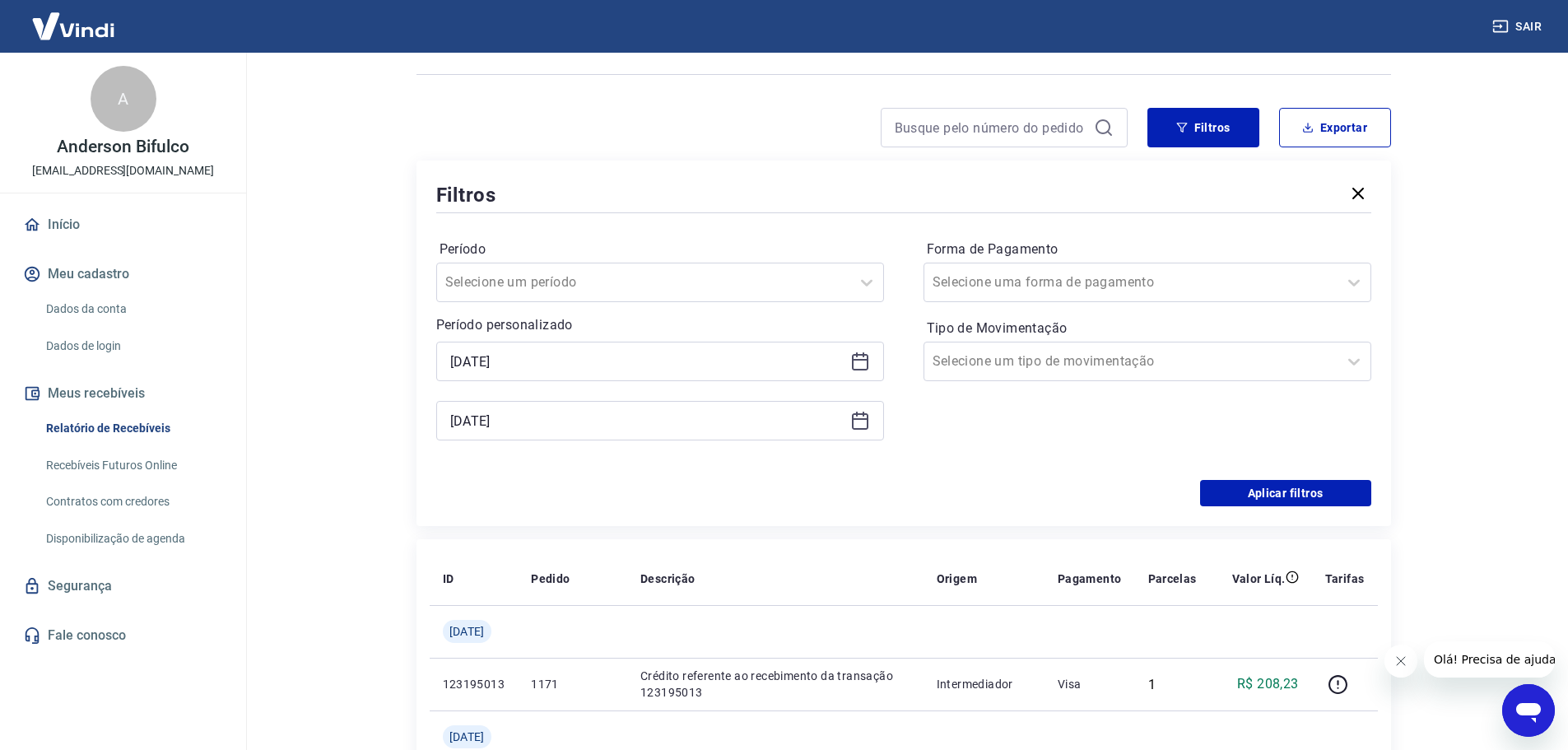
scroll to position [1435, 0]
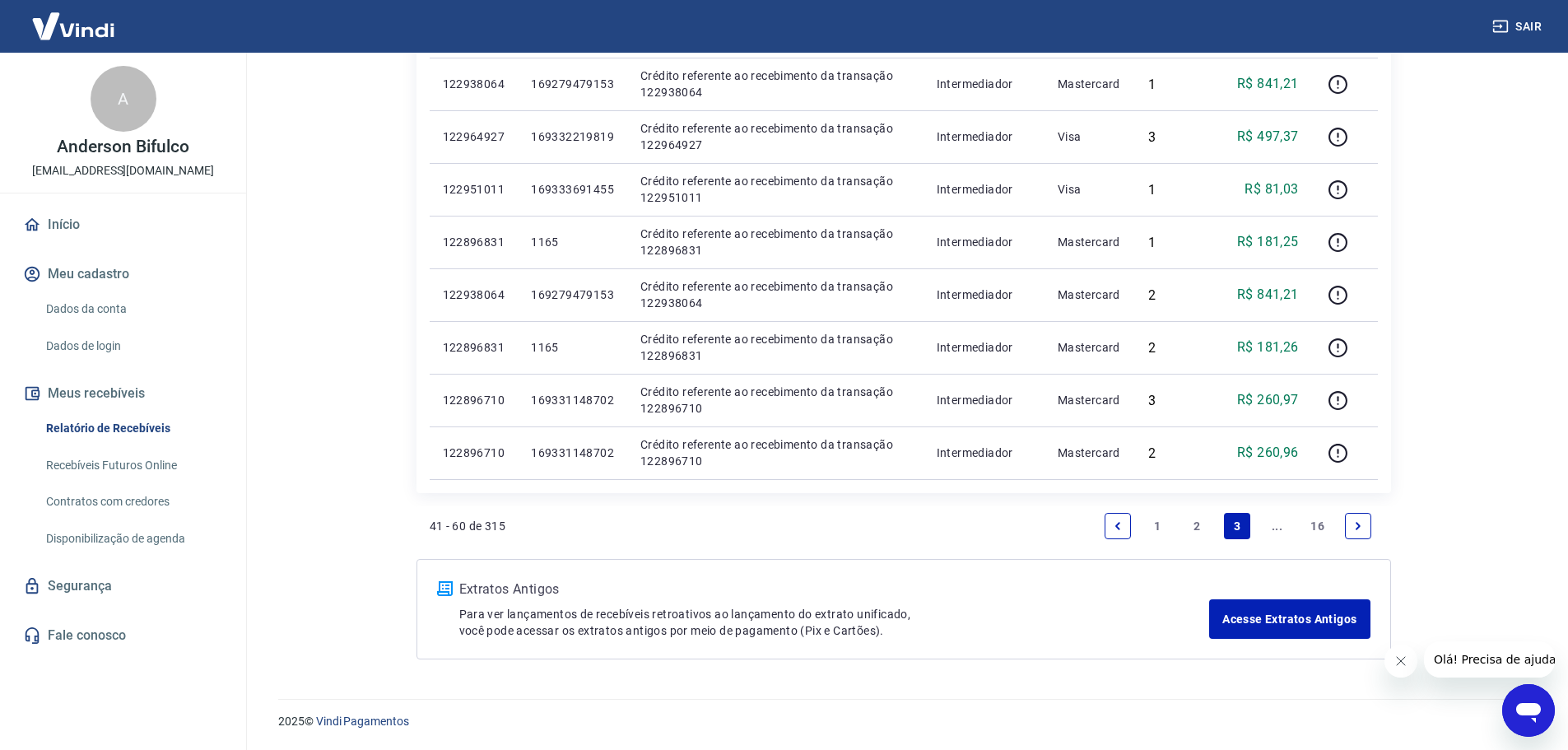
click at [1354, 527] on icon "Next page" at bounding box center [1358, 526] width 11 height 11
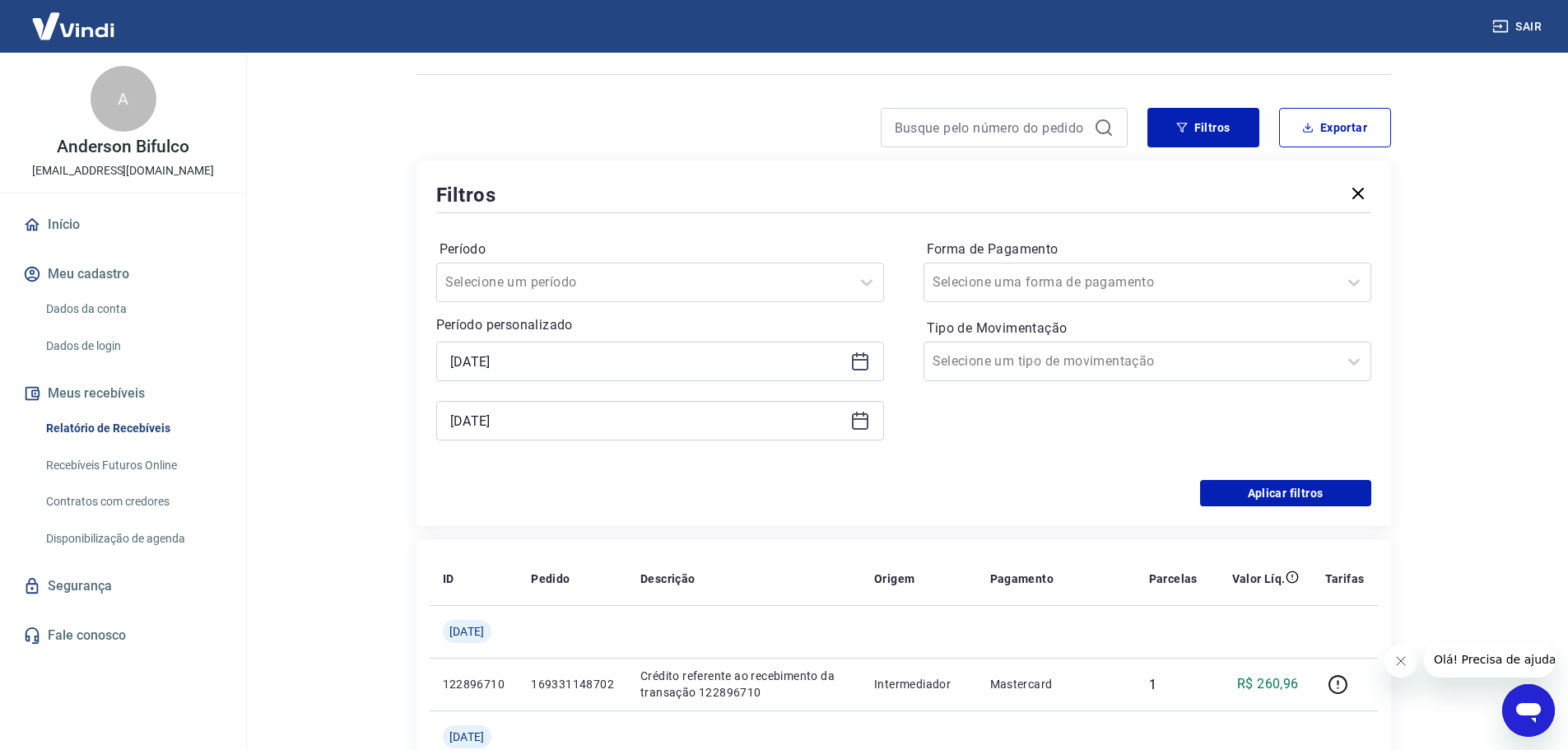
scroll to position [1487, 0]
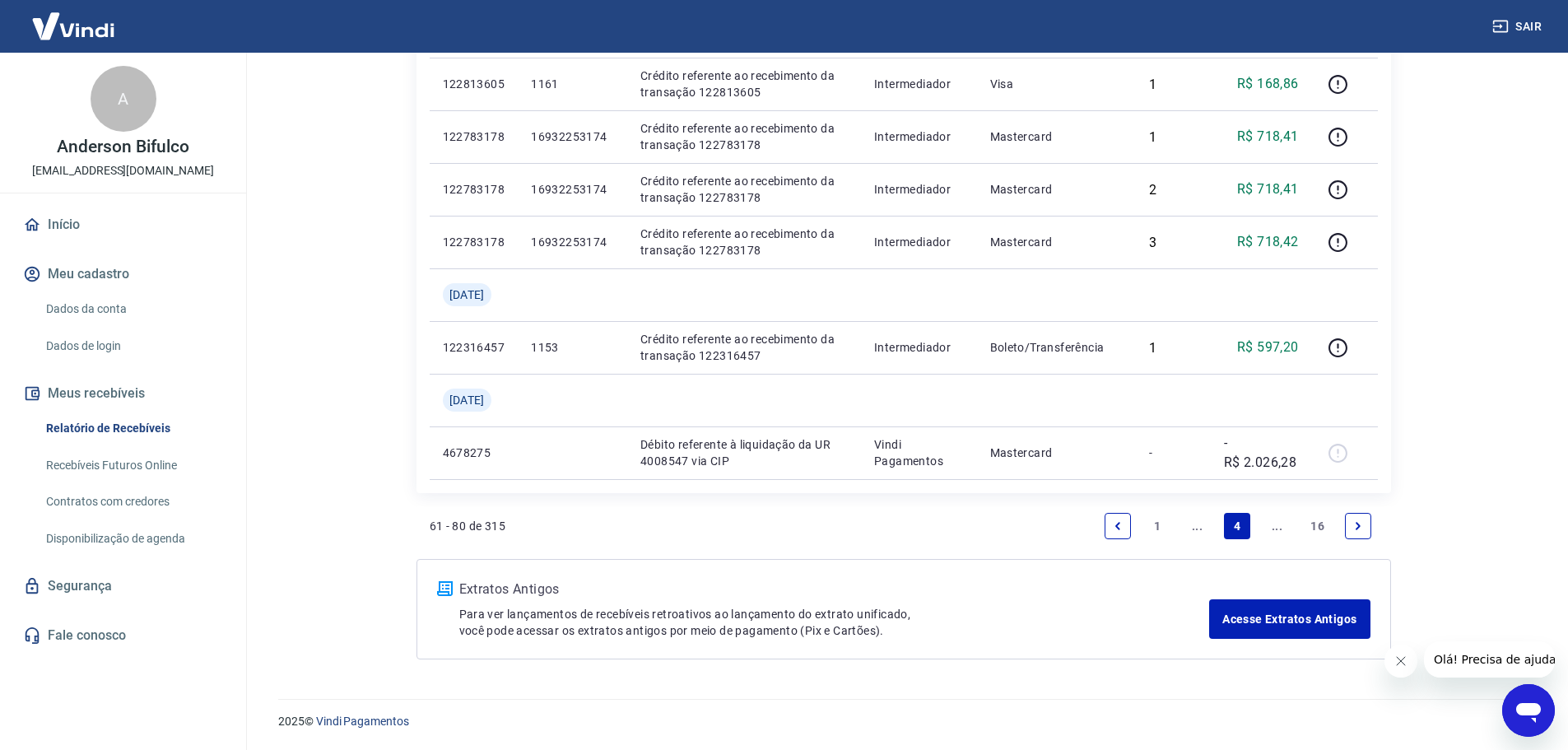
click at [1354, 527] on icon "Next page" at bounding box center [1358, 526] width 11 height 11
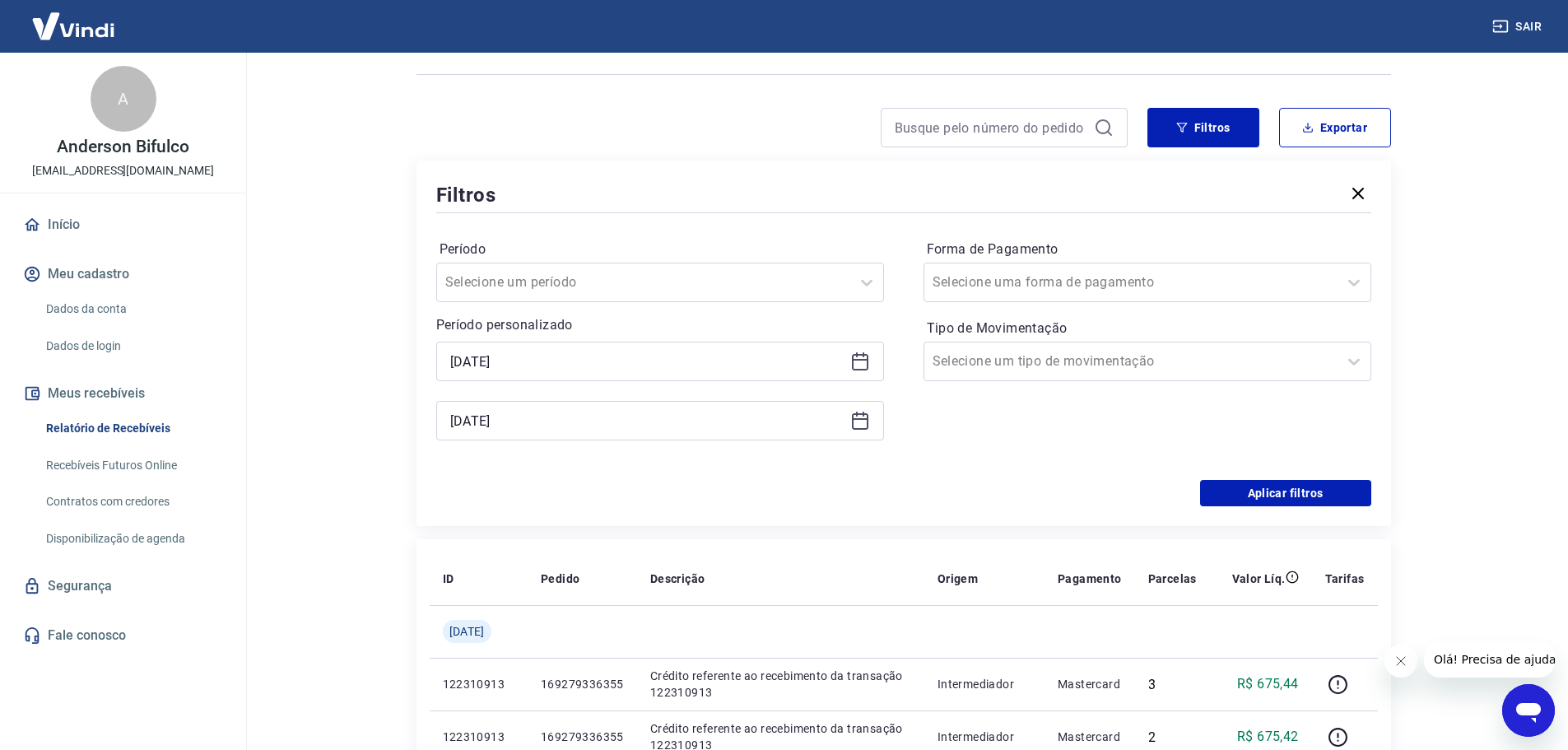
scroll to position [1593, 0]
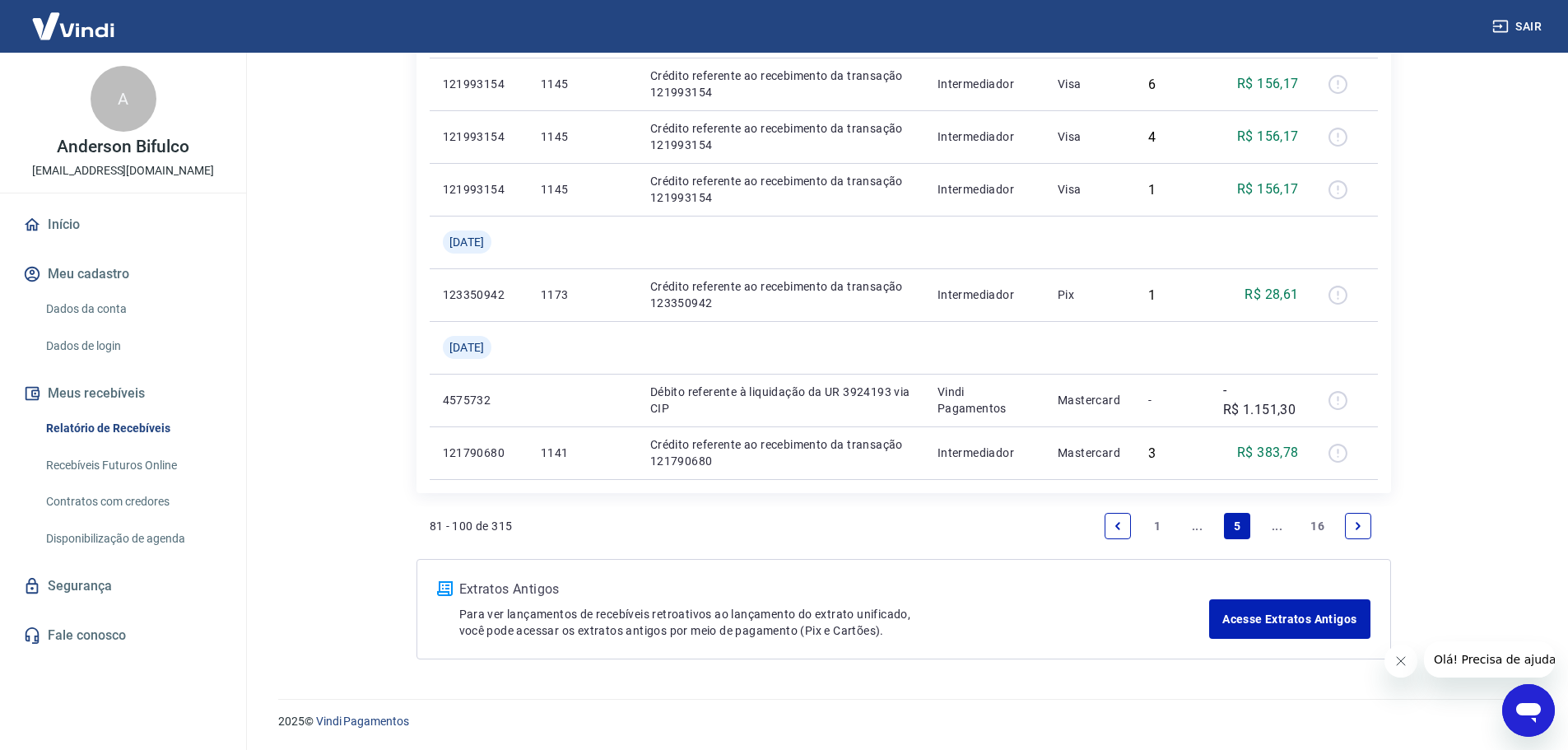
click at [1355, 527] on icon "Next page" at bounding box center [1358, 526] width 11 height 11
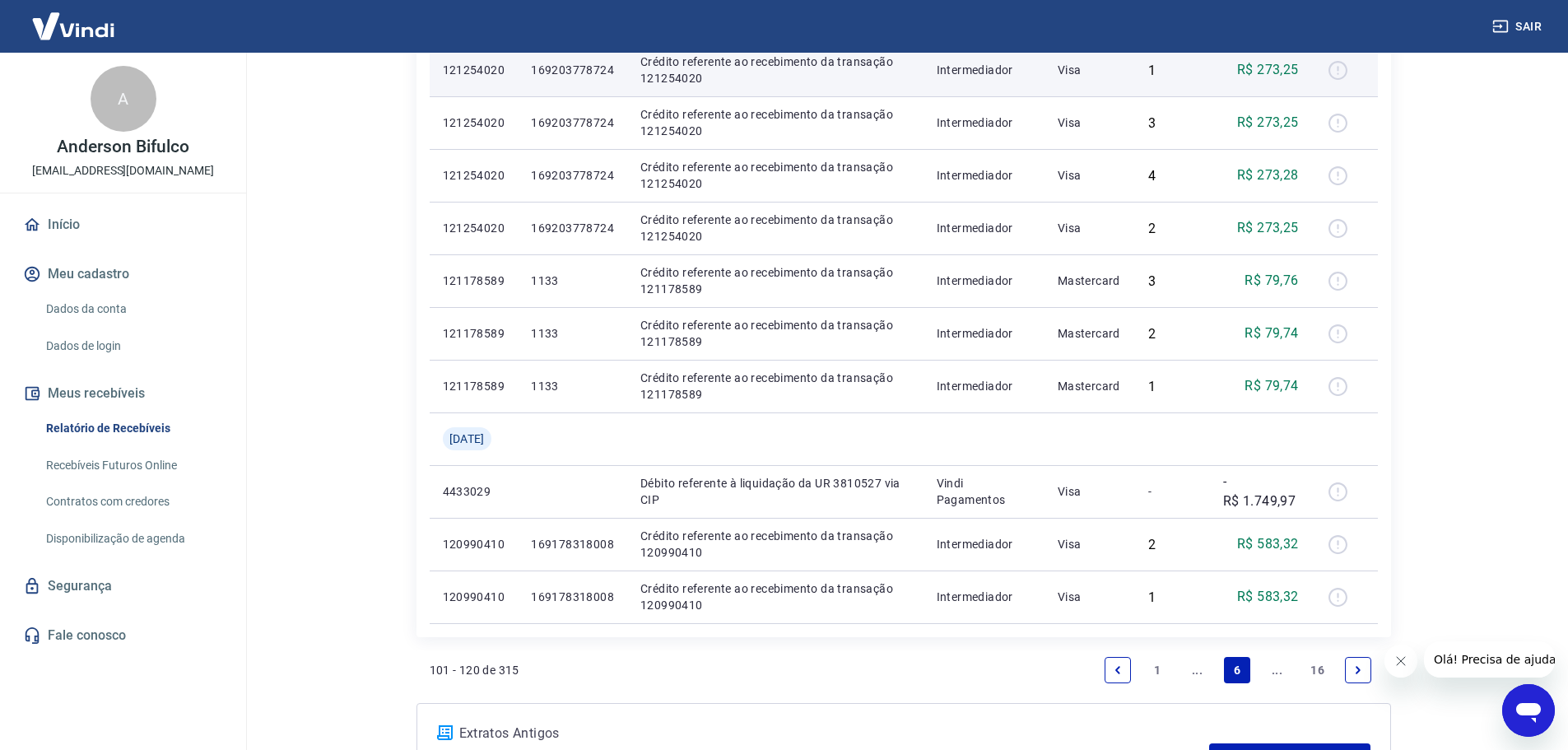
scroll to position [1540, 0]
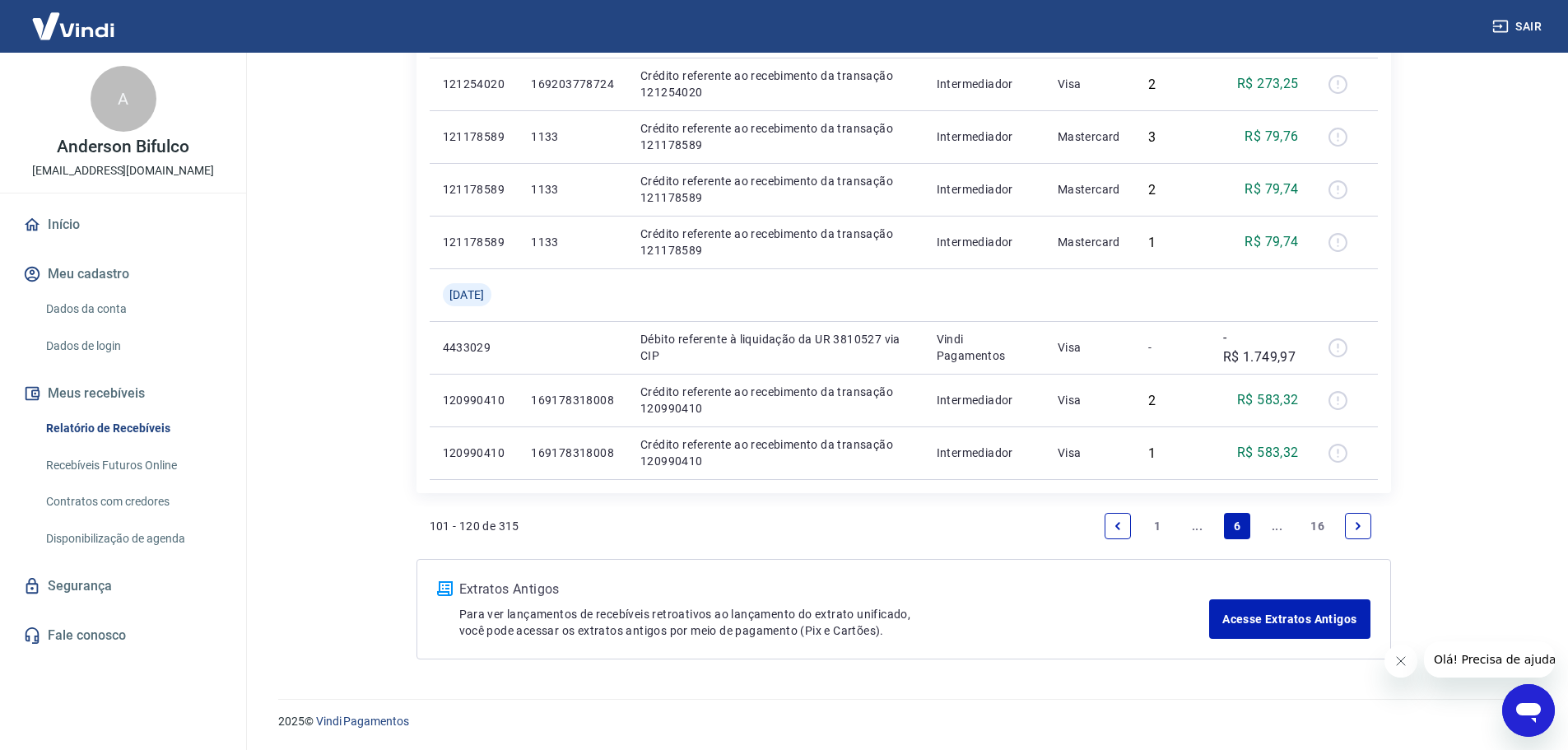
click at [1112, 530] on icon "Previous page" at bounding box center [1117, 526] width 11 height 11
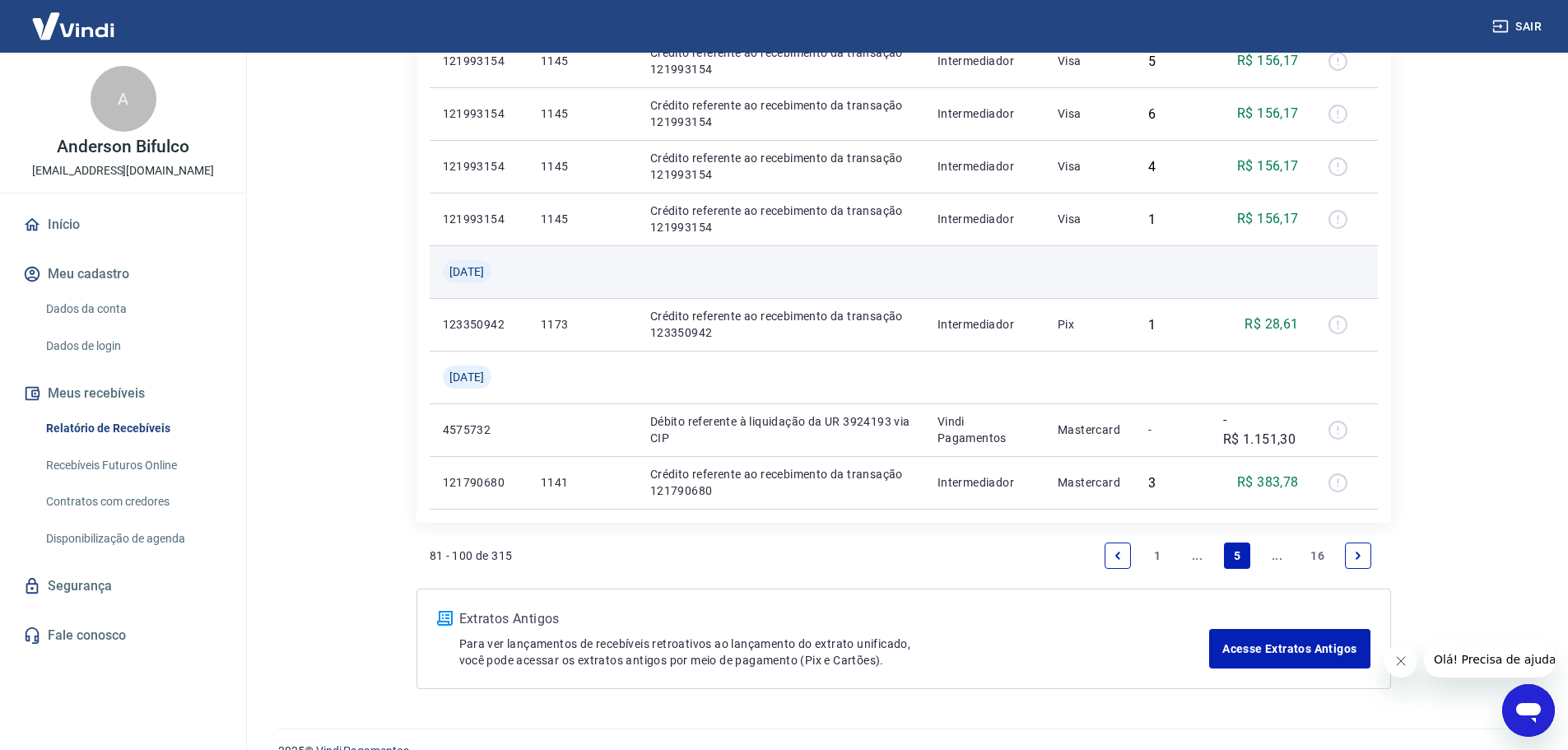
scroll to position [1593, 0]
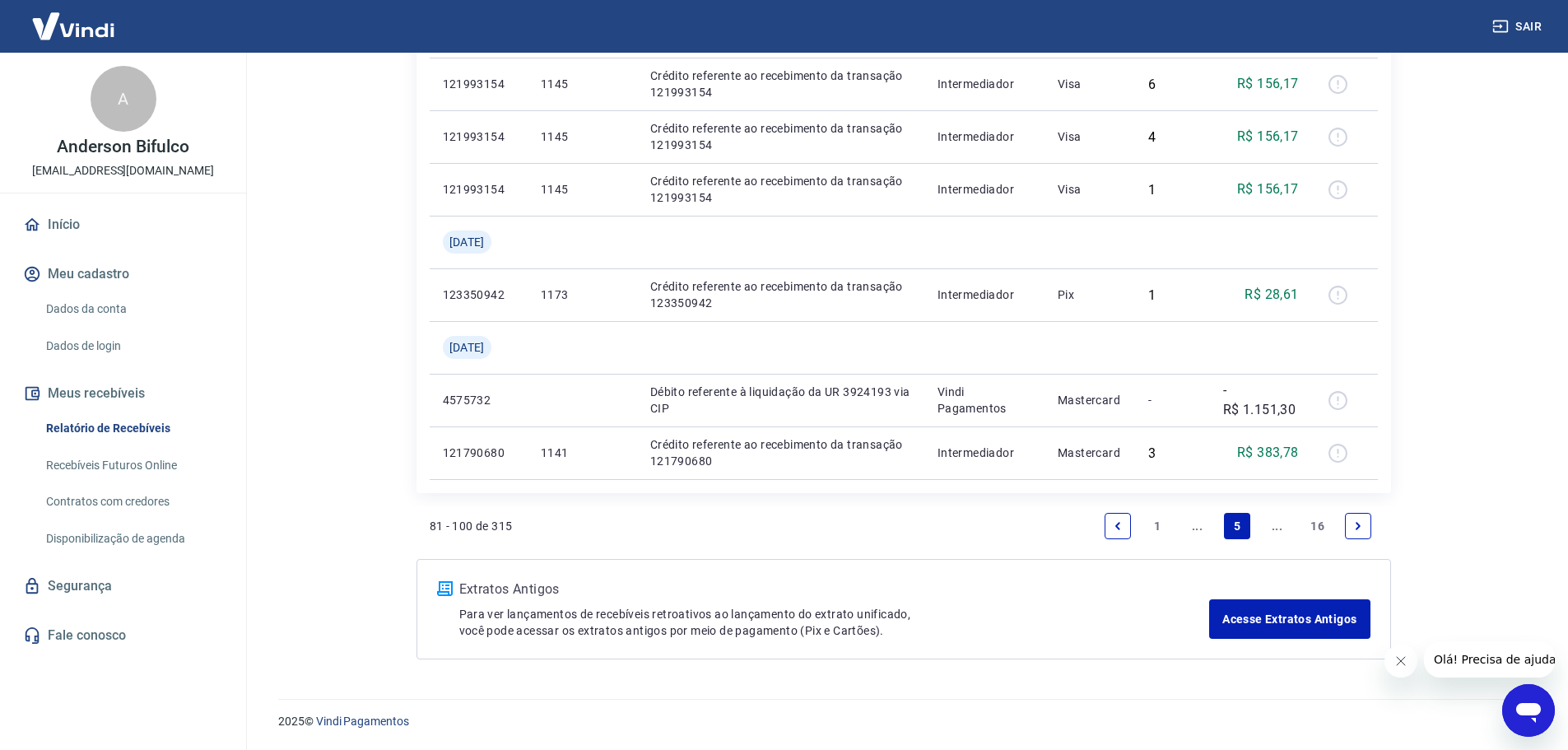
click at [1121, 520] on icon "Previous page" at bounding box center [1117, 526] width 11 height 11
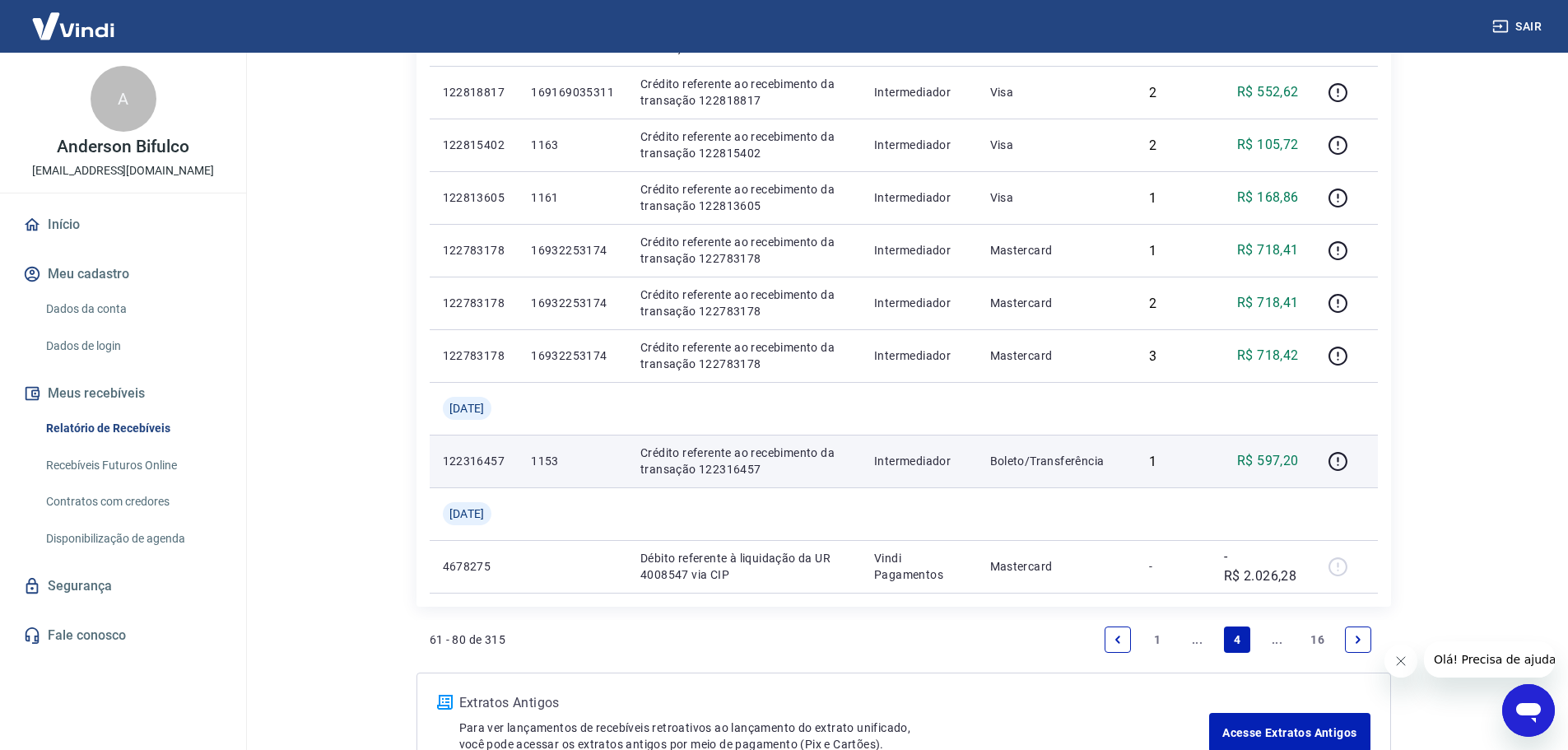
scroll to position [1487, 0]
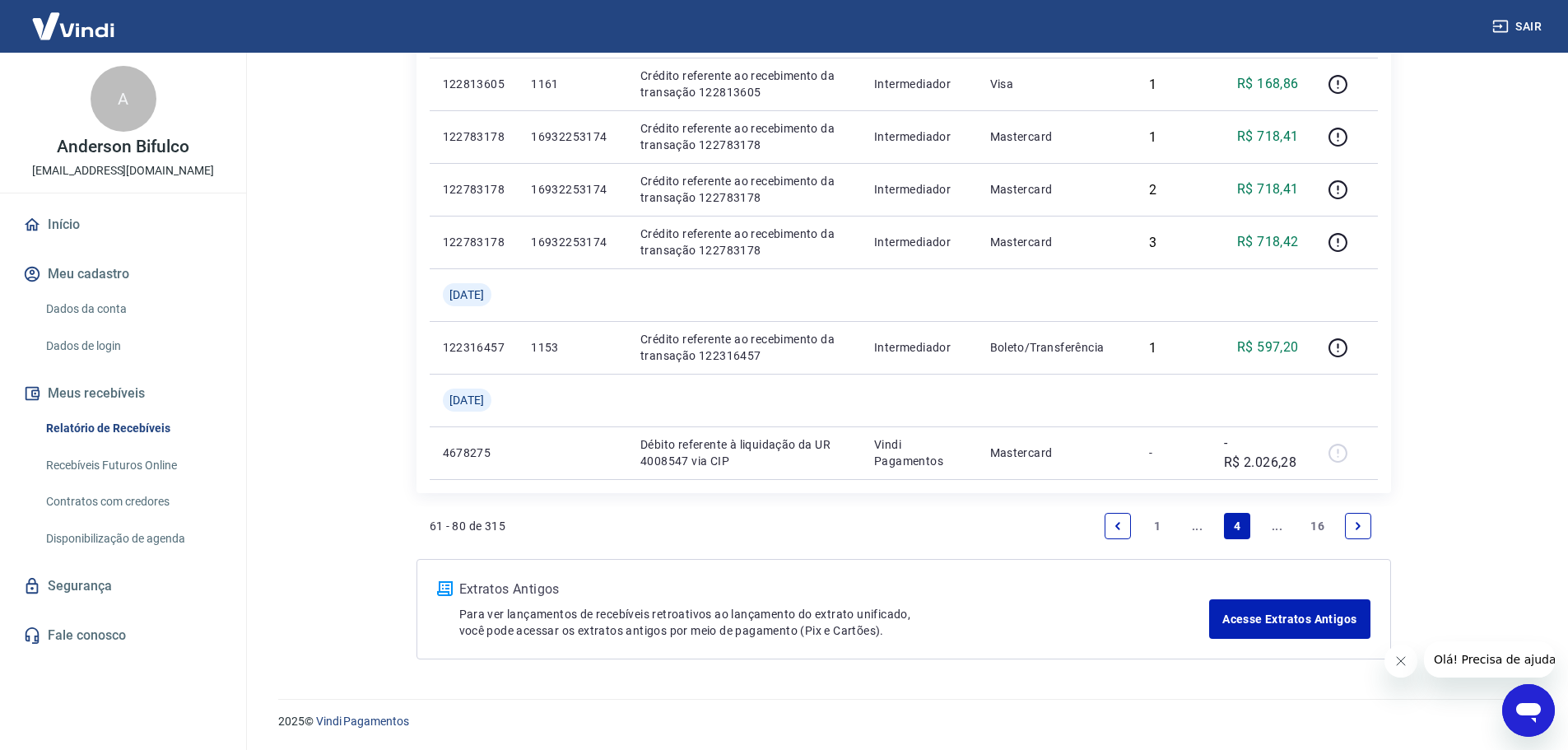
click at [1359, 523] on icon "Next page" at bounding box center [1358, 526] width 11 height 11
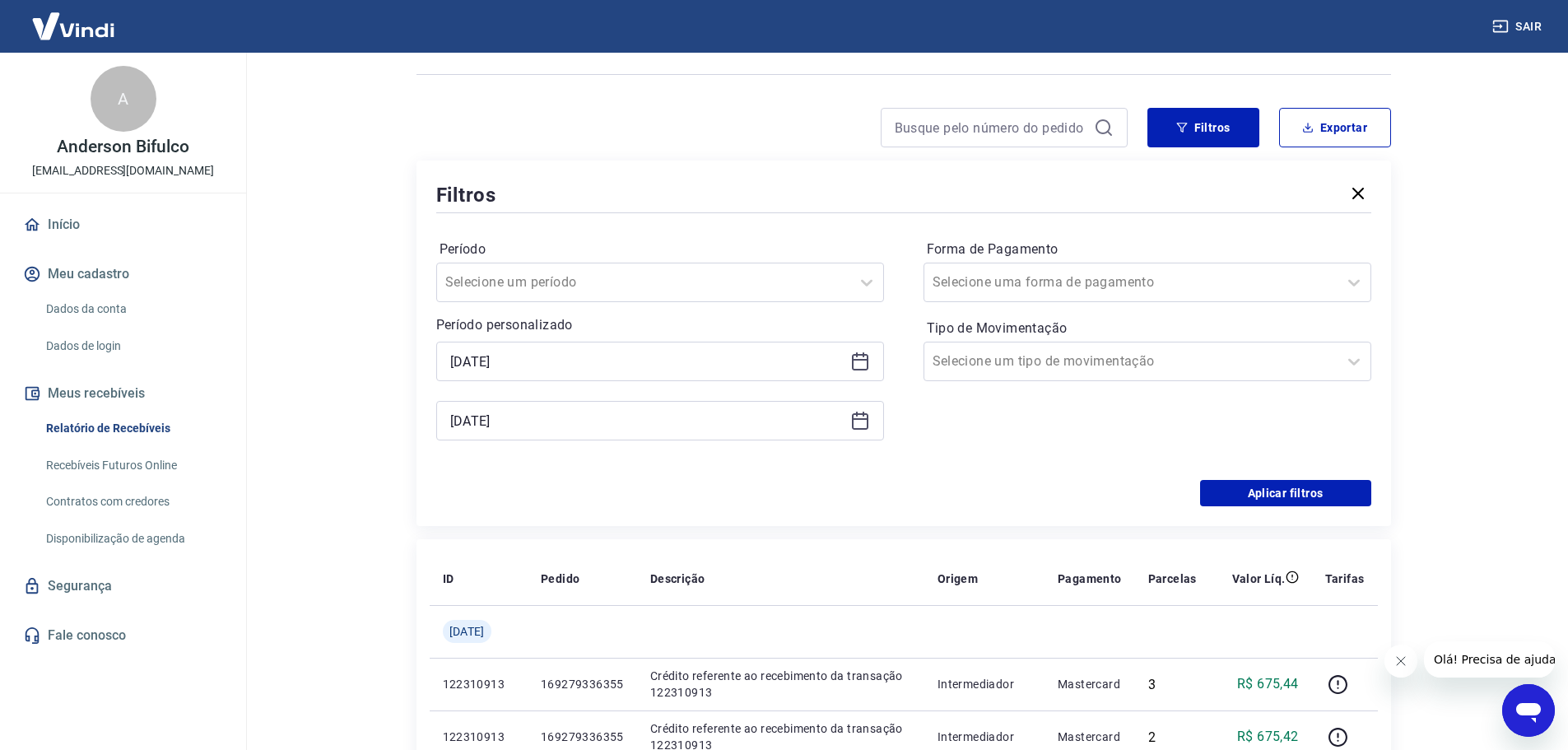
scroll to position [1593, 0]
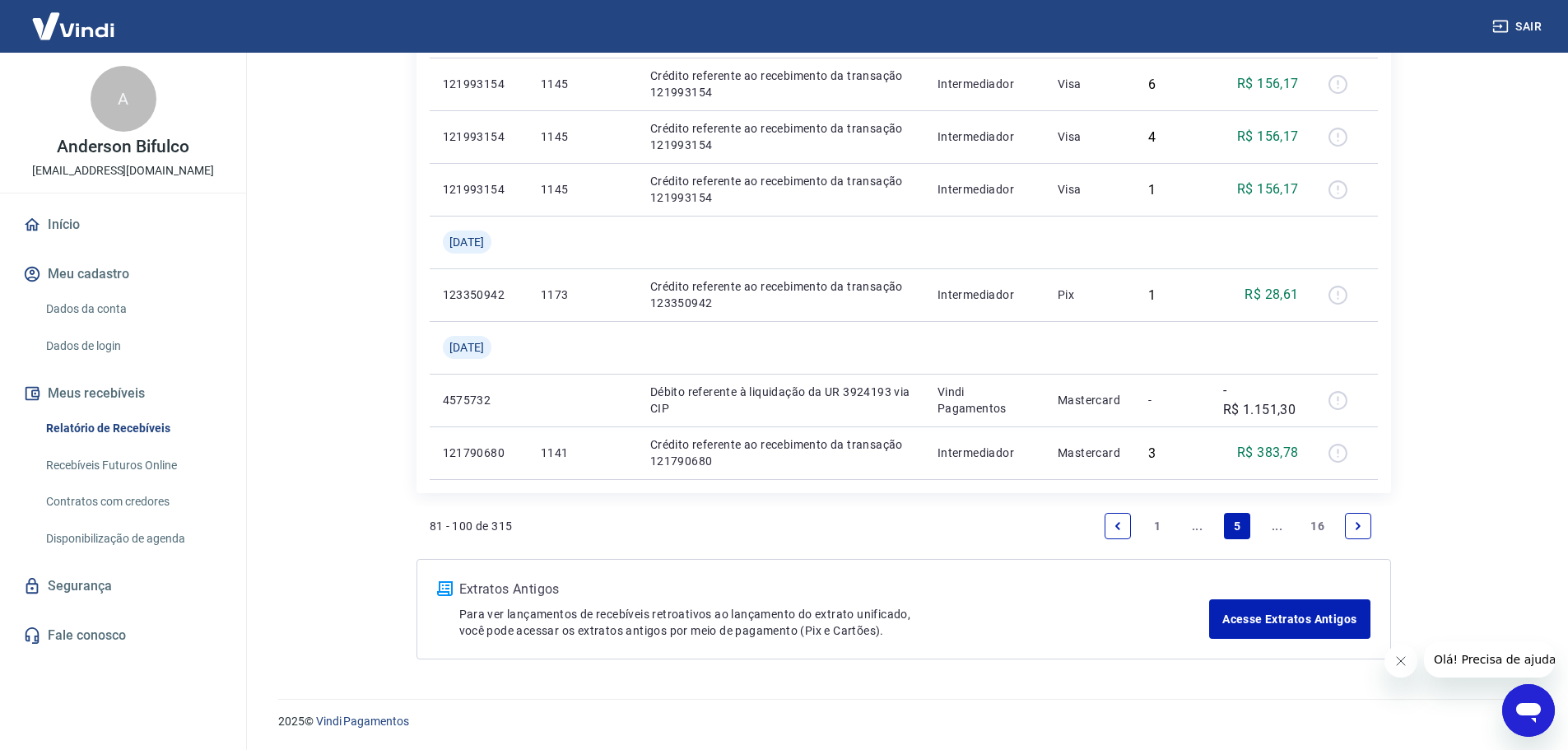
click at [1359, 522] on icon "Next page" at bounding box center [1358, 526] width 11 height 11
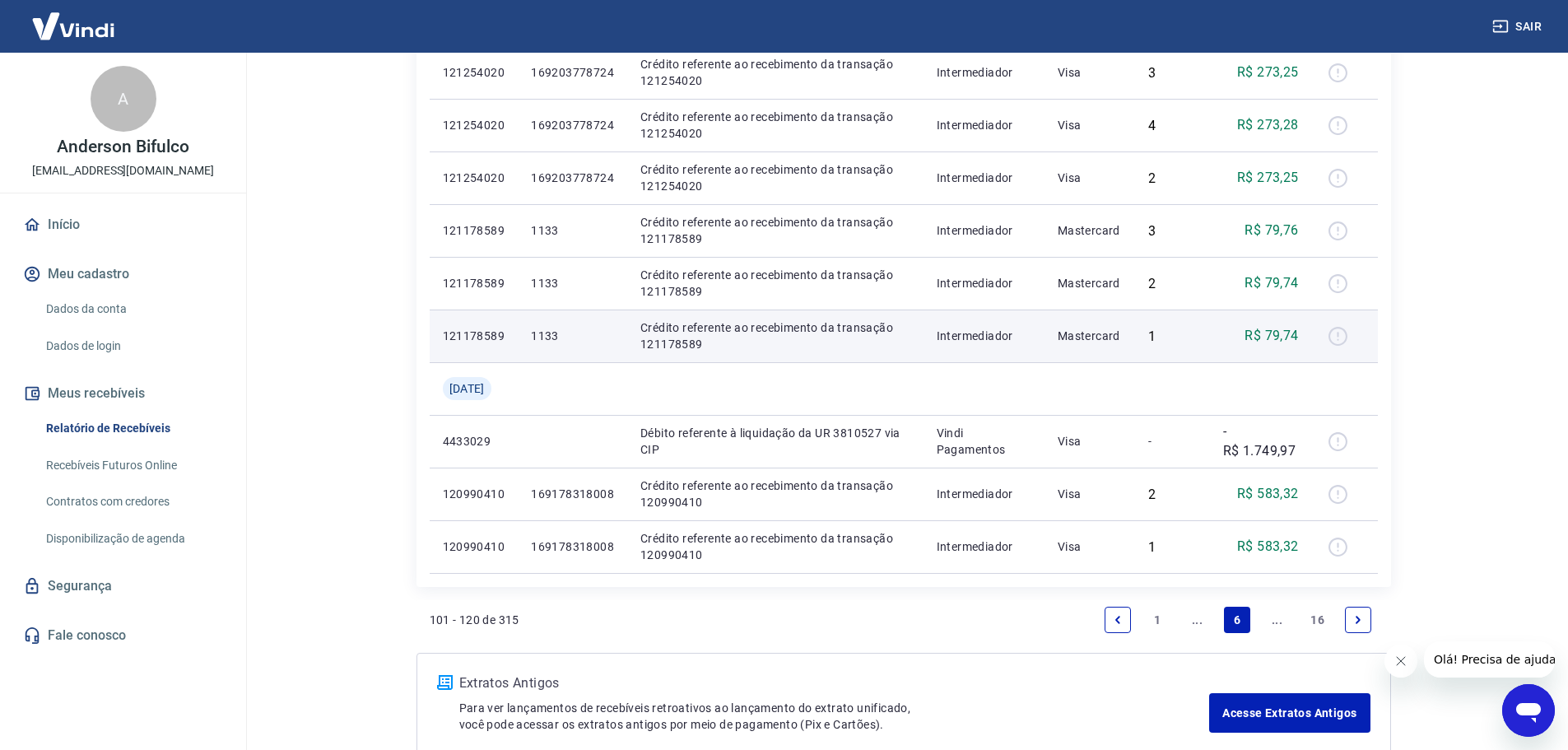
scroll to position [1540, 0]
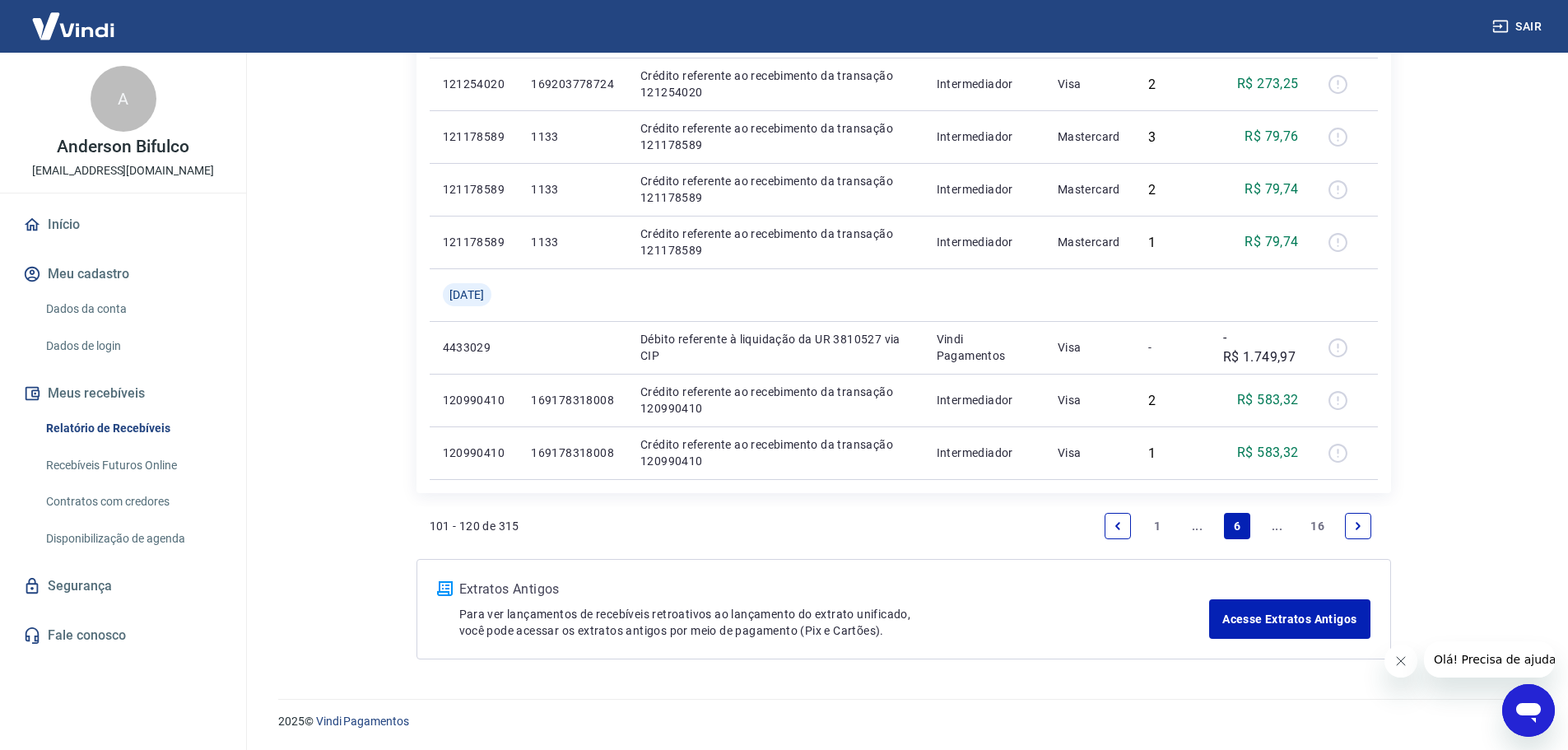
click at [1361, 526] on icon "Next page" at bounding box center [1358, 526] width 11 height 11
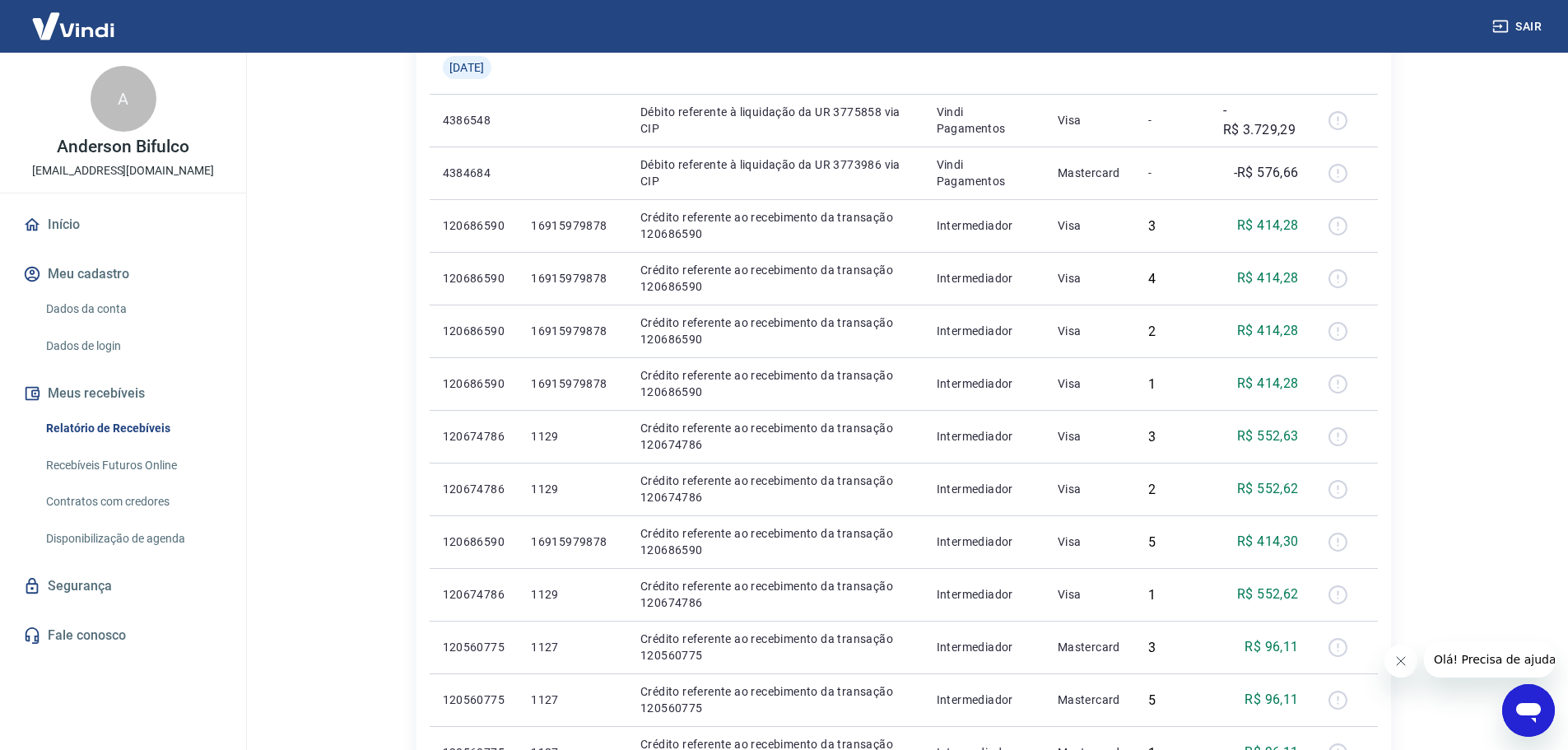
scroll to position [1106, 0]
